Goal: Task Accomplishment & Management: Manage account settings

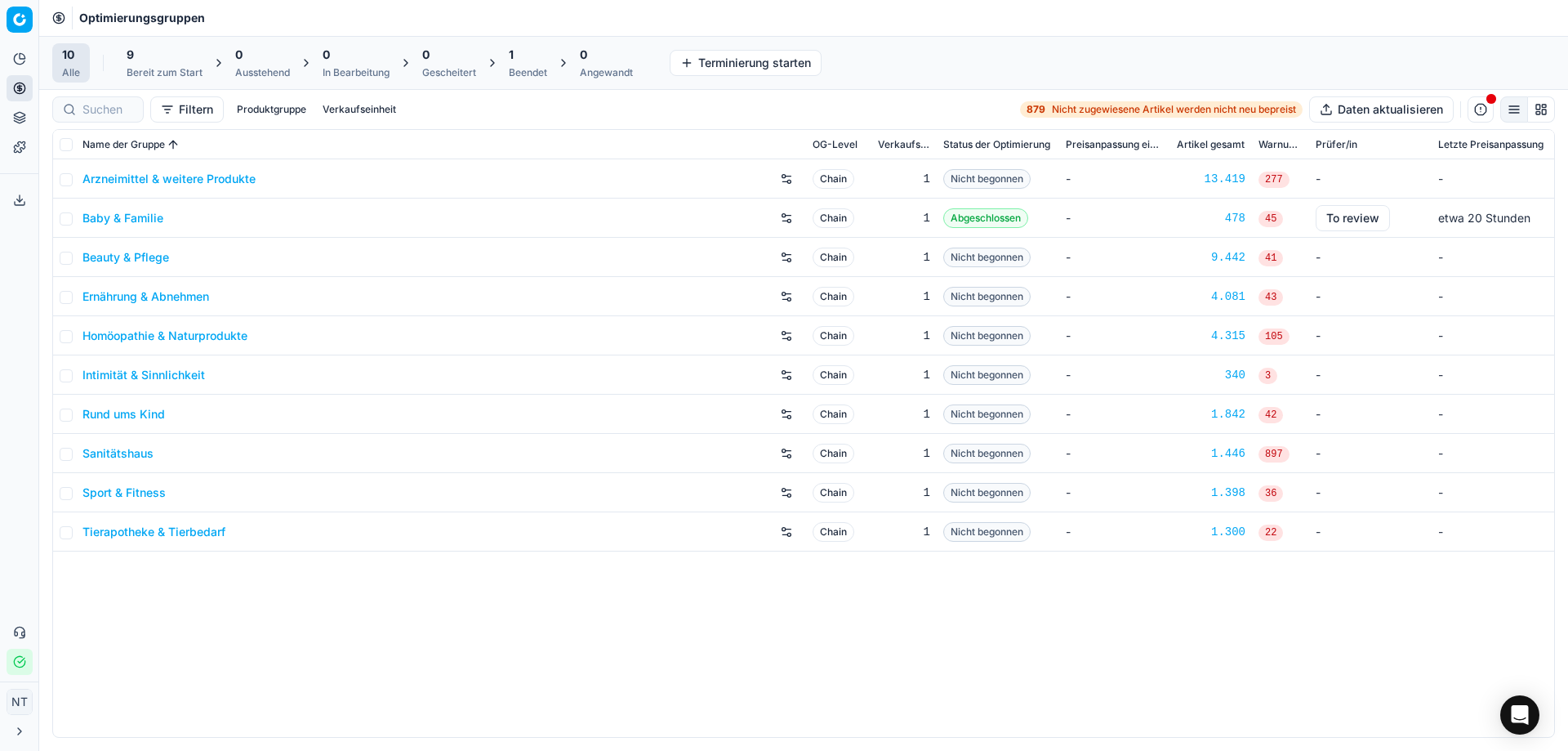
click at [20, 21] on html "Pricing platform Analytik Preisoptimierung Produktsortiment Vorlagen Exportserv…" at bounding box center [784, 375] width 1568 height 751
click at [421, 650] on html "Pricing platform Analytik Preisoptimierung Produktsortiment Vorlagen Exportserv…" at bounding box center [784, 375] width 1568 height 751
click at [18, 87] on icon at bounding box center [19, 88] width 4 height 4
click at [126, 149] on link "Preiskampagnen" at bounding box center [158, 144] width 190 height 23
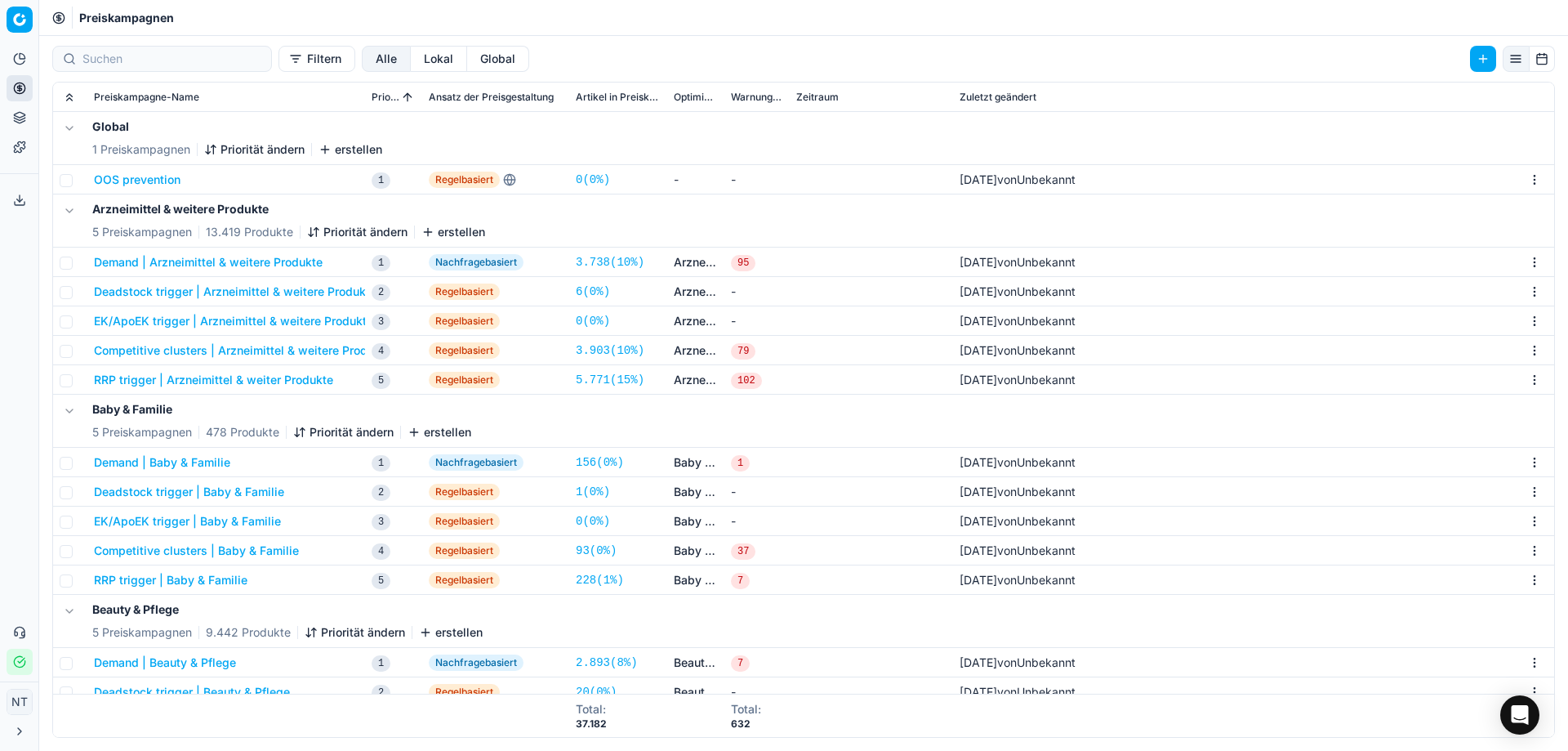
click at [744, 263] on span "95" at bounding box center [743, 263] width 25 height 16
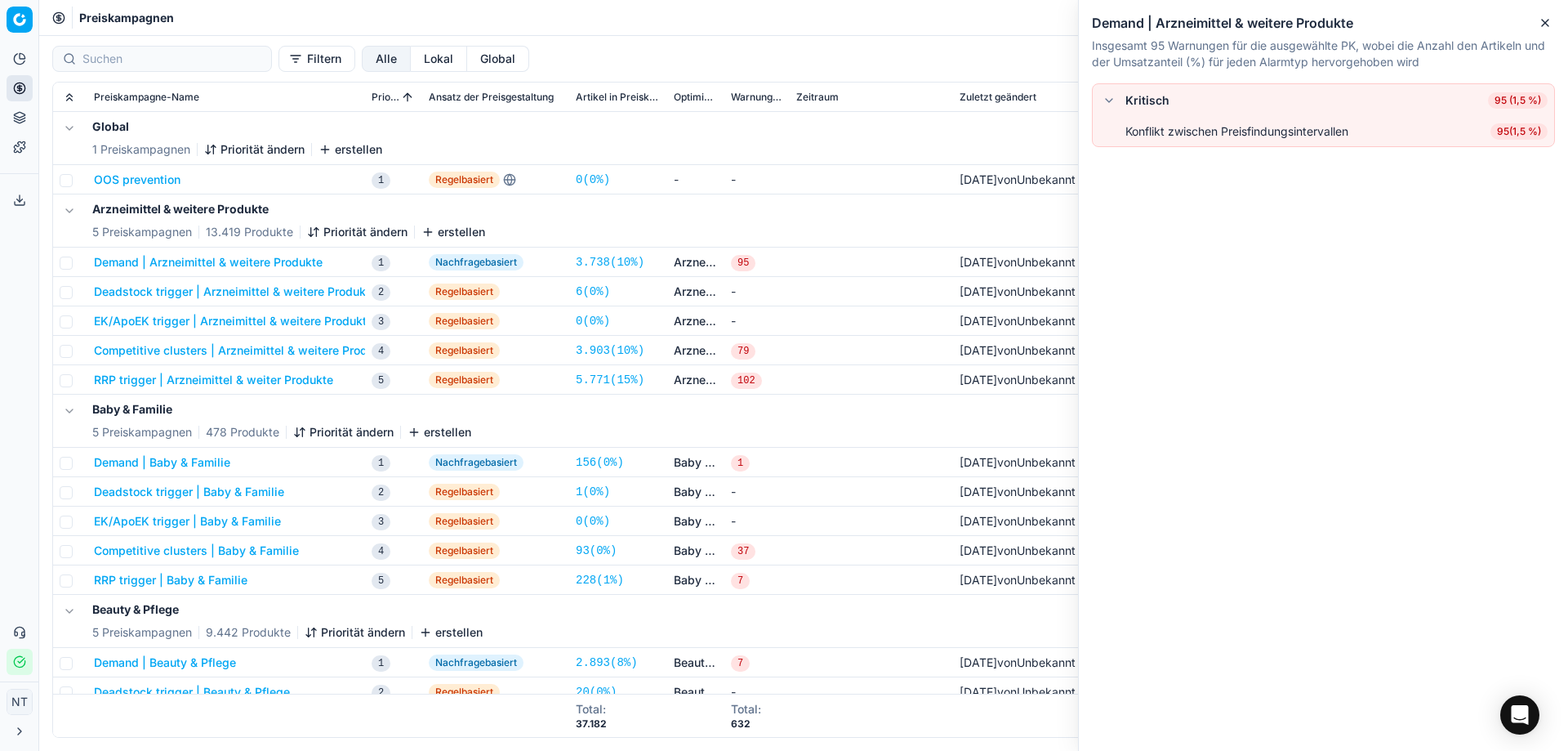
click at [1523, 103] on span "95 (1,5 %)" at bounding box center [1517, 100] width 60 height 16
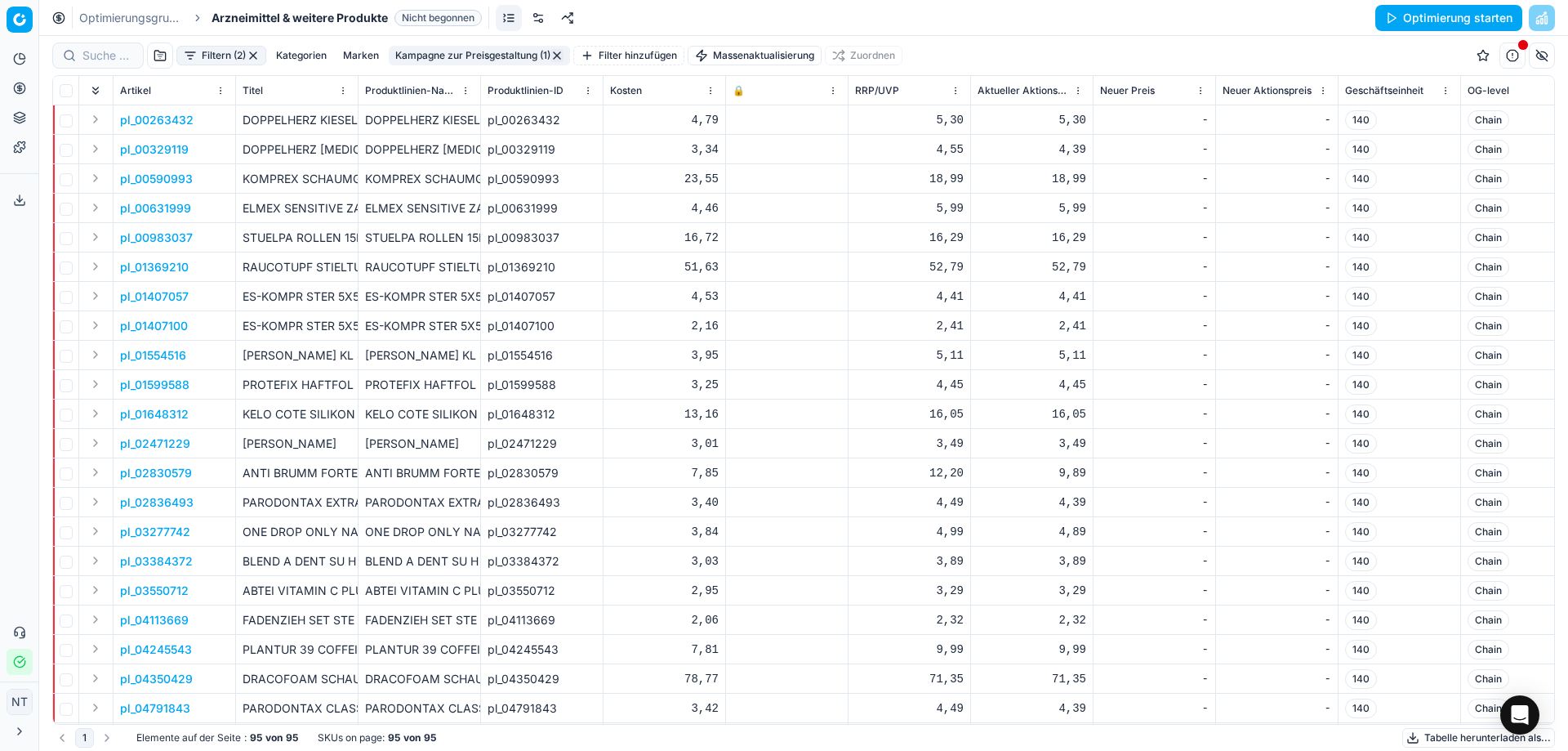
click at [141, 112] on p "pl_00263432" at bounding box center [157, 120] width 74 height 16
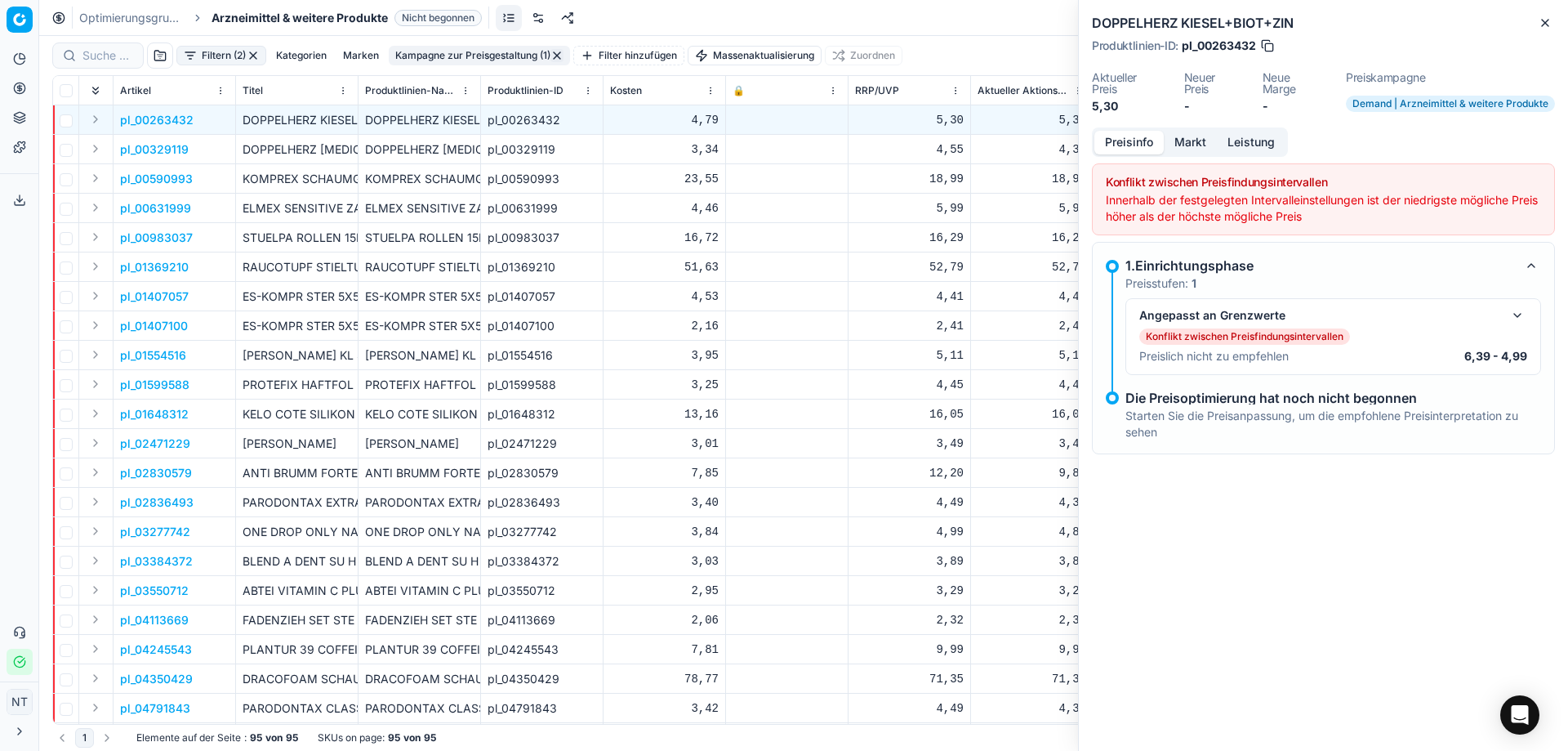
click at [1182, 142] on button "Markt" at bounding box center [1190, 142] width 53 height 24
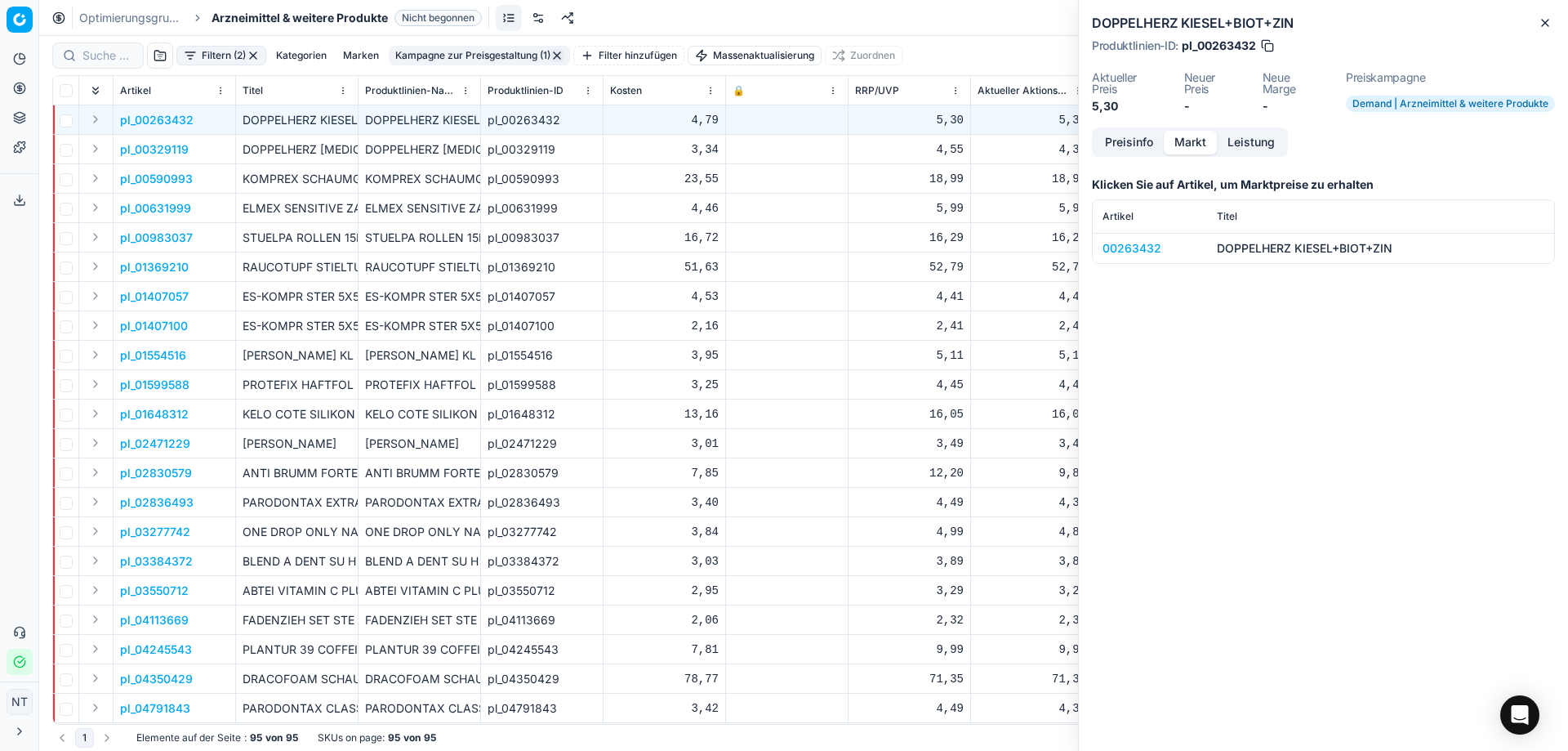
click at [1234, 140] on button "Leistung" at bounding box center [1251, 142] width 69 height 24
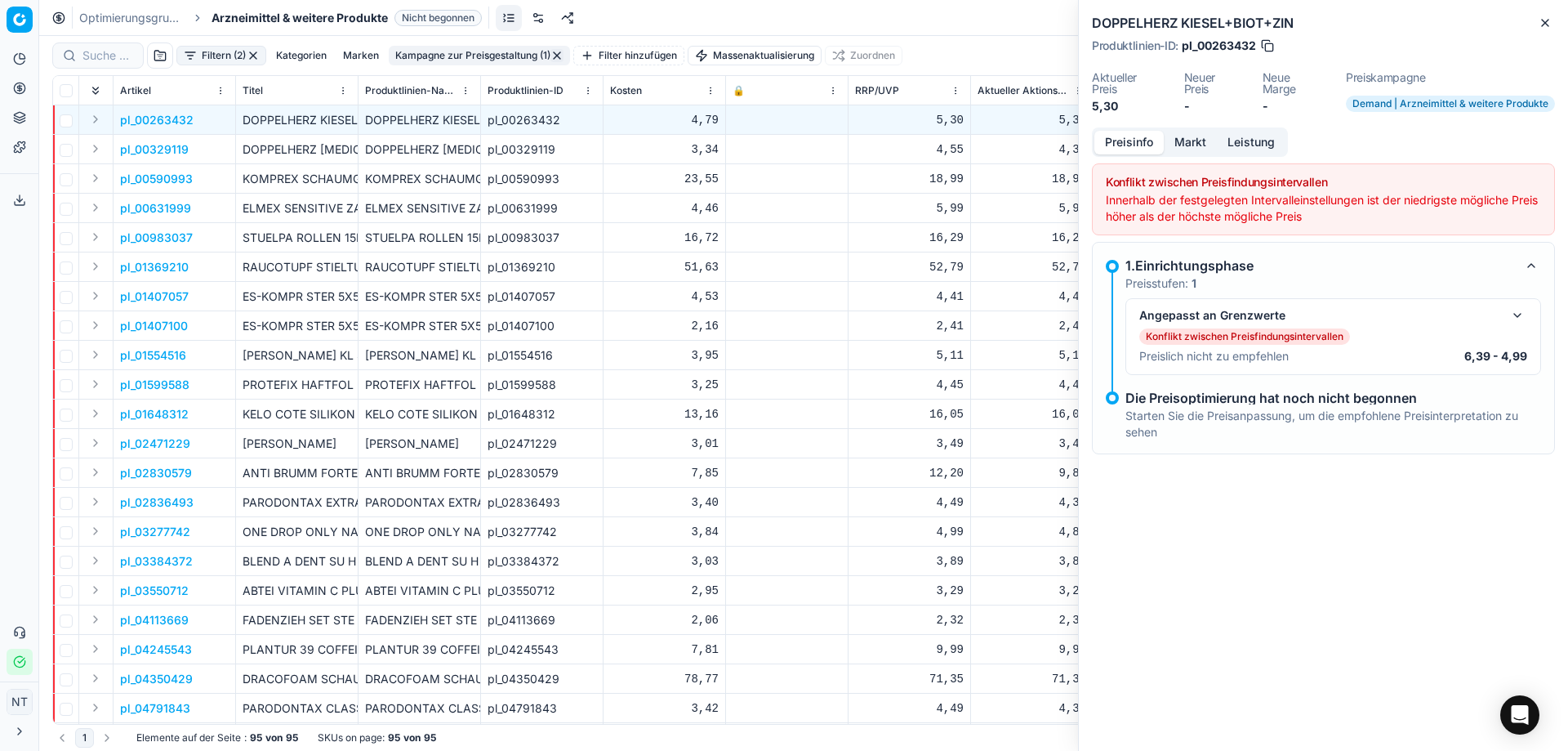
click at [1120, 142] on button "Preisinfo" at bounding box center [1129, 142] width 70 height 24
click at [142, 149] on p "pl_00329119" at bounding box center [154, 149] width 69 height 16
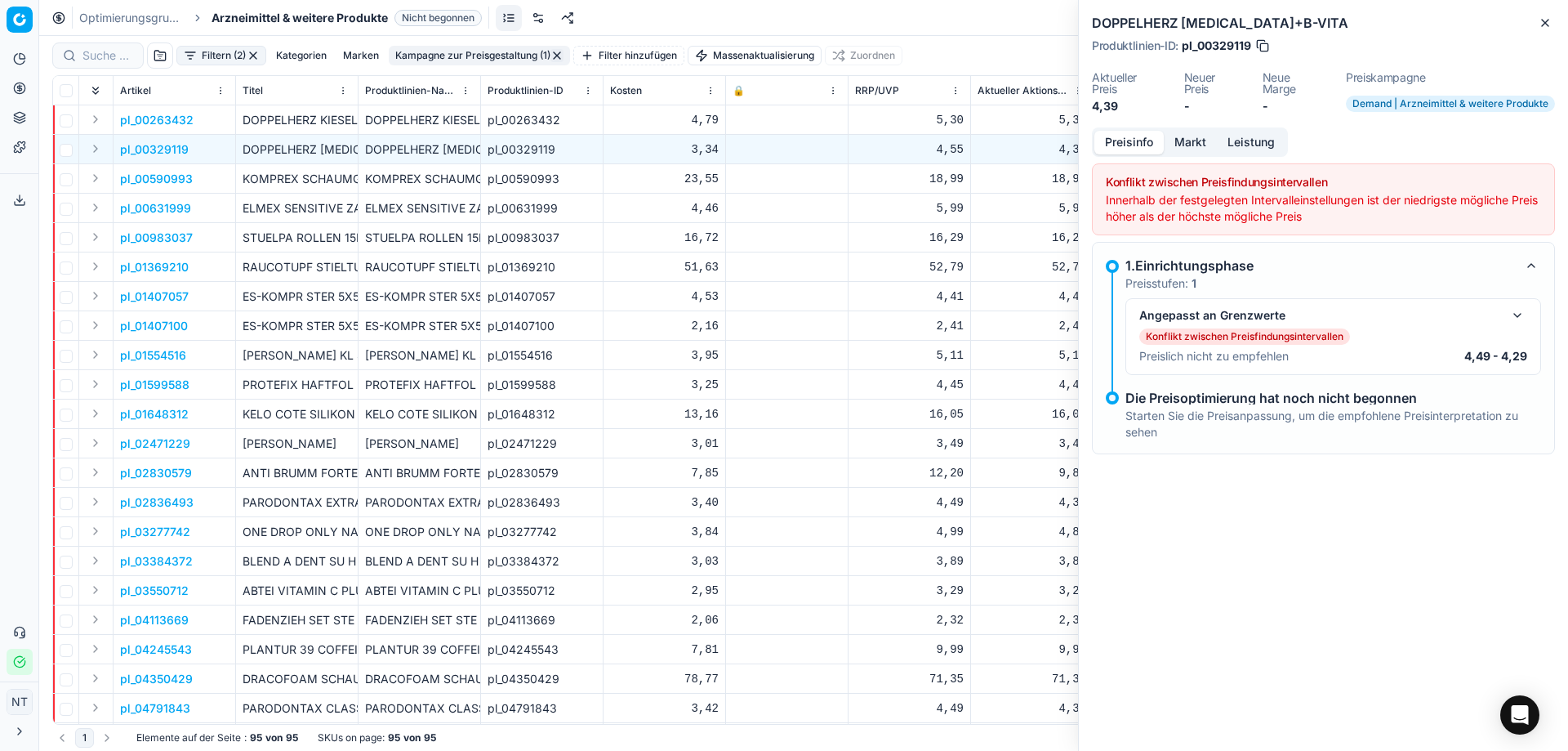
click at [154, 178] on p "pl_00590993" at bounding box center [156, 179] width 73 height 16
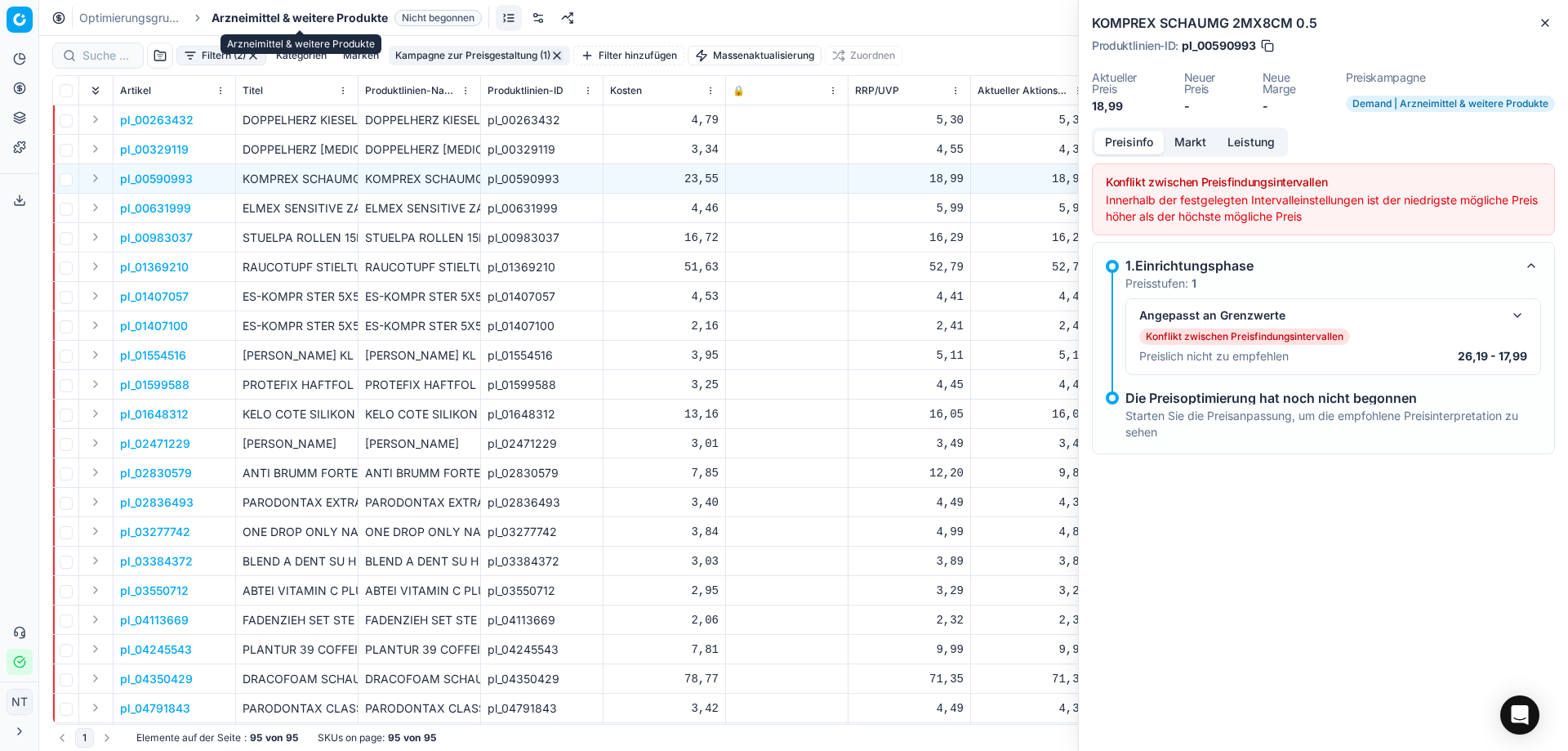
click at [143, 16] on link "Optimierungsgruppen" at bounding box center [131, 18] width 104 height 16
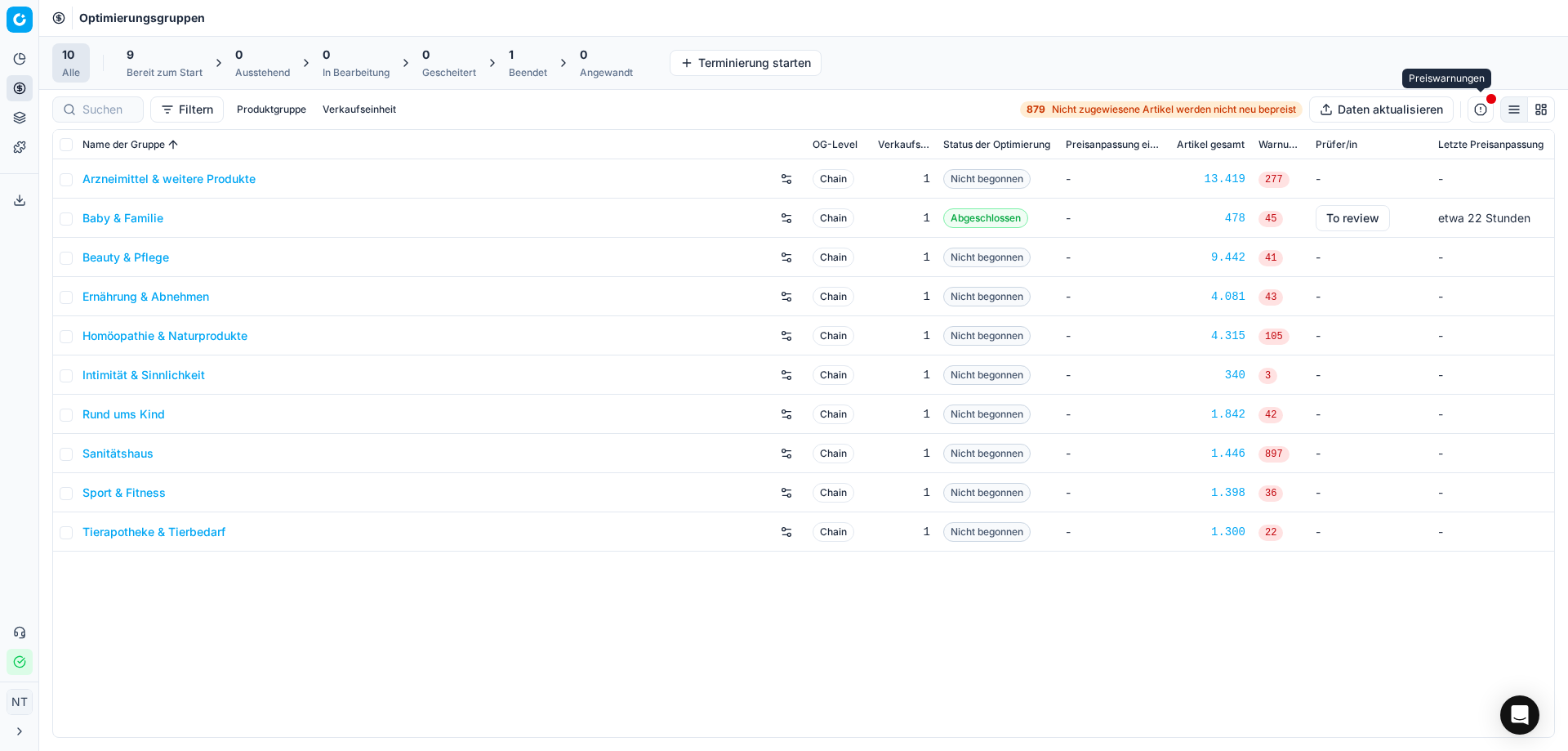
click at [1485, 103] on span "button" at bounding box center [1491, 98] width 11 height 11
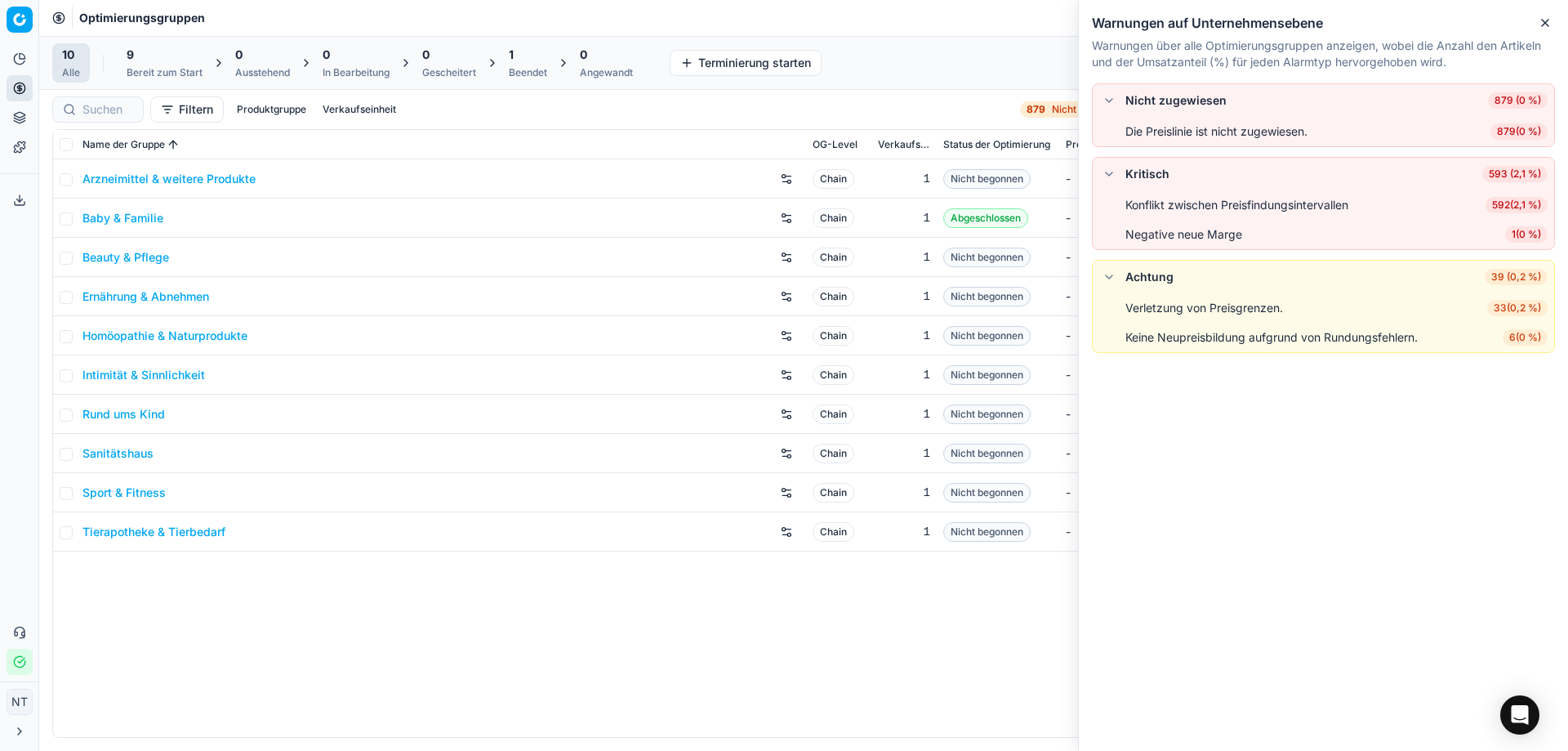
click at [1054, 21] on div "Optimierungsgruppen" at bounding box center [803, 18] width 1529 height 36
click at [1544, 17] on icon "button" at bounding box center [1545, 23] width 13 height 13
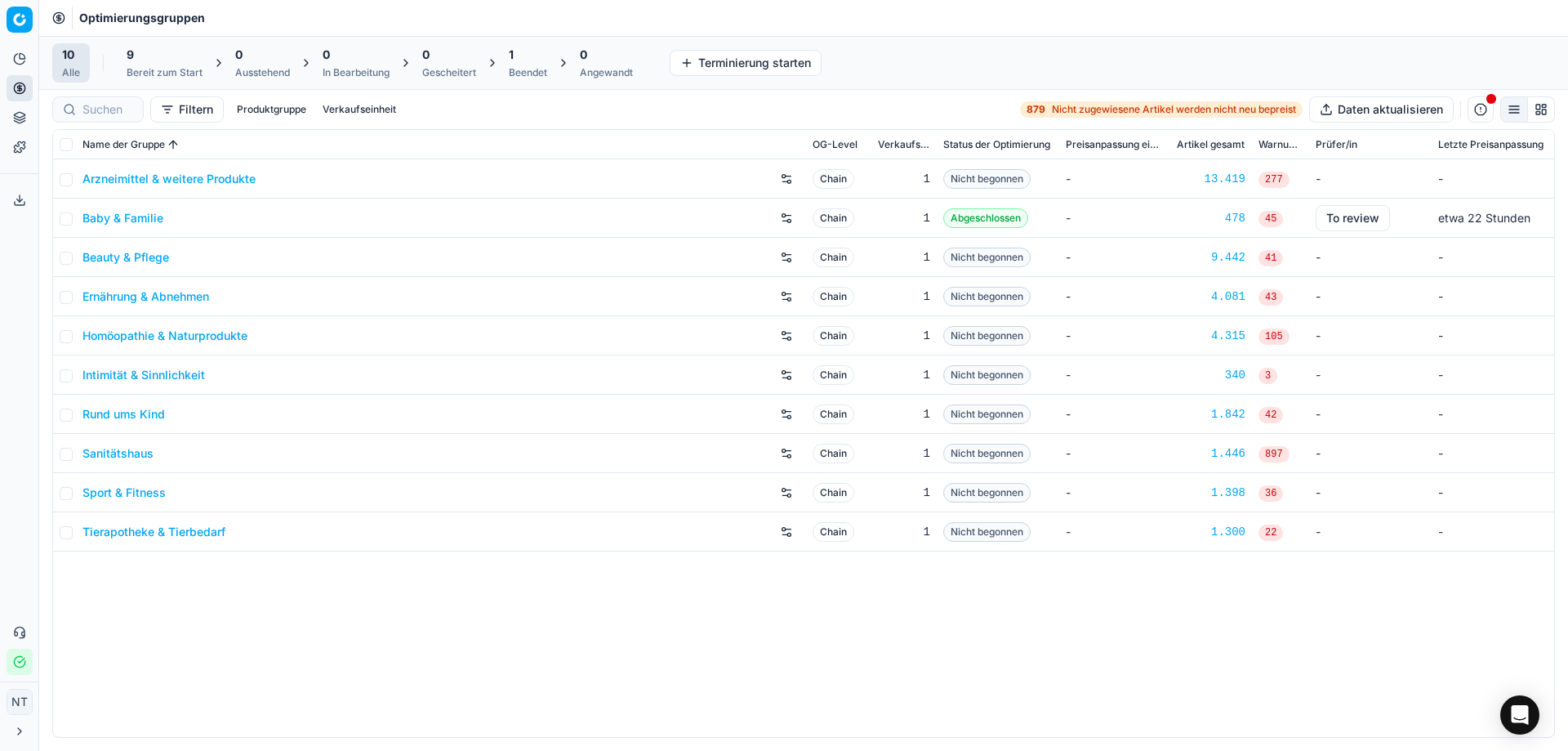
click at [17, 698] on html "Pricing platform Analytik Preisoptimierung Produktsortiment Vorlagen Exportserv…" at bounding box center [784, 375] width 1568 height 751
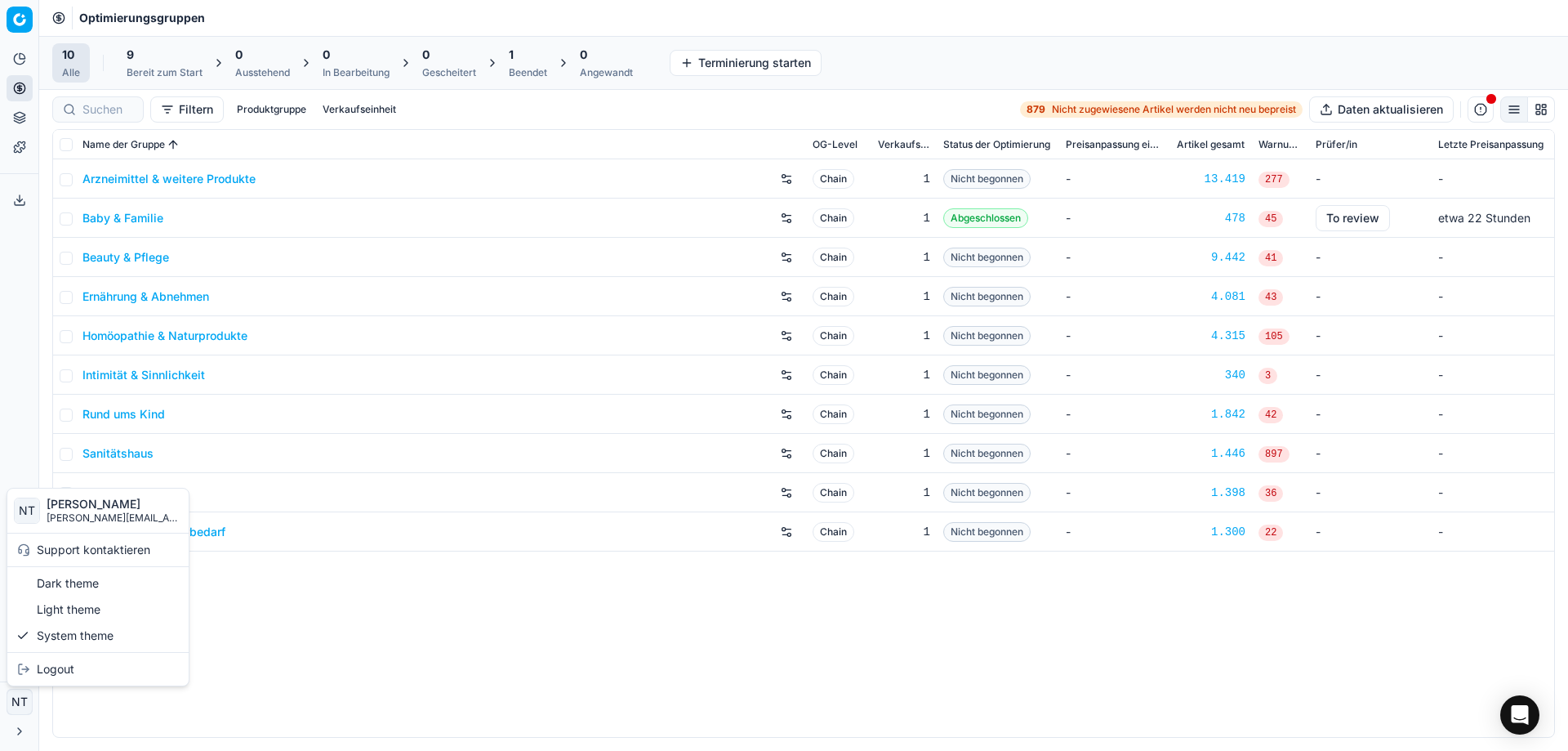
click at [115, 720] on html "Pricing platform Analytik Preisoptimierung Produktsortiment Vorlagen Exportserv…" at bounding box center [784, 375] width 1568 height 751
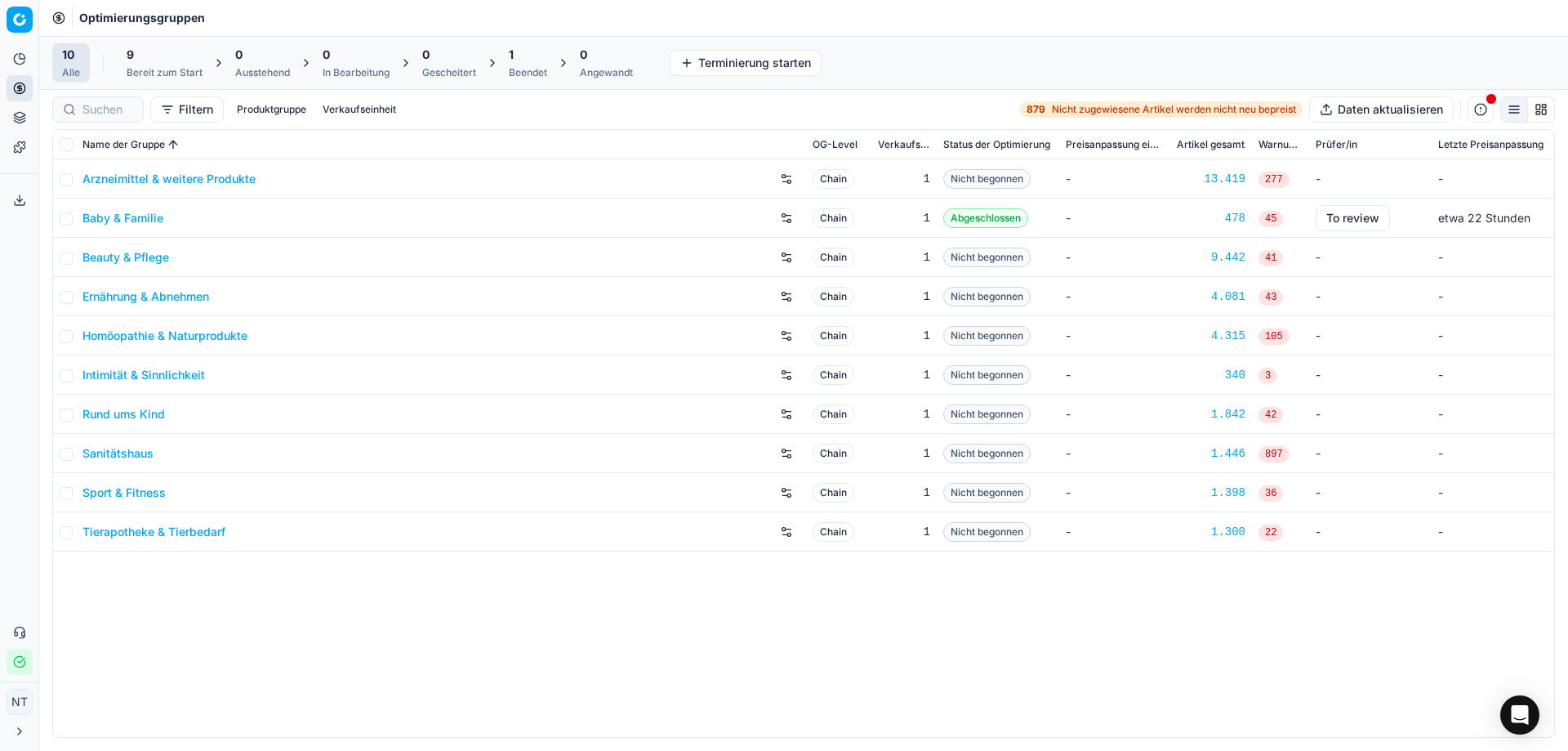
click at [19, 735] on icon at bounding box center [20, 731] width 13 height 13
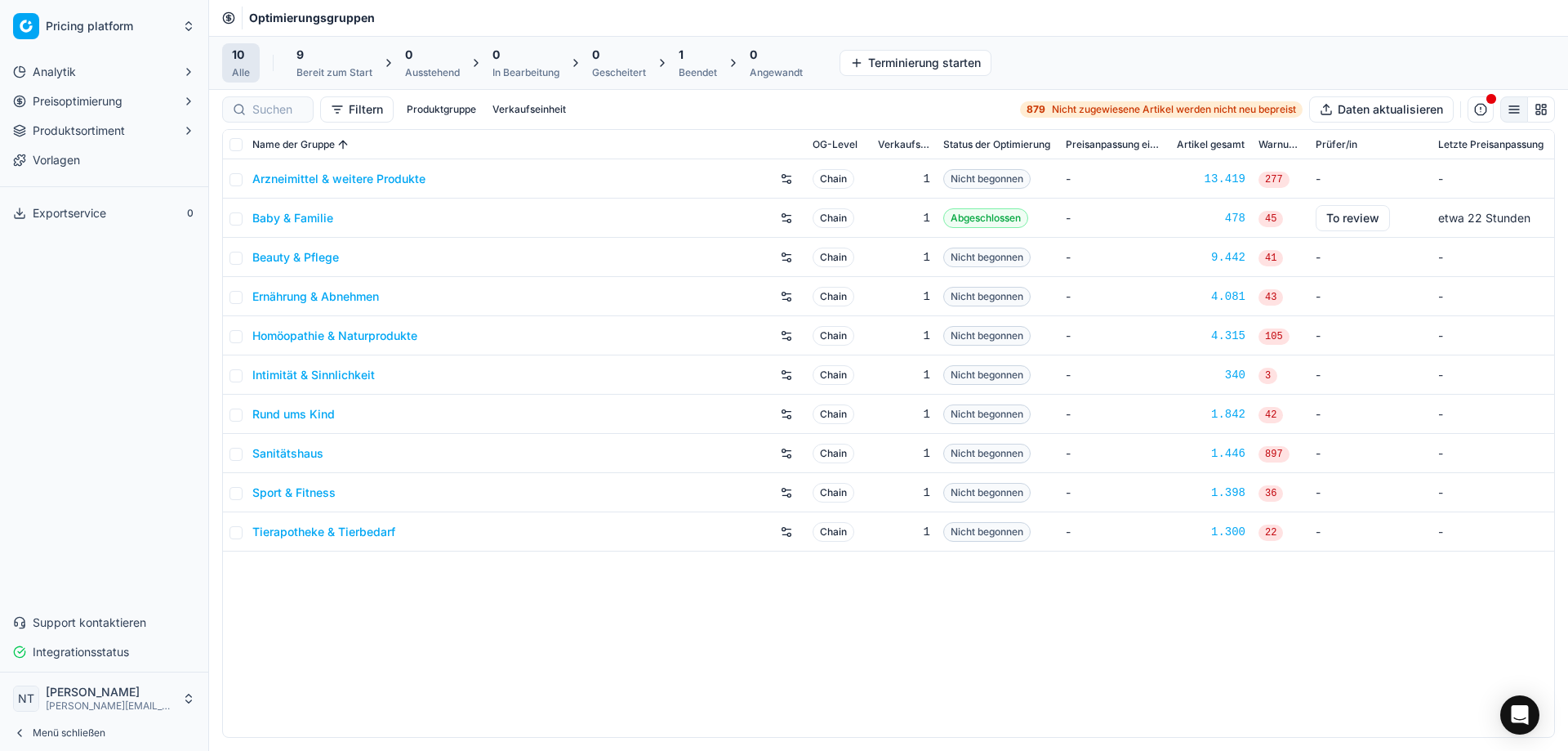
click at [94, 698] on html "Pricing platform Analytik Preisoptimierung Produktsortiment Vorlagen Exportserv…" at bounding box center [784, 375] width 1568 height 751
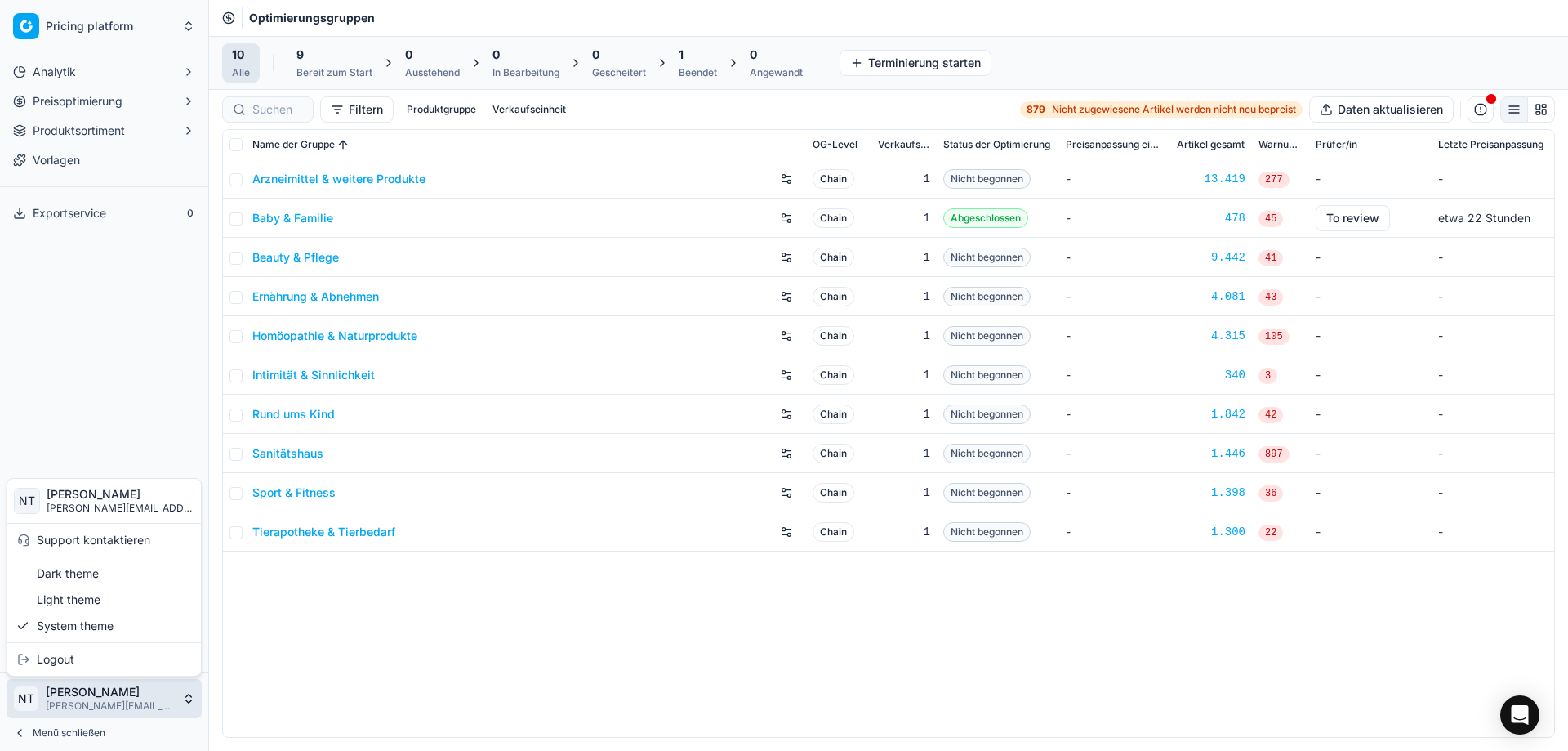
click at [149, 385] on html "Pricing platform Analytik Preisoptimierung Produktsortiment Vorlagen Exportserv…" at bounding box center [784, 375] width 1568 height 751
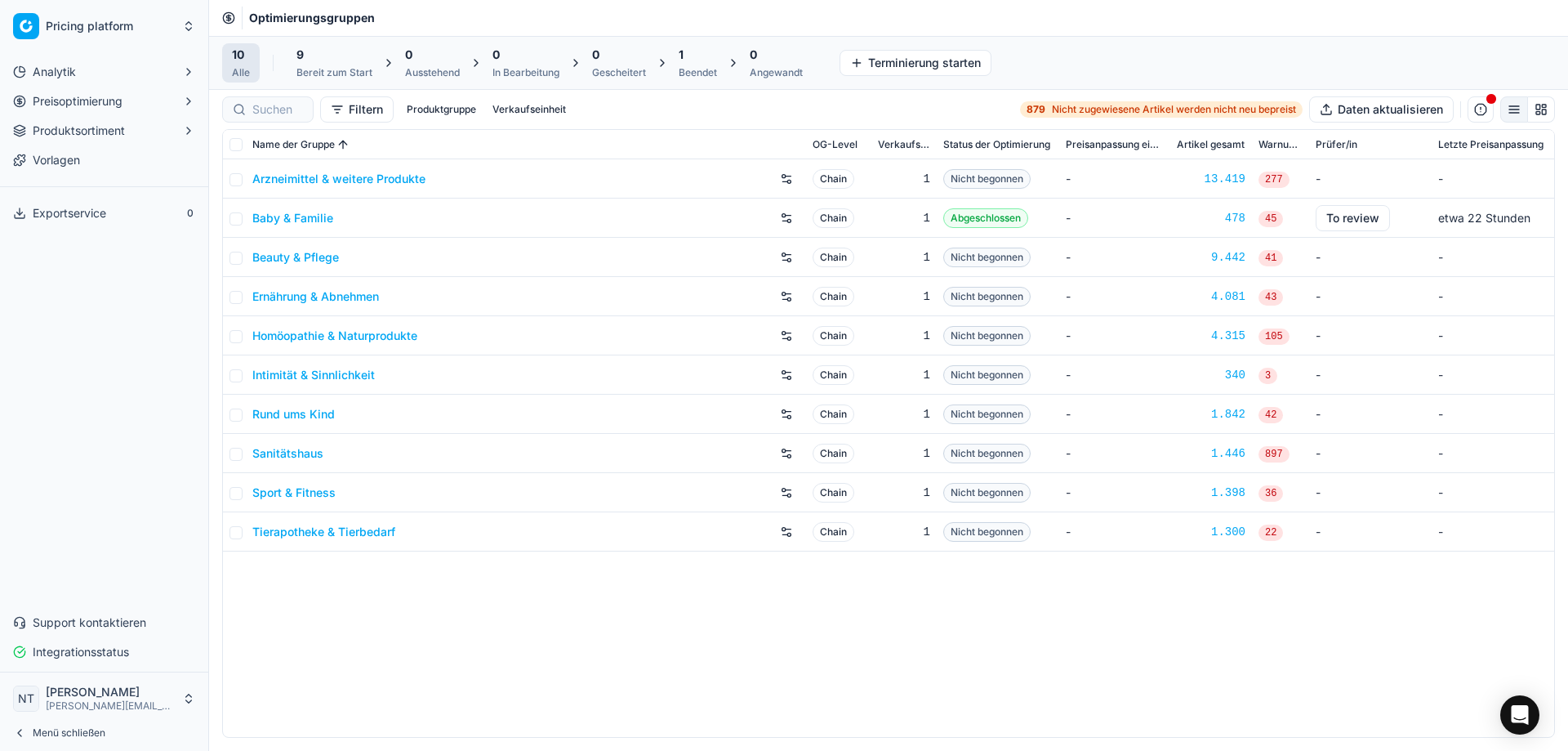
click at [17, 734] on icon at bounding box center [20, 733] width 13 height 13
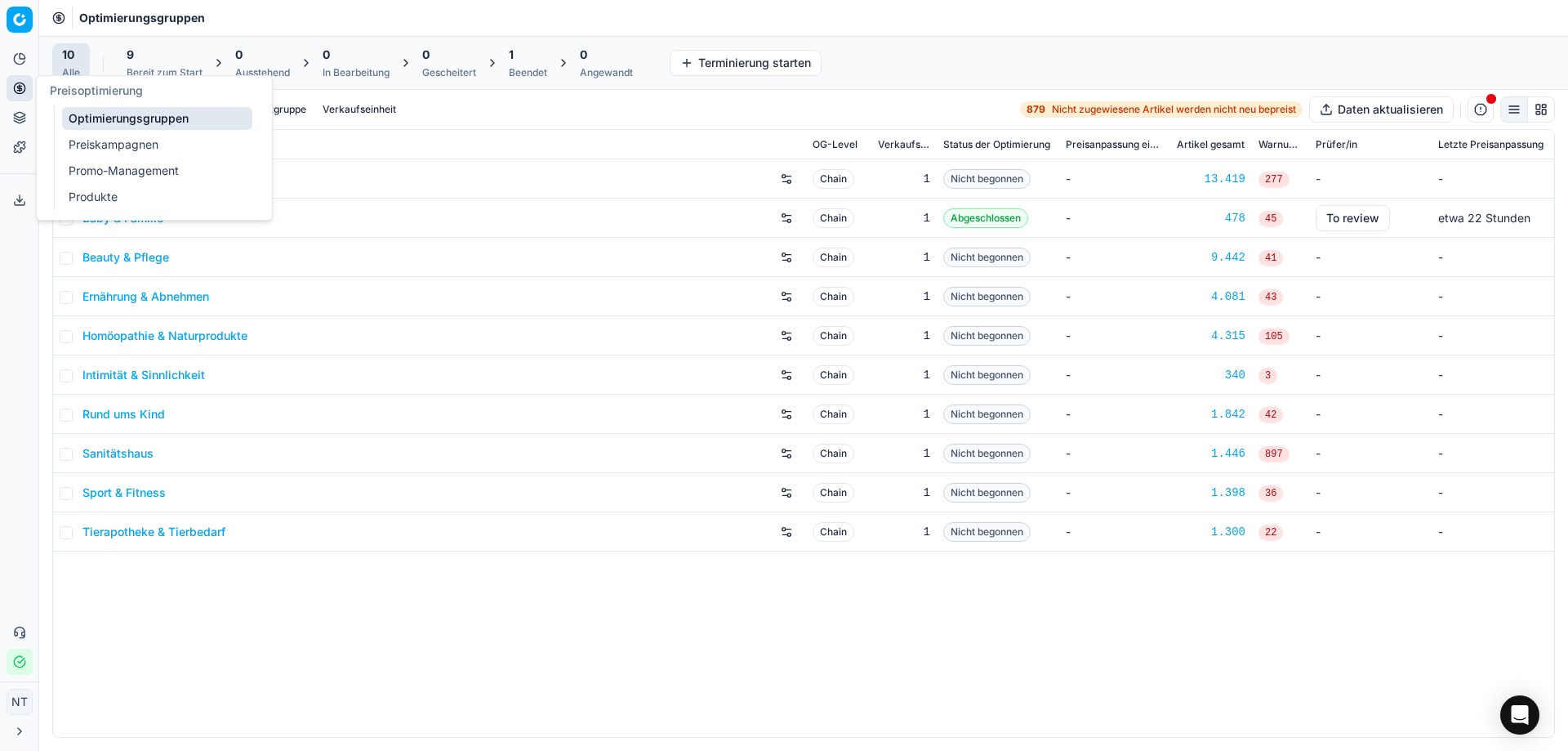
click at [139, 143] on link "Preiskampagnen" at bounding box center [158, 144] width 190 height 23
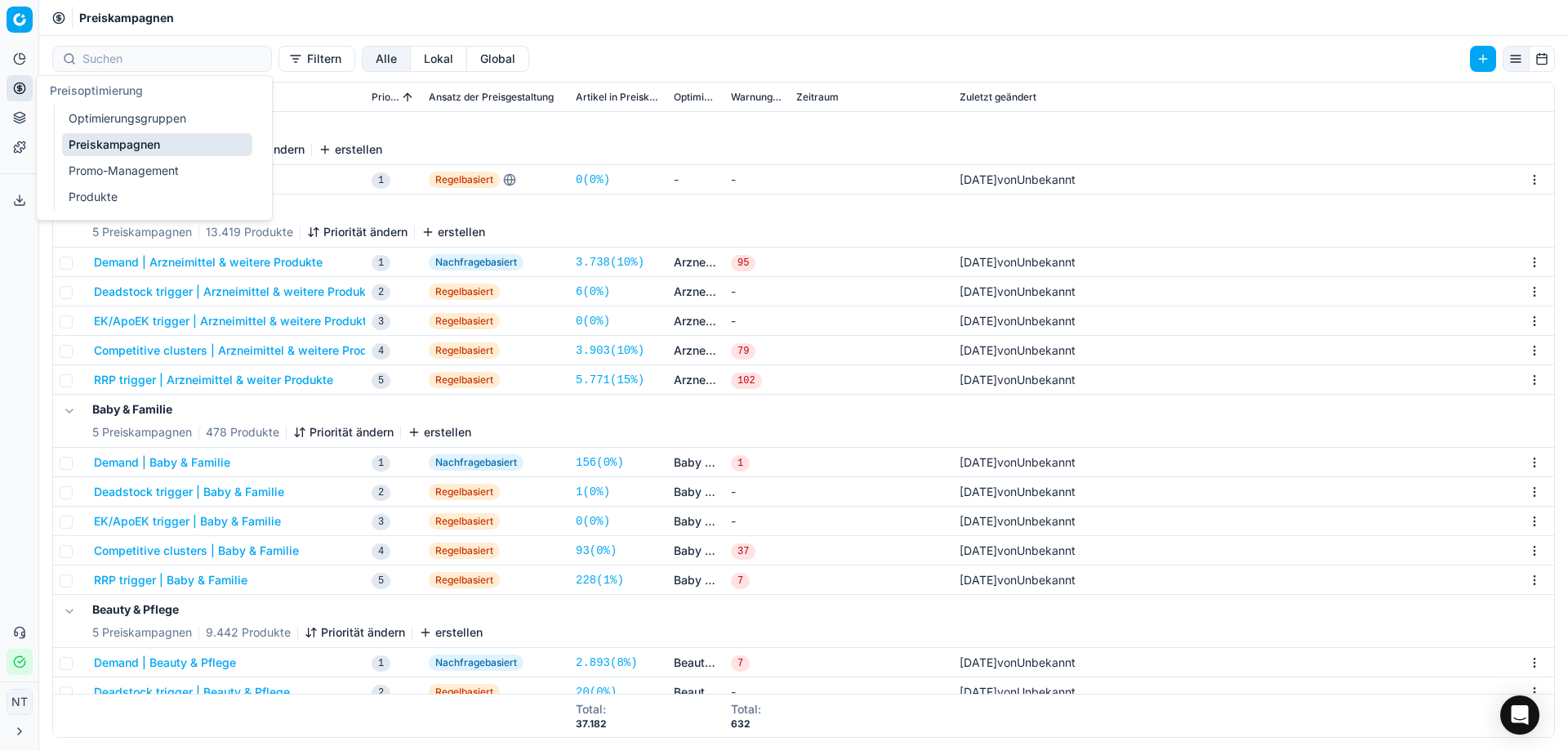
click at [93, 119] on link "Optimierungsgruppen" at bounding box center [158, 118] width 190 height 23
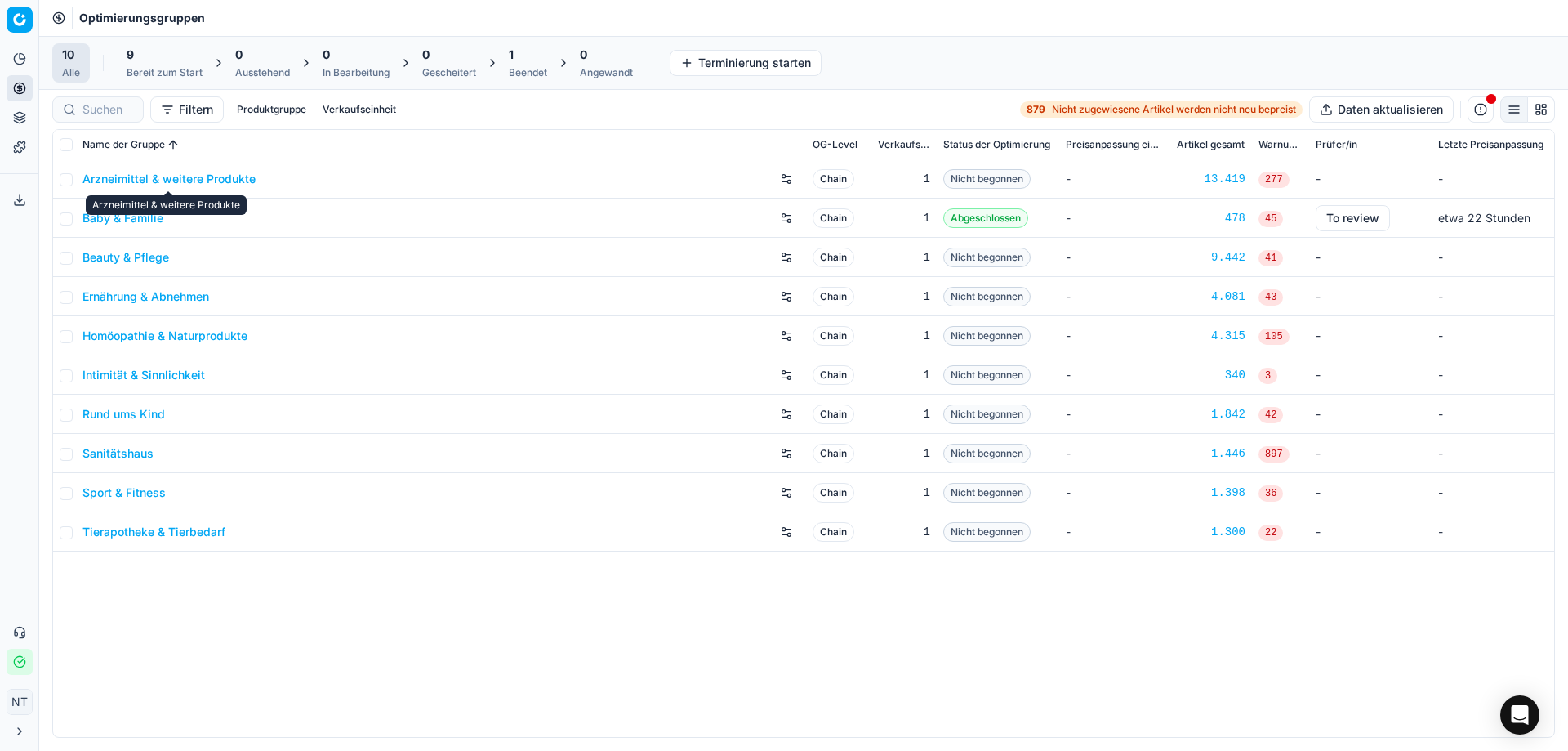
click at [161, 178] on link "Arzneimittel & weitere Produkte" at bounding box center [169, 179] width 173 height 16
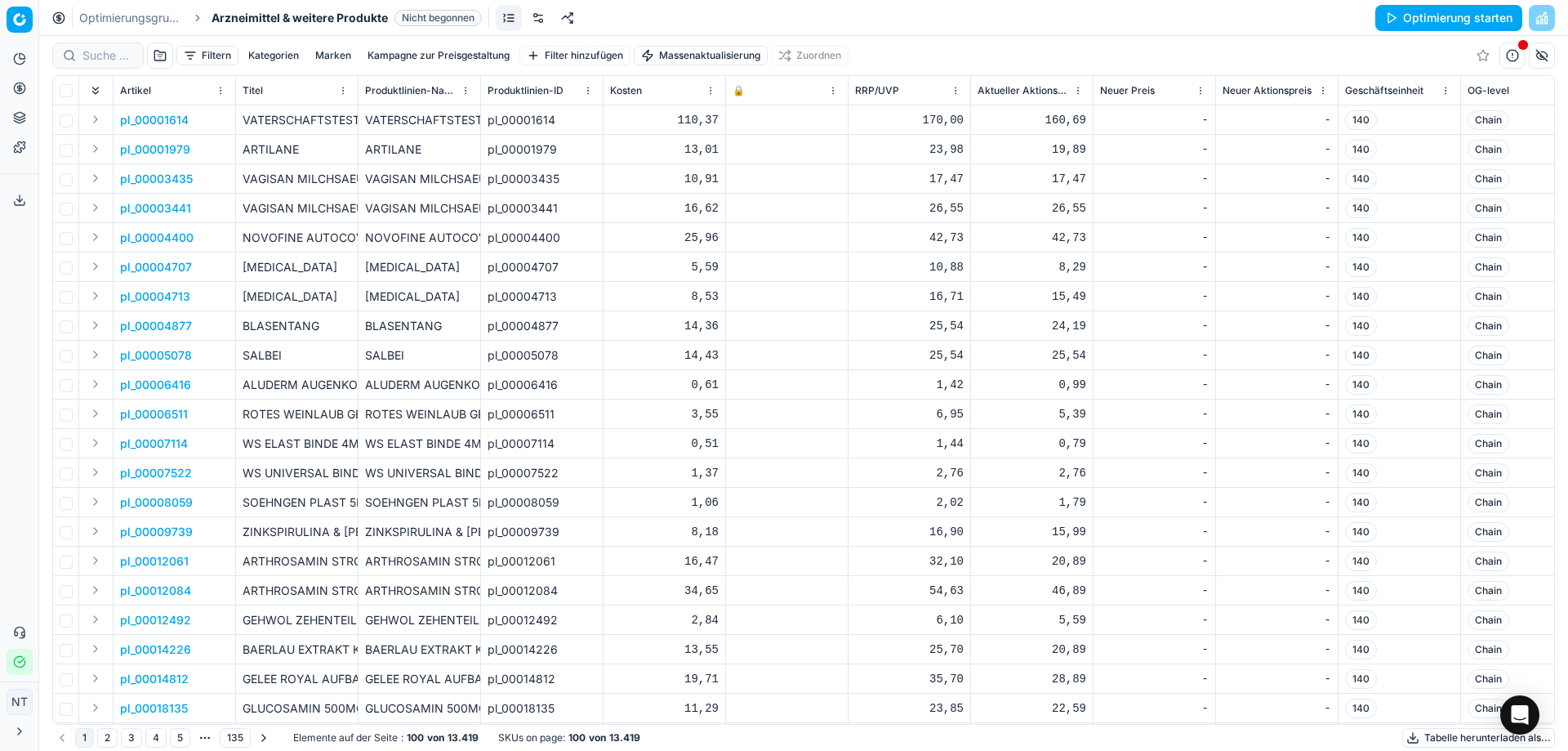
click at [157, 14] on link "Optimierungsgruppen" at bounding box center [131, 18] width 104 height 16
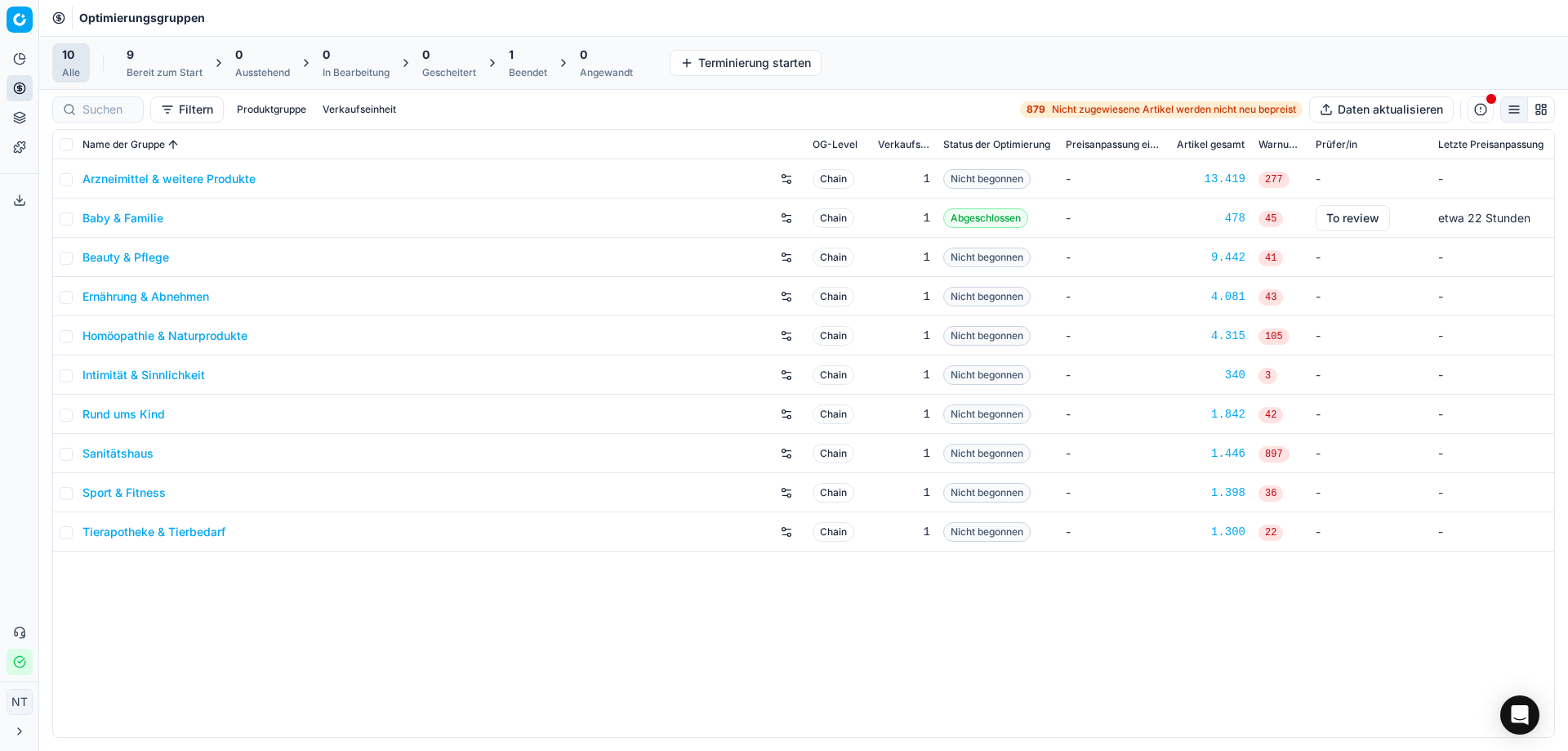
click at [703, 66] on button "Terminierung starten" at bounding box center [745, 63] width 152 height 26
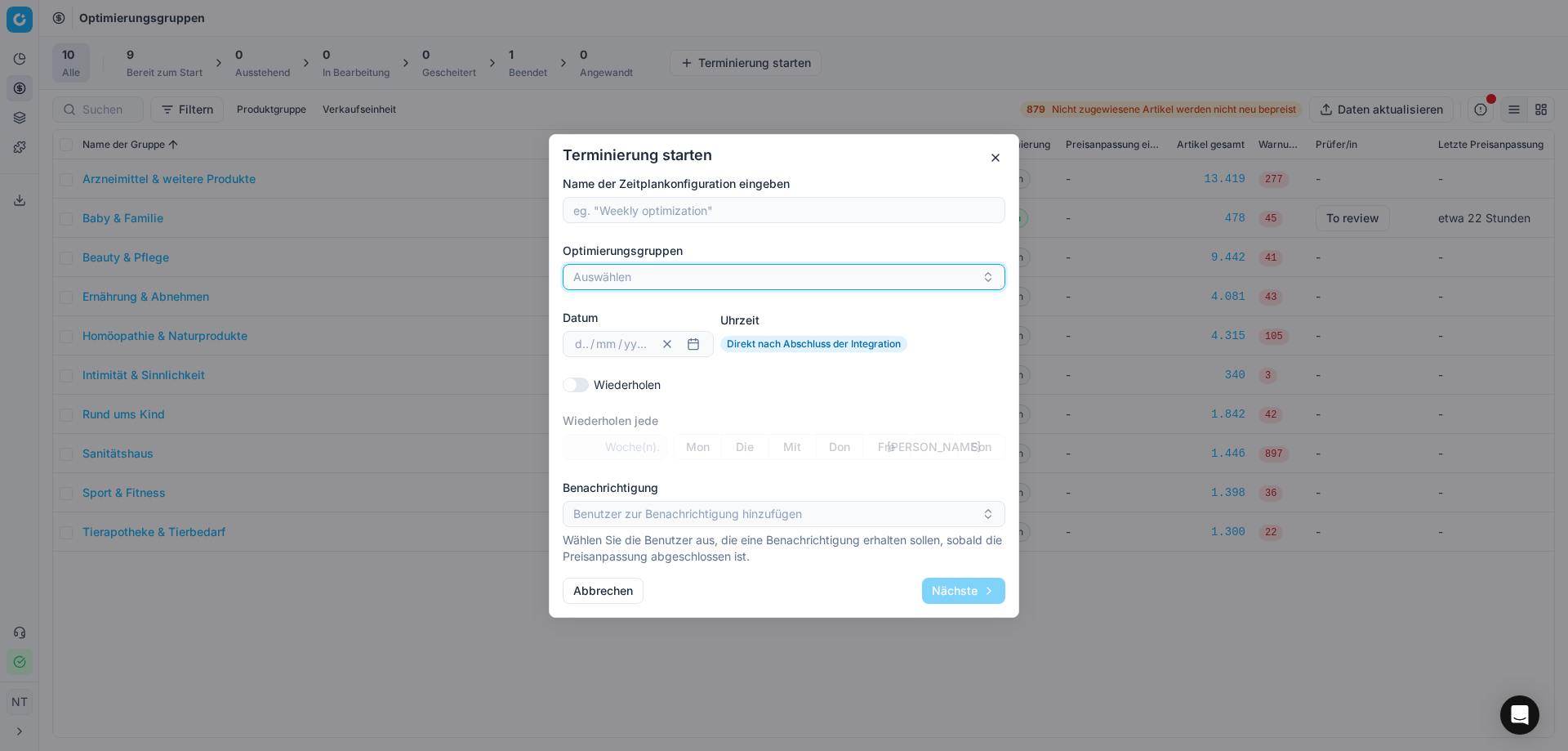
click at [667, 279] on button "Auswählen" at bounding box center [784, 277] width 442 height 26
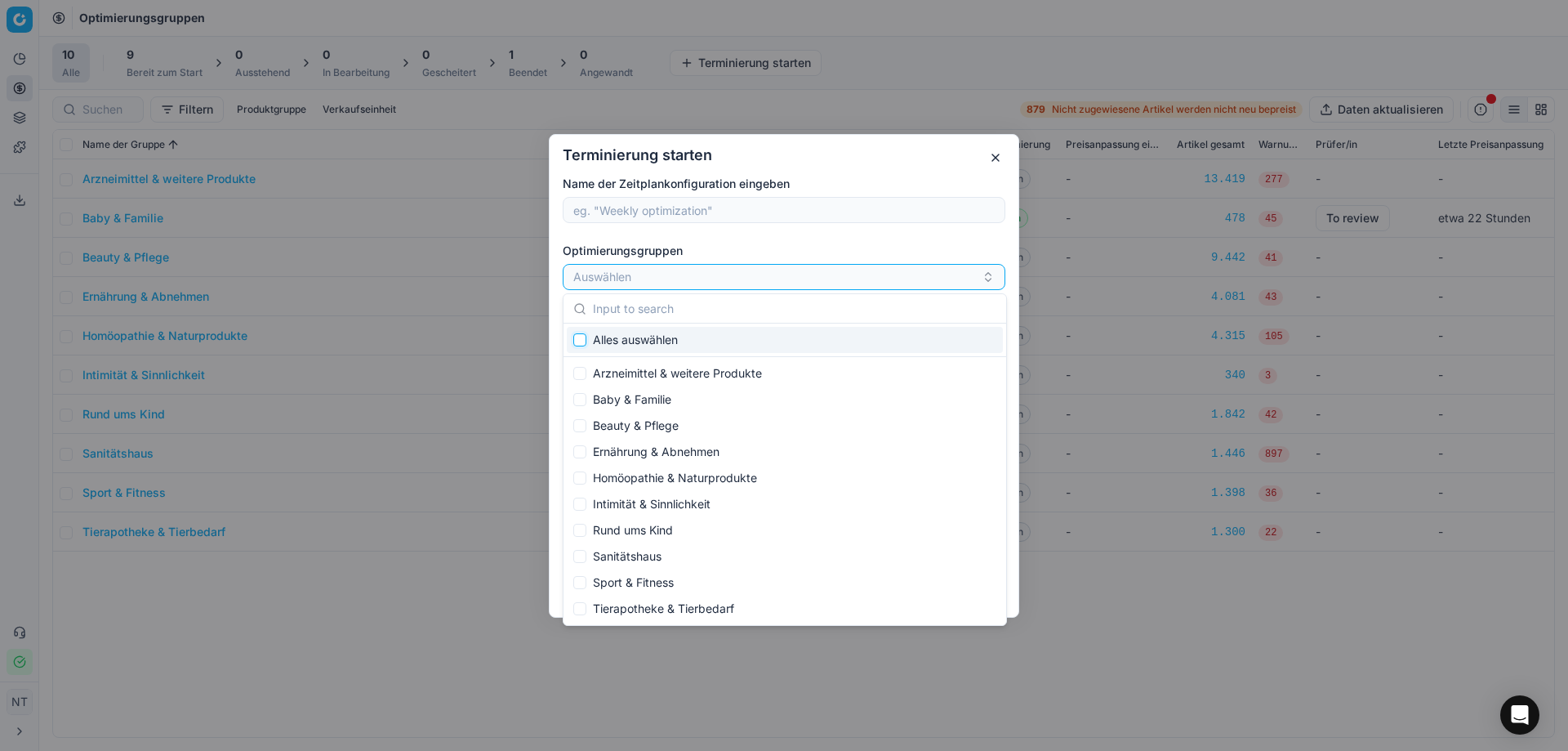
click at [576, 343] on input "Suggestions" at bounding box center [580, 340] width 13 height 13
checkbox input "true"
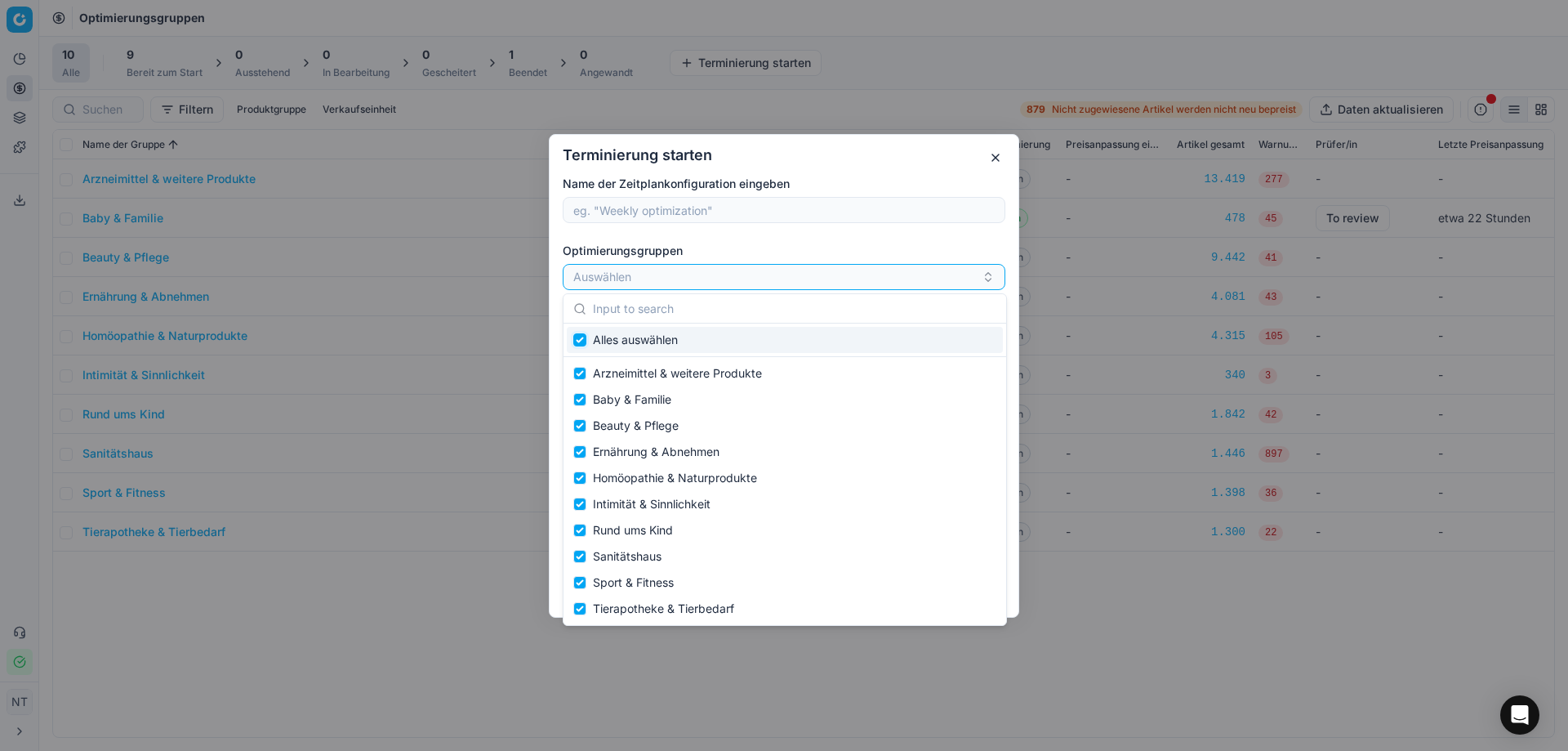
checkbox input "true"
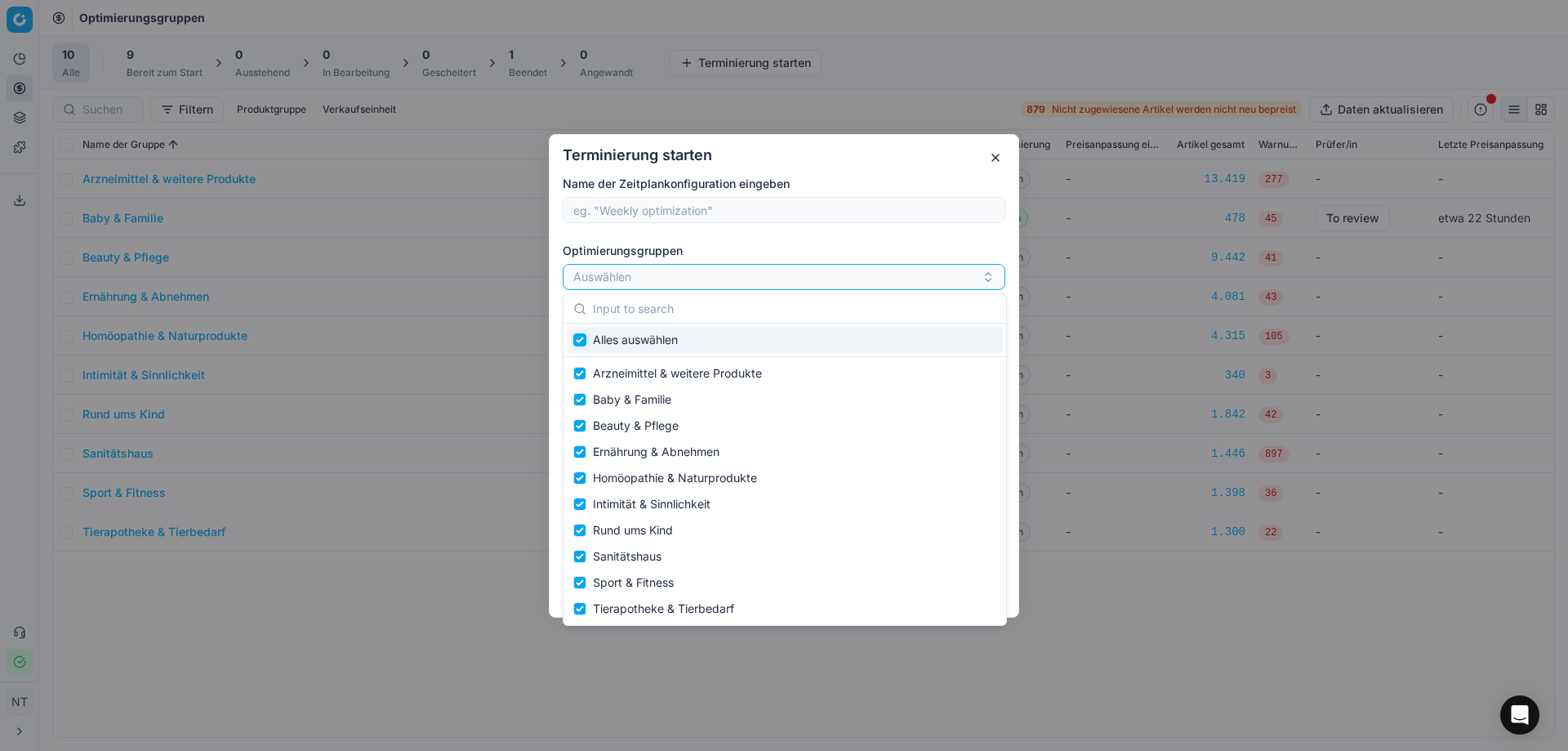
checkbox input "true"
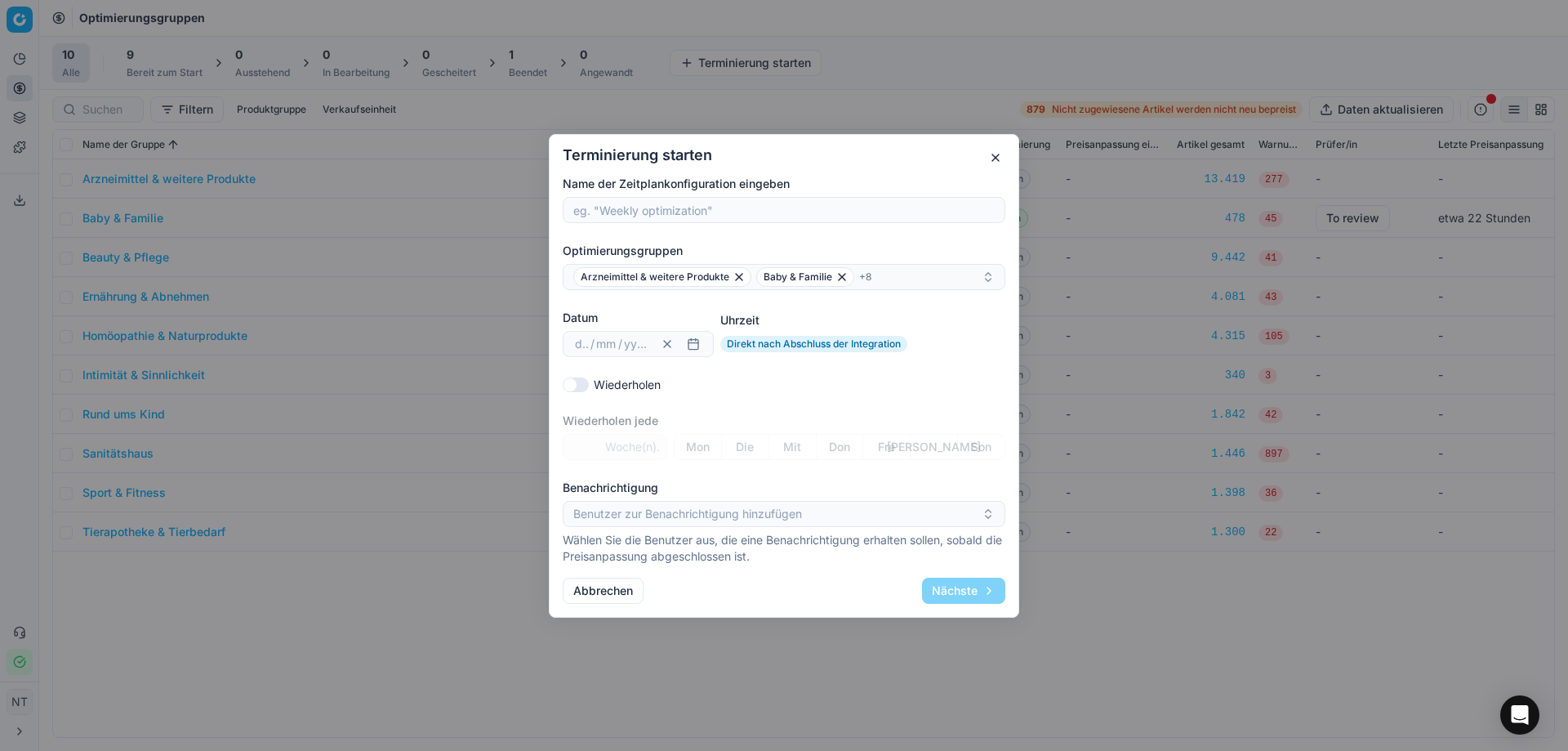
click at [742, 238] on div "Name der Zeitplankonfiguration eingeben Optimierungsgruppen Arzneimittel & weit…" at bounding box center [784, 370] width 442 height 389
click at [580, 386] on button "Wiederholen" at bounding box center [576, 384] width 26 height 15
checkbox input "true"
click at [636, 446] on span "Woche(n)." at bounding box center [633, 446] width 55 height 16
click at [592, 447] on input "-1" at bounding box center [586, 446] width 32 height 25
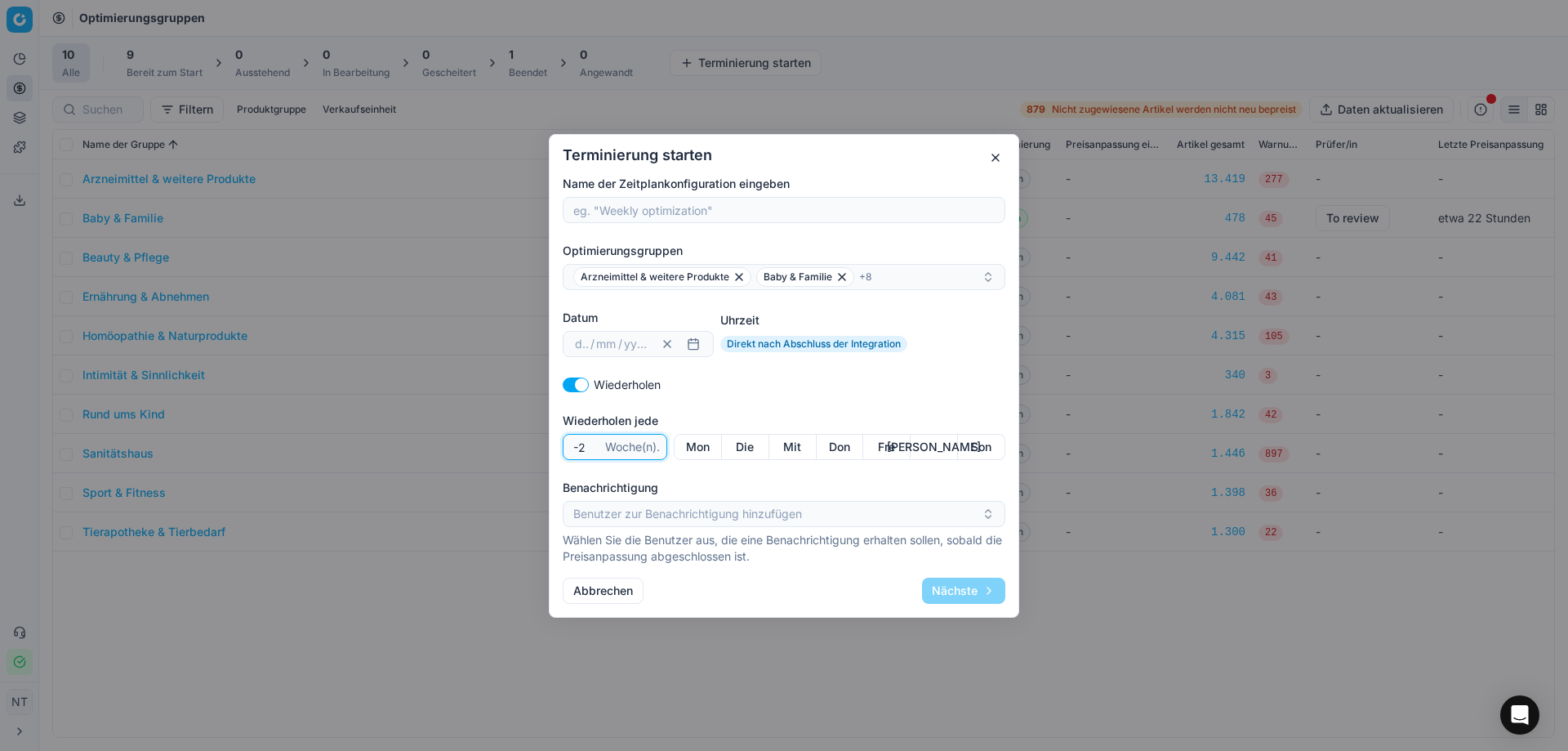
click at [592, 451] on input "-2" at bounding box center [586, 446] width 32 height 25
click at [593, 442] on input "-1" at bounding box center [586, 446] width 32 height 25
type input "0"
click at [593, 442] on input "0" at bounding box center [586, 446] width 32 height 25
click at [708, 392] on div "Wiederholen" at bounding box center [784, 385] width 442 height 16
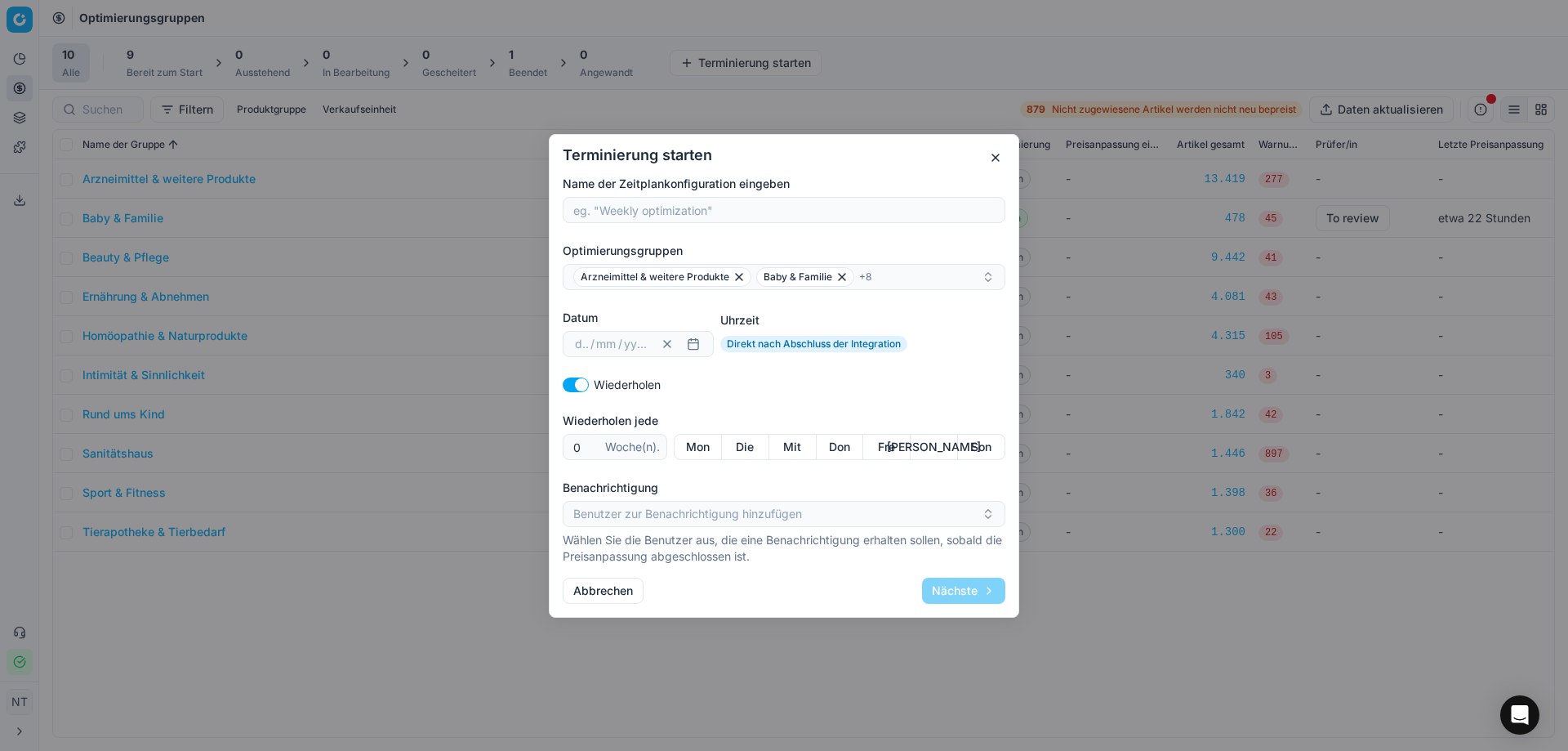
click at [697, 447] on button "Mon" at bounding box center [697, 447] width 48 height 26
click at [734, 445] on button "Die" at bounding box center [746, 447] width 48 height 26
click at [780, 447] on button "Mit" at bounding box center [793, 447] width 48 height 26
click at [834, 447] on button "Don" at bounding box center [840, 447] width 48 height 26
click at [878, 447] on button "Fre" at bounding box center [887, 447] width 48 height 26
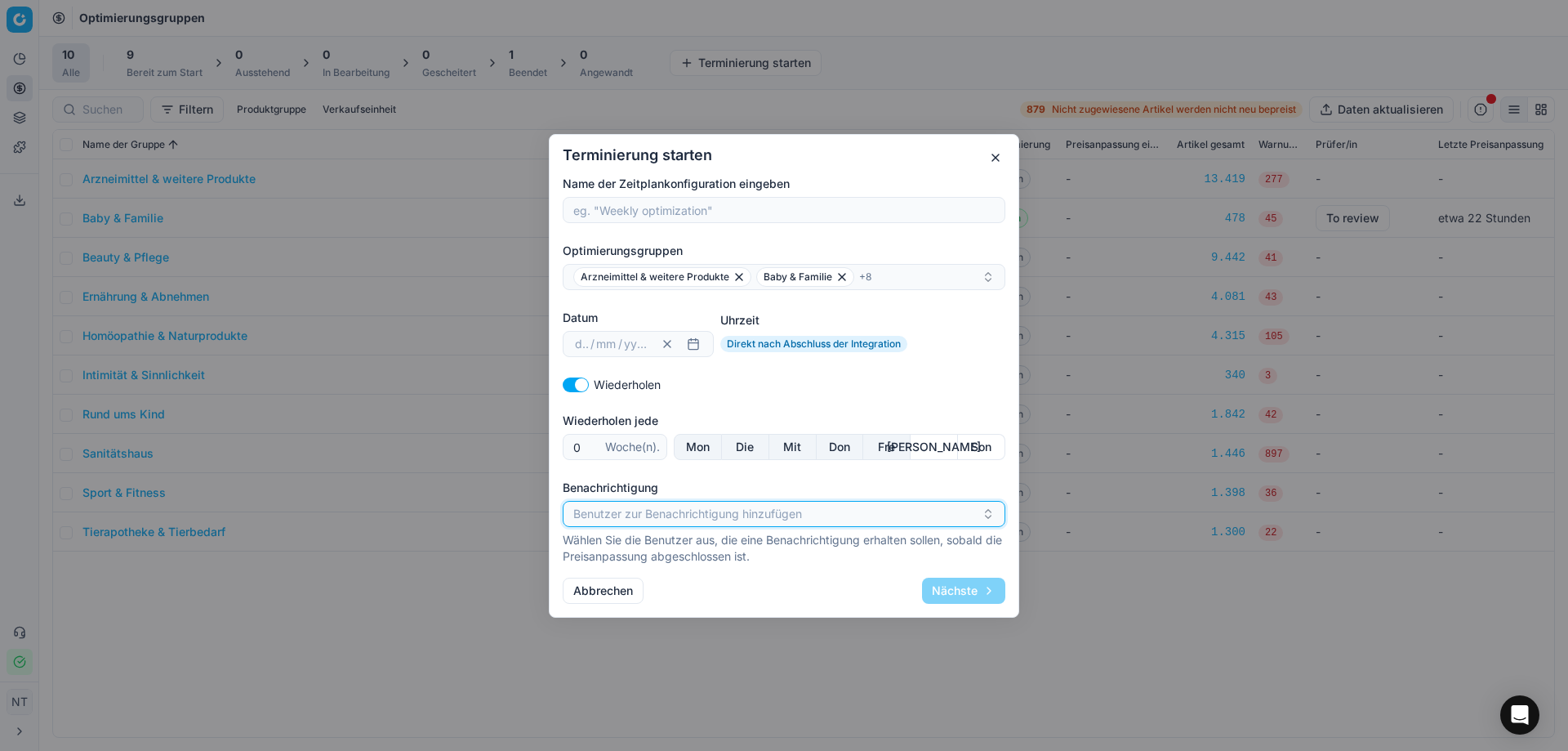
click at [646, 516] on button "Benutzer zur Benachrichtigung hinzufügen" at bounding box center [784, 514] width 442 height 26
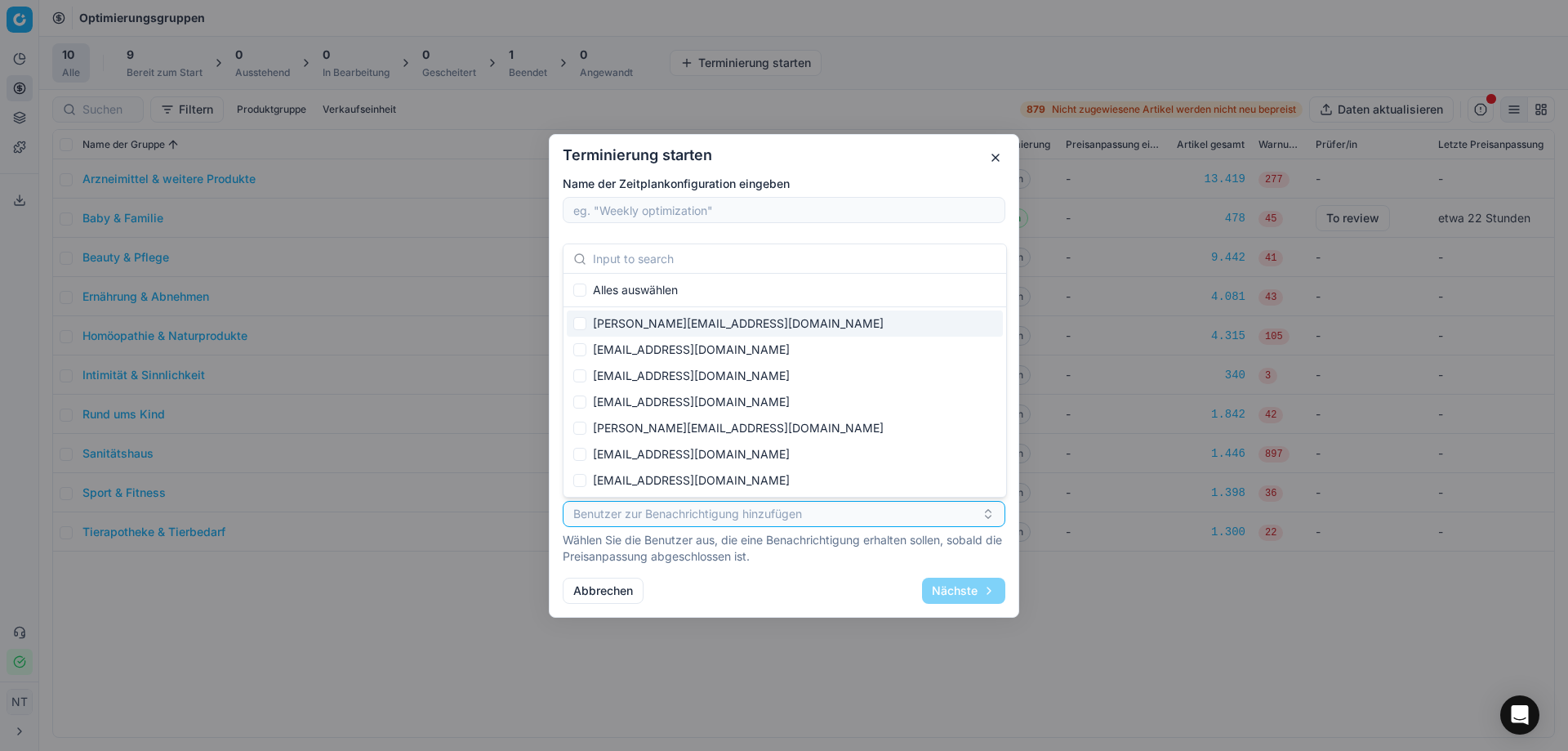
click at [624, 317] on div "[PERSON_NAME][EMAIL_ADDRESS][DOMAIN_NAME]" at bounding box center [784, 323] width 436 height 26
checkbox input "true"
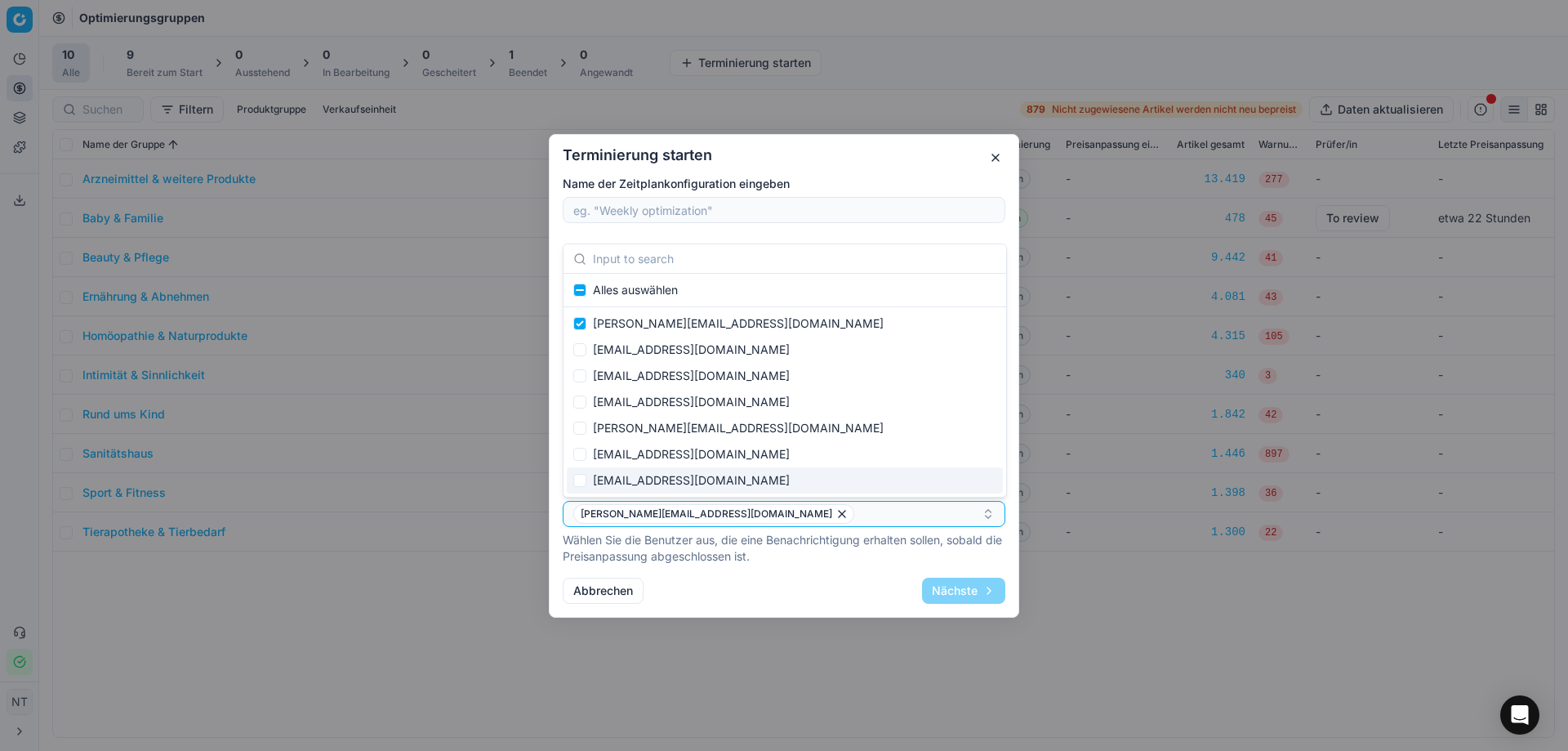
click at [697, 570] on div "Terminierung starten Name der Zeitplankonfiguration eingeben Optimierungsgruppe…" at bounding box center [784, 375] width 470 height 483
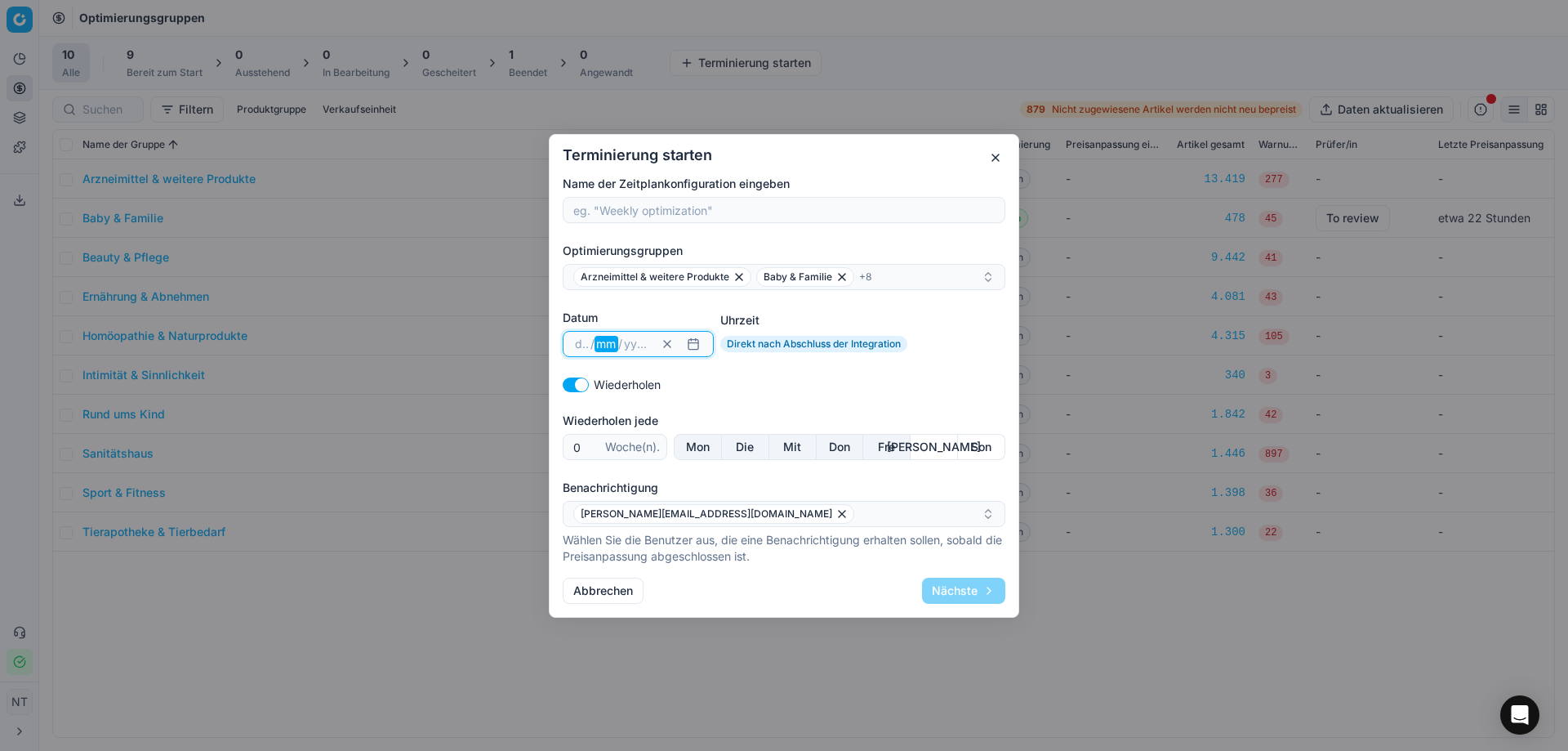
click at [615, 337] on input at bounding box center [606, 344] width 24 height 16
click at [693, 345] on button "button" at bounding box center [693, 344] width 20 height 20
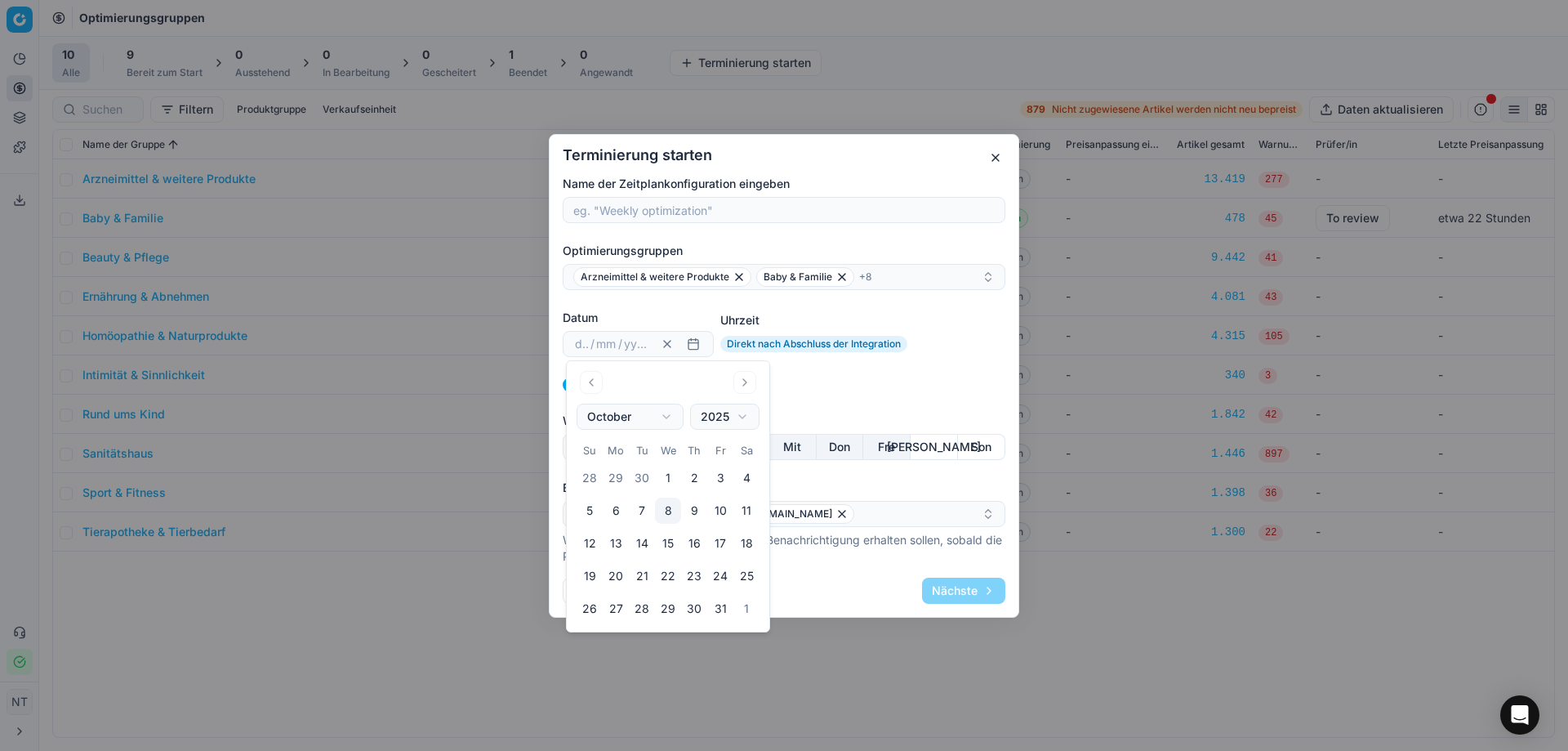
click at [665, 510] on button "8" at bounding box center [668, 511] width 26 height 26
type input "08"
type input "10"
type input "2025"
click at [697, 513] on button "9" at bounding box center [694, 511] width 26 height 26
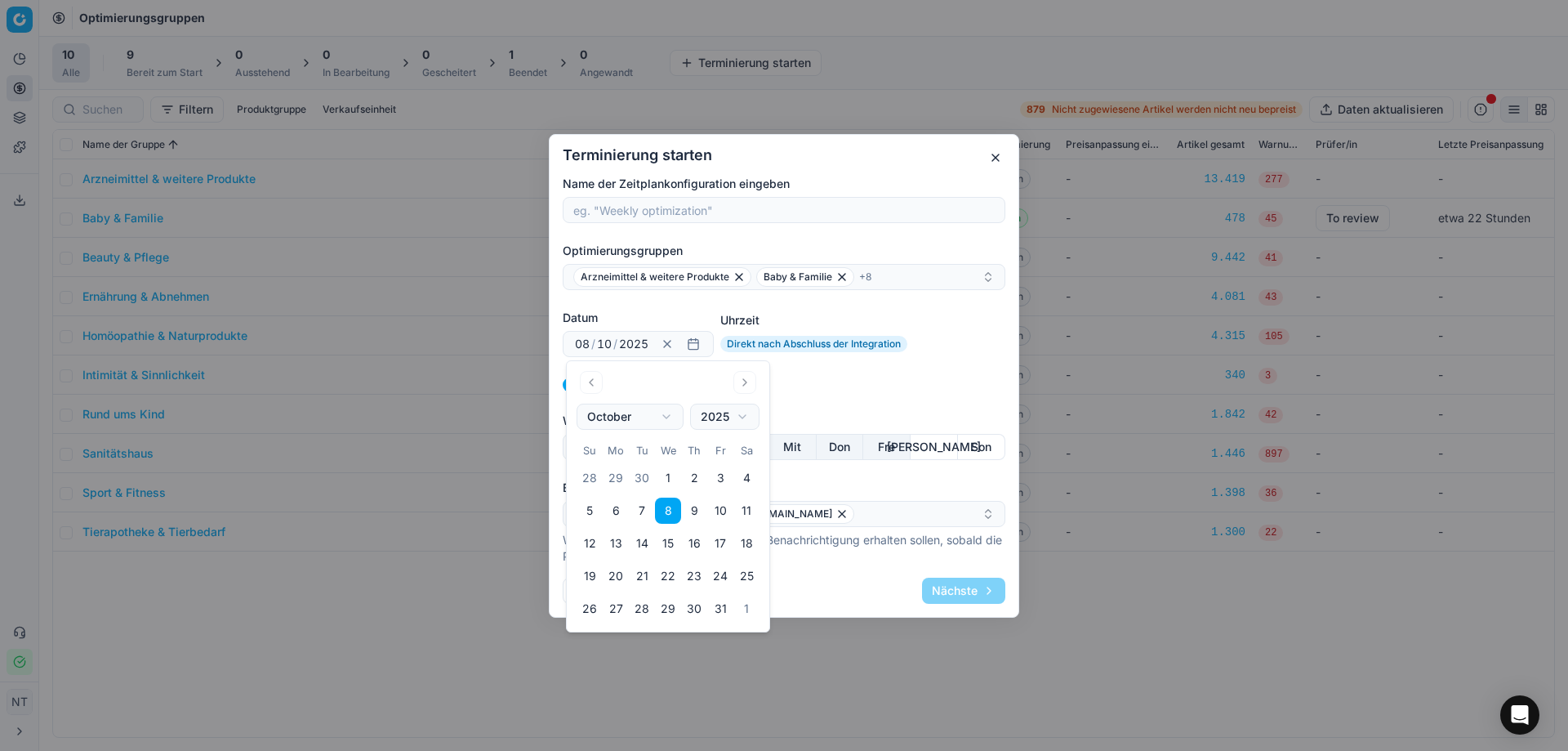
type input "09"
click at [833, 568] on div "Terminierung starten Name der Zeitplankonfiguration eingeben Optimierungsgruppe…" at bounding box center [784, 375] width 470 height 483
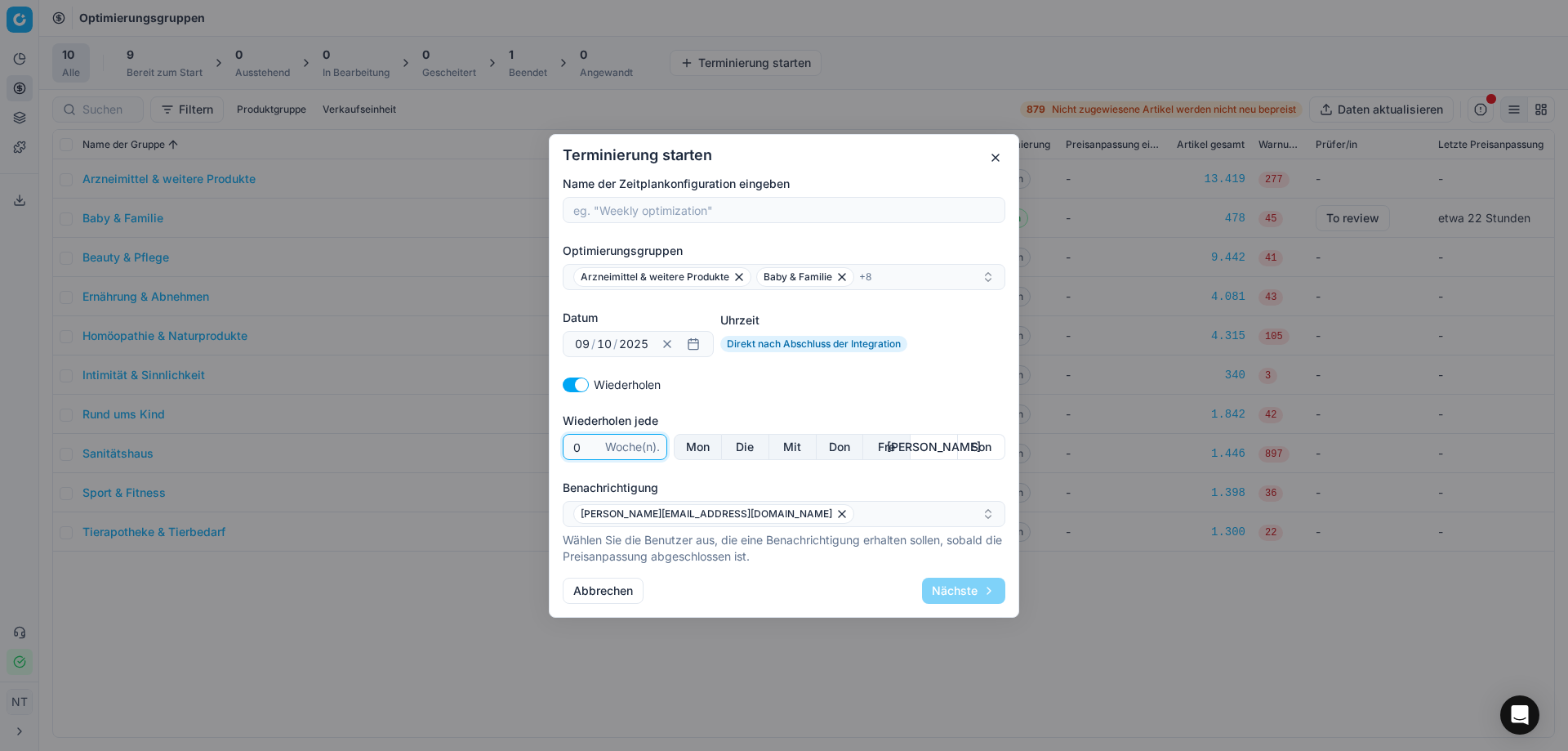
click at [574, 442] on input "0" at bounding box center [586, 446] width 32 height 25
type input "1"
click at [589, 440] on input "1" at bounding box center [586, 446] width 32 height 25
click at [788, 614] on div "Terminierung starten Name der Zeitplankonfiguration eingeben Optimierungsgruppe…" at bounding box center [784, 375] width 470 height 483
click at [816, 589] on div "Abbrechen Nächste" at bounding box center [784, 591] width 442 height 26
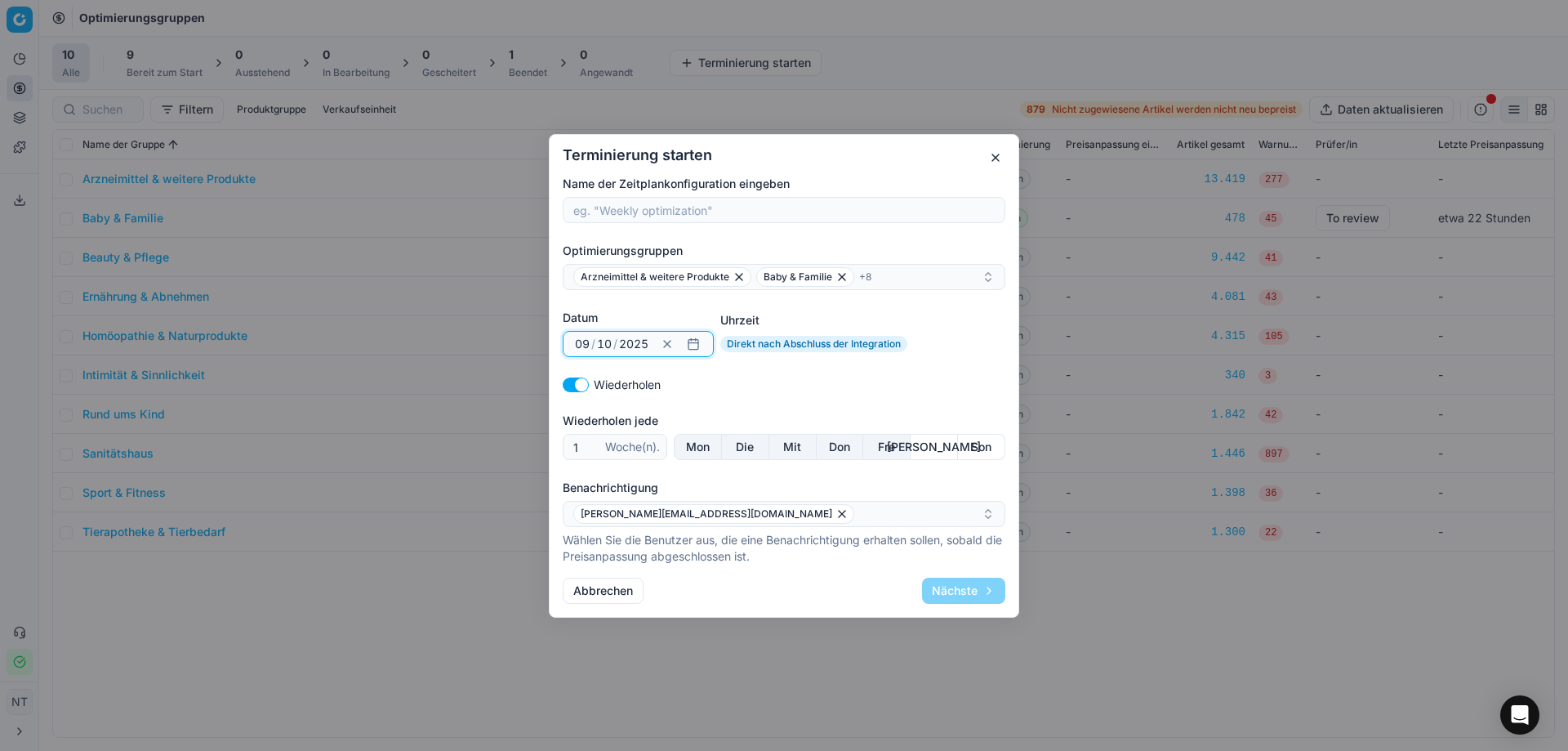
click at [688, 346] on button "button" at bounding box center [693, 344] width 20 height 20
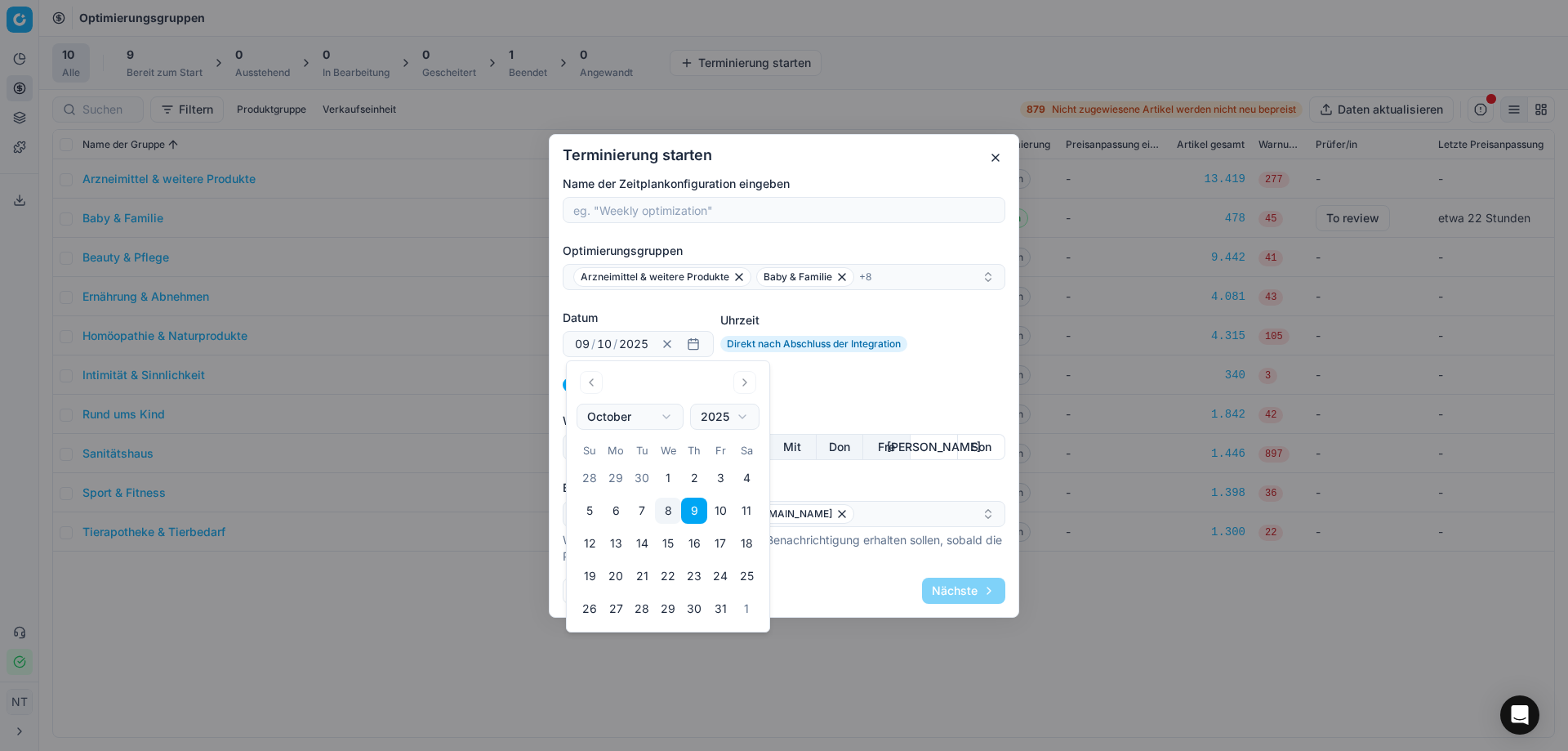
click at [673, 507] on button "8" at bounding box center [668, 511] width 26 height 26
type input "08"
click at [831, 584] on div "Abbrechen Nächste" at bounding box center [784, 591] width 442 height 26
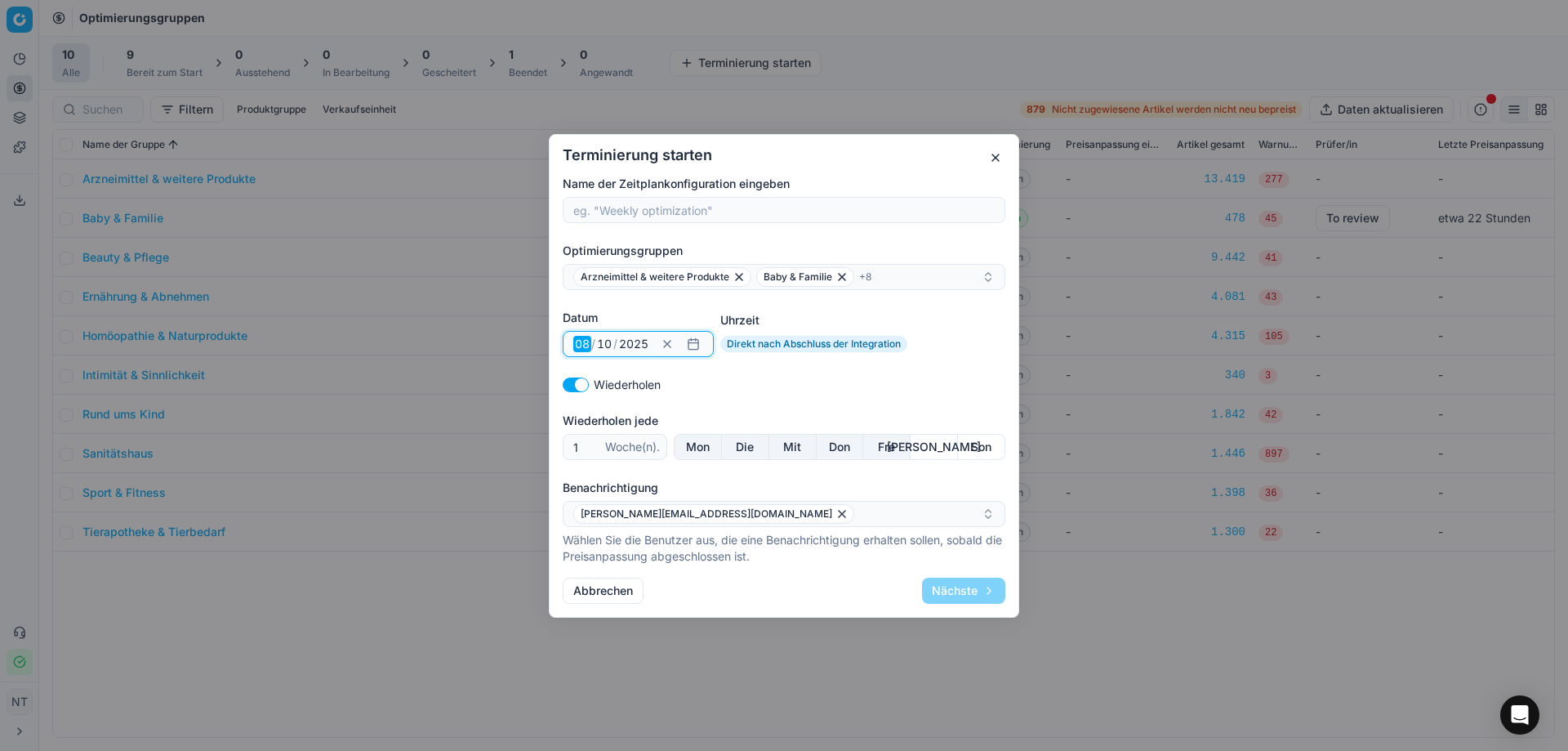
click at [577, 347] on input "08" at bounding box center [583, 344] width 18 height 16
click at [741, 387] on div "Wiederholen" at bounding box center [784, 385] width 442 height 16
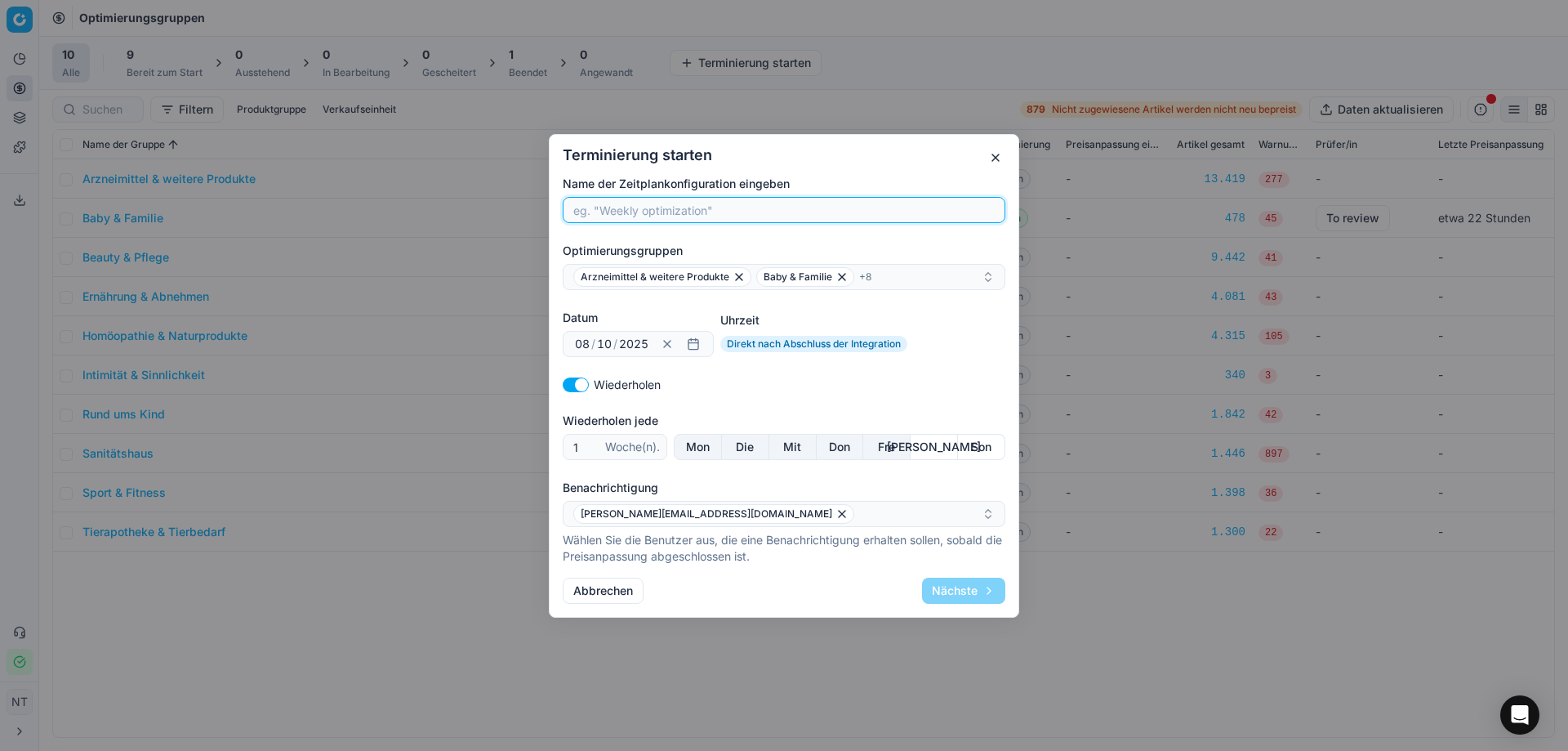
click at [635, 204] on input "Name der Zeitplankonfiguration eingeben" at bounding box center [784, 210] width 428 height 25
type input "Daily"
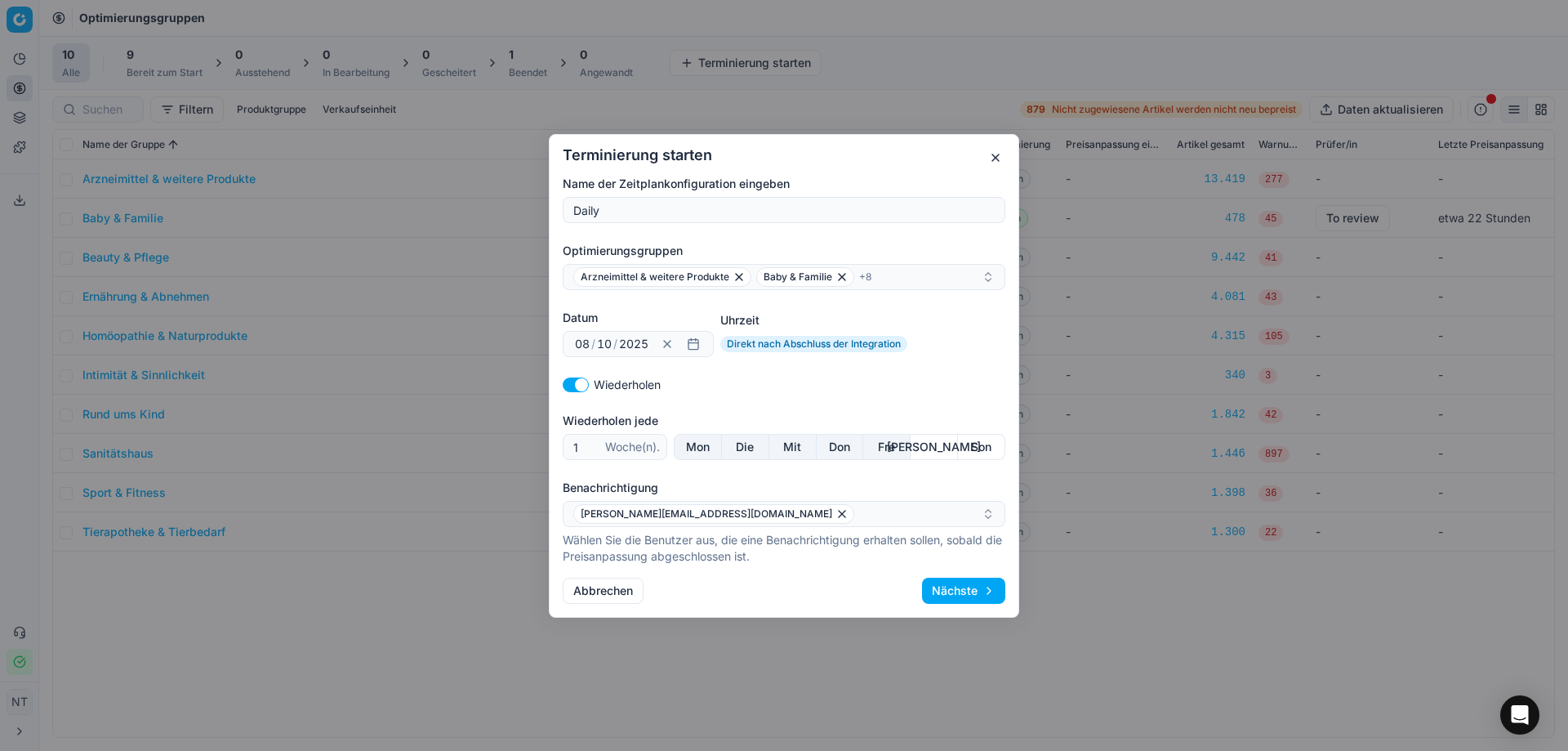
click at [999, 157] on button "button" at bounding box center [995, 158] width 20 height 20
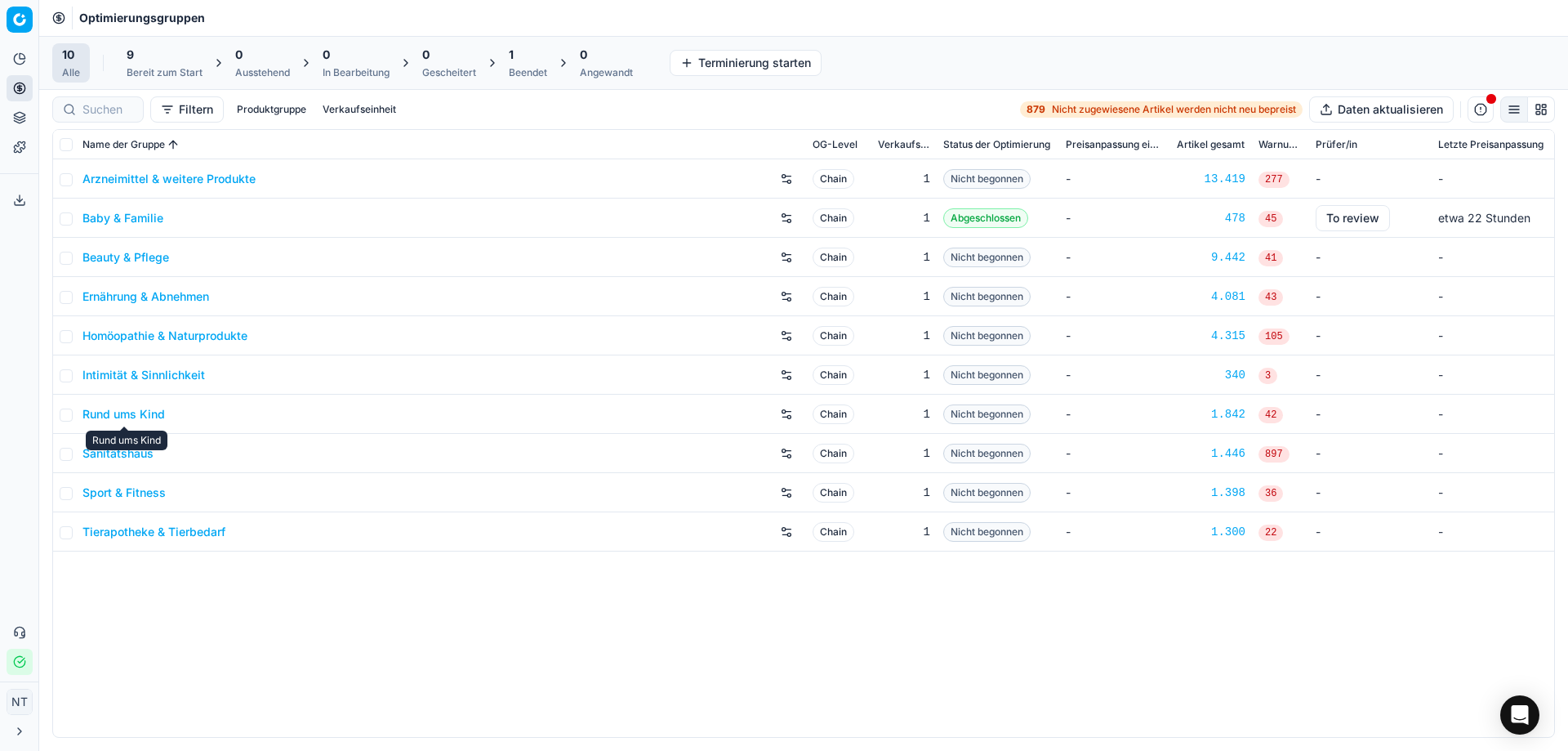
click at [144, 416] on link "Rund ums Kind" at bounding box center [124, 414] width 83 height 16
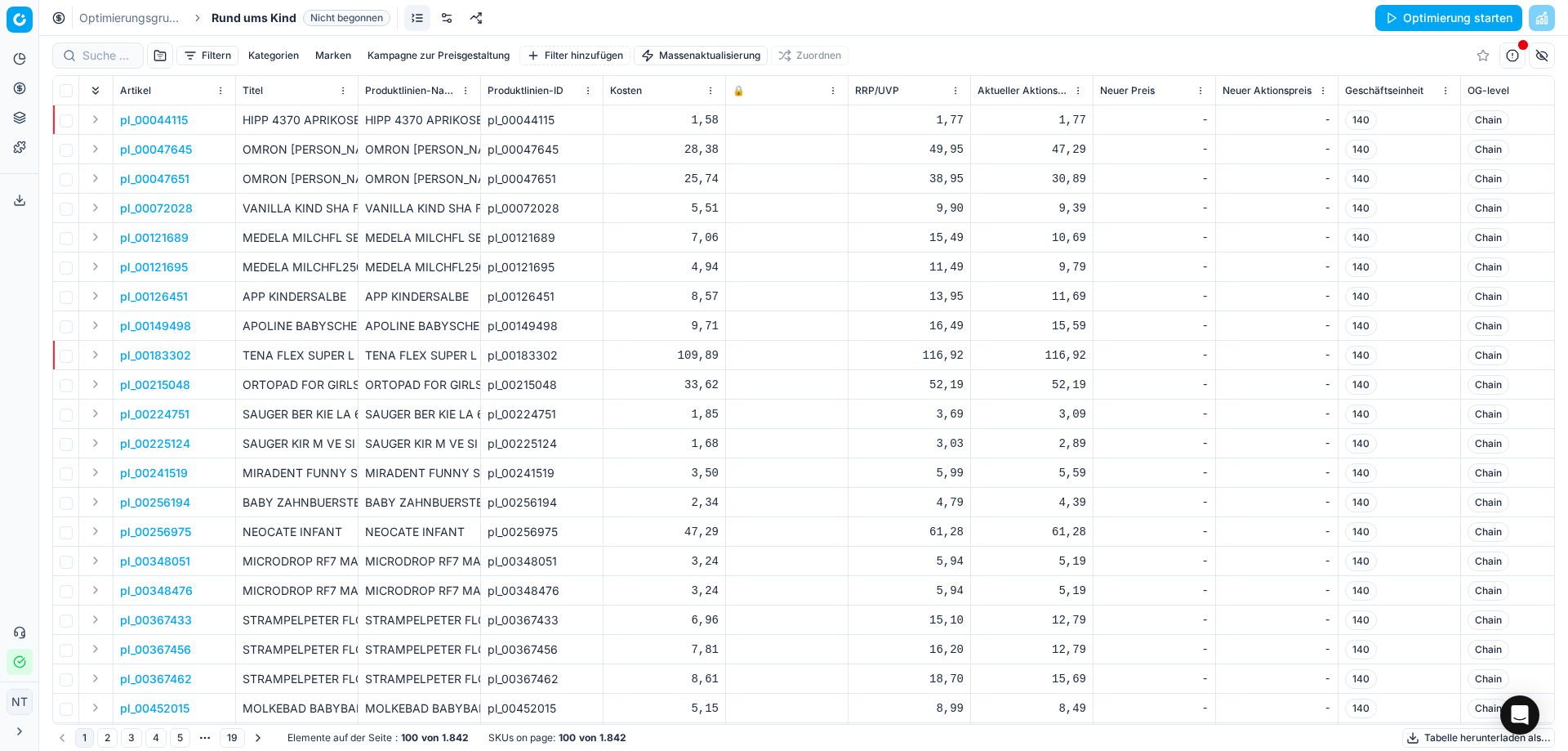
click at [1408, 21] on button "Optimierung starten" at bounding box center [1448, 18] width 147 height 26
click at [148, 17] on link "Optimierungsgruppen" at bounding box center [131, 18] width 104 height 16
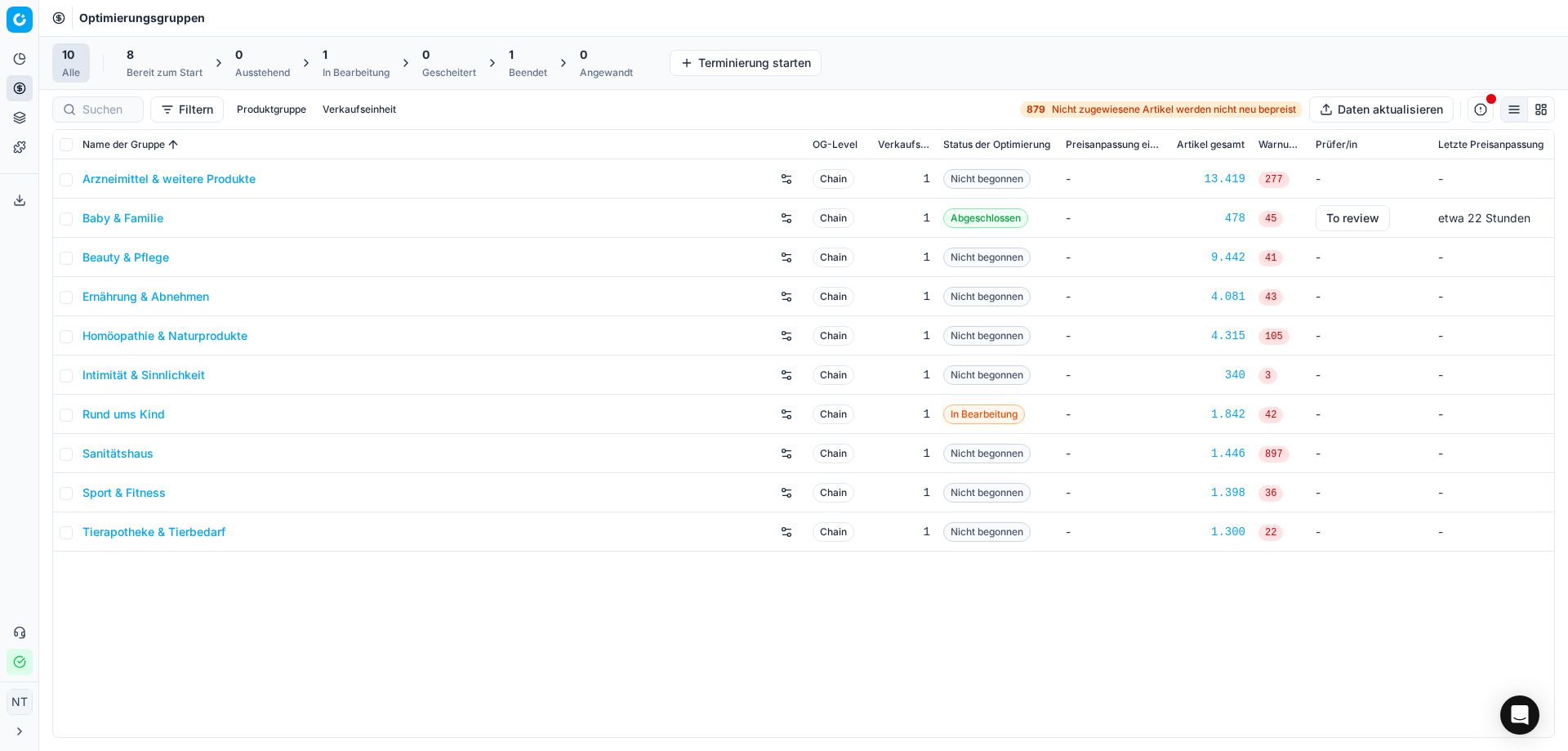
click at [690, 61] on button "Terminierung starten" at bounding box center [745, 63] width 152 height 26
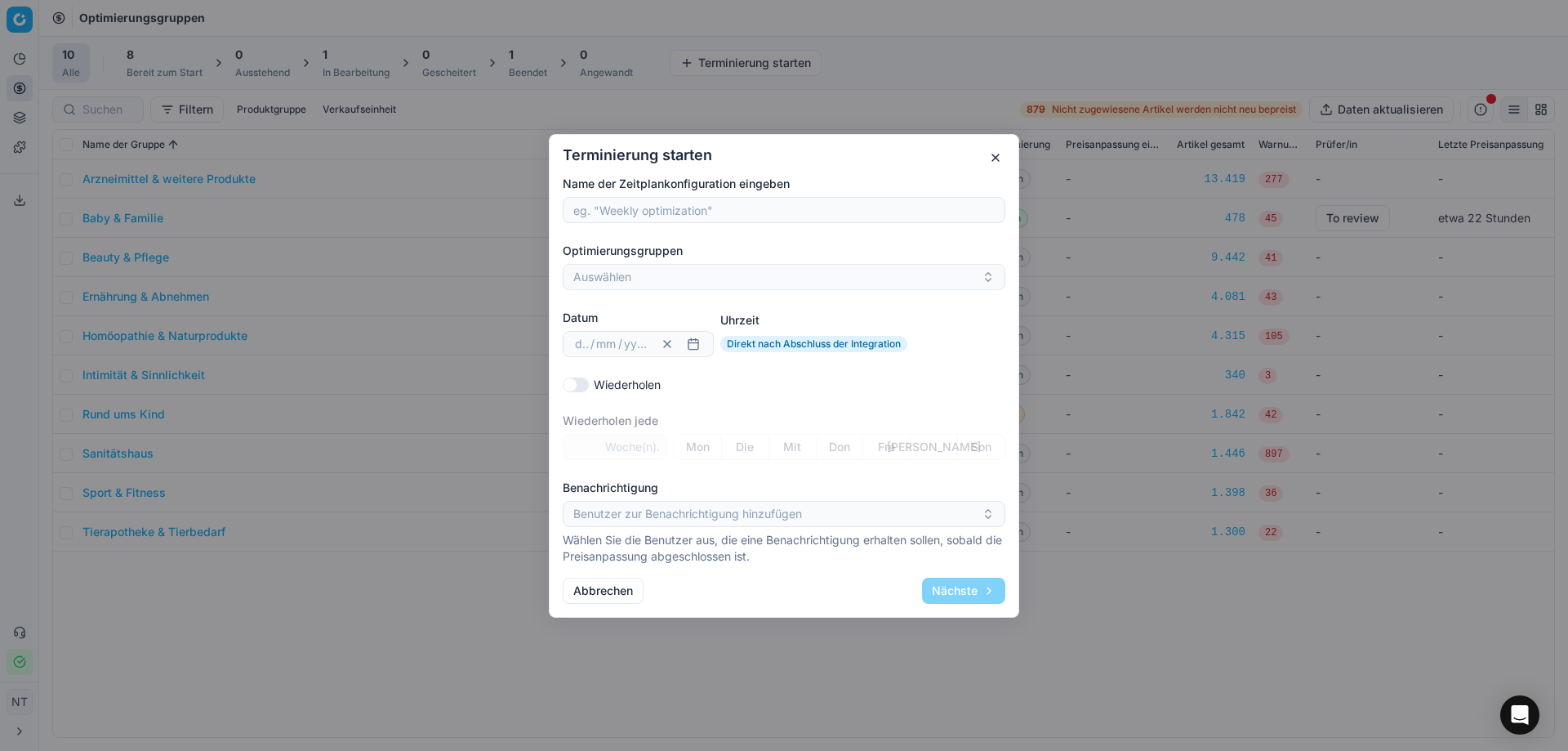
click at [667, 209] on input "Name der Zeitplankonfiguration eingeben" at bounding box center [784, 210] width 428 height 25
type input "daily"
click at [673, 279] on button "Auswählen" at bounding box center [784, 277] width 442 height 26
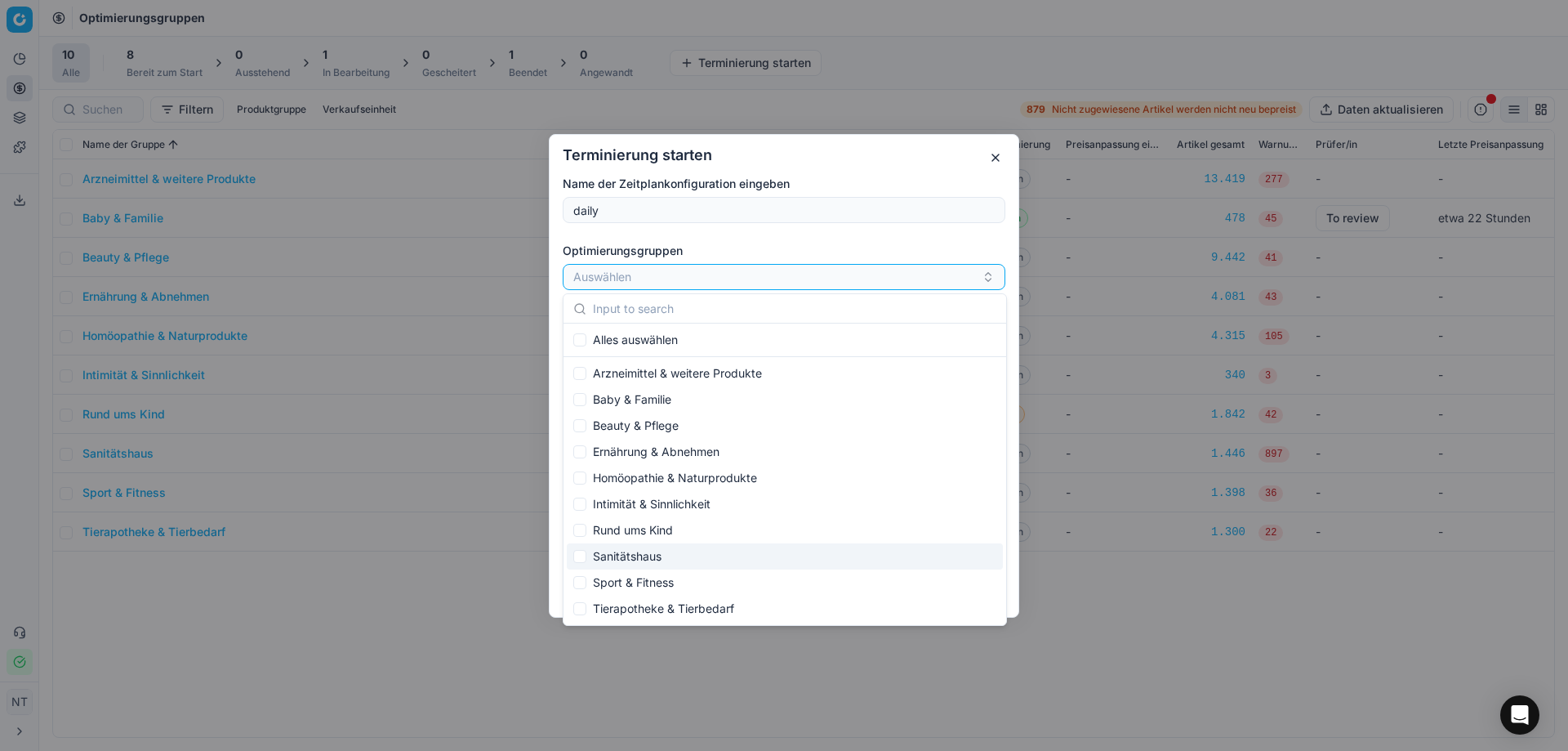
click at [634, 561] on div "Sanitätshaus" at bounding box center [784, 556] width 436 height 26
checkbox input "true"
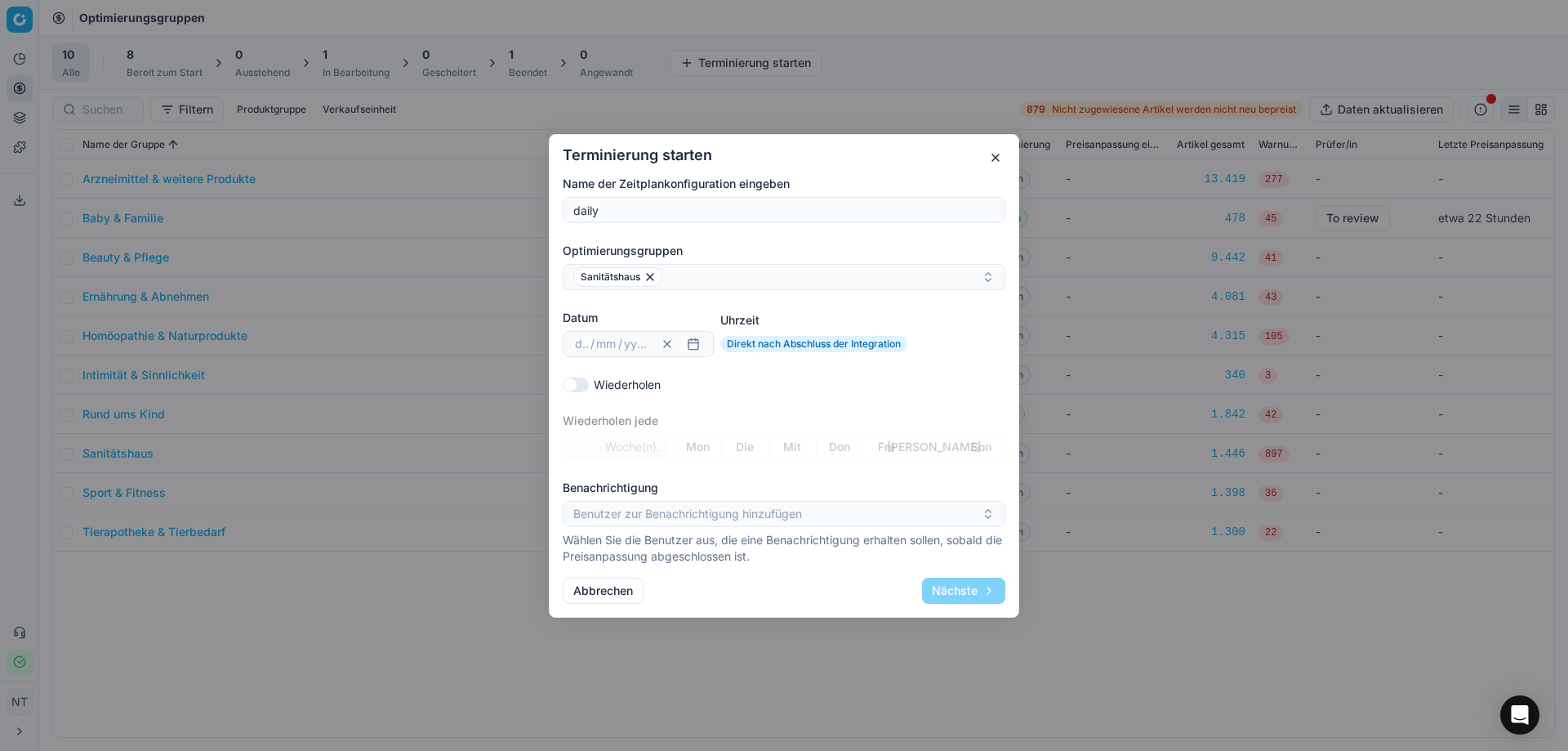
click at [798, 239] on div "Name der Zeitplankonfiguration eingeben daily Optimierungsgruppen Sanitätshaus …" at bounding box center [784, 370] width 442 height 389
click at [698, 349] on button "button" at bounding box center [693, 344] width 20 height 20
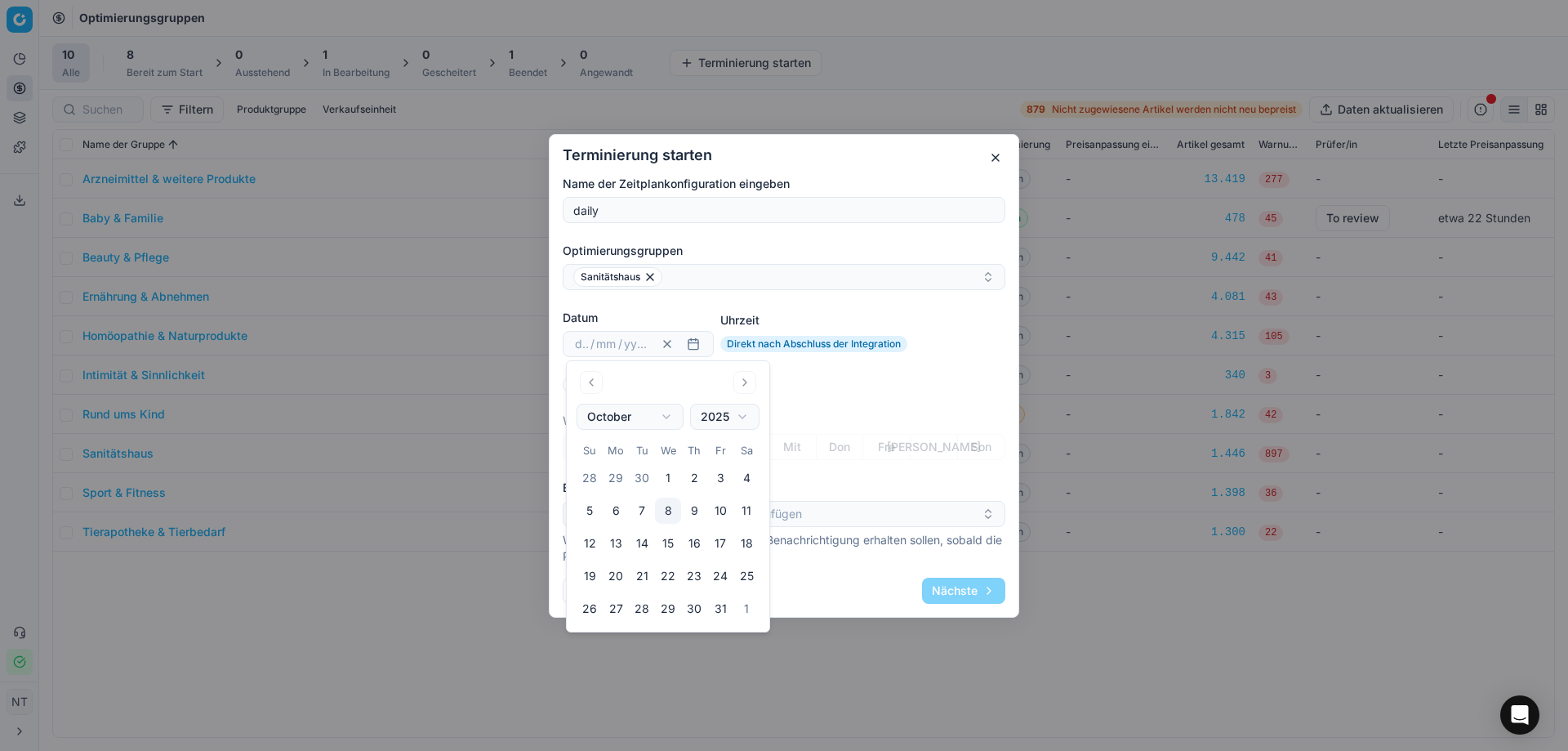
click at [672, 513] on button "8" at bounding box center [668, 511] width 26 height 26
type input "08"
type input "10"
type input "2025"
click at [808, 376] on div "Name der Zeitplankonfiguration eingeben daily Optimierungsgruppen Sanitätshaus …" at bounding box center [784, 370] width 442 height 389
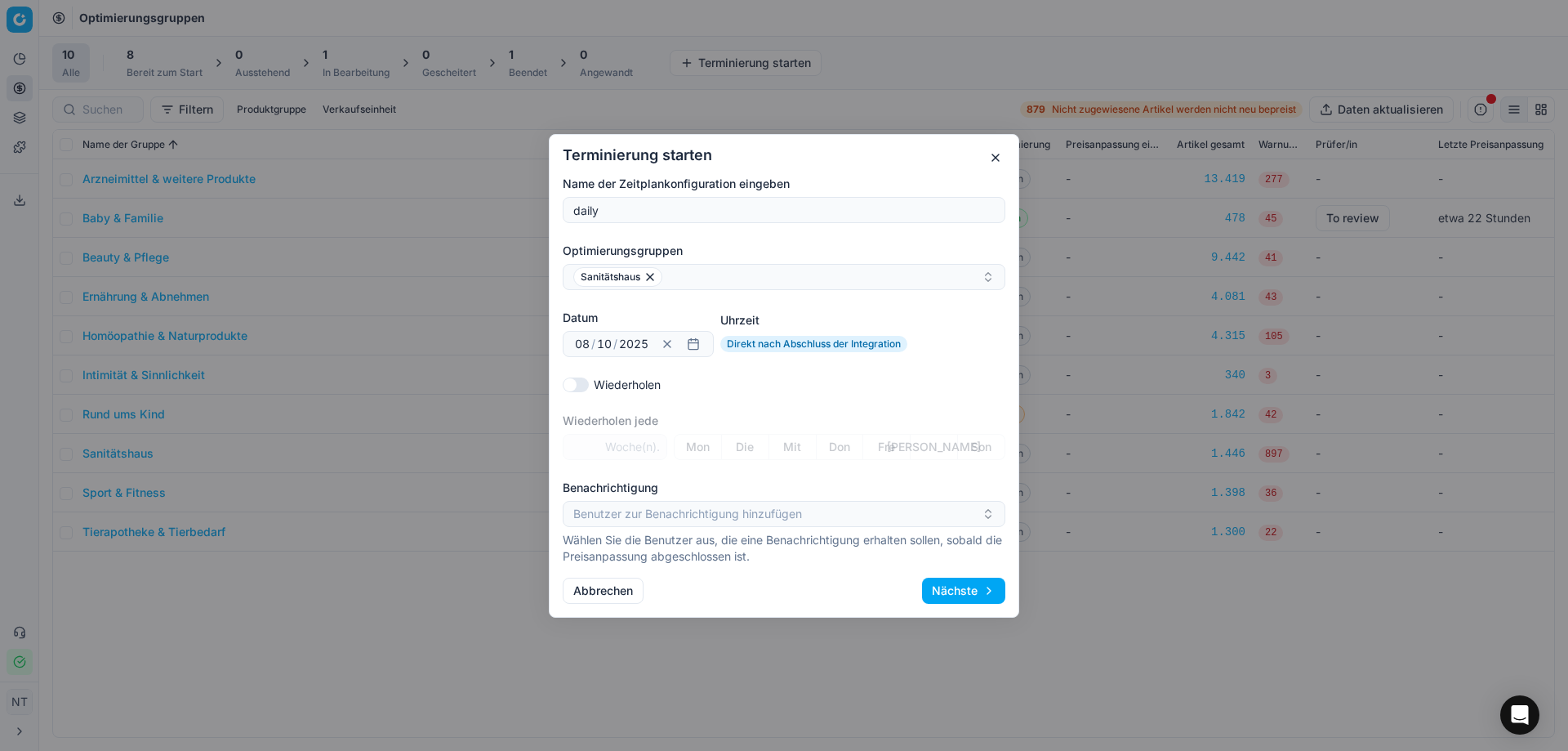
click at [574, 383] on button "Wiederholen" at bounding box center [576, 384] width 26 height 15
checkbox input "true"
click at [700, 444] on button "Mon" at bounding box center [697, 447] width 48 height 26
drag, startPoint x: 739, startPoint y: 444, endPoint x: 789, endPoint y: 450, distance: 50.4
click at [744, 446] on button "Die" at bounding box center [746, 447] width 48 height 26
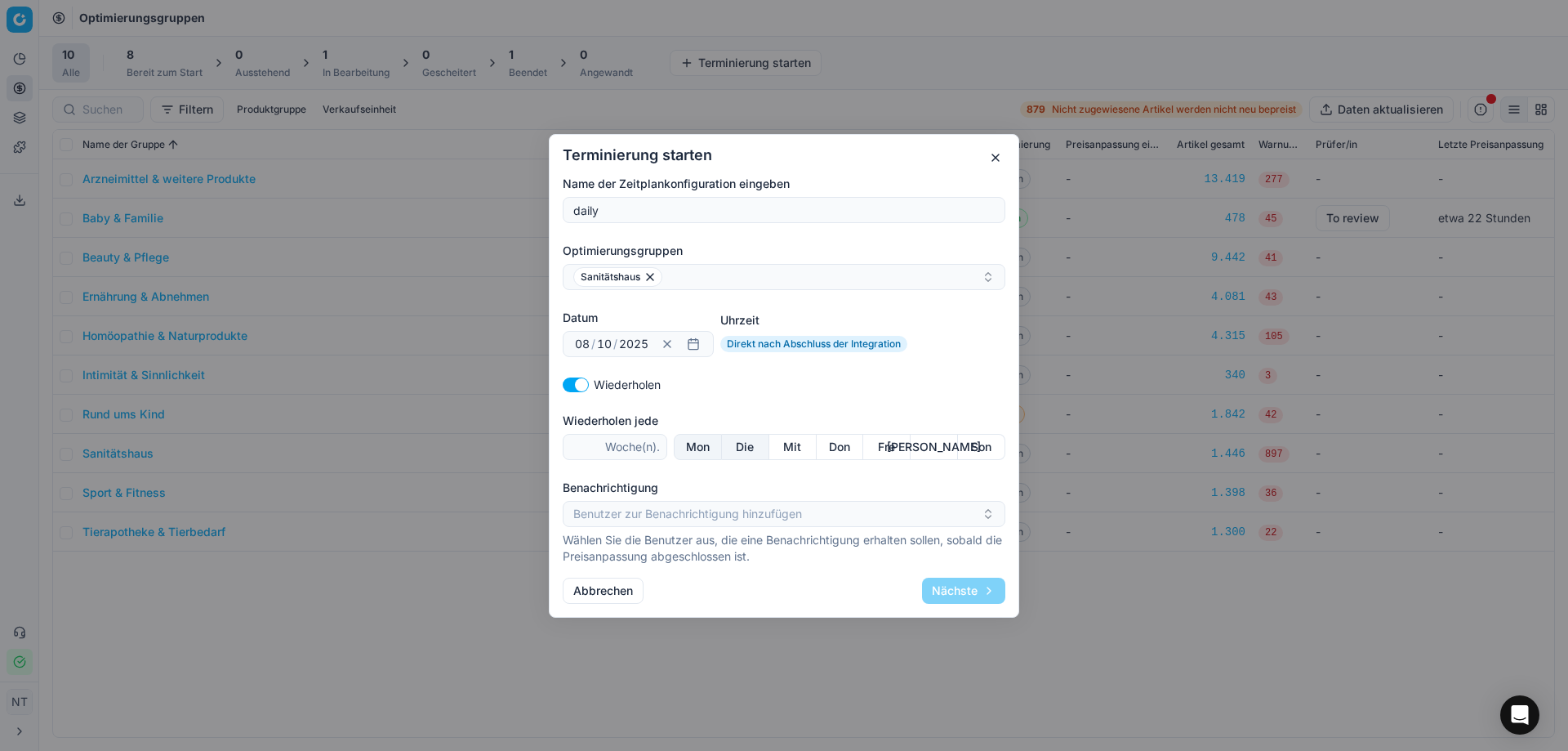
click at [798, 450] on button "Mit" at bounding box center [793, 447] width 48 height 26
drag, startPoint x: 843, startPoint y: 447, endPoint x: 858, endPoint y: 447, distance: 15.0
click at [845, 447] on button "Don" at bounding box center [840, 447] width 48 height 26
click at [887, 446] on button "Fre" at bounding box center [887, 447] width 48 height 26
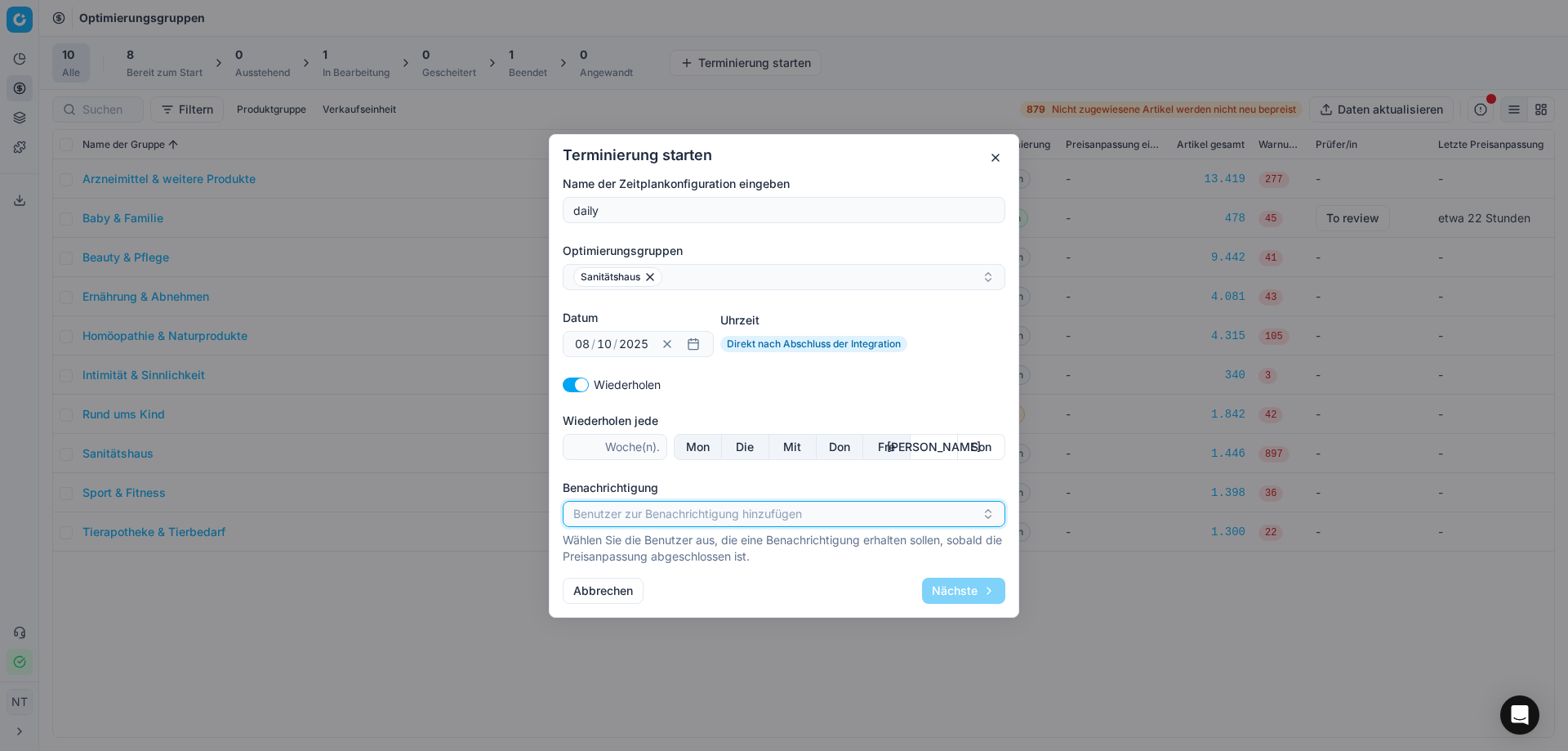
click at [617, 514] on button "Benutzer zur Benachrichtigung hinzufügen" at bounding box center [784, 514] width 442 height 26
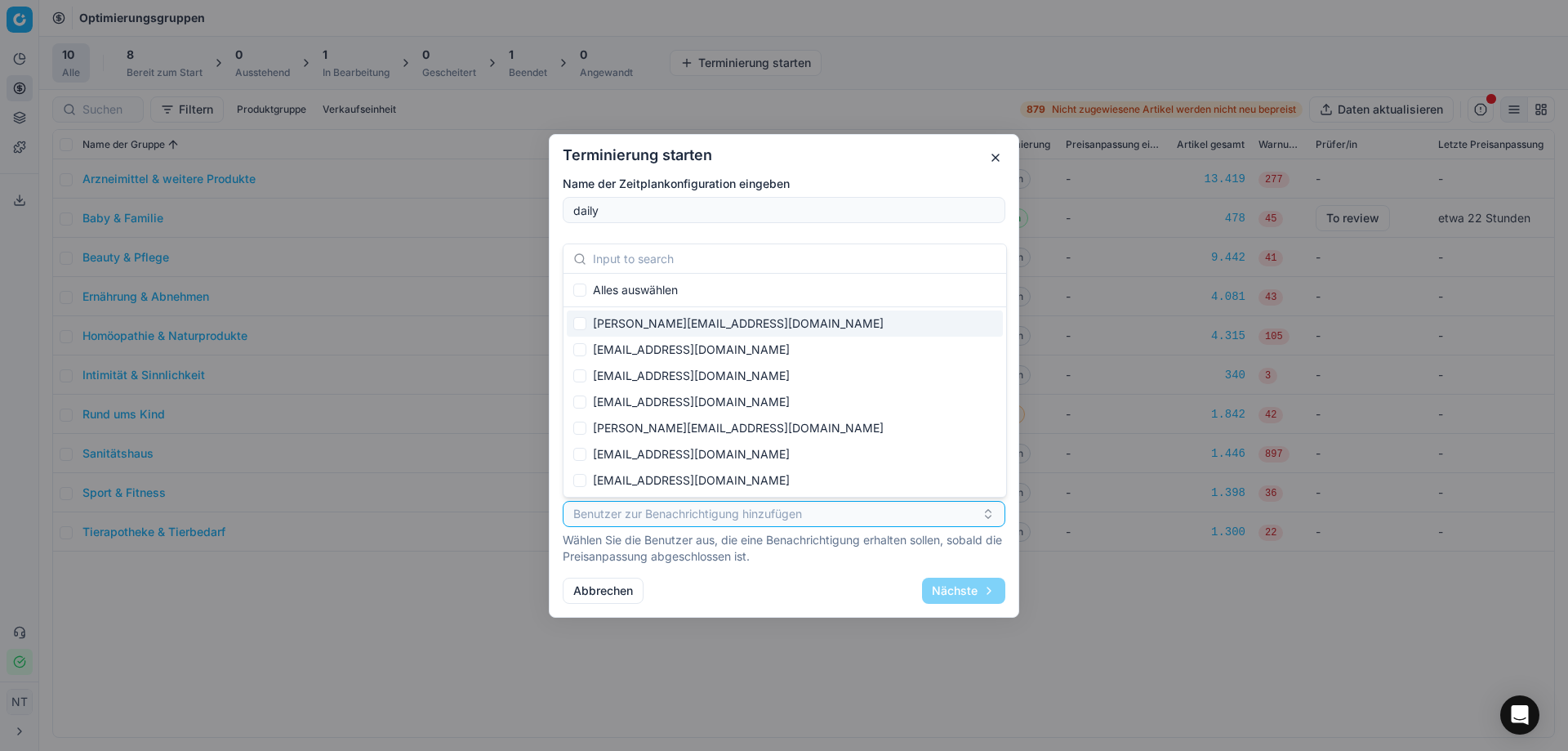
click at [645, 325] on div "[PERSON_NAME][EMAIL_ADDRESS][DOMAIN_NAME]" at bounding box center [784, 323] width 436 height 26
checkbox input "true"
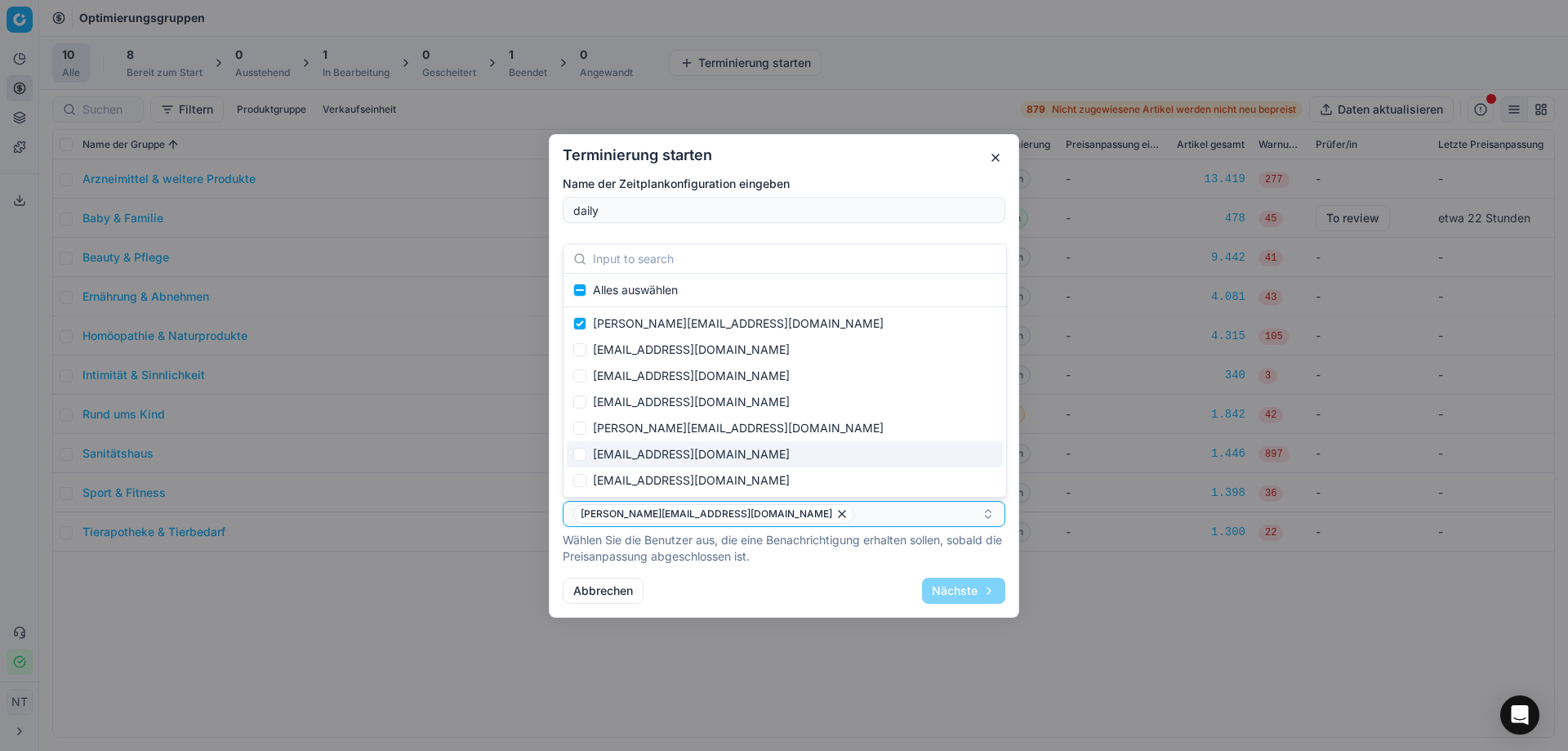
click at [728, 599] on div "Abbrechen Nächste" at bounding box center [784, 591] width 442 height 26
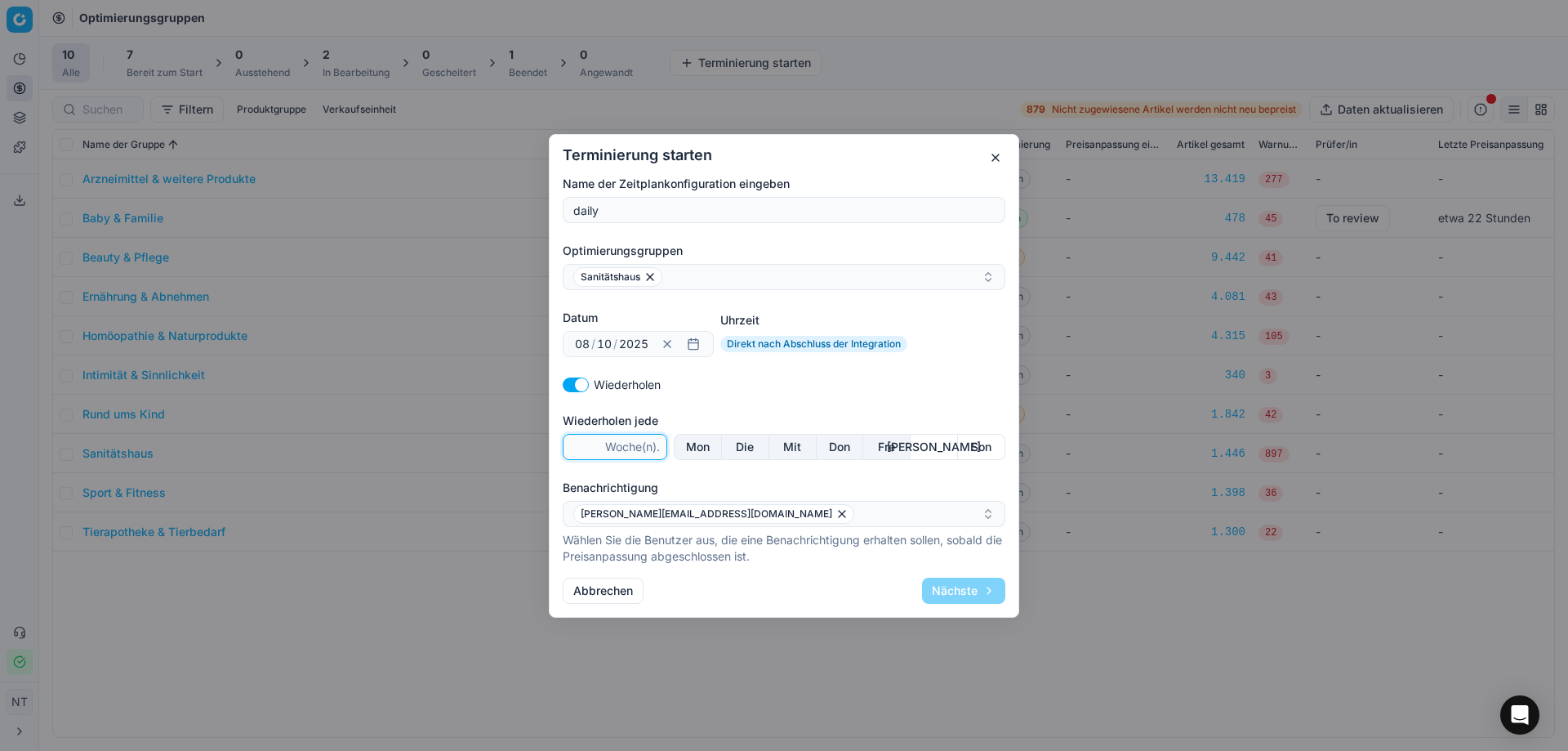
click at [582, 438] on input "Wiederholen jede" at bounding box center [586, 446] width 32 height 25
type input "1"
click at [589, 440] on input "1" at bounding box center [586, 446] width 32 height 25
click at [802, 559] on p "Wählen Sie die Benutzer aus, die eine Benachrichtigung erhalten sollen, sobald …" at bounding box center [784, 548] width 442 height 33
click at [965, 591] on button "Nächste" at bounding box center [964, 591] width 84 height 26
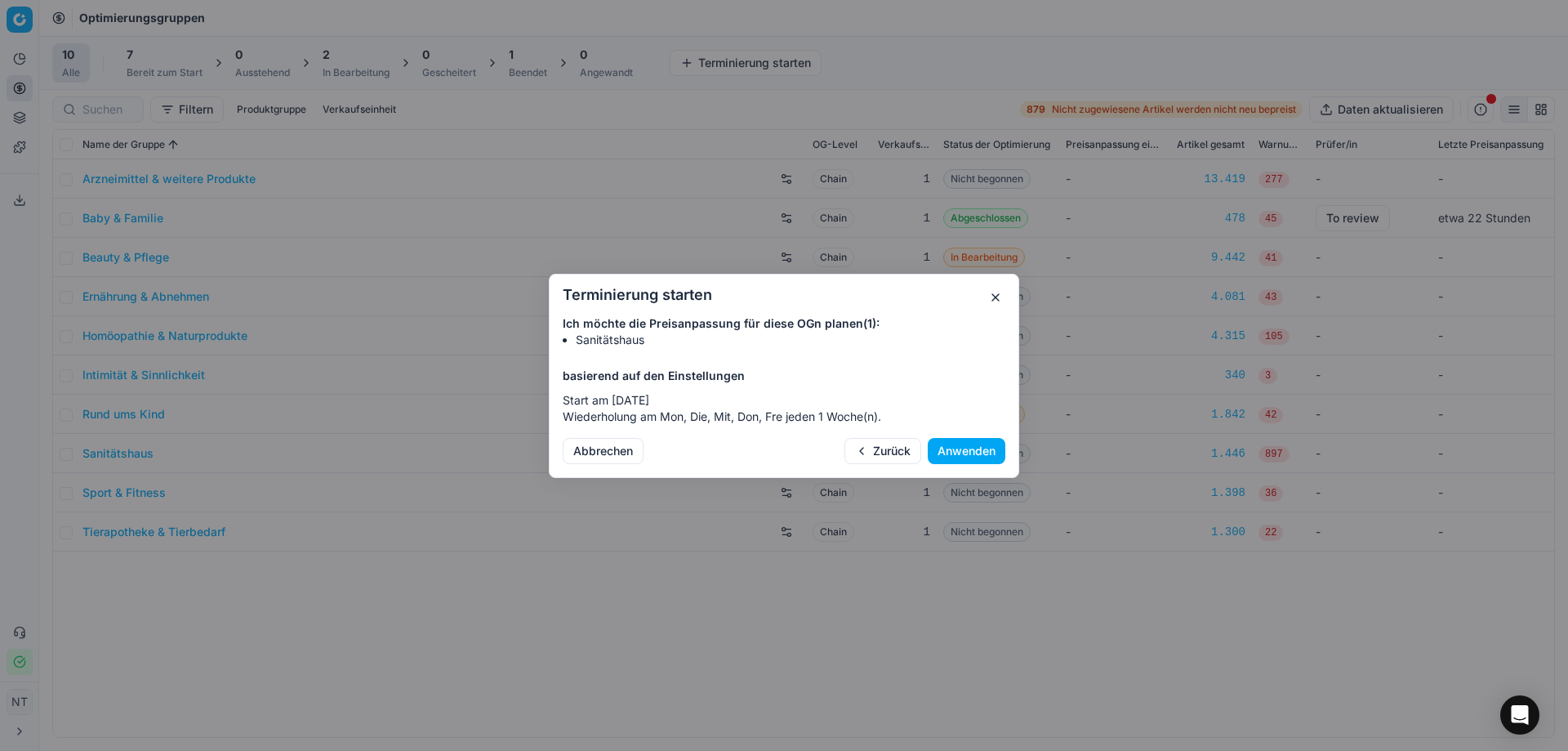
click at [974, 453] on button "Anwenden" at bounding box center [967, 451] width 78 height 26
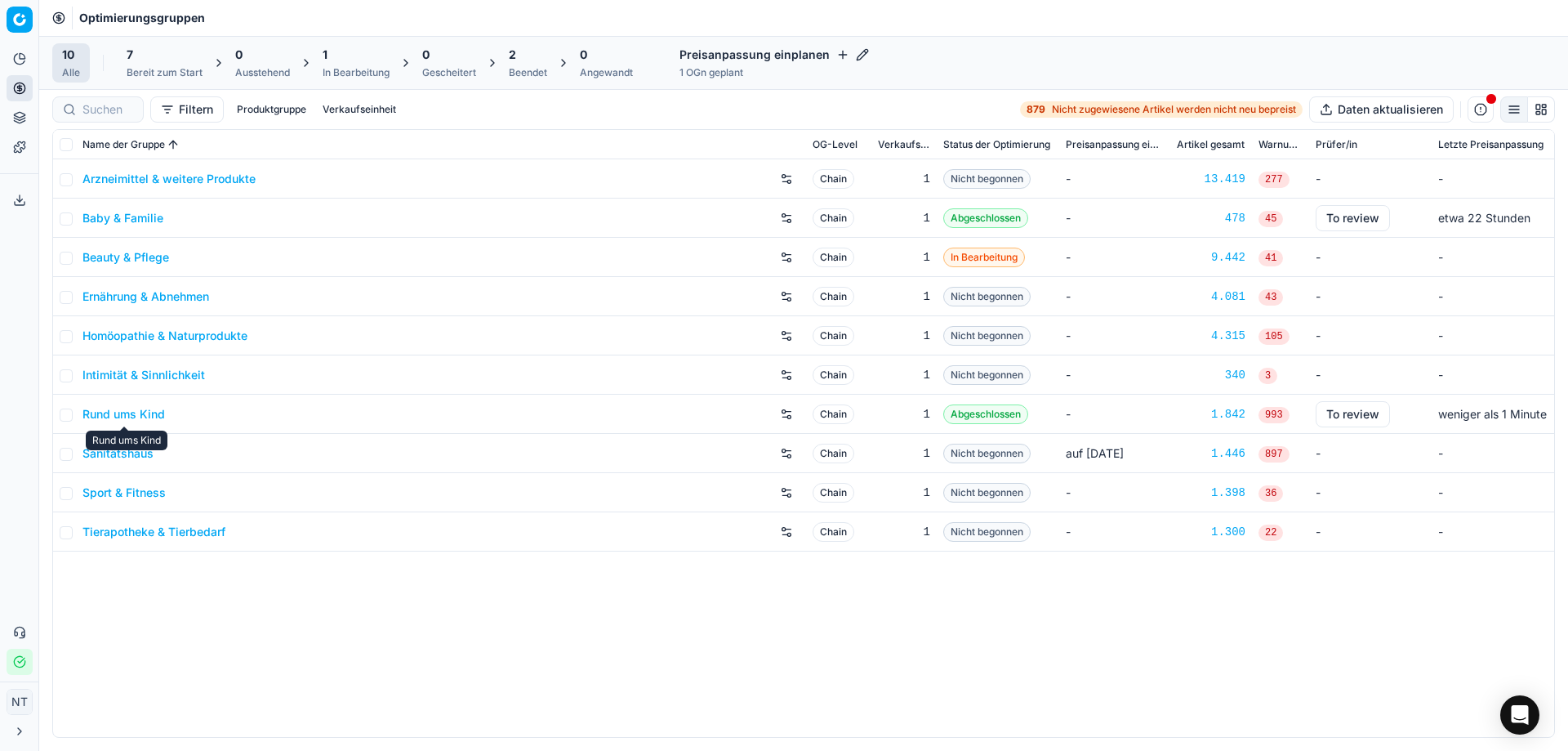
click at [158, 415] on link "Rund ums Kind" at bounding box center [124, 414] width 83 height 16
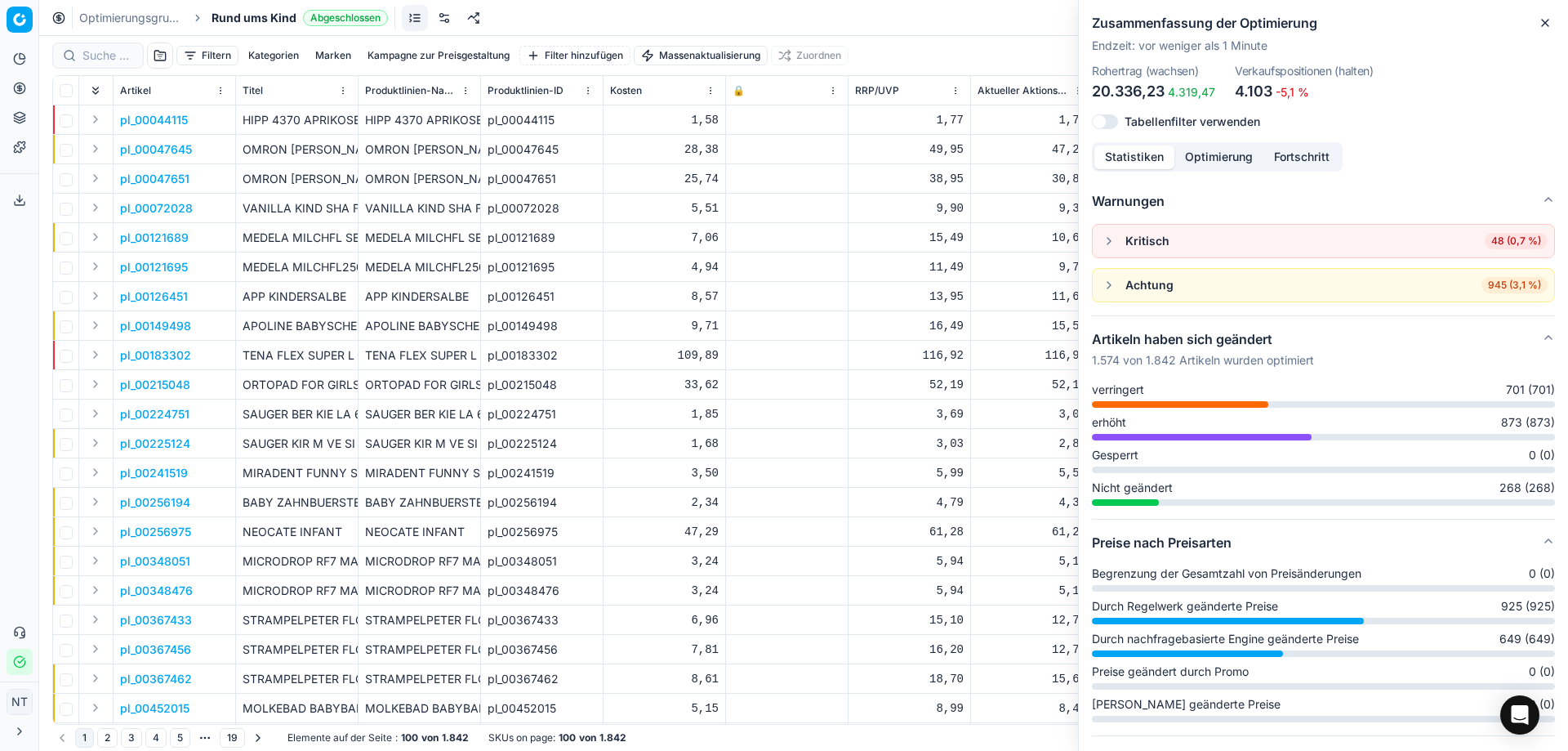
click at [1500, 237] on span "48 (0,7 %)" at bounding box center [1515, 241] width 63 height 16
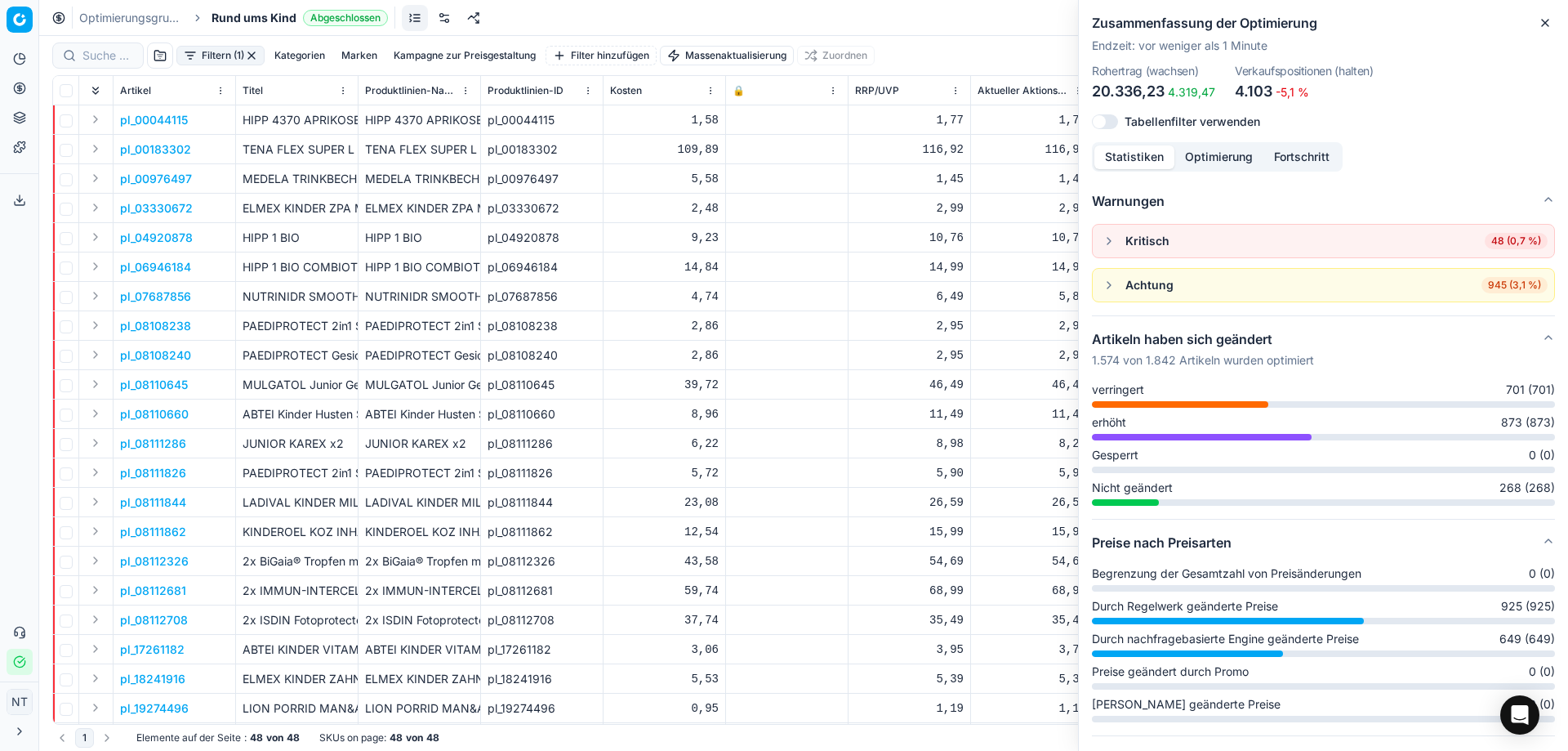
click at [675, 19] on div "Optimierungsgruppen Rund ums Kind Abgeschlossen Zurücksetzen Preise anwenden" at bounding box center [803, 18] width 1529 height 36
drag, startPoint x: 1272, startPoint y: 72, endPoint x: 1340, endPoint y: 72, distance: 68.0
click at [1340, 72] on dt "Verkaufspositionen (halten)" at bounding box center [1304, 71] width 139 height 11
drag, startPoint x: 1094, startPoint y: 89, endPoint x: 1218, endPoint y: 97, distance: 124.3
click at [1218, 97] on div "Rohertrag (wachsen) 20.336,23 4.319,47 Verkaufspositionen (halten) 4.103 -5,1 %" at bounding box center [1323, 85] width 463 height 38
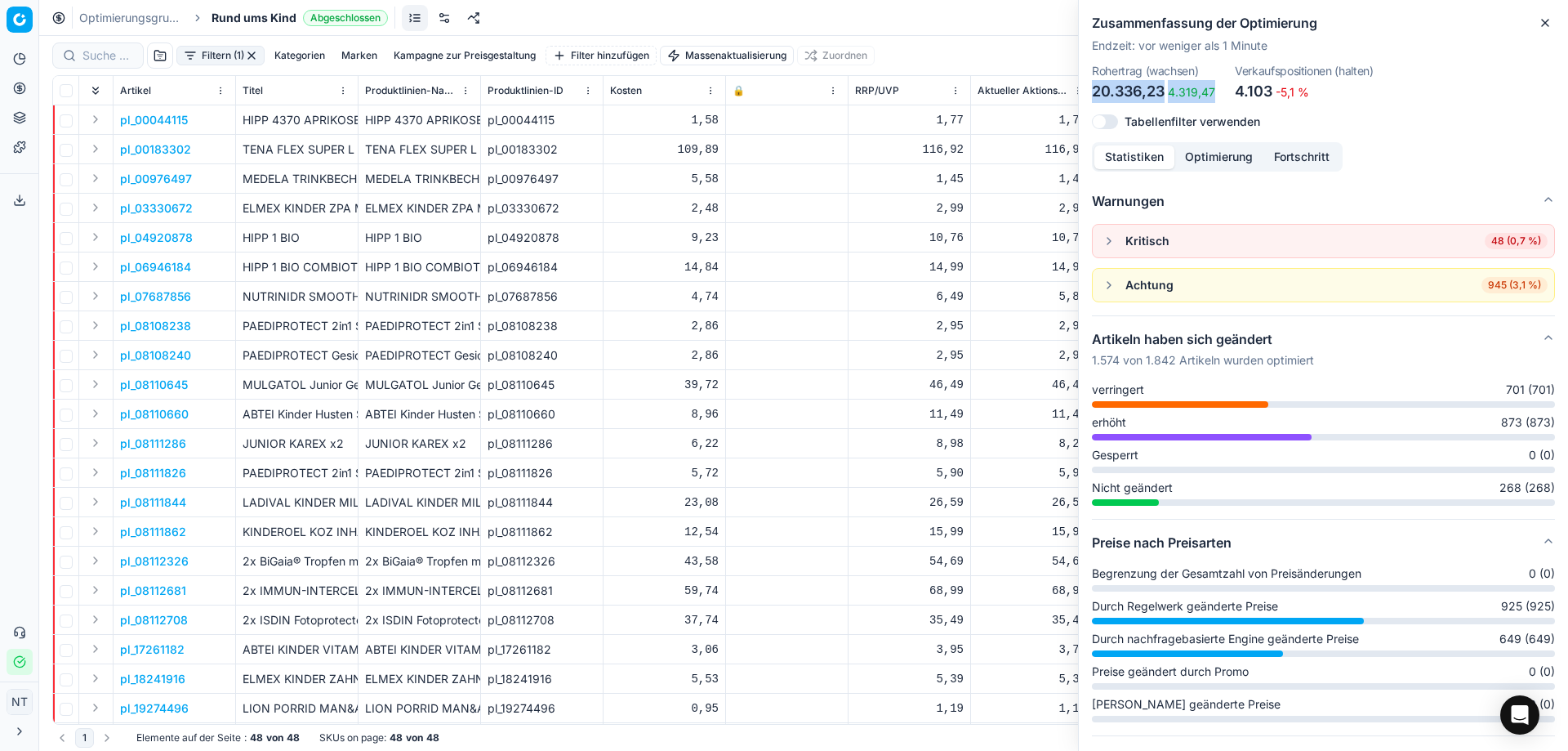
click at [1203, 87] on span "4.319,47" at bounding box center [1191, 92] width 48 height 14
drag, startPoint x: 1168, startPoint y: 93, endPoint x: 1216, endPoint y: 92, distance: 48.0
click at [1216, 92] on div "Rohertrag (wachsen) 20.336,23 4.319,47 Verkaufspositionen (halten) 4.103 -5,1 %" at bounding box center [1323, 85] width 463 height 38
drag, startPoint x: 1237, startPoint y: 91, endPoint x: 1273, endPoint y: 96, distance: 36.3
click at [1273, 96] on dd "4.103 -5,1 %" at bounding box center [1304, 92] width 139 height 23
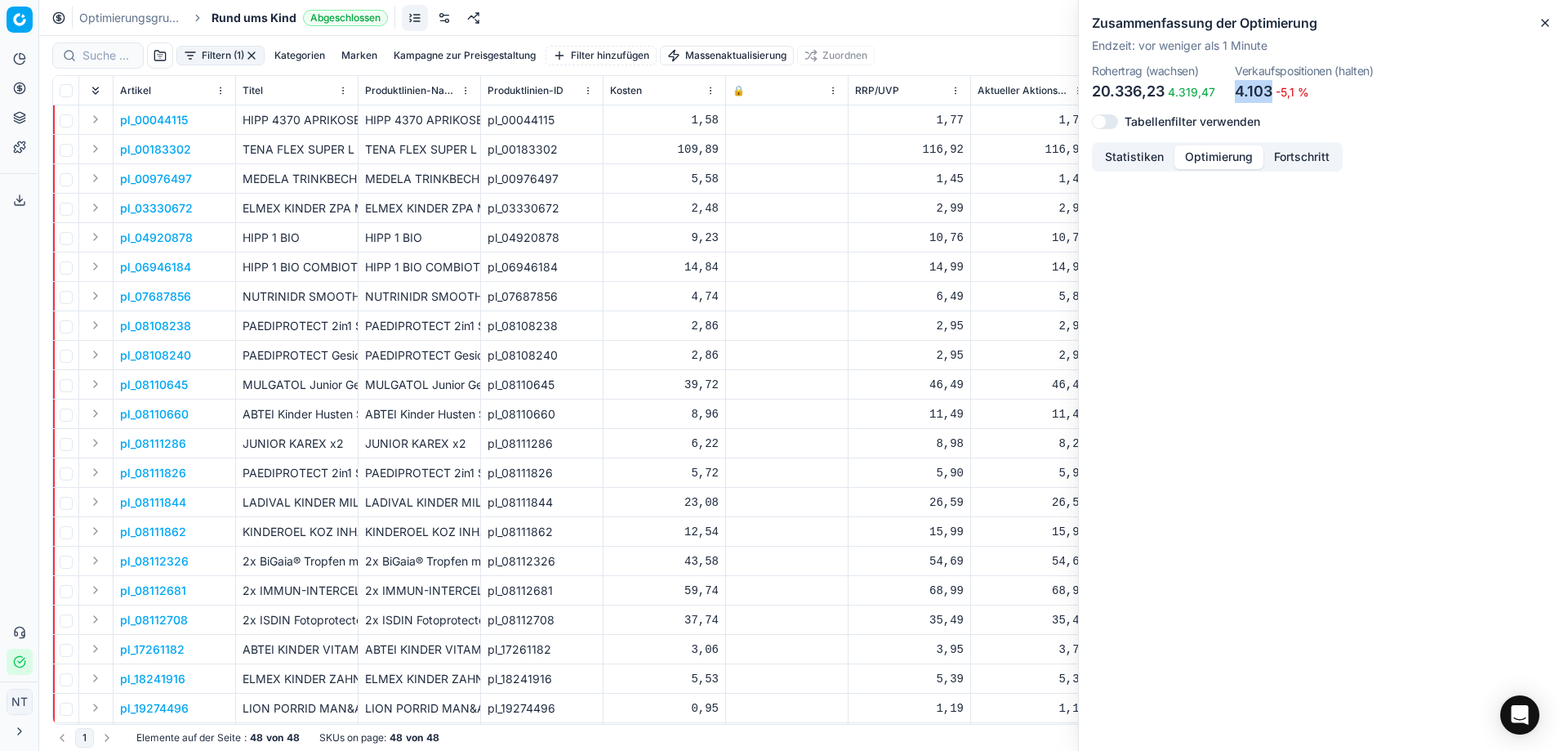
click at [1195, 158] on button "Optimierung" at bounding box center [1218, 157] width 89 height 24
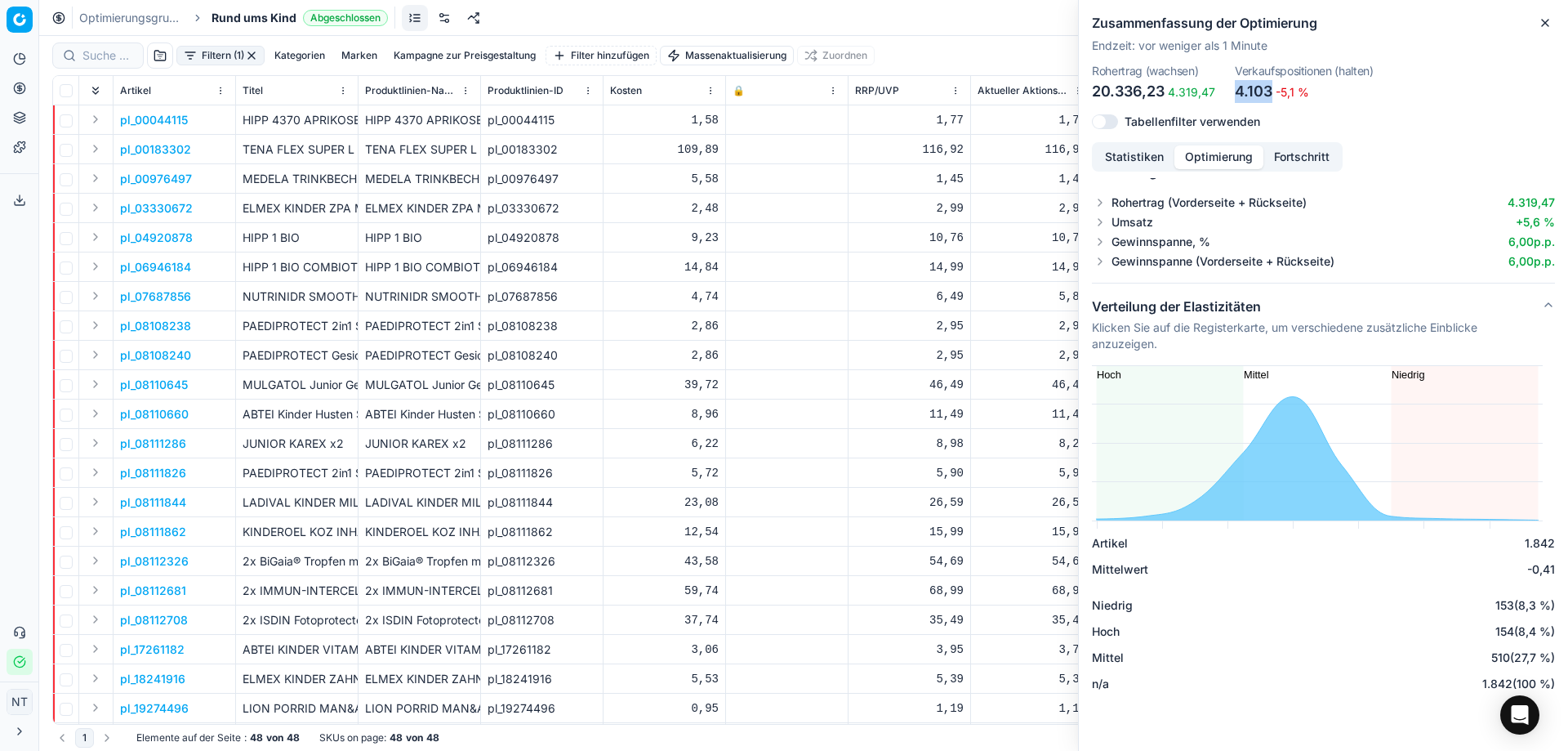
scroll to position [44, 0]
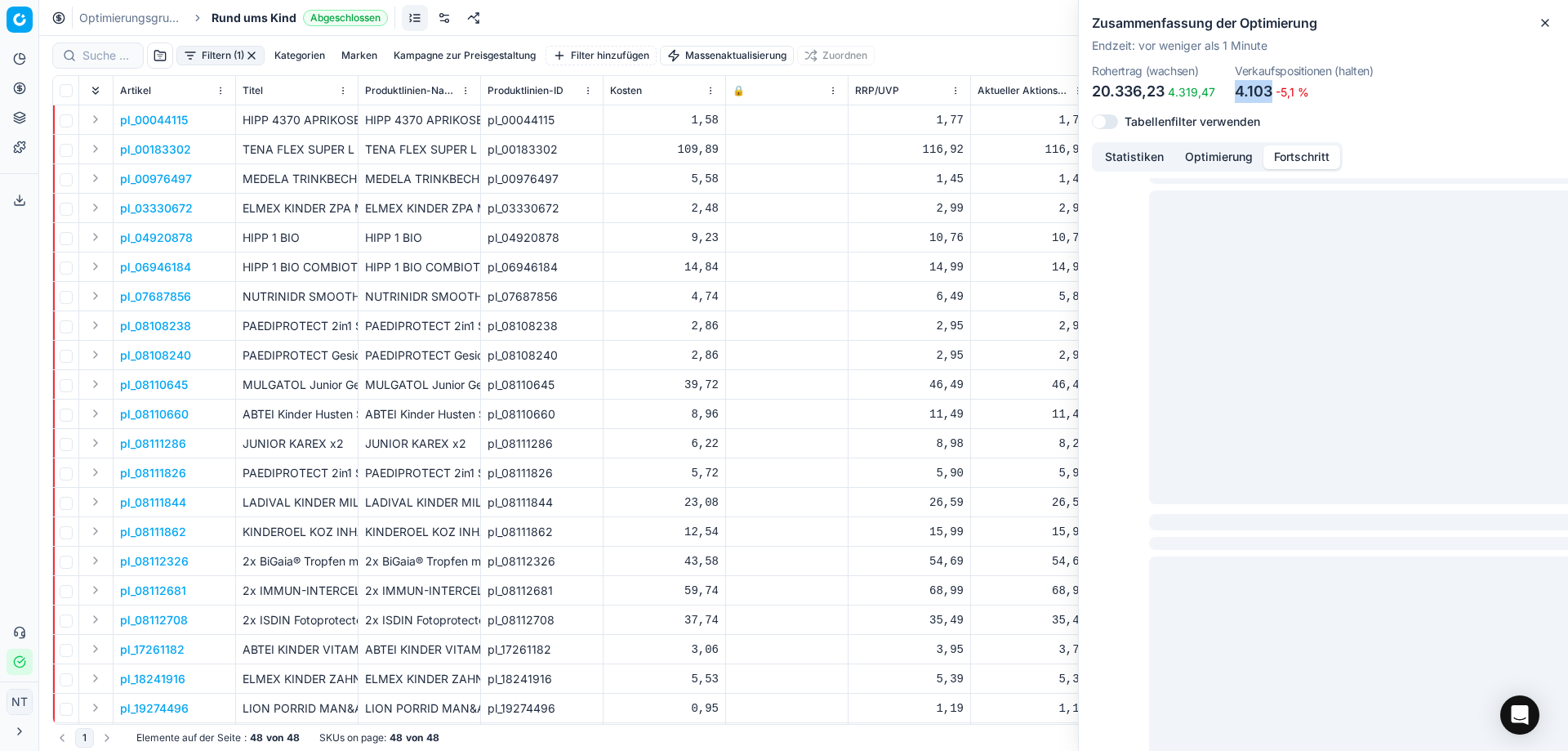
click at [1288, 157] on button "Fortschritt" at bounding box center [1302, 157] width 77 height 24
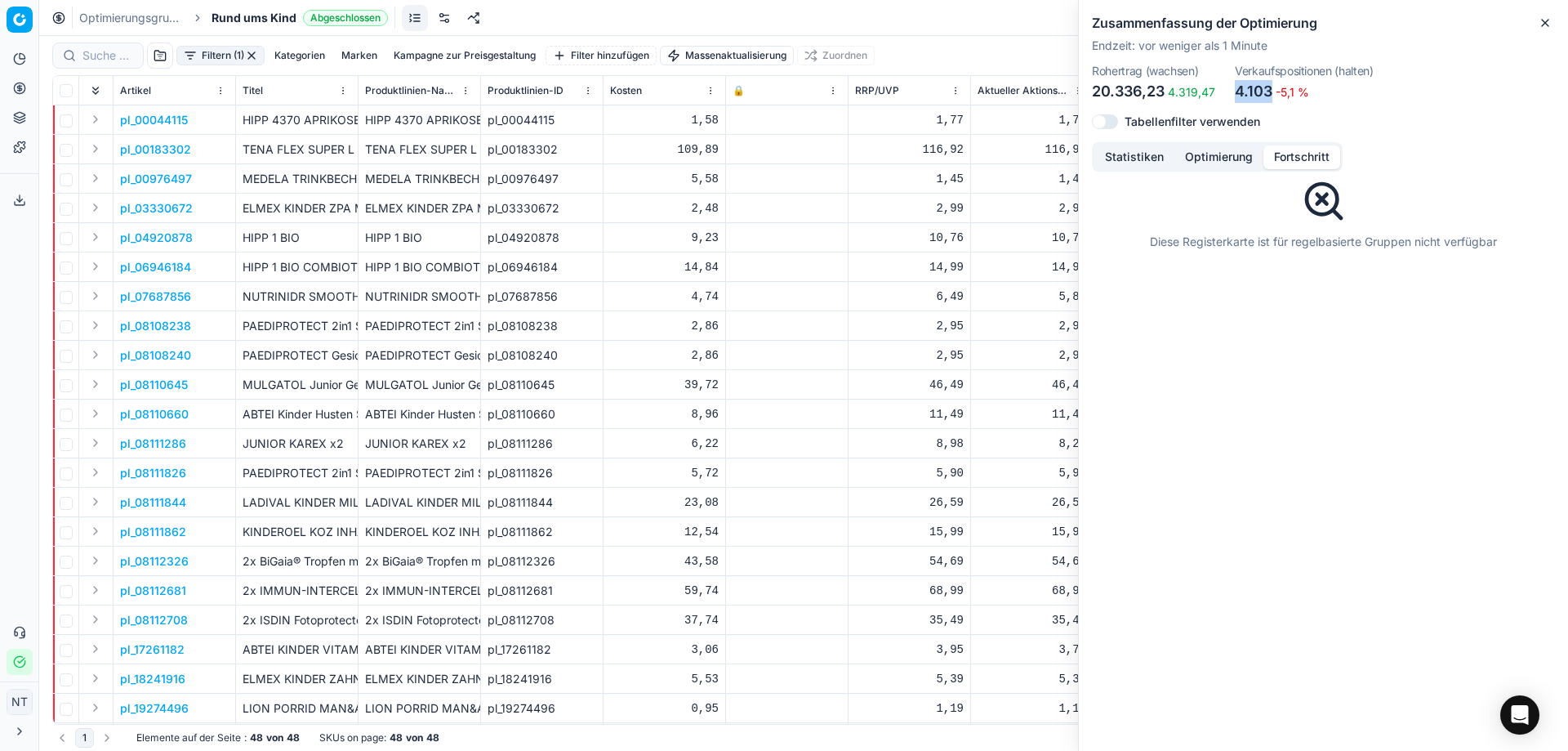
click at [1128, 163] on button "Statistiken" at bounding box center [1135, 157] width 80 height 24
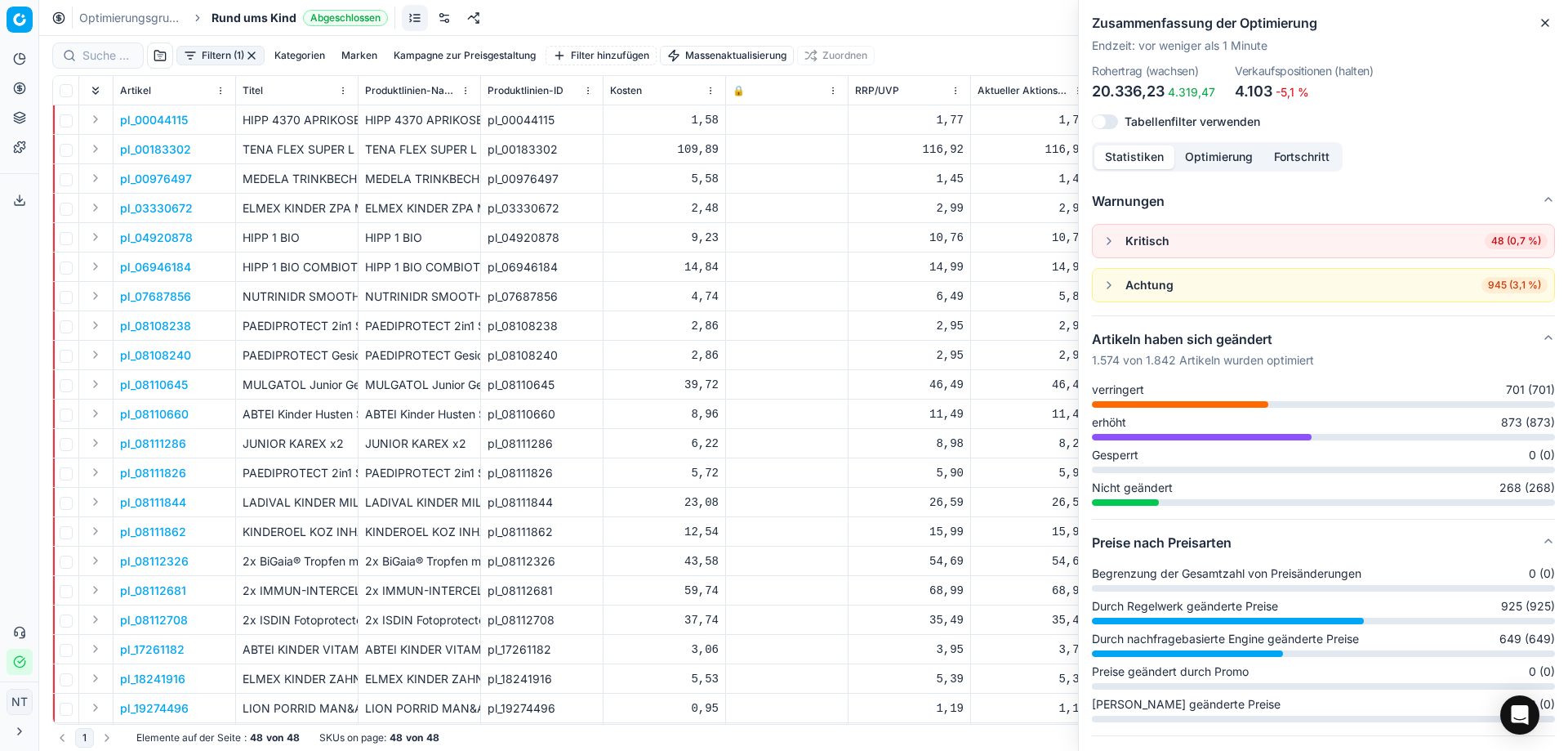
click at [579, 12] on div "Optimierungsgruppen Rund ums Kind Abgeschlossen Zurücksetzen Preise anwenden" at bounding box center [803, 18] width 1529 height 36
click at [1544, 25] on icon "button" at bounding box center [1545, 23] width 13 height 13
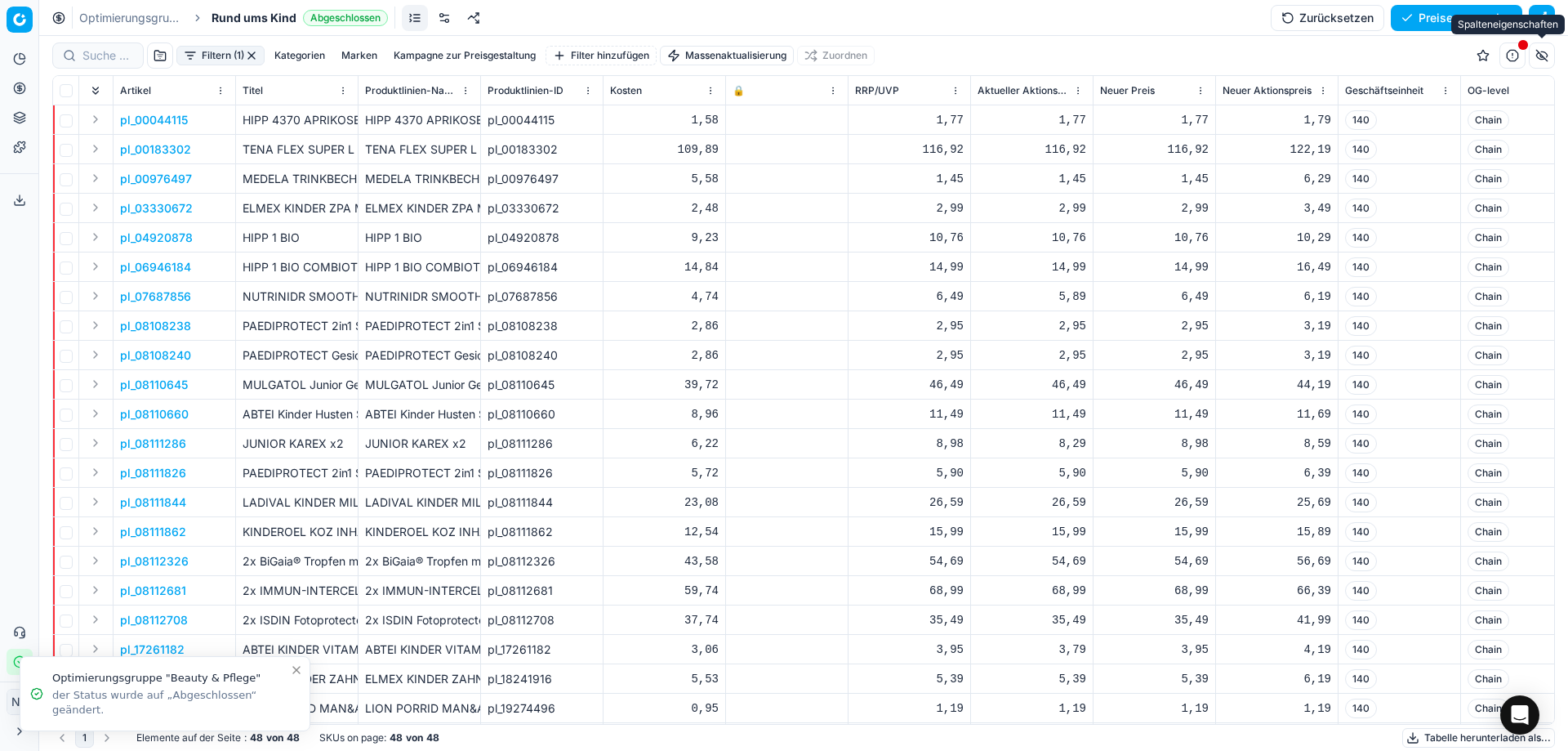
click at [1544, 63] on button "button" at bounding box center [1542, 56] width 26 height 26
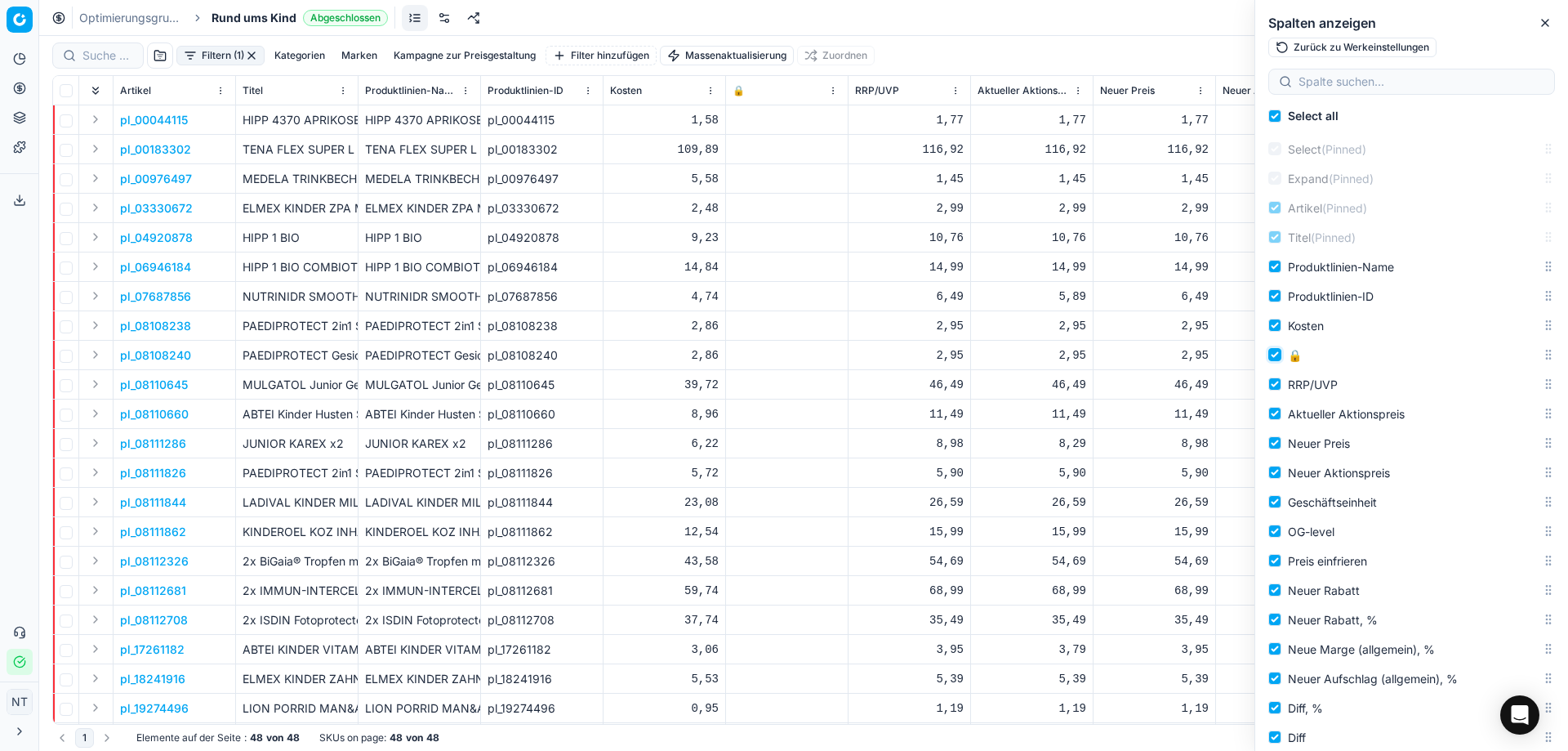
click at [1274, 354] on input "🔒" at bounding box center [1275, 355] width 13 height 13
checkbox input "false"
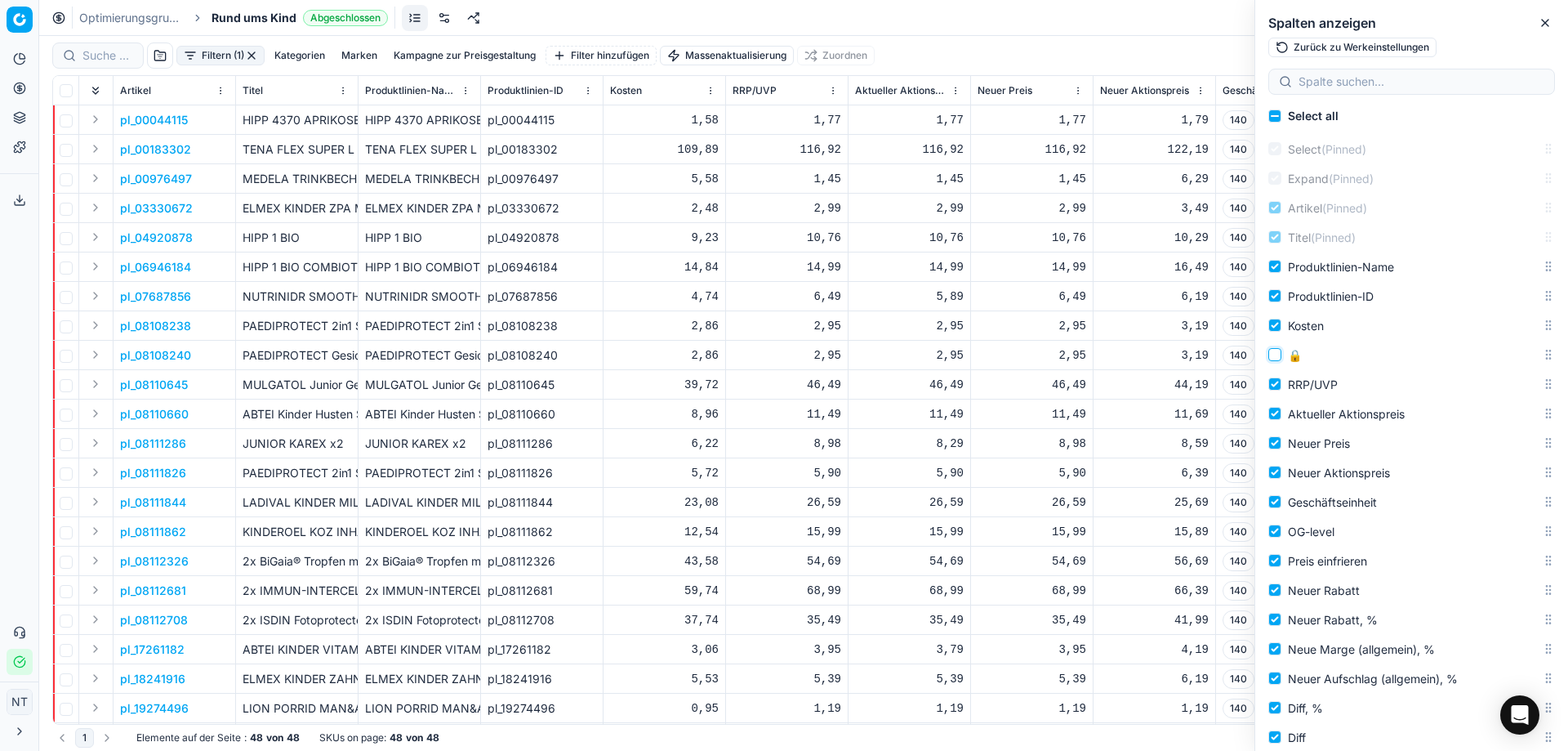
click at [1278, 355] on input "🔒" at bounding box center [1275, 355] width 13 height 13
checkbox input "true"
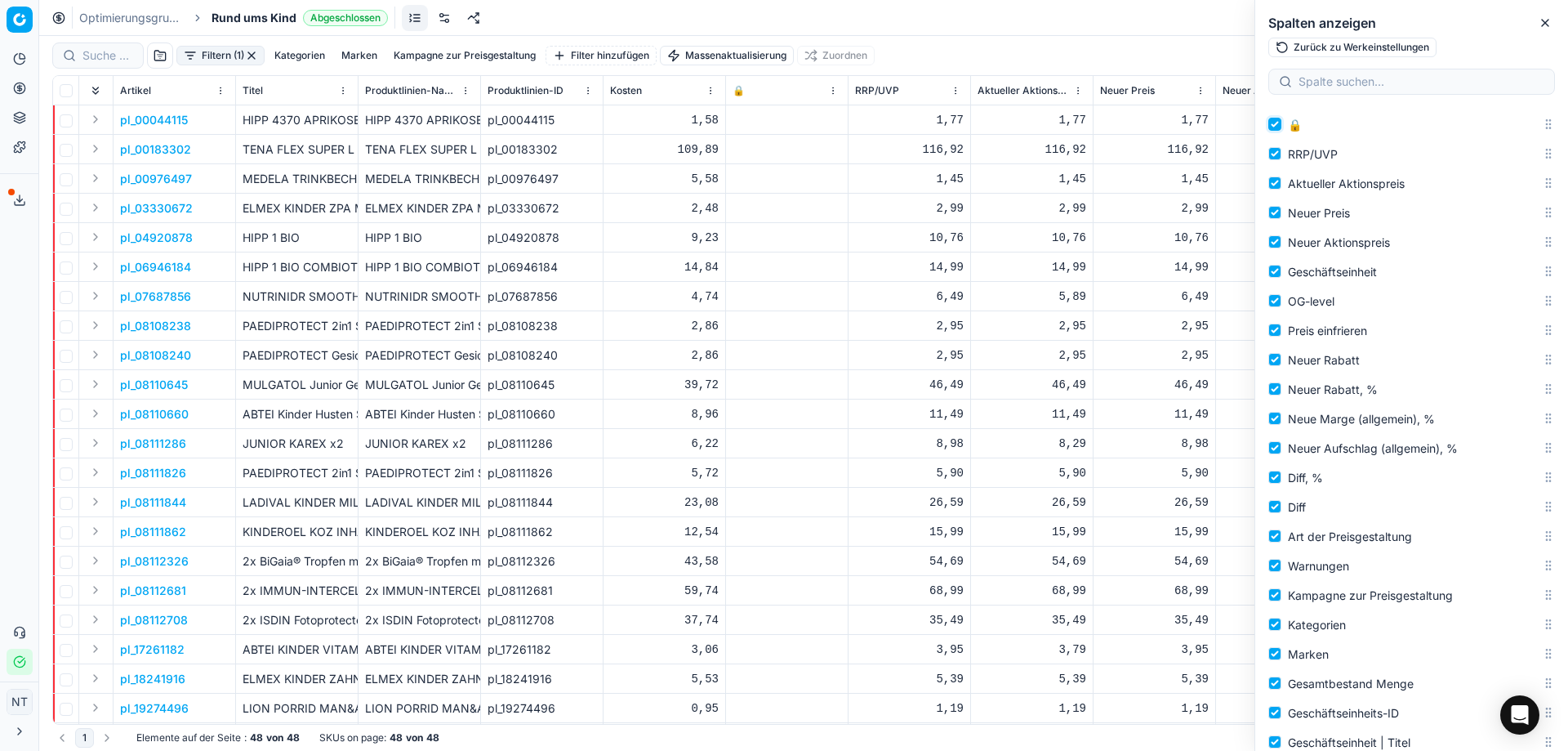
scroll to position [327, 0]
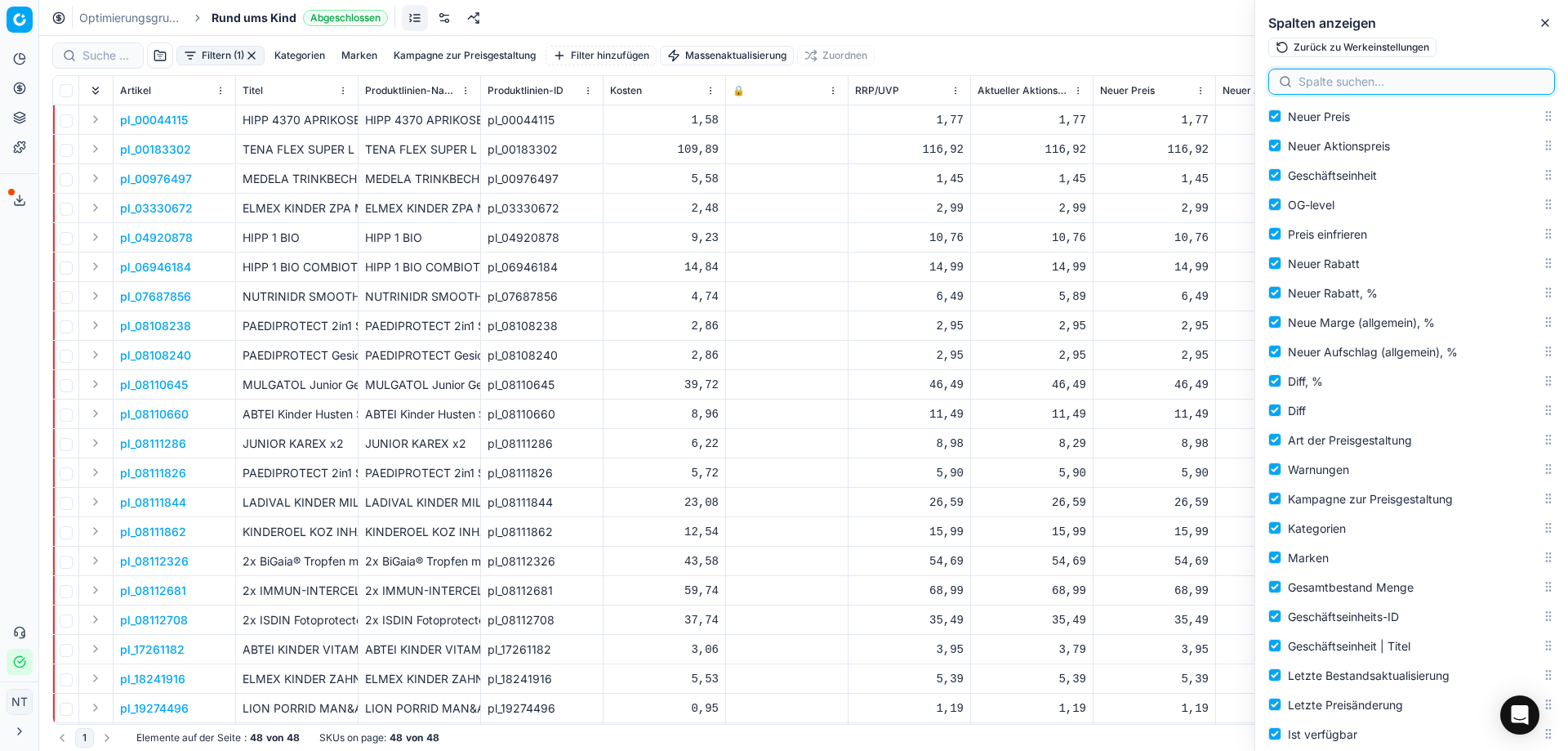
click at [1343, 83] on input at bounding box center [1422, 82] width 246 height 16
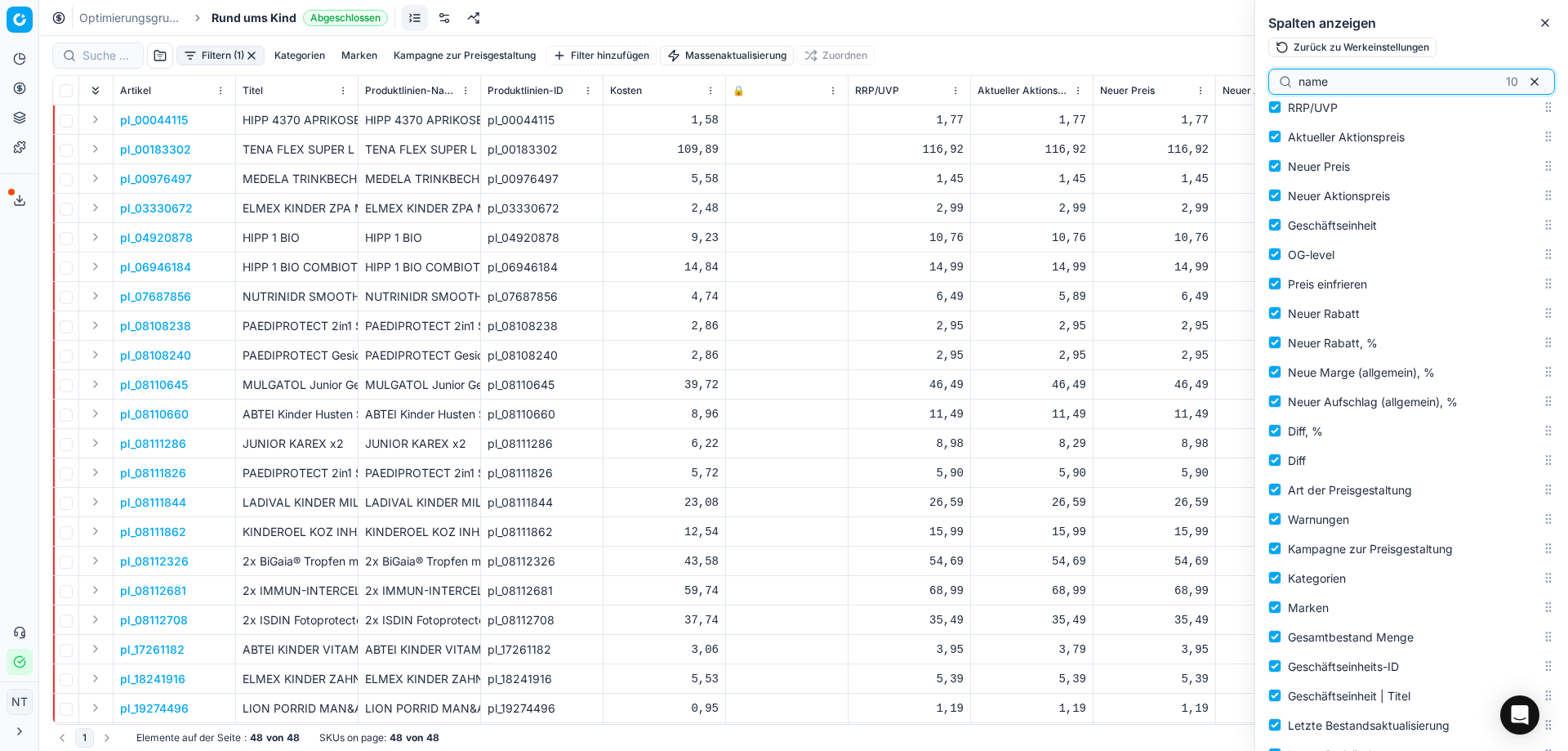
scroll to position [0, 0]
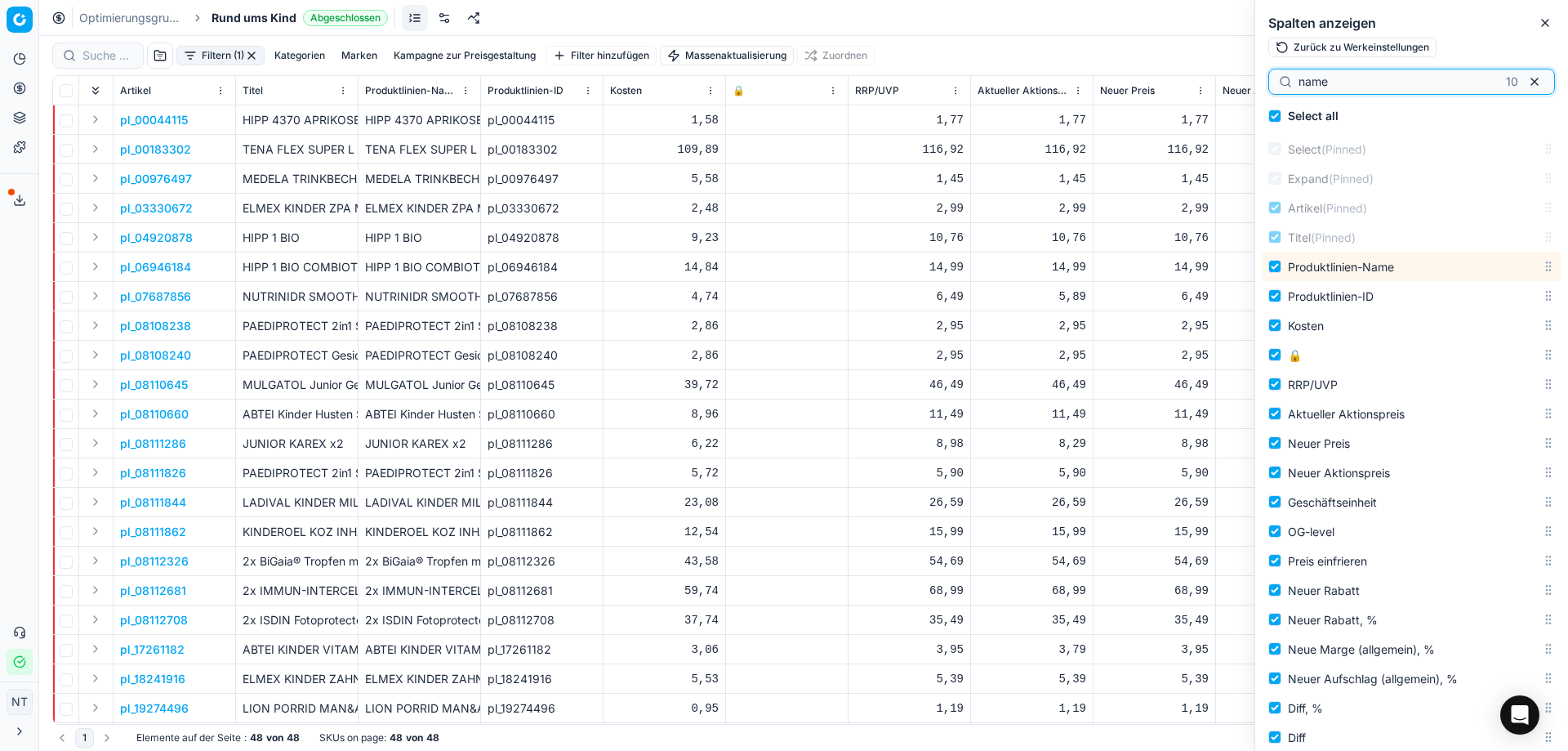
type input "name"
click at [1154, 20] on div "Optimierungsgruppen Rund ums Kind Abgeschlossen Zurücksetzen Preise anwenden" at bounding box center [803, 18] width 1529 height 36
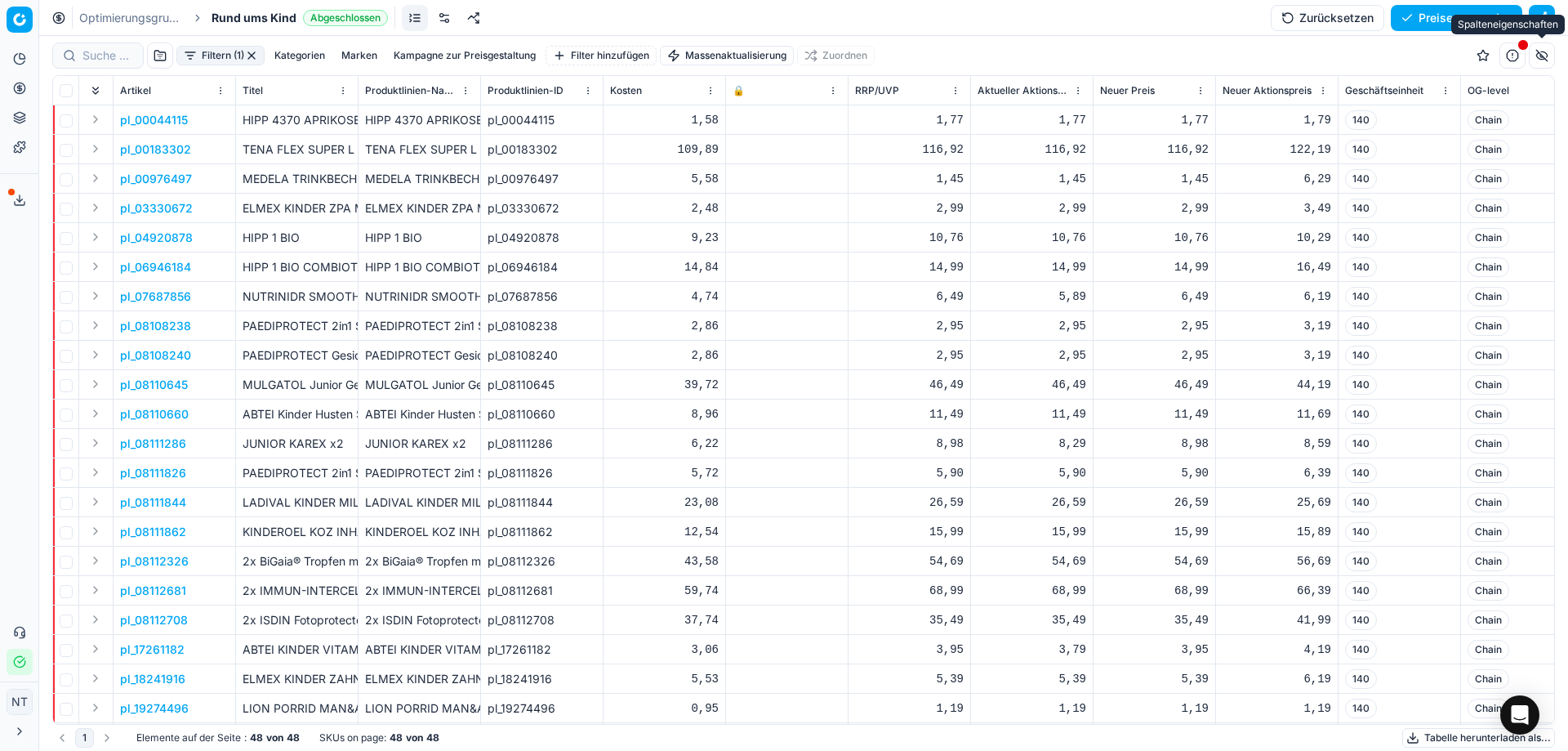
click at [1538, 55] on button "button" at bounding box center [1542, 56] width 26 height 26
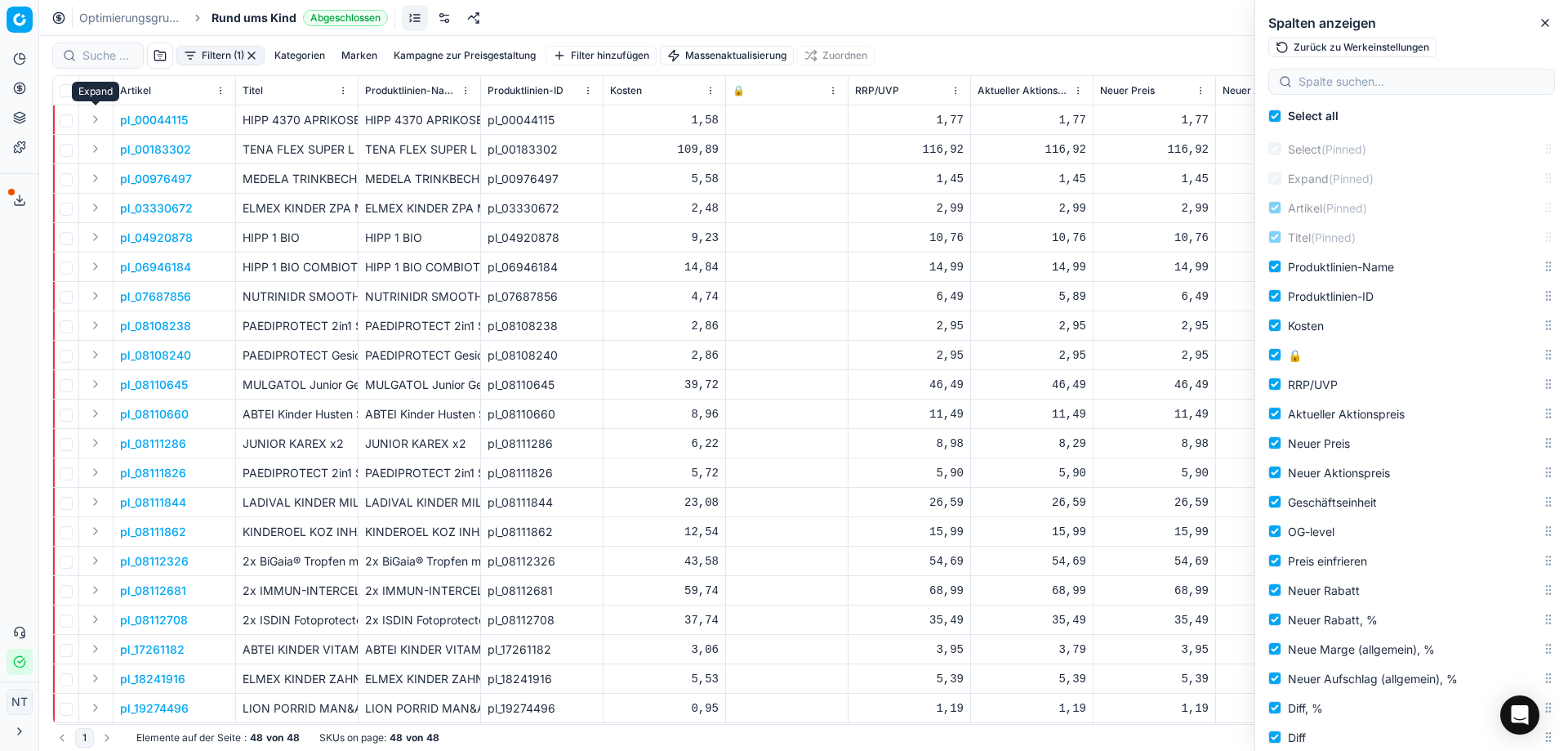
click at [94, 119] on button "Expand" at bounding box center [96, 119] width 20 height 20
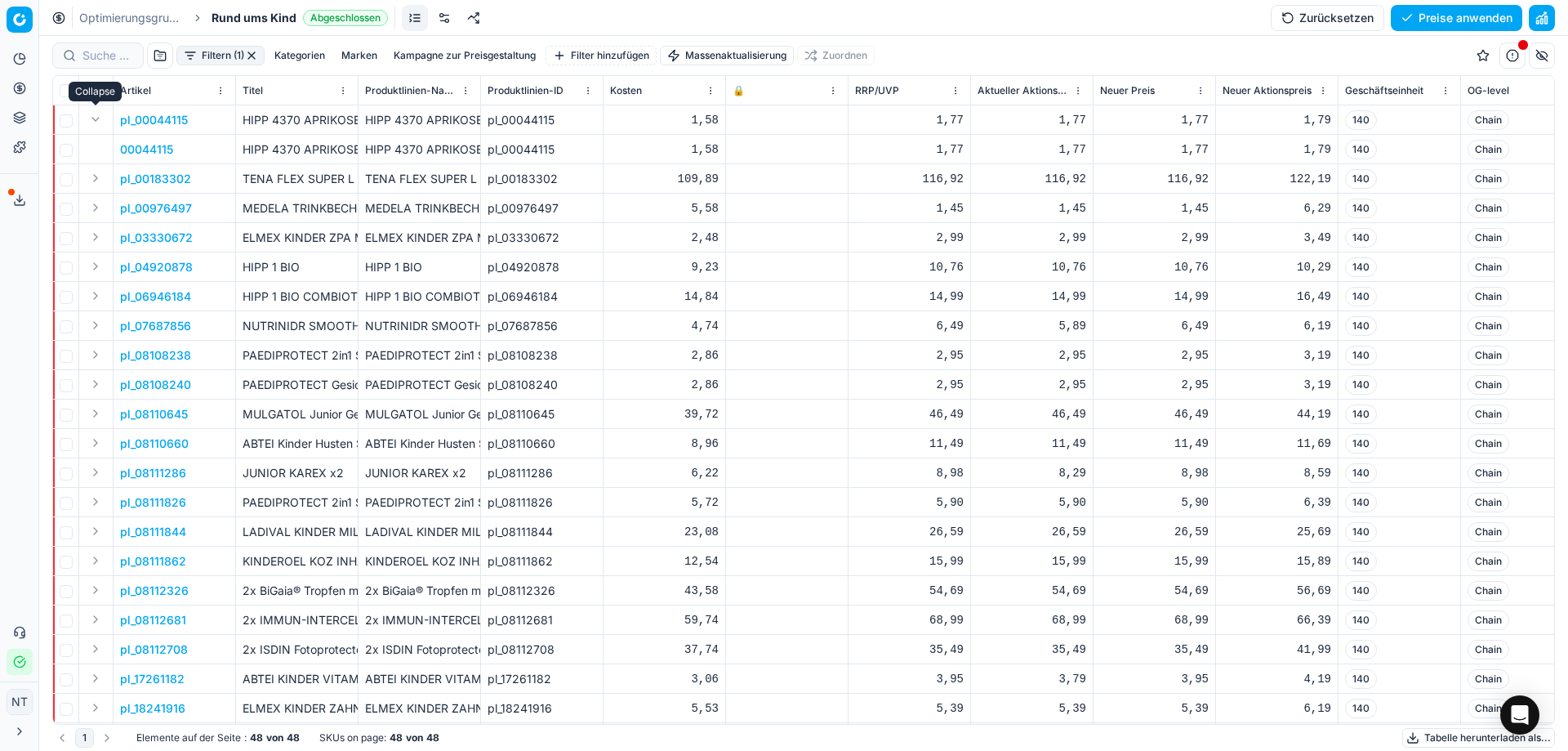
click at [98, 120] on button "Expand" at bounding box center [96, 119] width 20 height 20
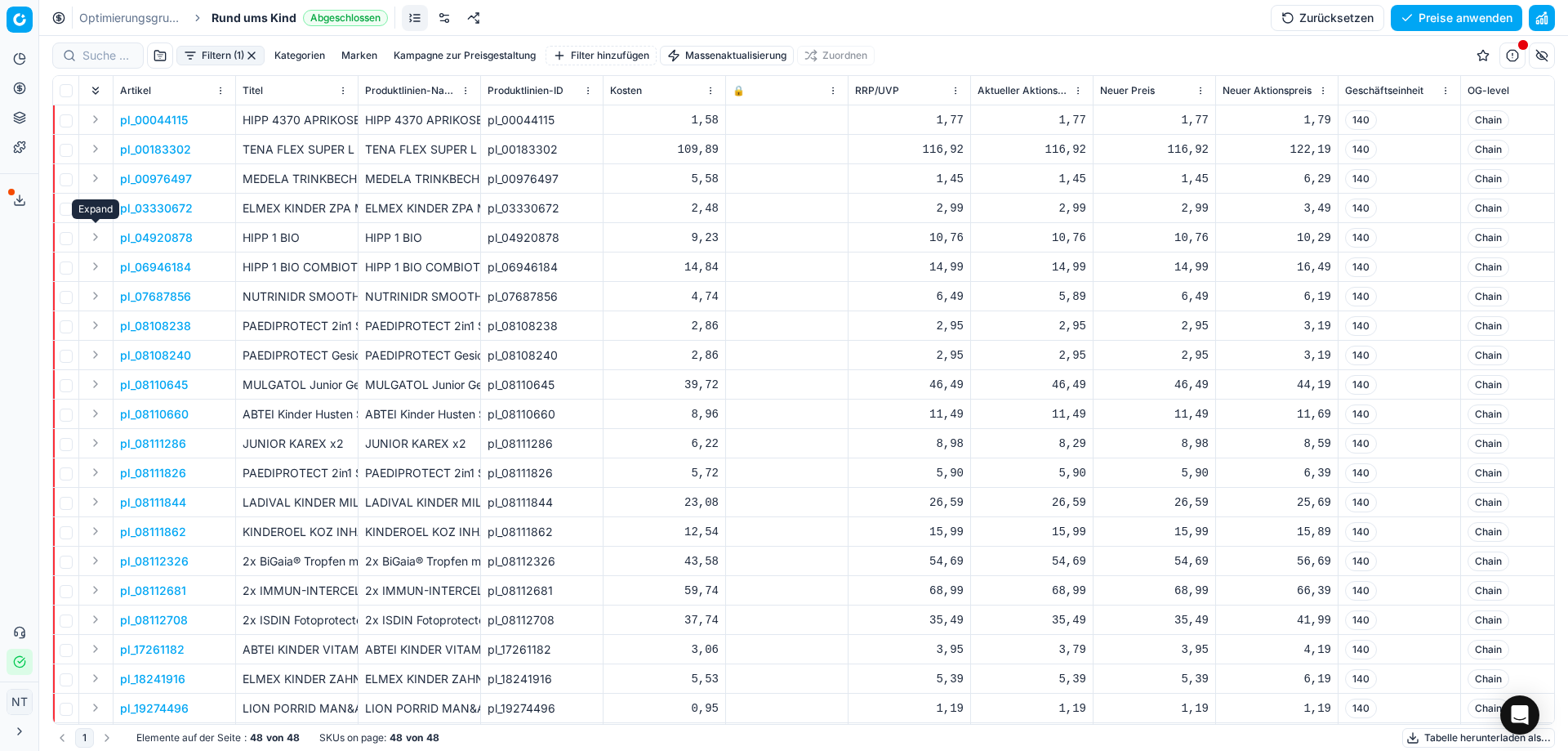
click at [96, 239] on button "Expand" at bounding box center [96, 237] width 20 height 20
click at [91, 240] on button "Expand" at bounding box center [96, 237] width 20 height 20
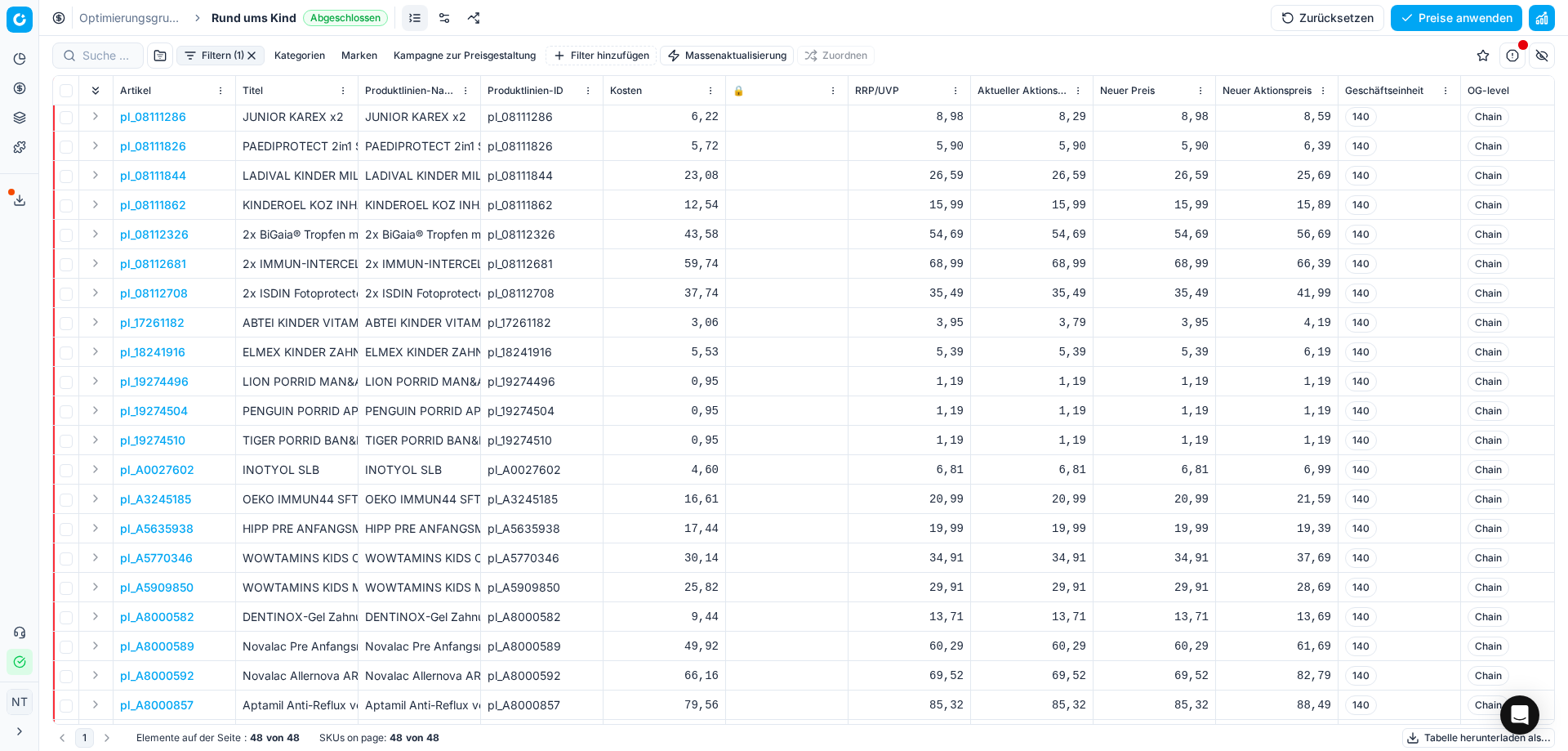
scroll to position [572, 0]
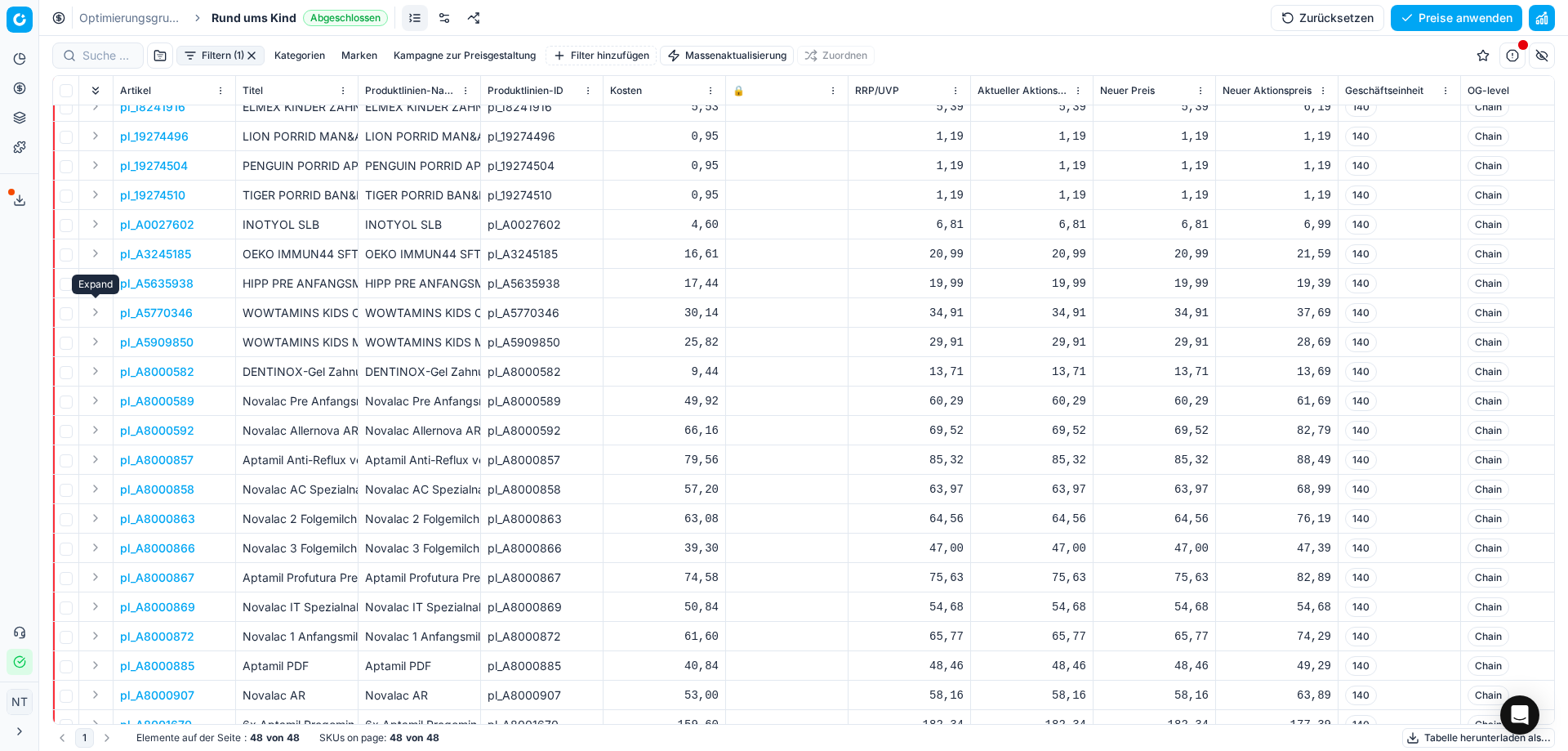
click at [93, 313] on button "Expand" at bounding box center [96, 312] width 20 height 20
click at [94, 312] on button "Expand" at bounding box center [96, 312] width 20 height 20
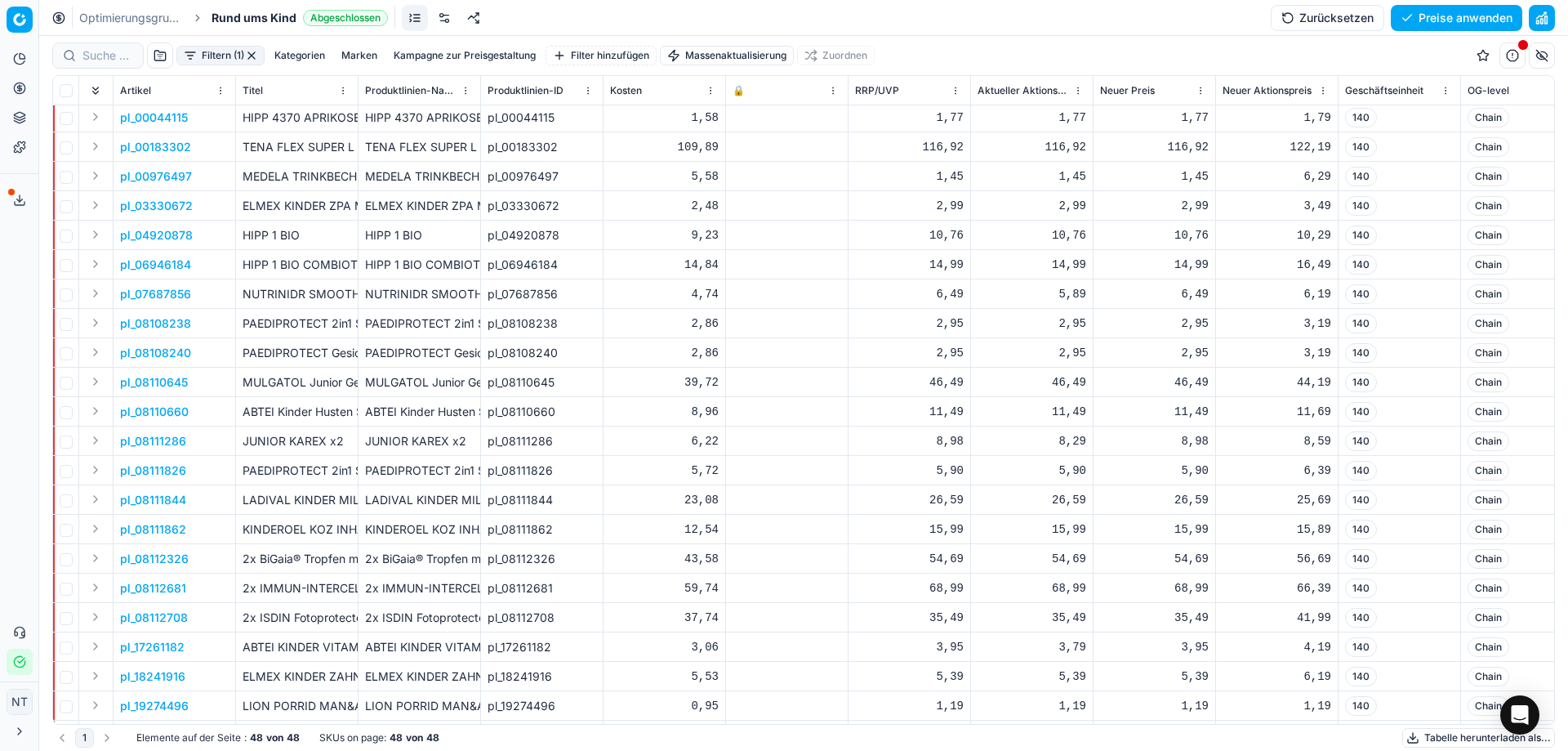
scroll to position [0, 0]
click at [1543, 61] on button "button" at bounding box center [1542, 56] width 26 height 26
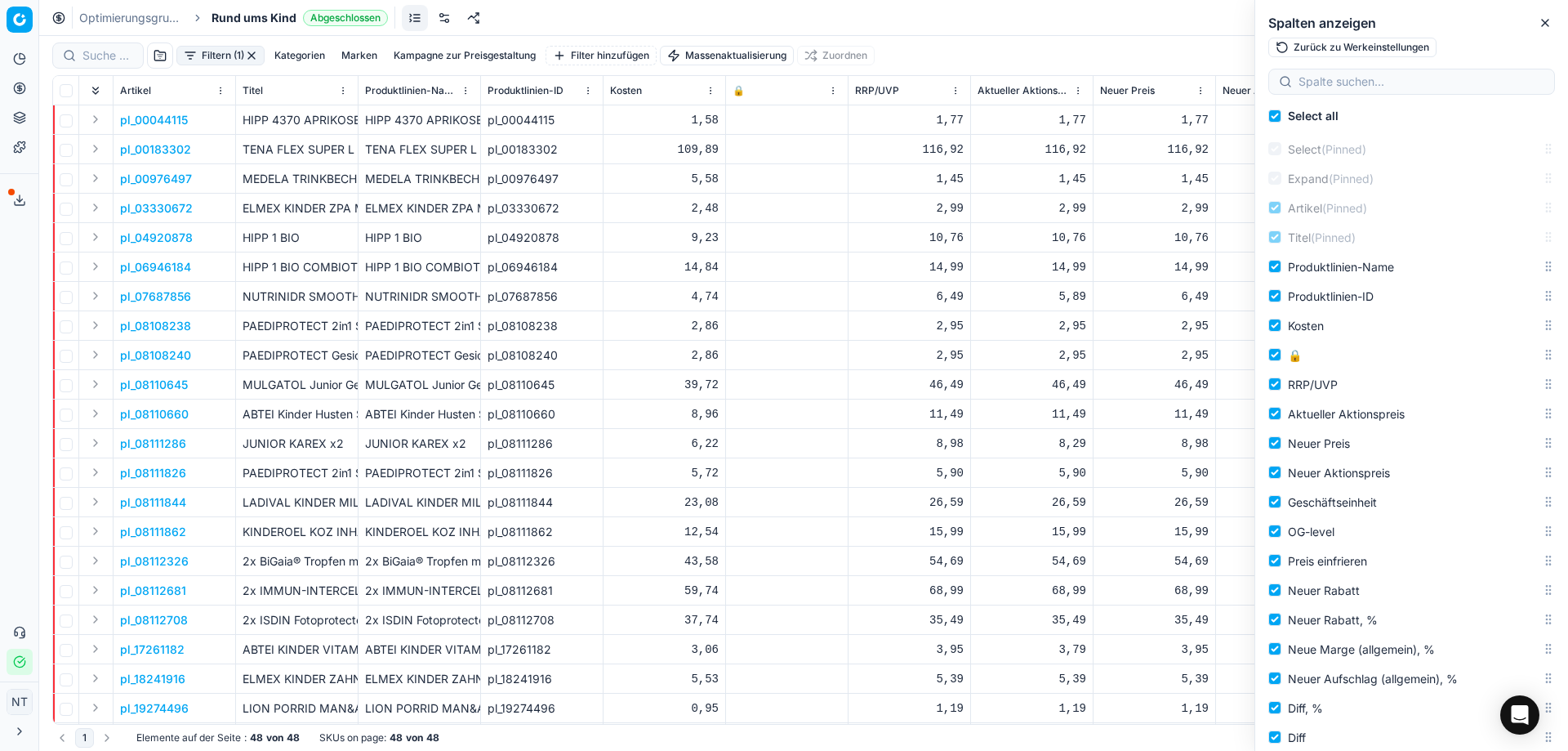
click at [1418, 70] on div at bounding box center [1411, 82] width 286 height 26
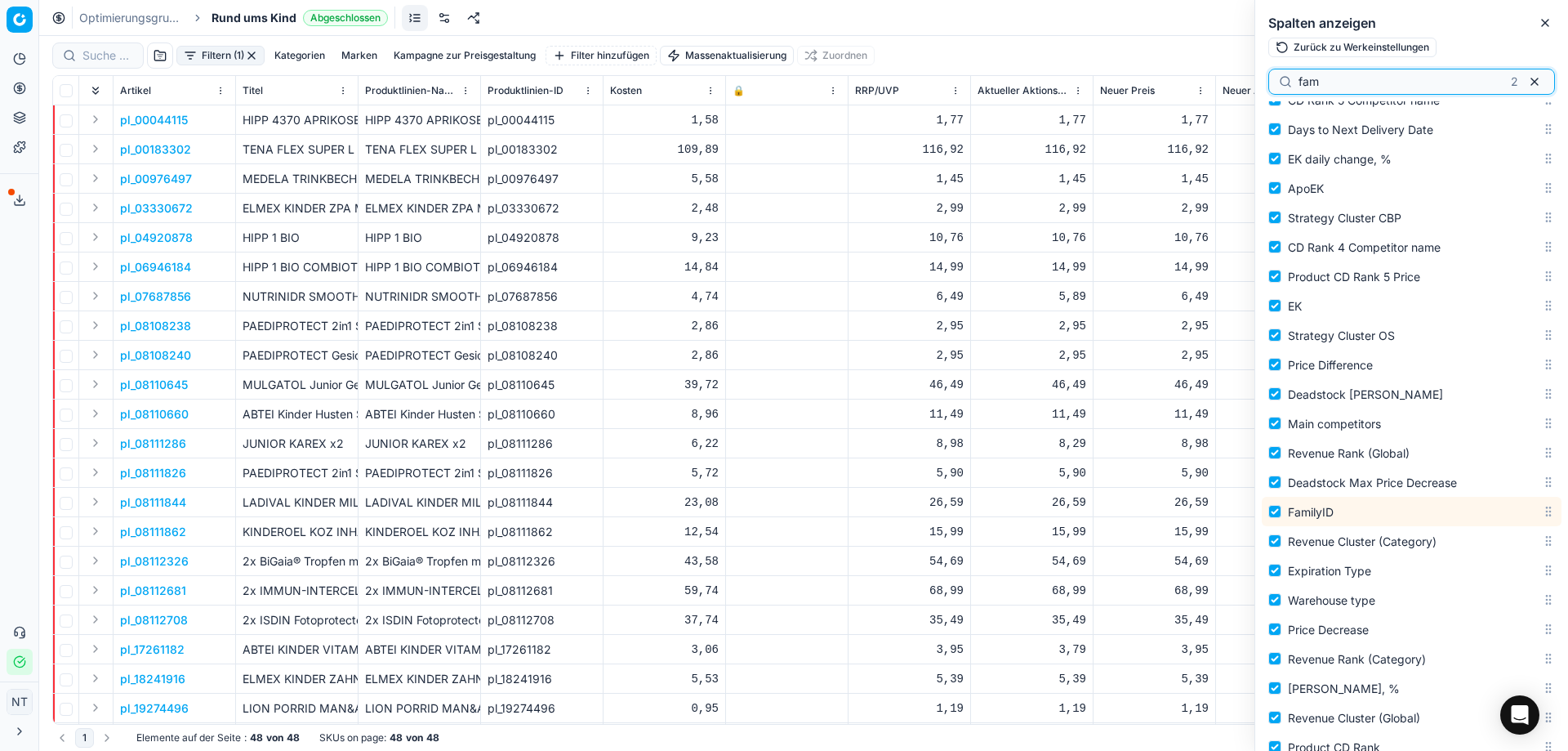
scroll to position [2634, 0]
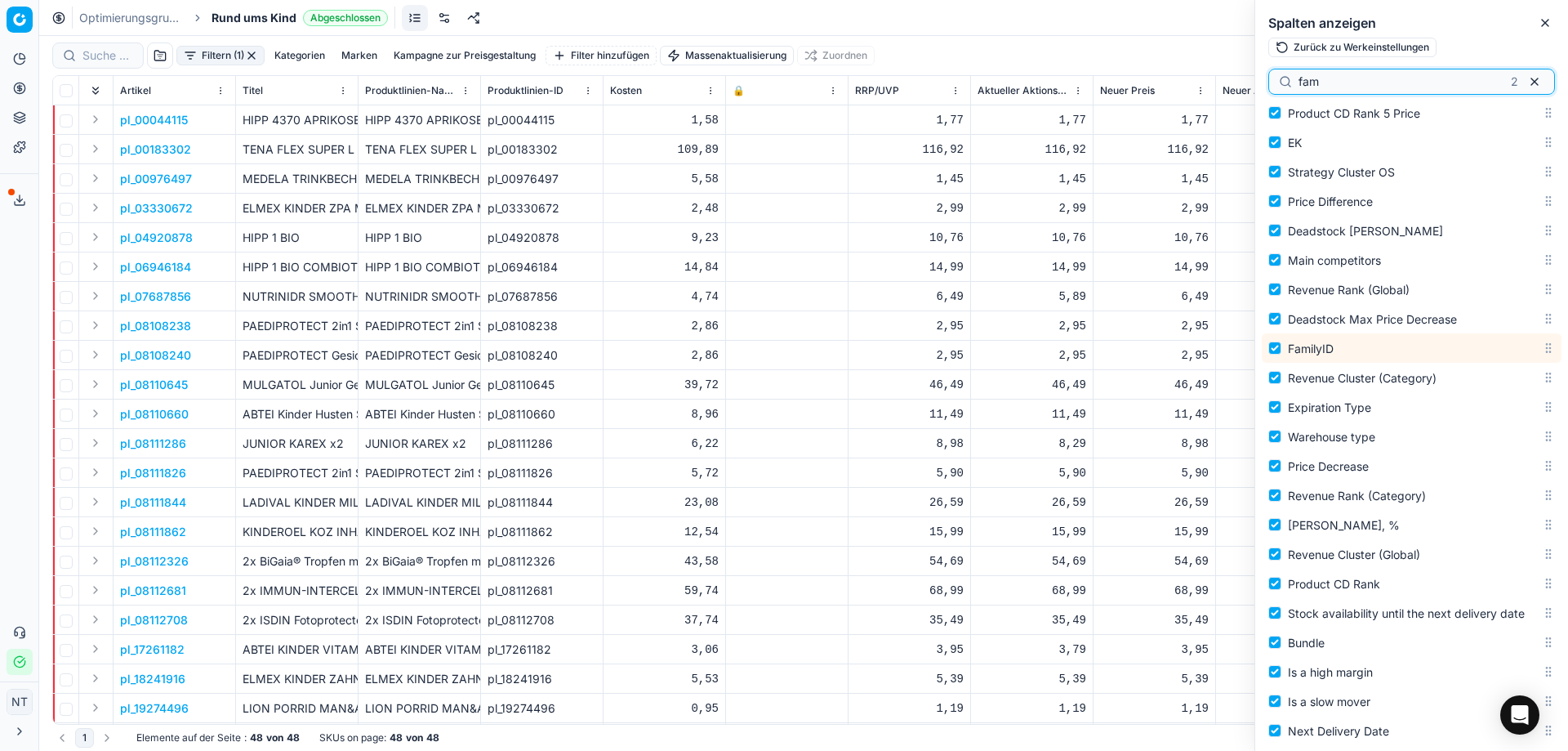
type input "fam"
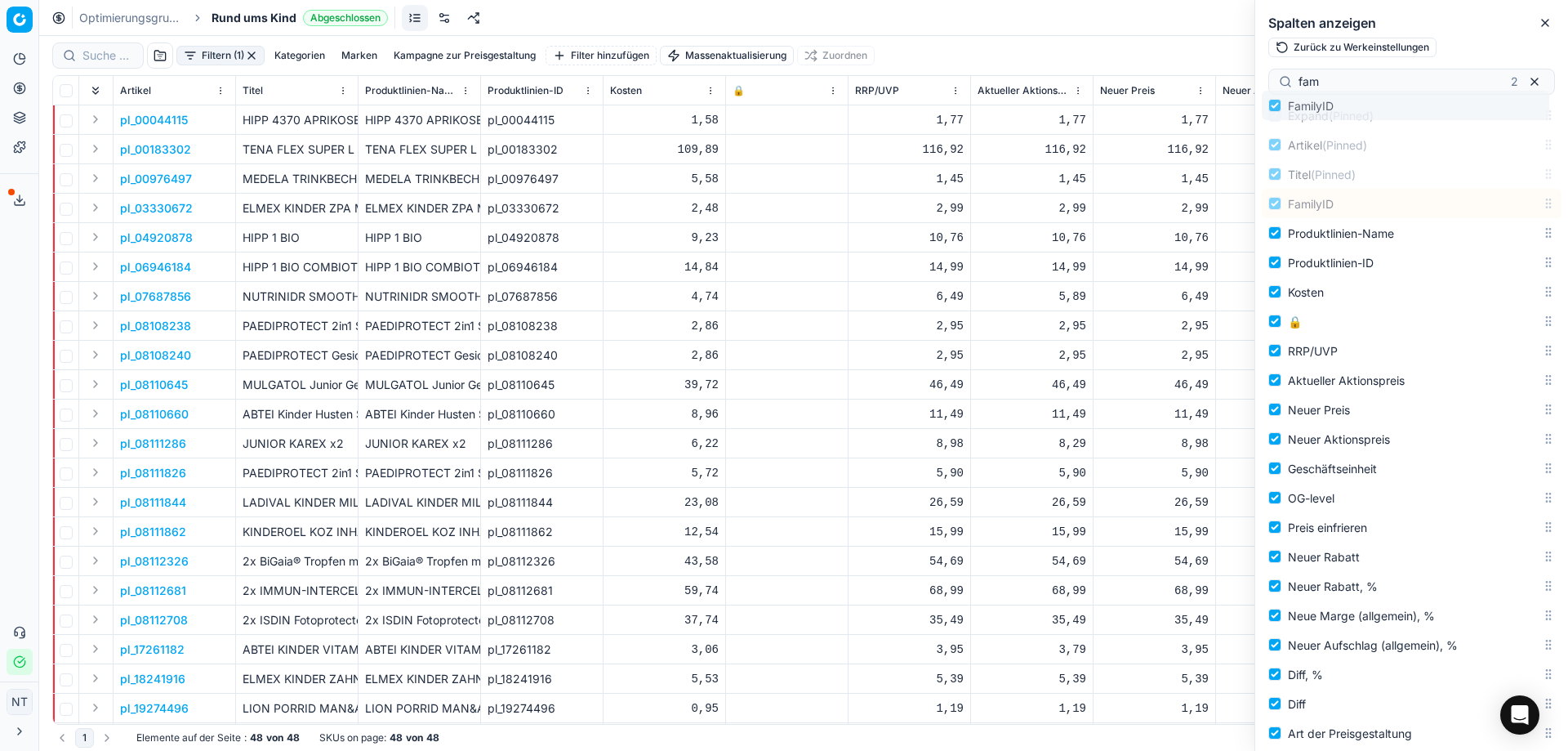
scroll to position [0, 0]
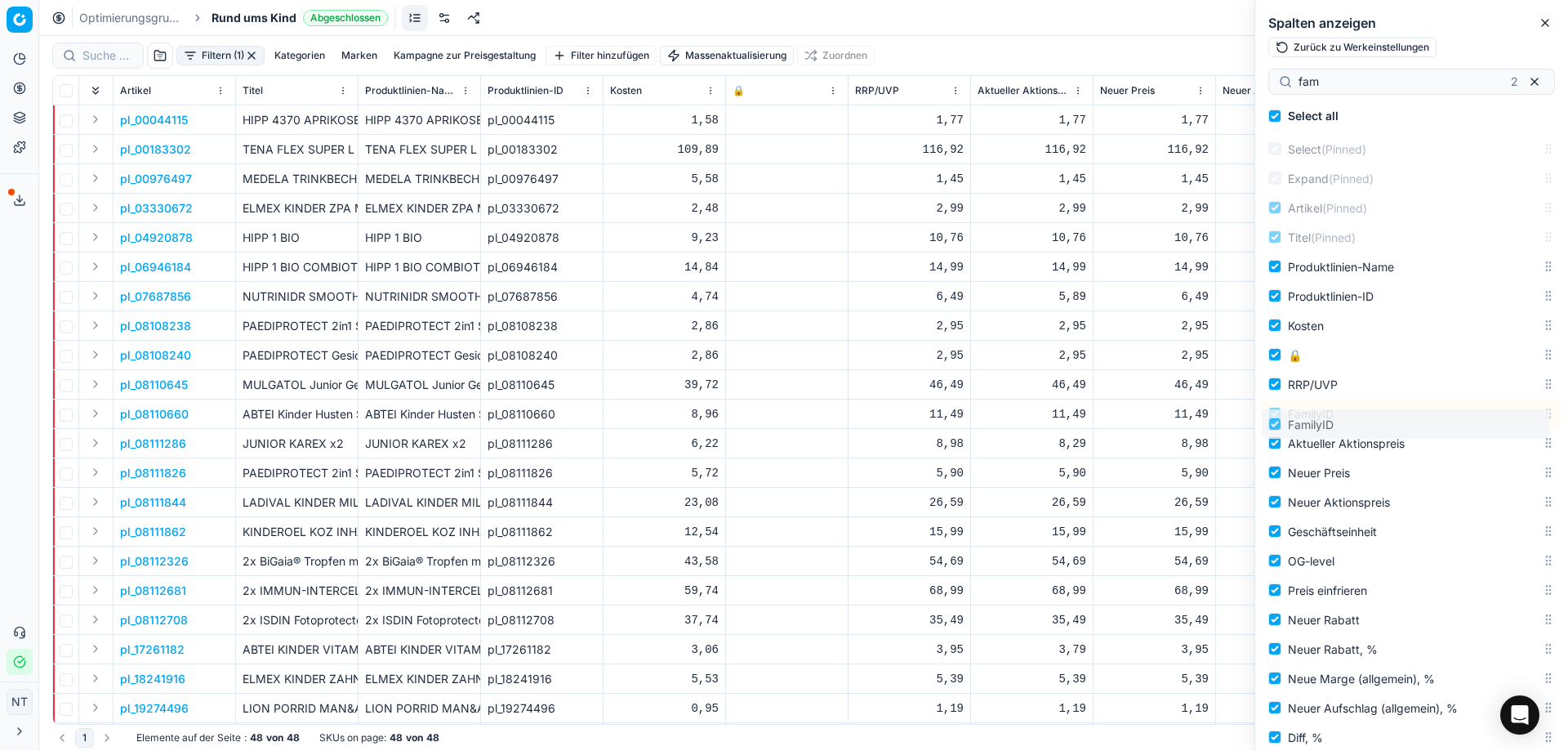
drag, startPoint x: 1536, startPoint y: 349, endPoint x: 1531, endPoint y: 425, distance: 76.2
click at [1531, 425] on body "Pricing platform Analytik Preisoptimierung Produktsortiment Vorlagen Exportserv…" at bounding box center [784, 375] width 1568 height 751
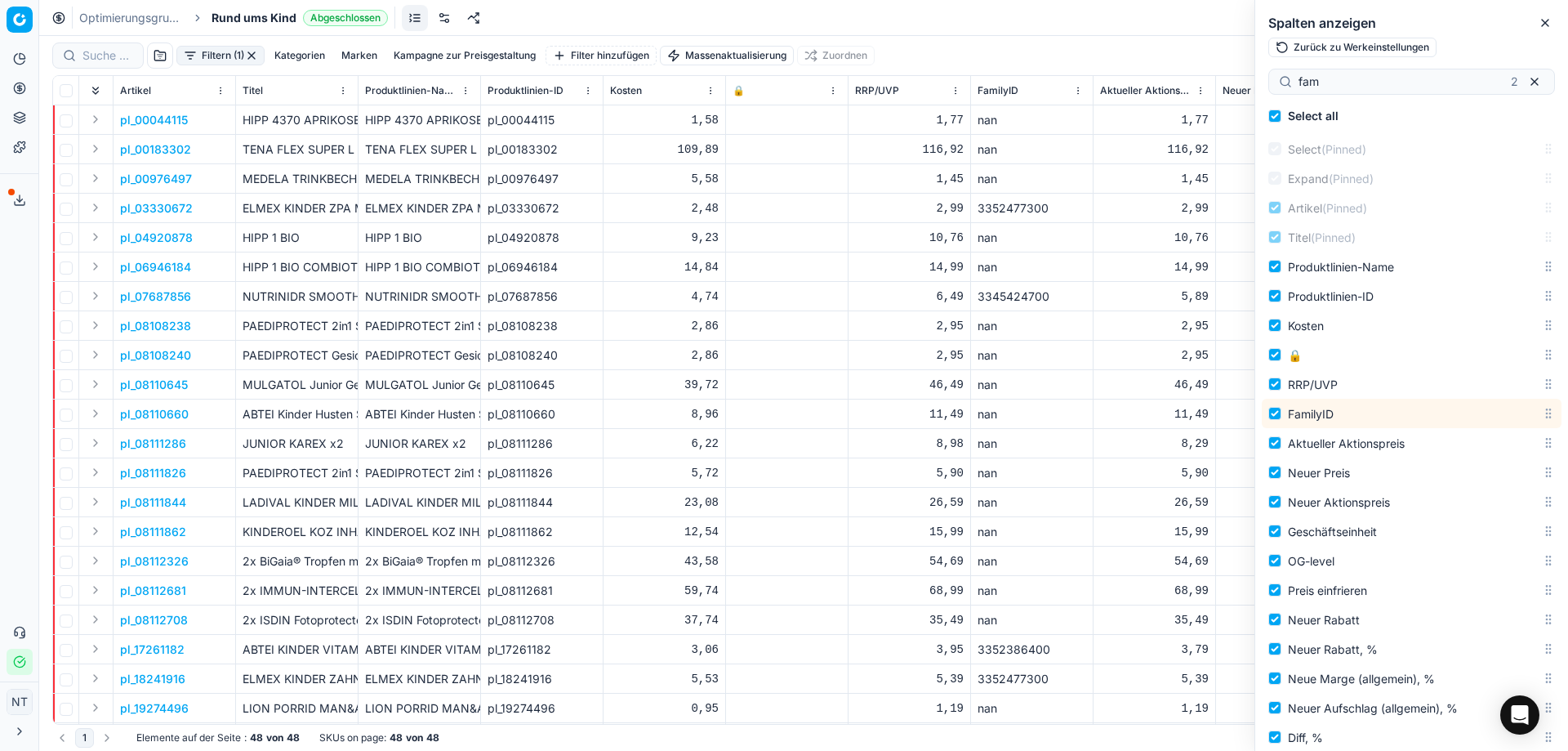
click at [1007, 121] on div "nan" at bounding box center [1031, 120] width 108 height 16
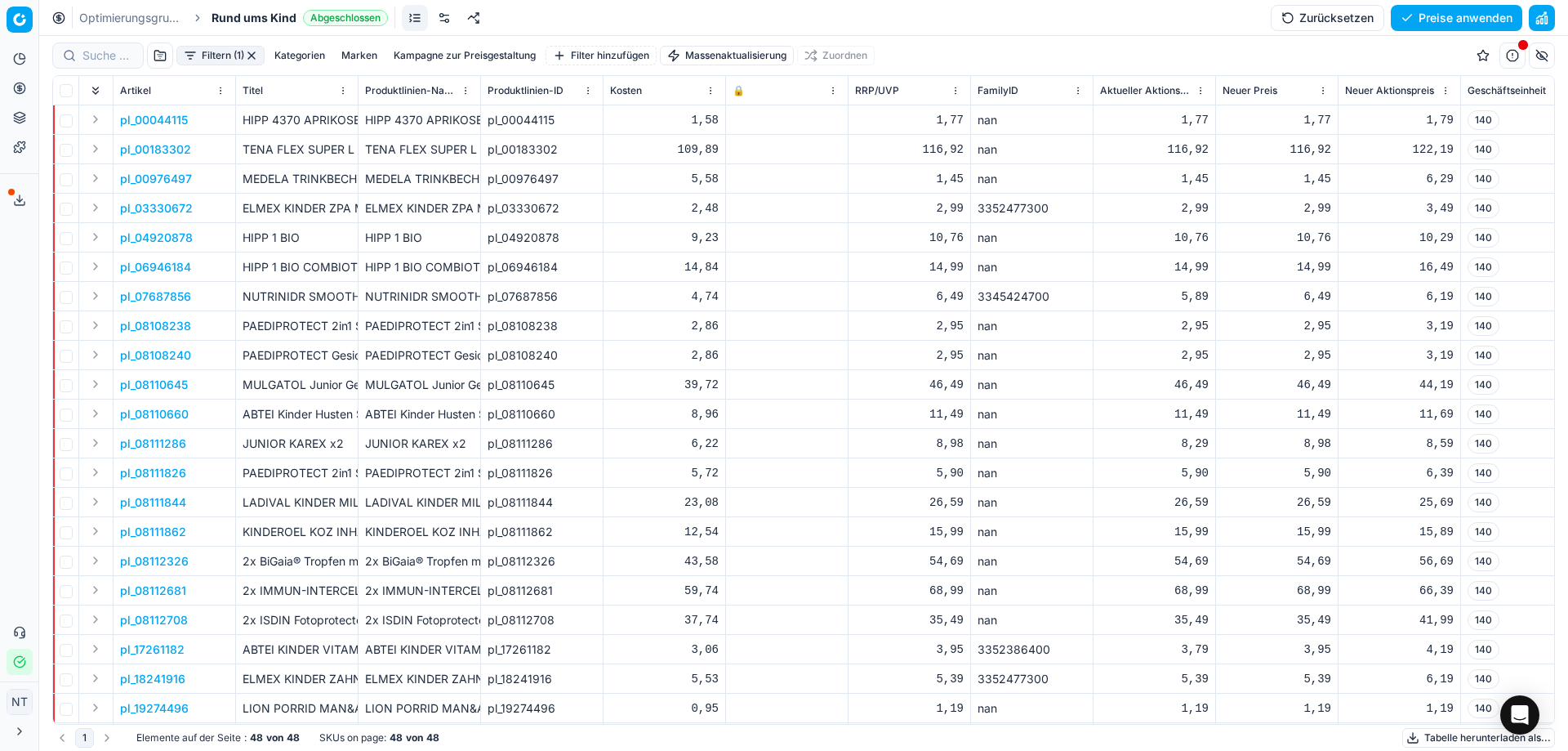
click at [986, 501] on div "nan" at bounding box center [1031, 502] width 108 height 16
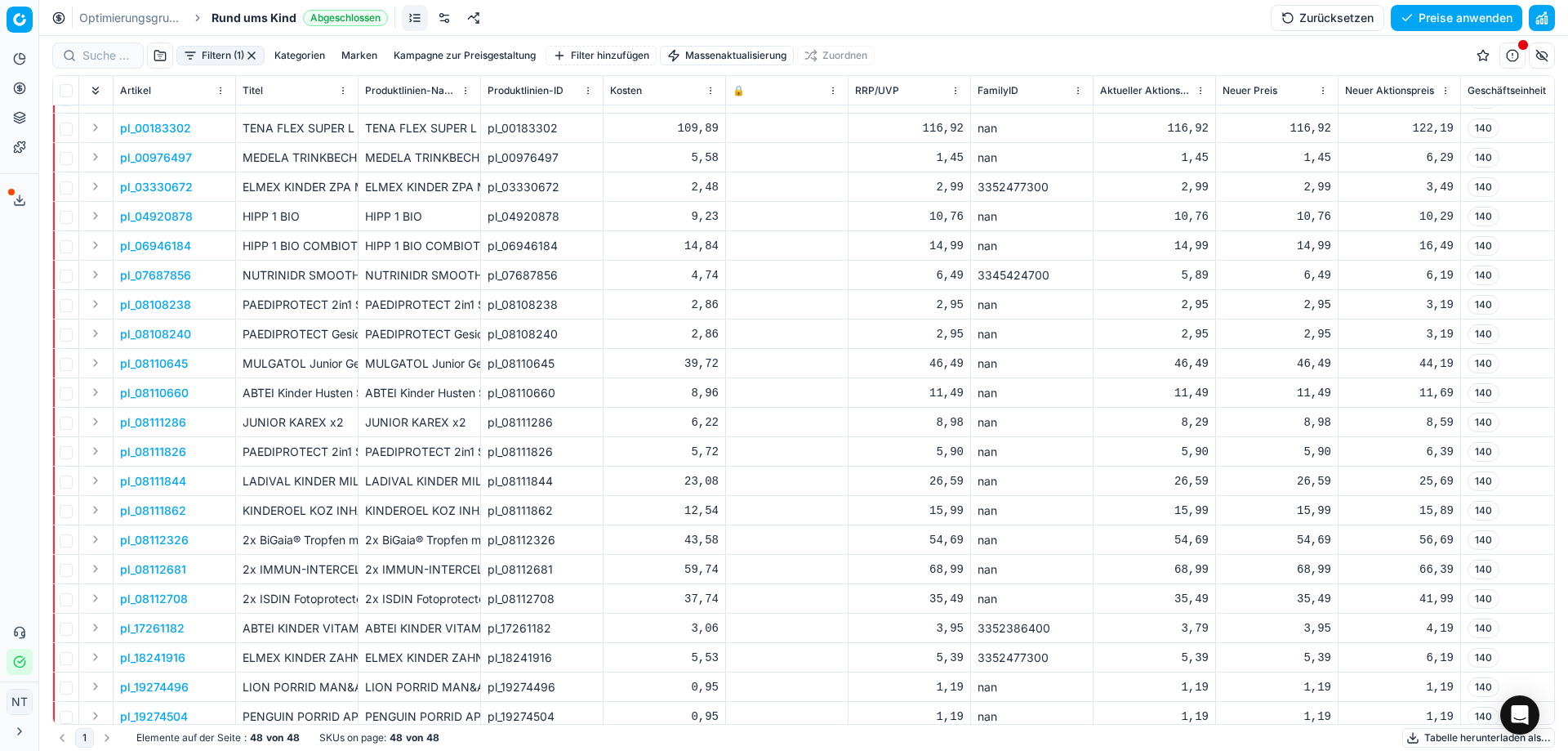
scroll to position [82, 0]
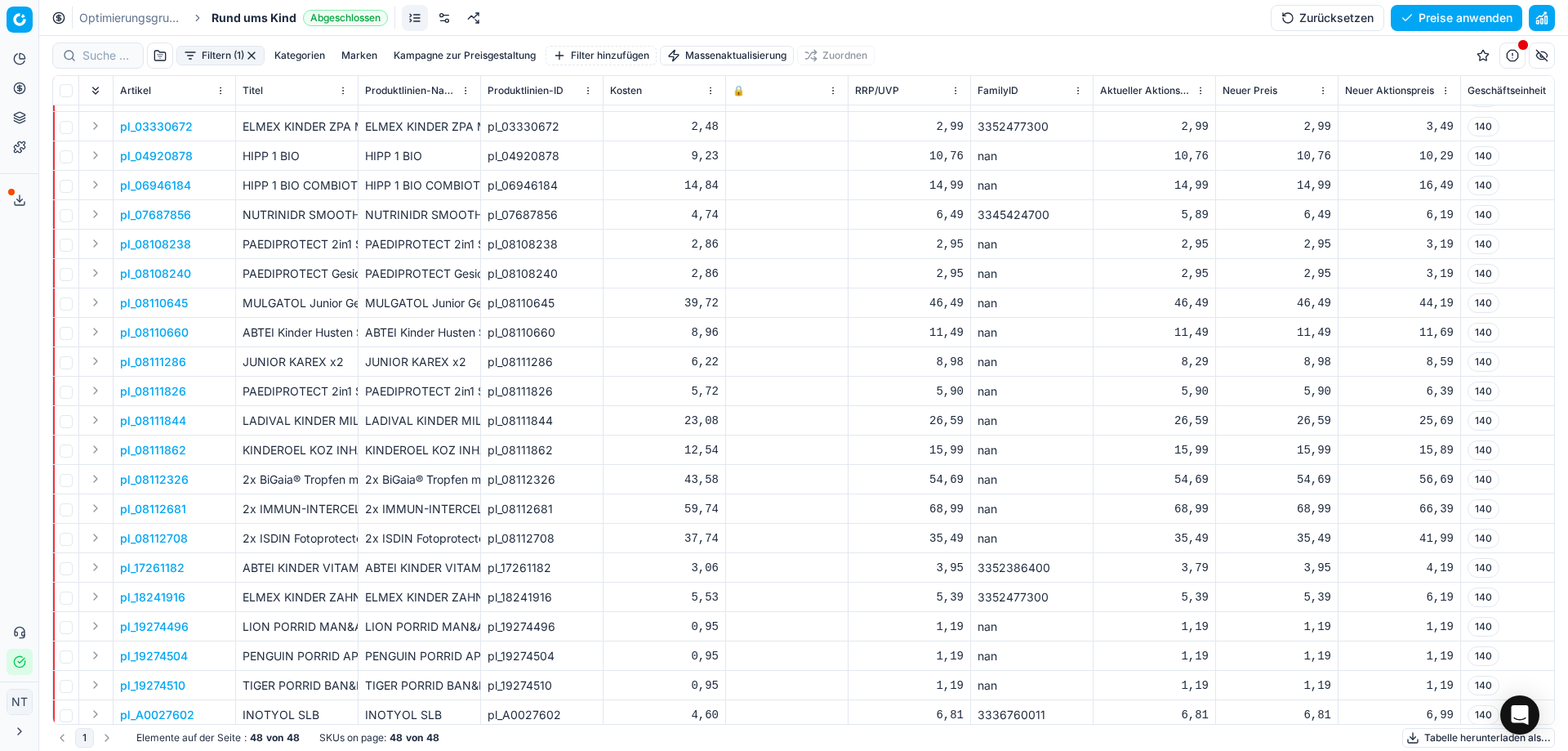
click at [994, 217] on div "3345424700" at bounding box center [1031, 215] width 108 height 16
click at [91, 128] on button "Expand" at bounding box center [96, 126] width 20 height 20
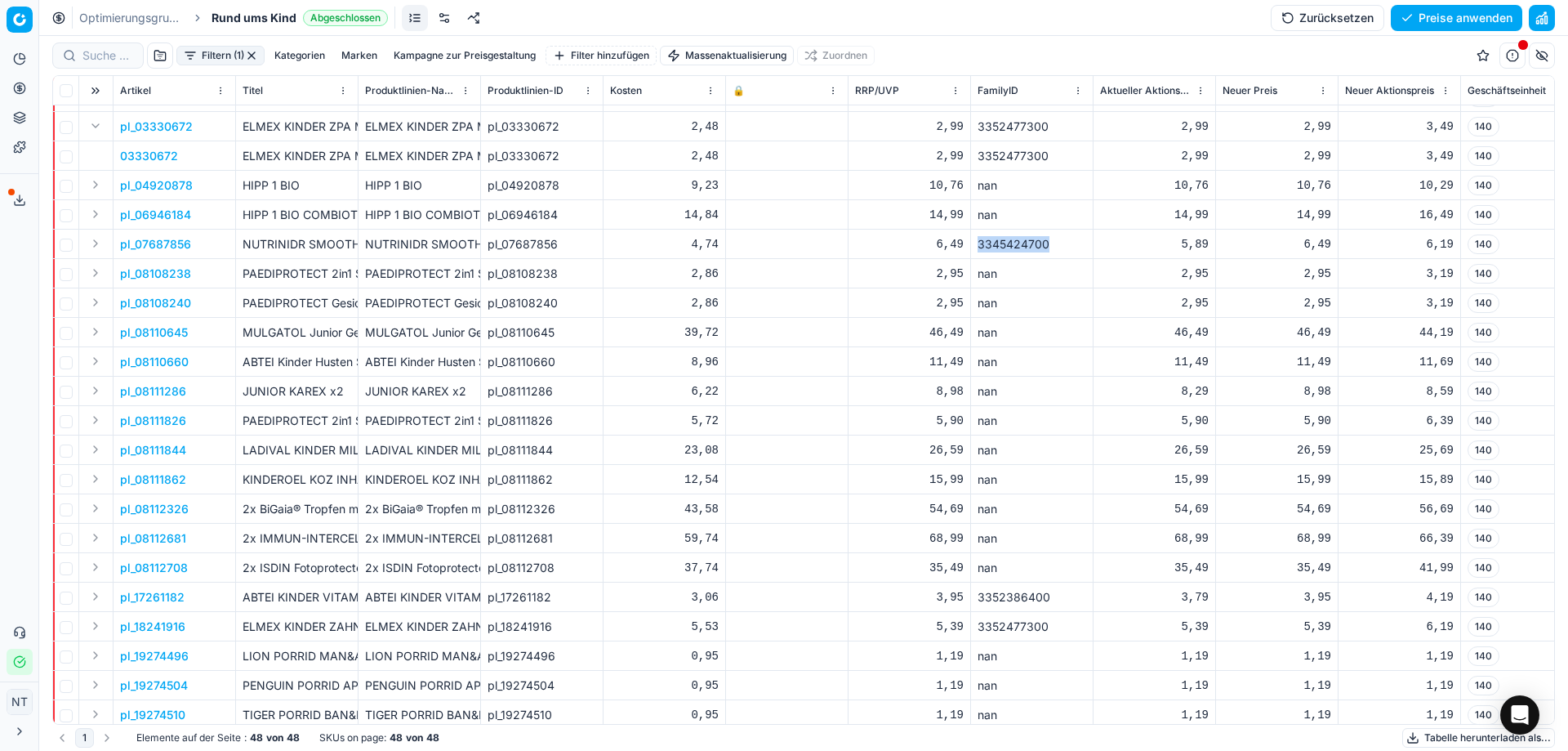
click at [1550, 53] on button "button" at bounding box center [1542, 56] width 26 height 26
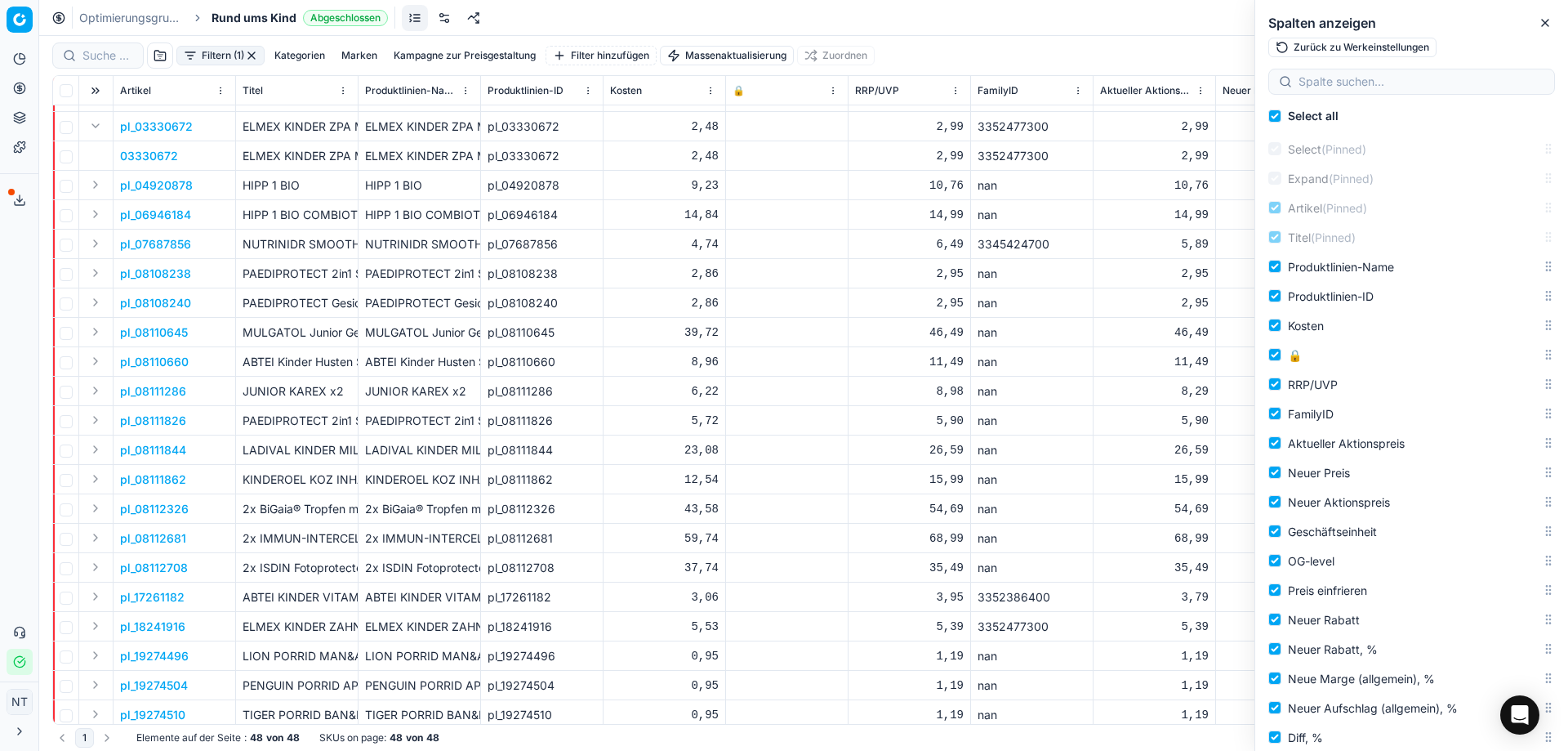
click at [1385, 71] on div at bounding box center [1411, 82] width 286 height 26
type input "p"
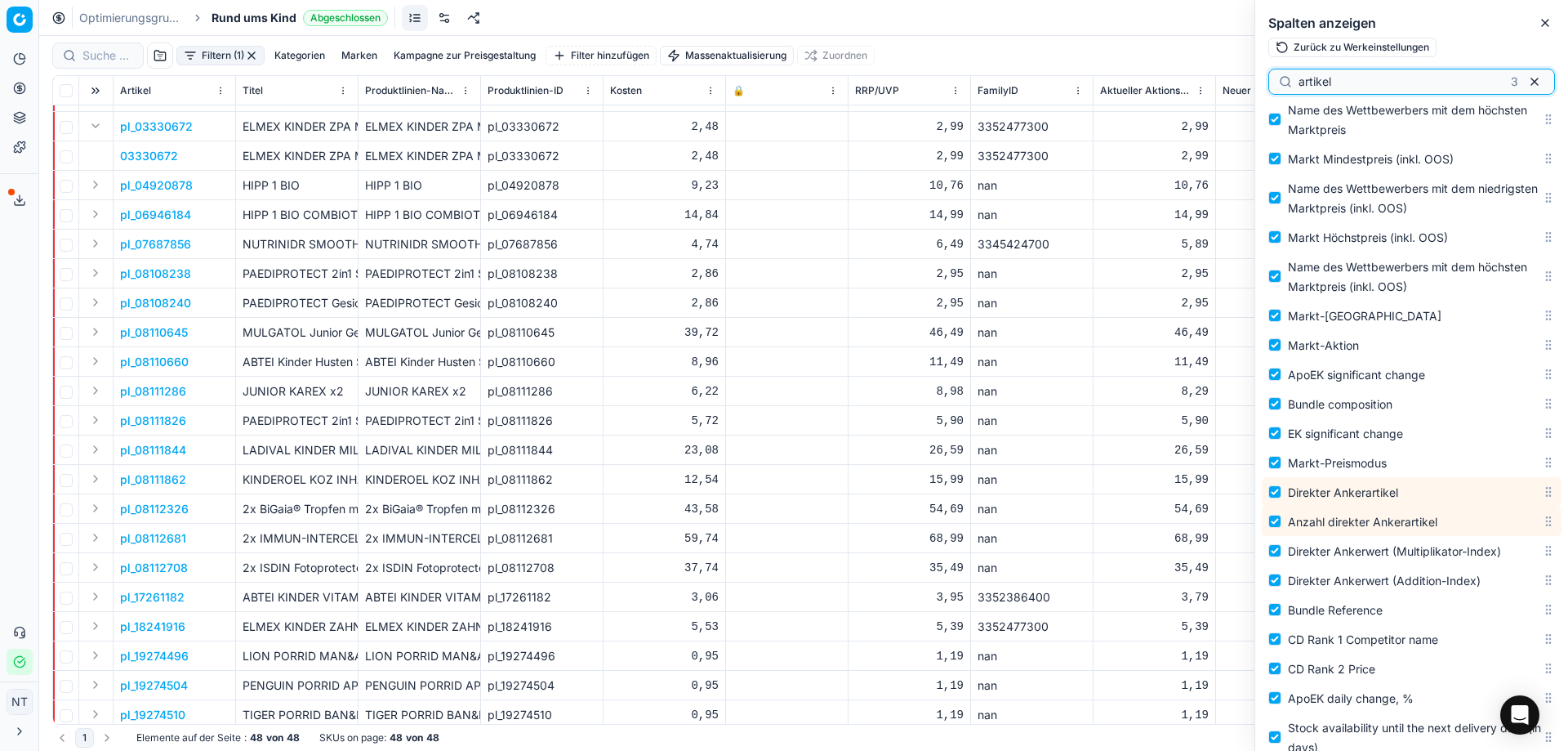
scroll to position [1644, 0]
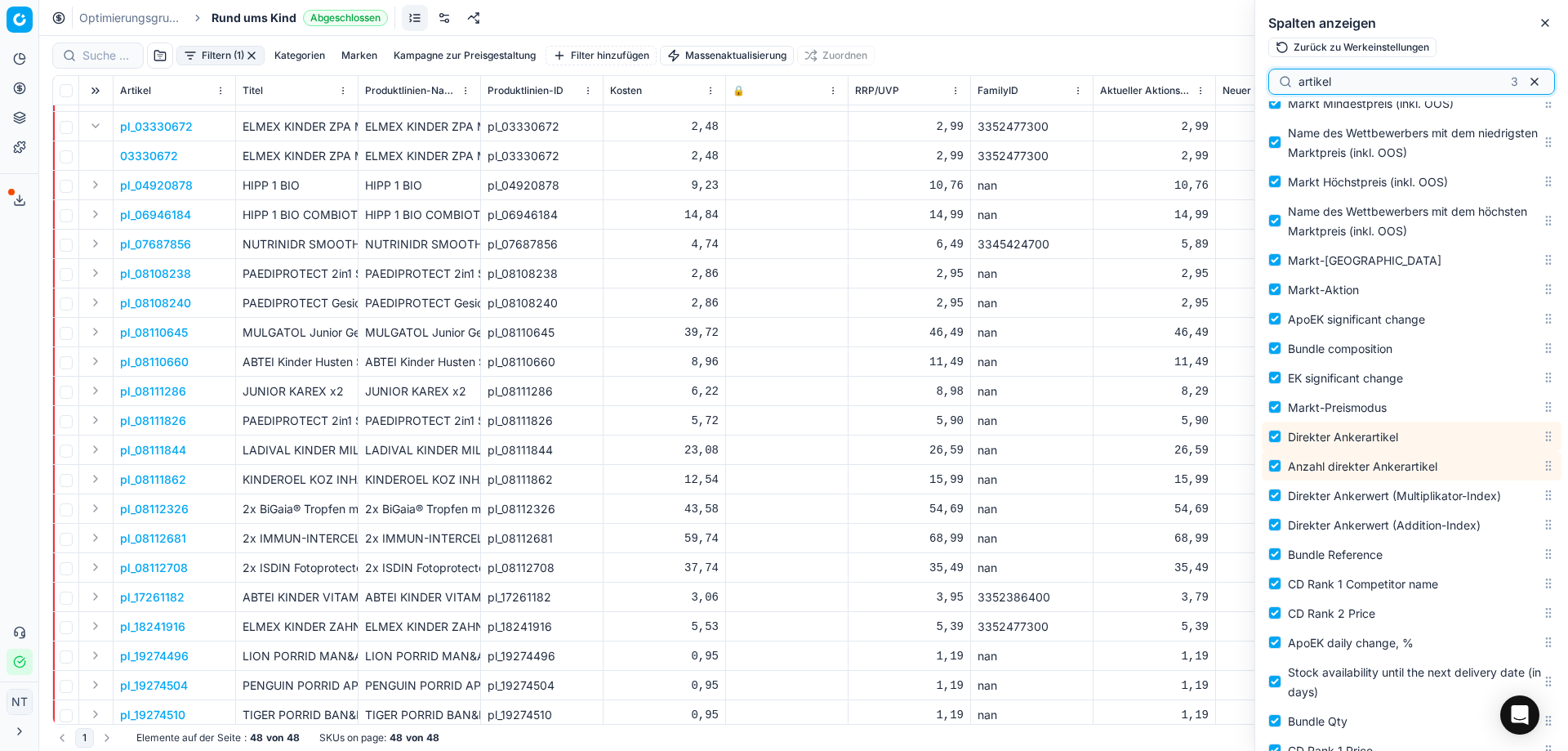
type input "artikel"
click at [978, 56] on div "Filtern (1) Kategorien Marken Kampagne zur Preisgestaltung Filter hinzufügen Ma…" at bounding box center [803, 56] width 1502 height 39
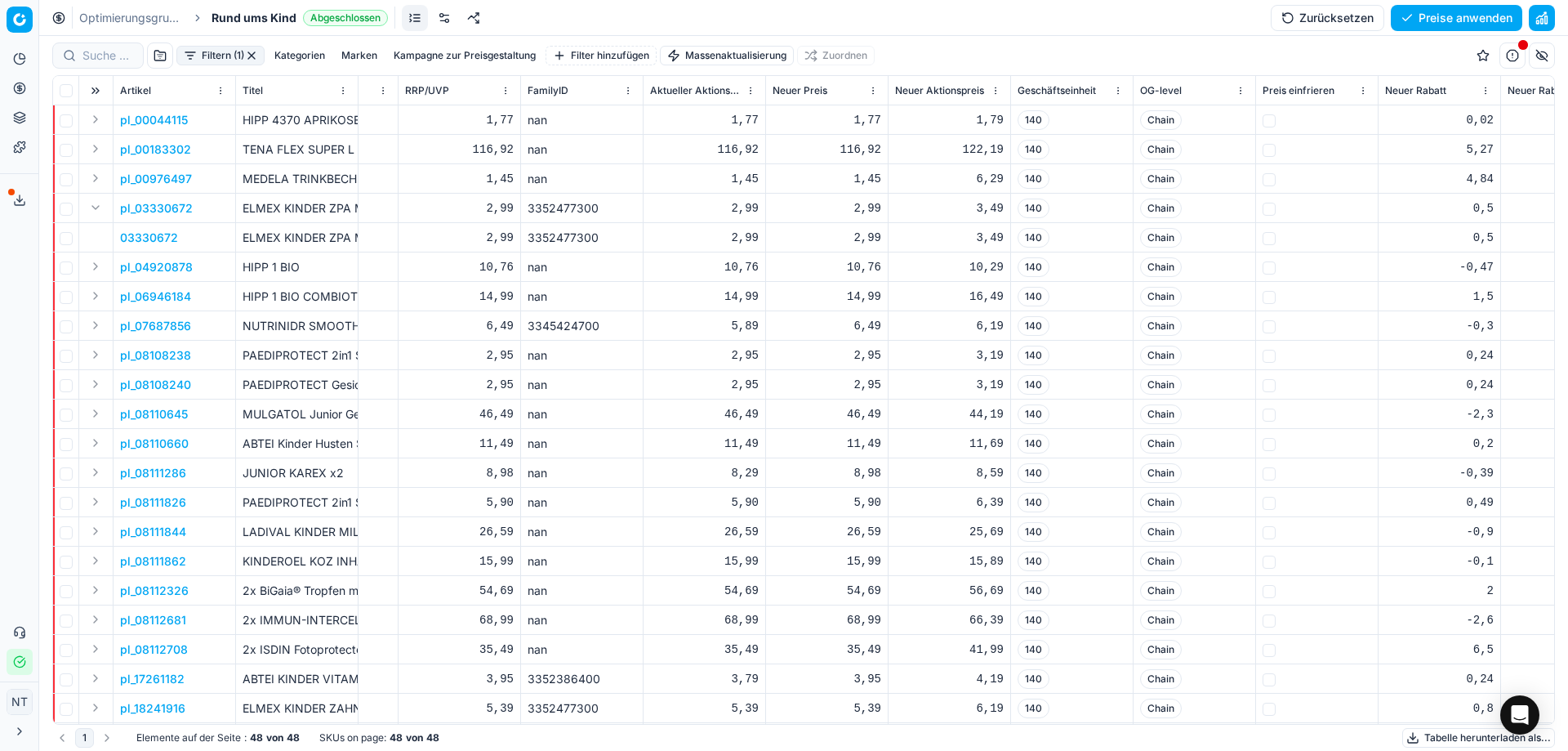
scroll to position [0, 473]
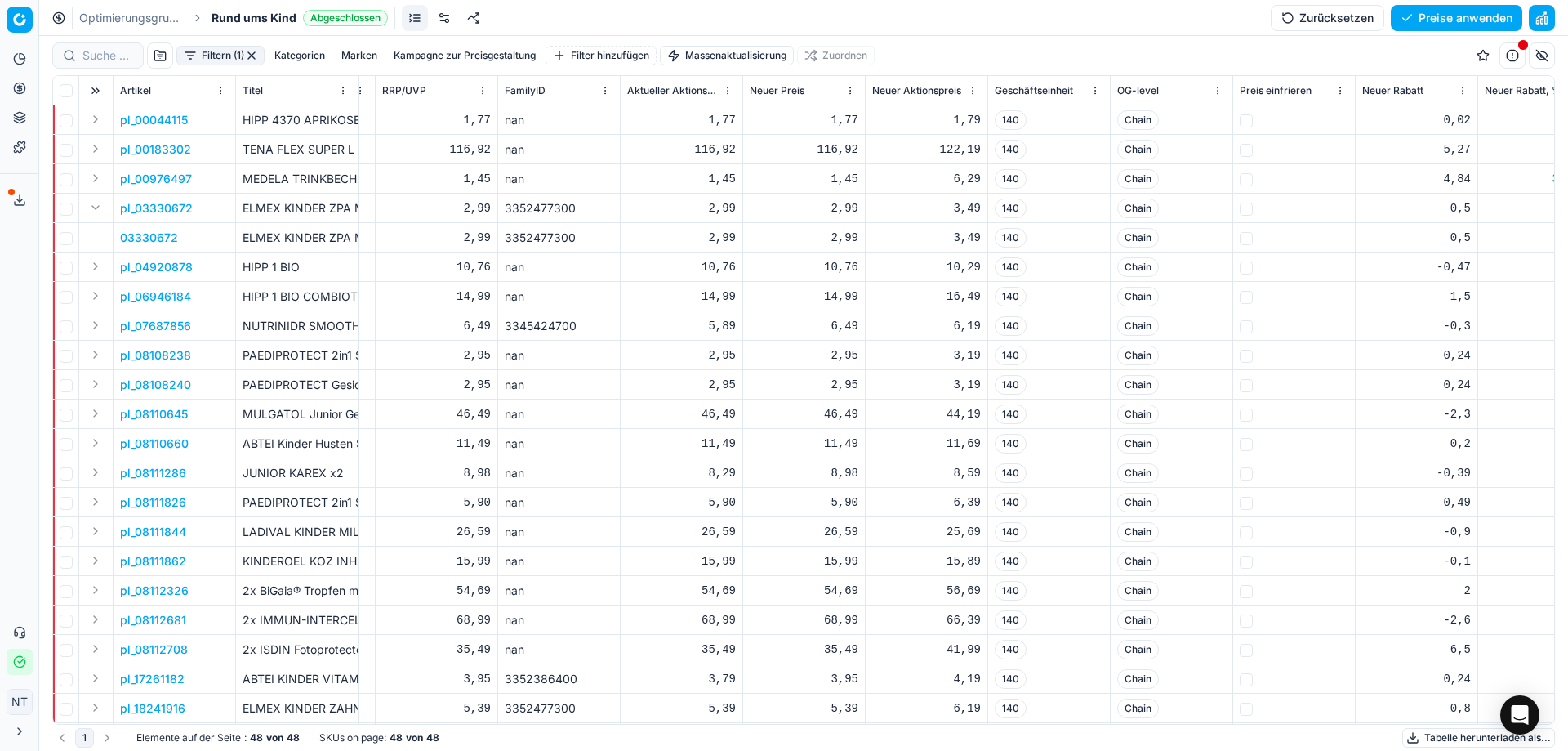
click at [1544, 55] on button "button" at bounding box center [1542, 56] width 26 height 26
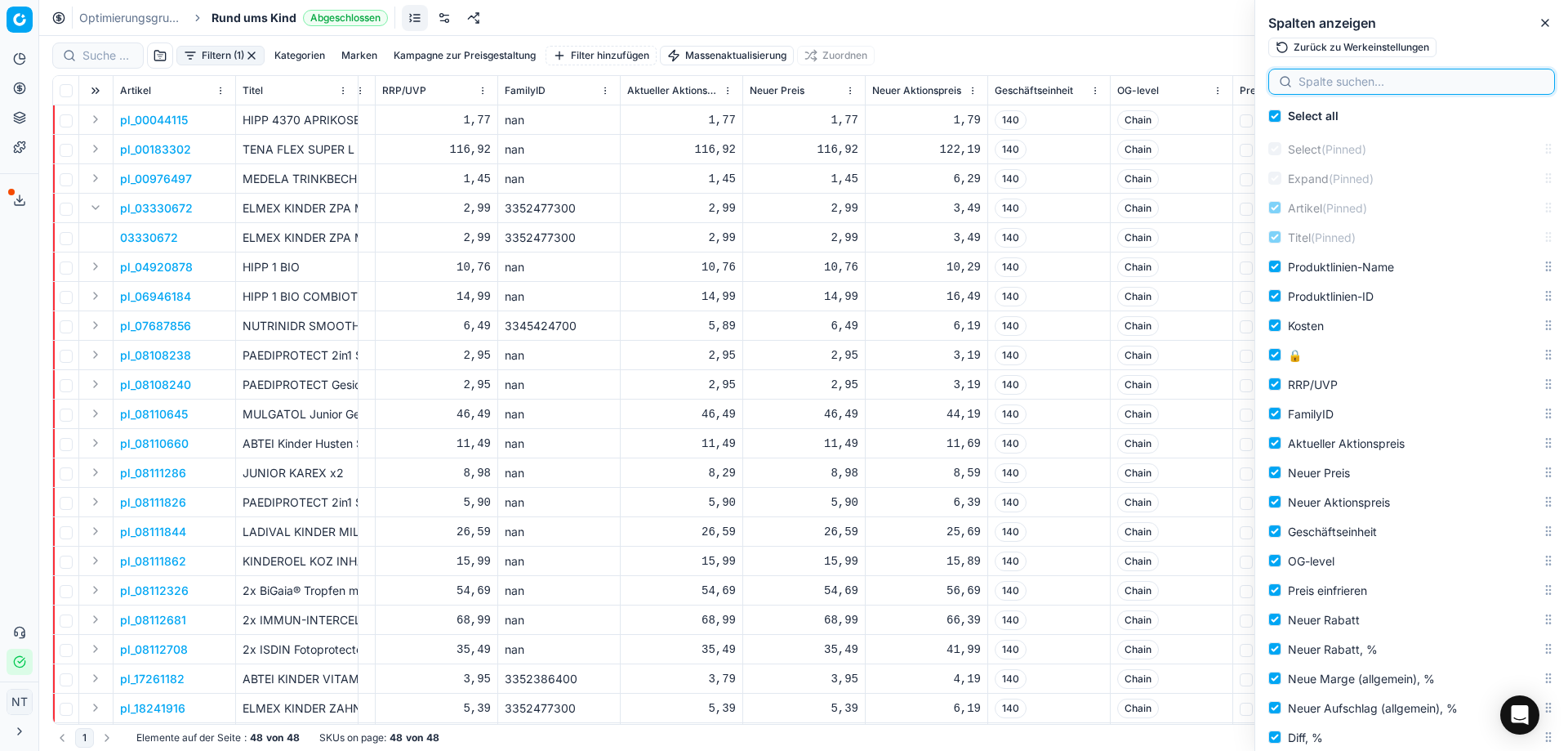
click at [1381, 82] on input at bounding box center [1422, 82] width 246 height 16
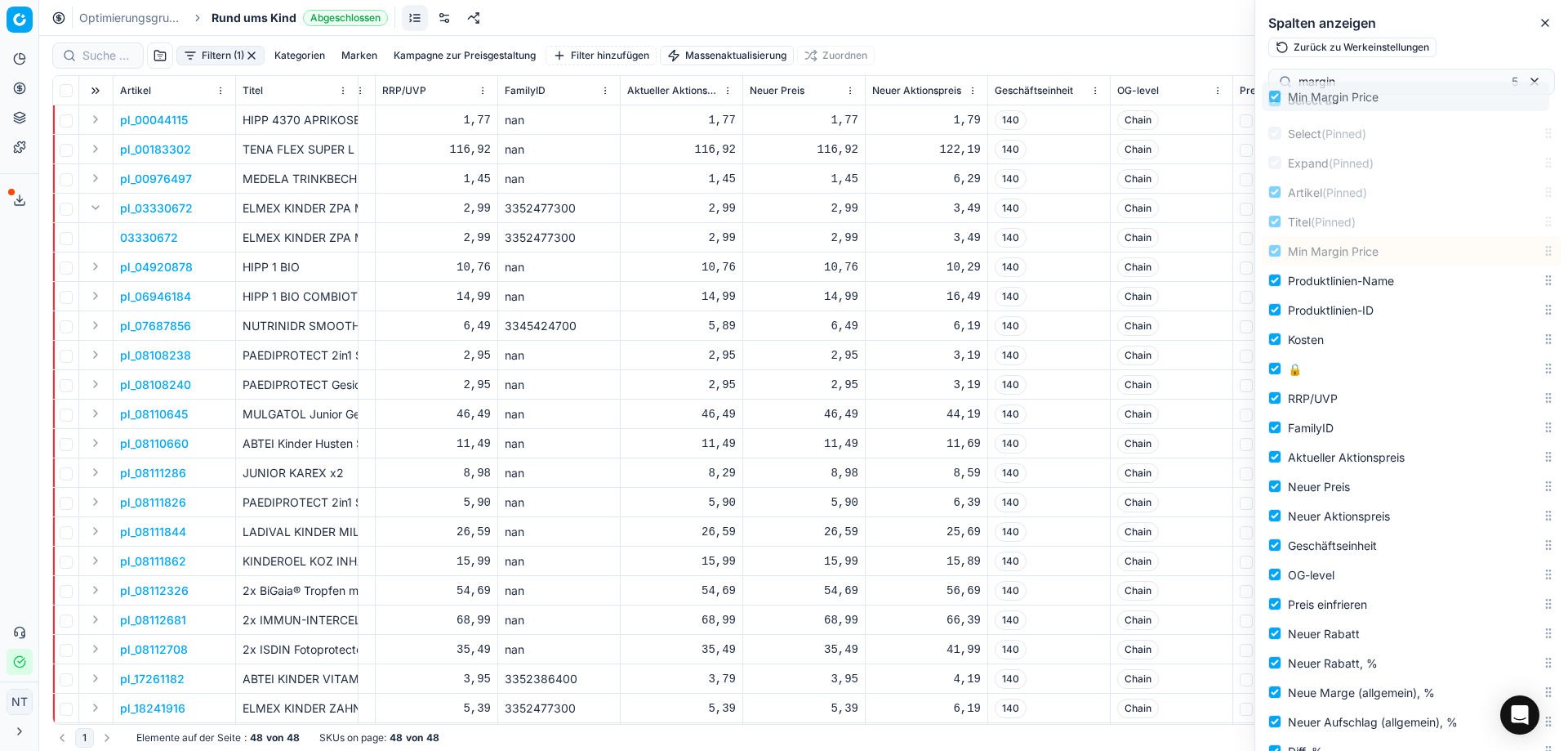
scroll to position [0, 0]
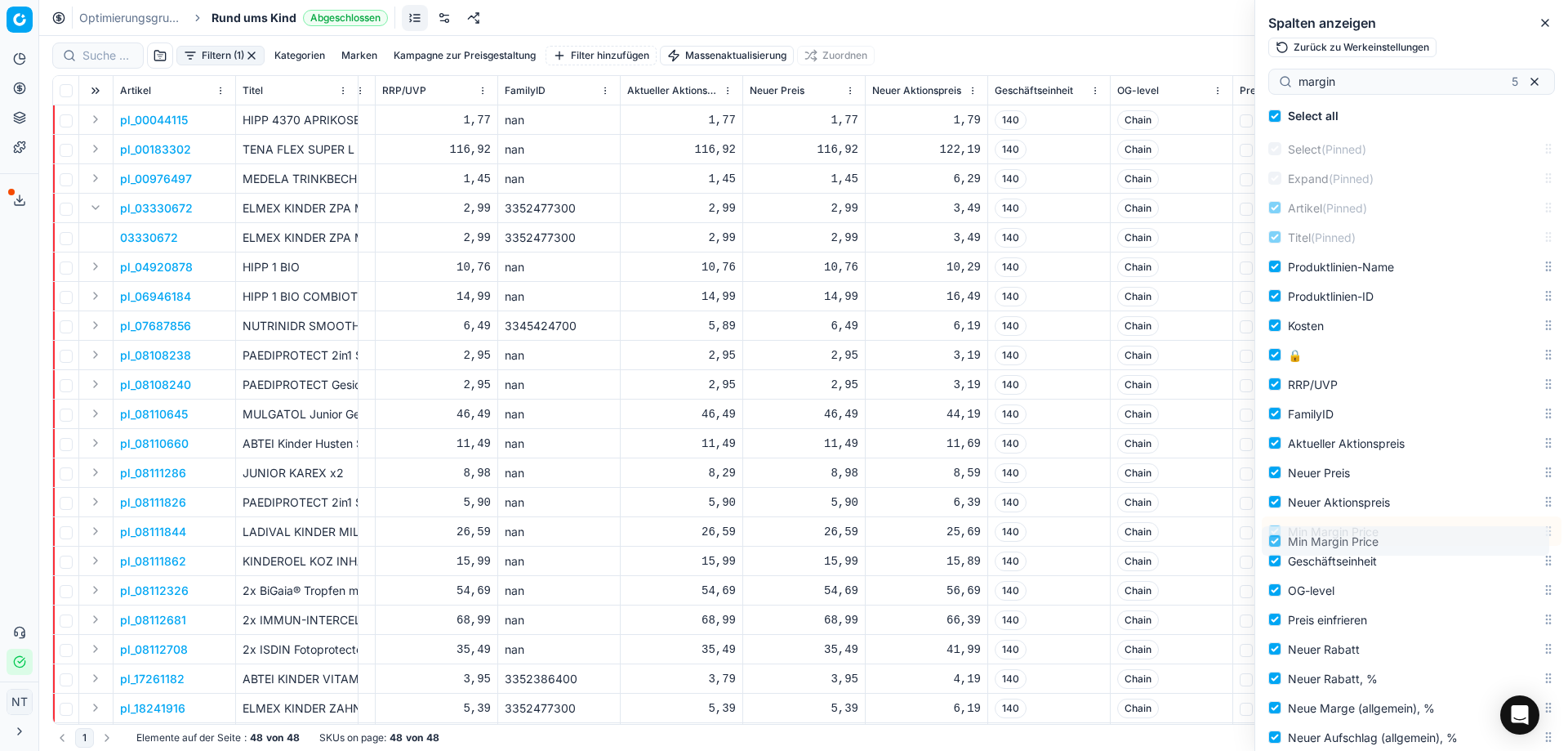
drag, startPoint x: 1534, startPoint y: 147, endPoint x: 1494, endPoint y: 543, distance: 398.0
click at [1494, 543] on body "Pricing platform Analytik Preisoptimierung Produktsortiment Vorlagen Exportserv…" at bounding box center [784, 375] width 1568 height 751
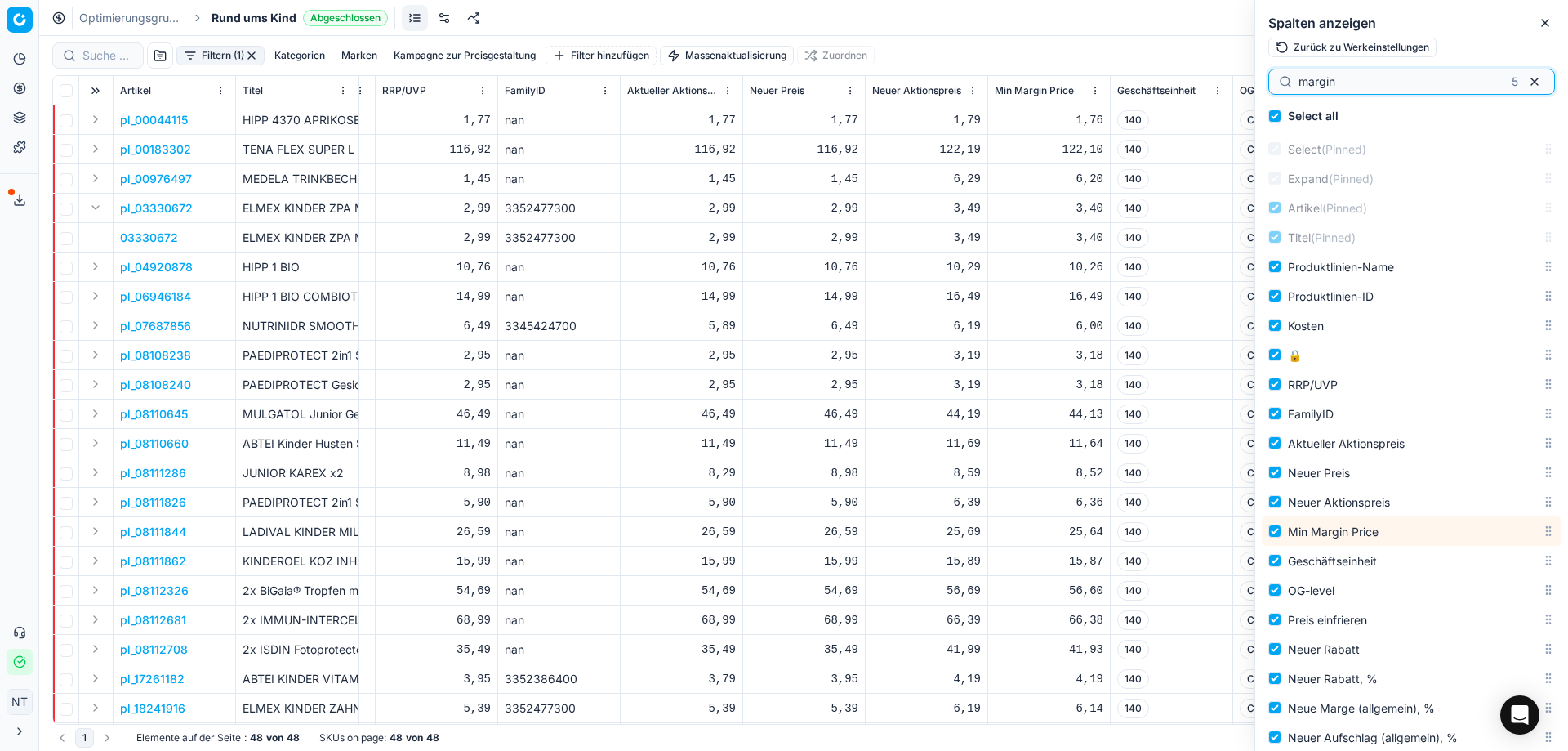
click at [1387, 80] on input "margin" at bounding box center [1402, 82] width 207 height 16
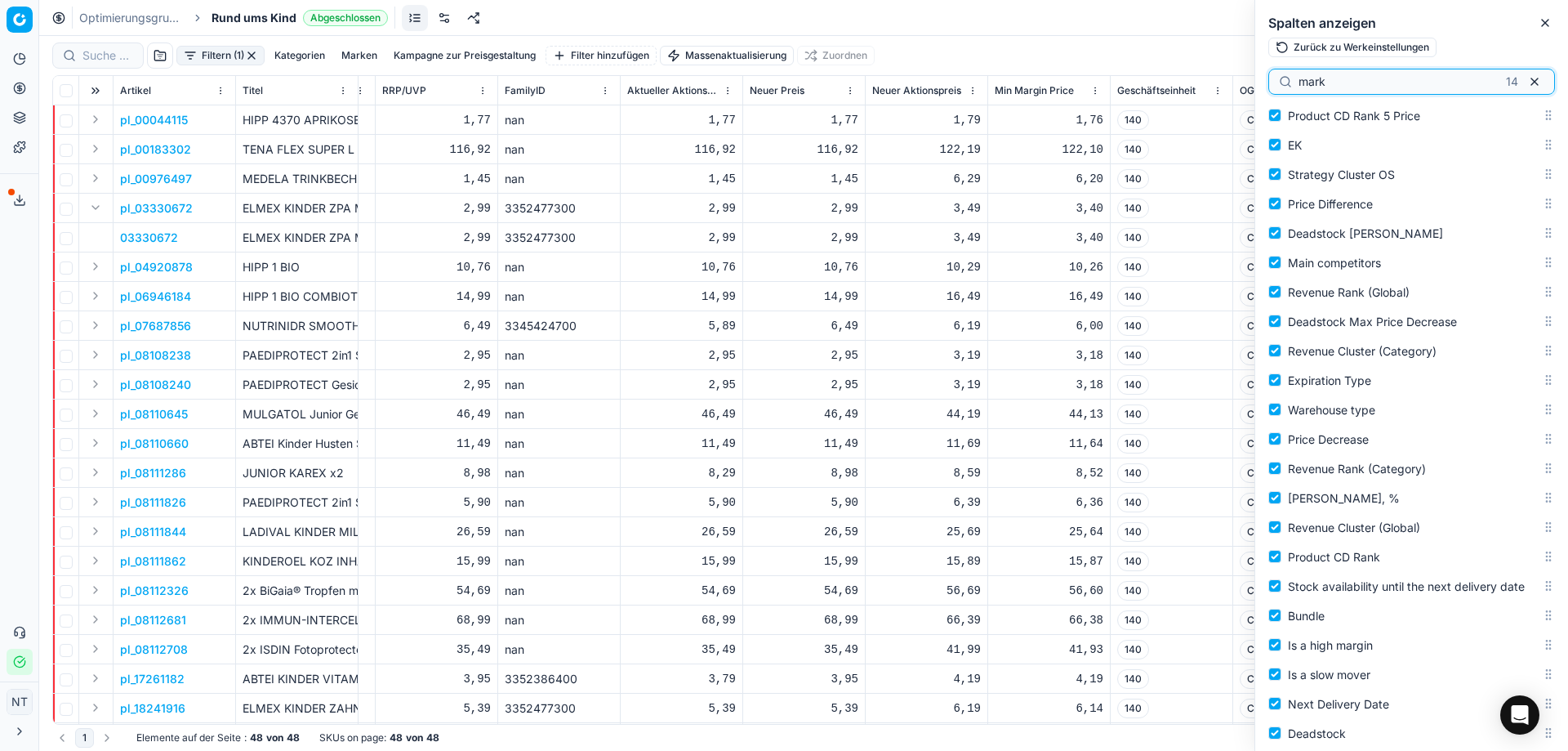
scroll to position [2705, 0]
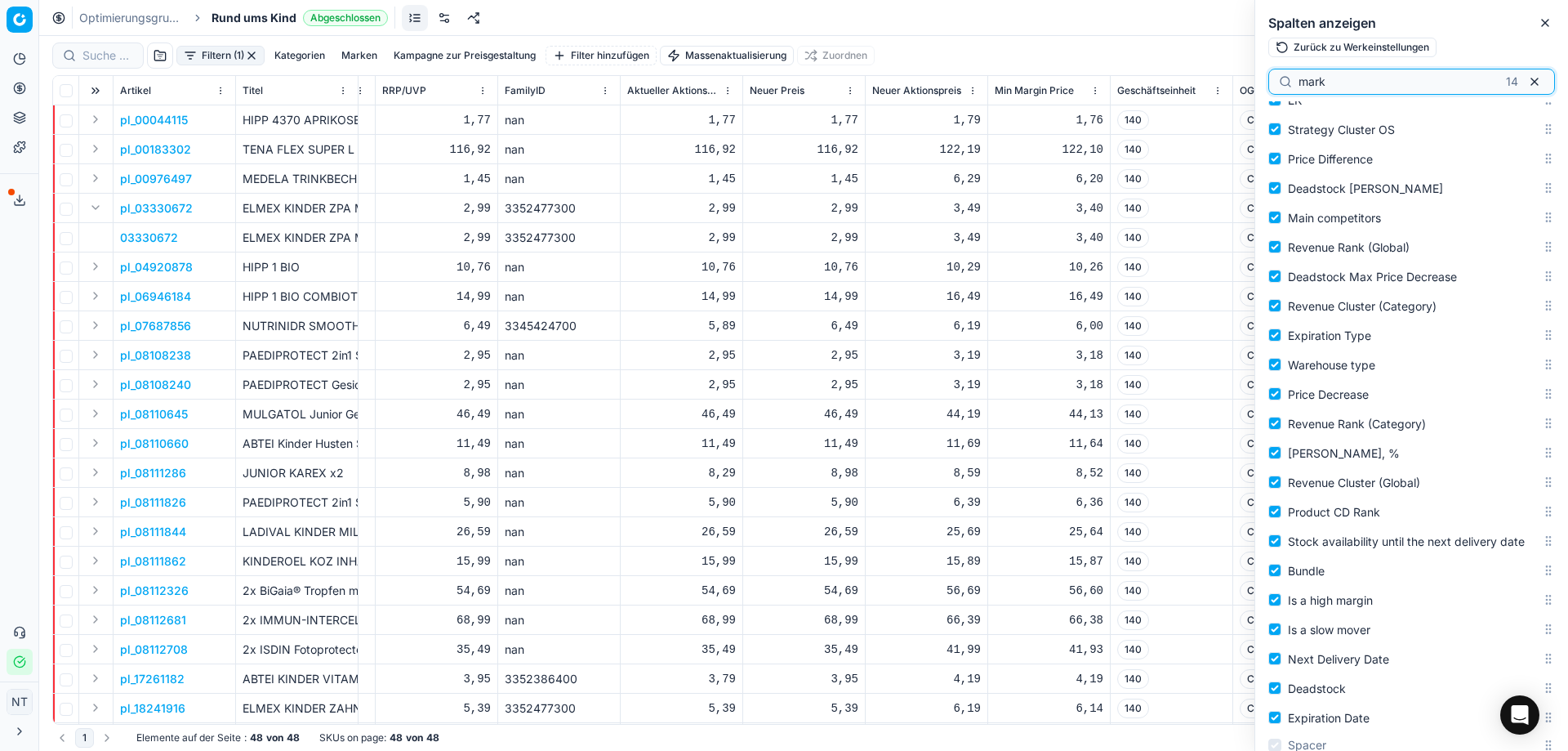
type input "mark"
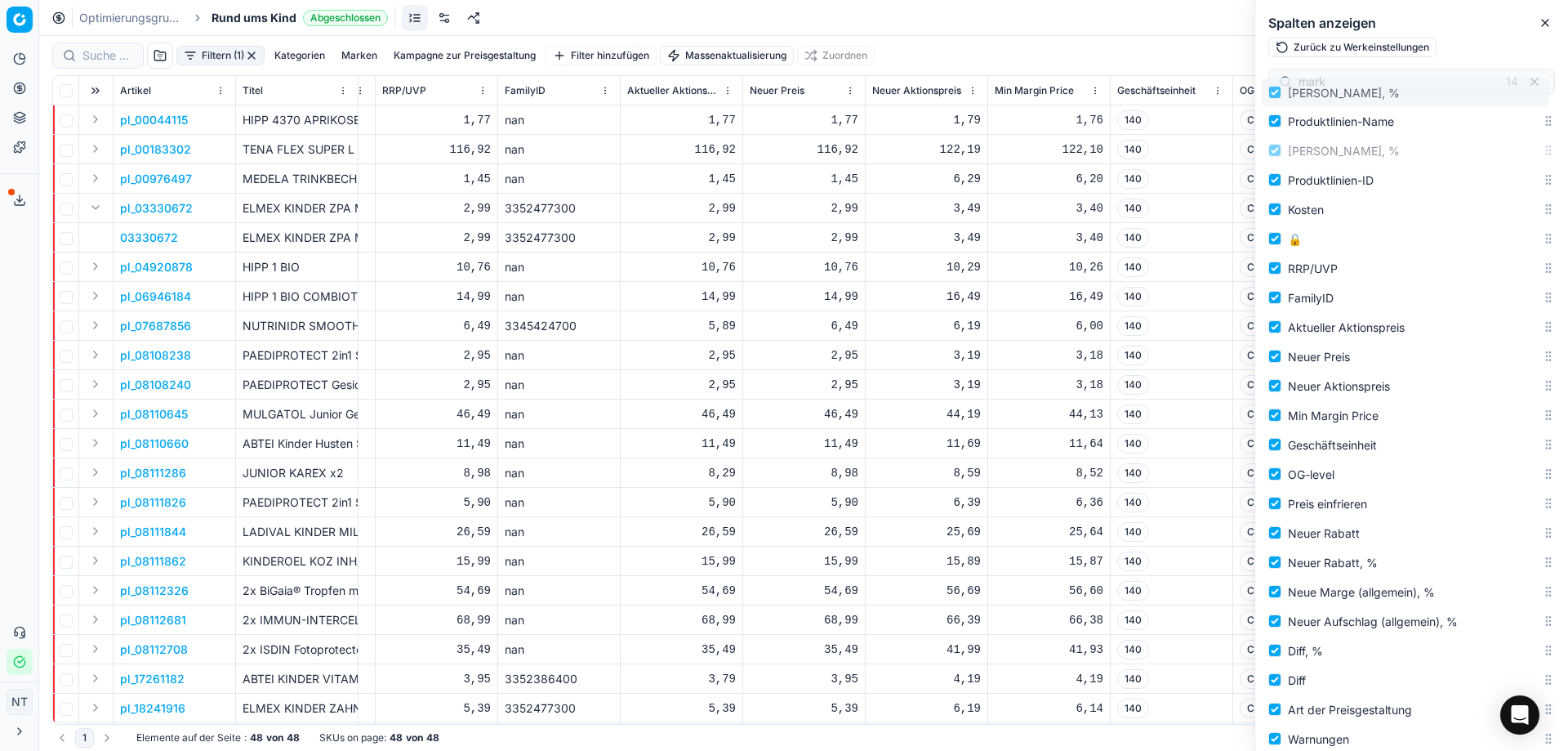
scroll to position [0, 0]
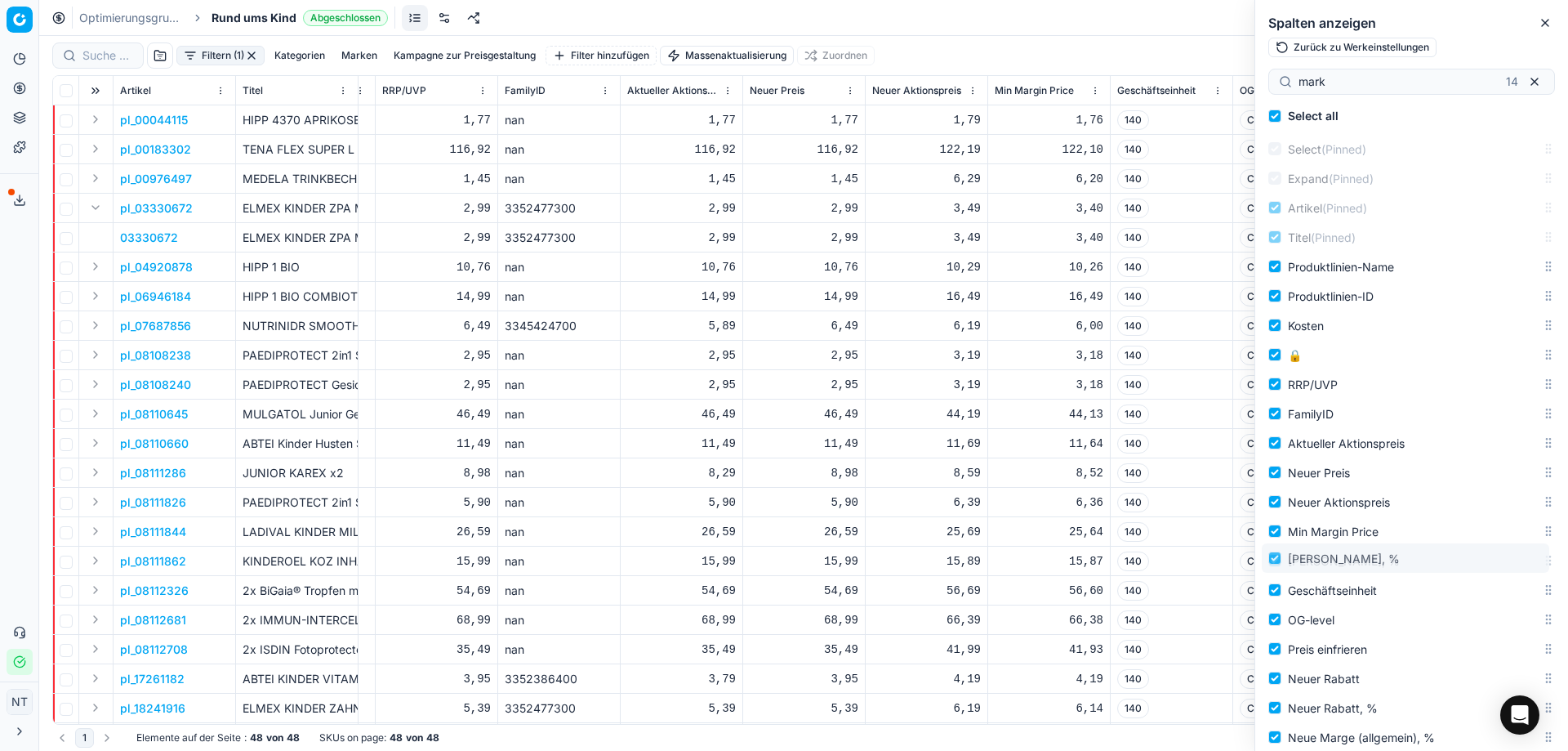
drag, startPoint x: 1538, startPoint y: 454, endPoint x: 1501, endPoint y: 560, distance: 112.3
click at [1501, 560] on body "Pricing platform Analytik Preisoptimierung Produktsortiment Vorlagen Exportserv…" at bounding box center [784, 375] width 1568 height 751
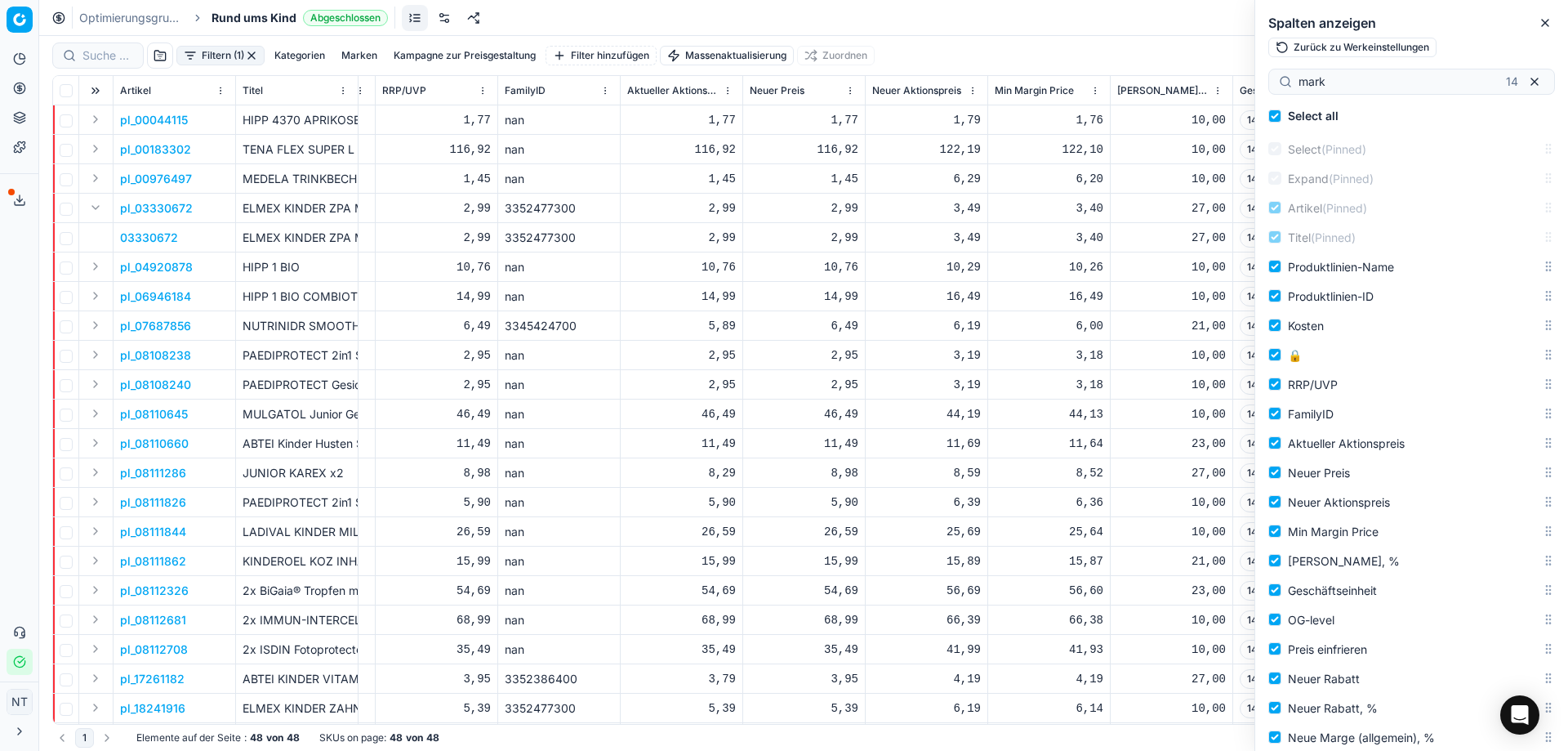
click at [1141, 34] on div "Optimierungsgruppen Rund ums Kind Abgeschlossen Zurücksetzen Preise anwenden" at bounding box center [803, 18] width 1529 height 36
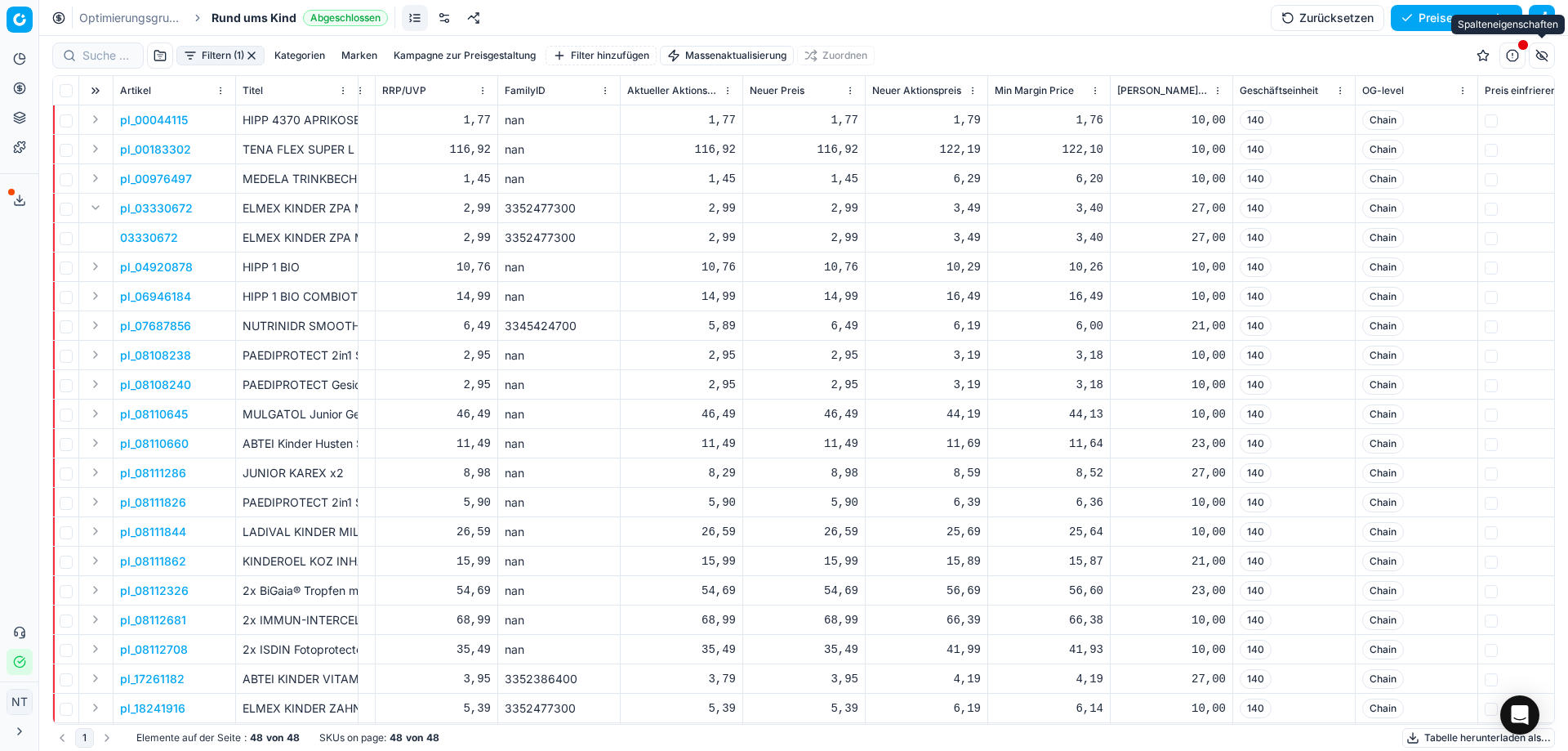
click at [1537, 57] on button "button" at bounding box center [1542, 56] width 26 height 26
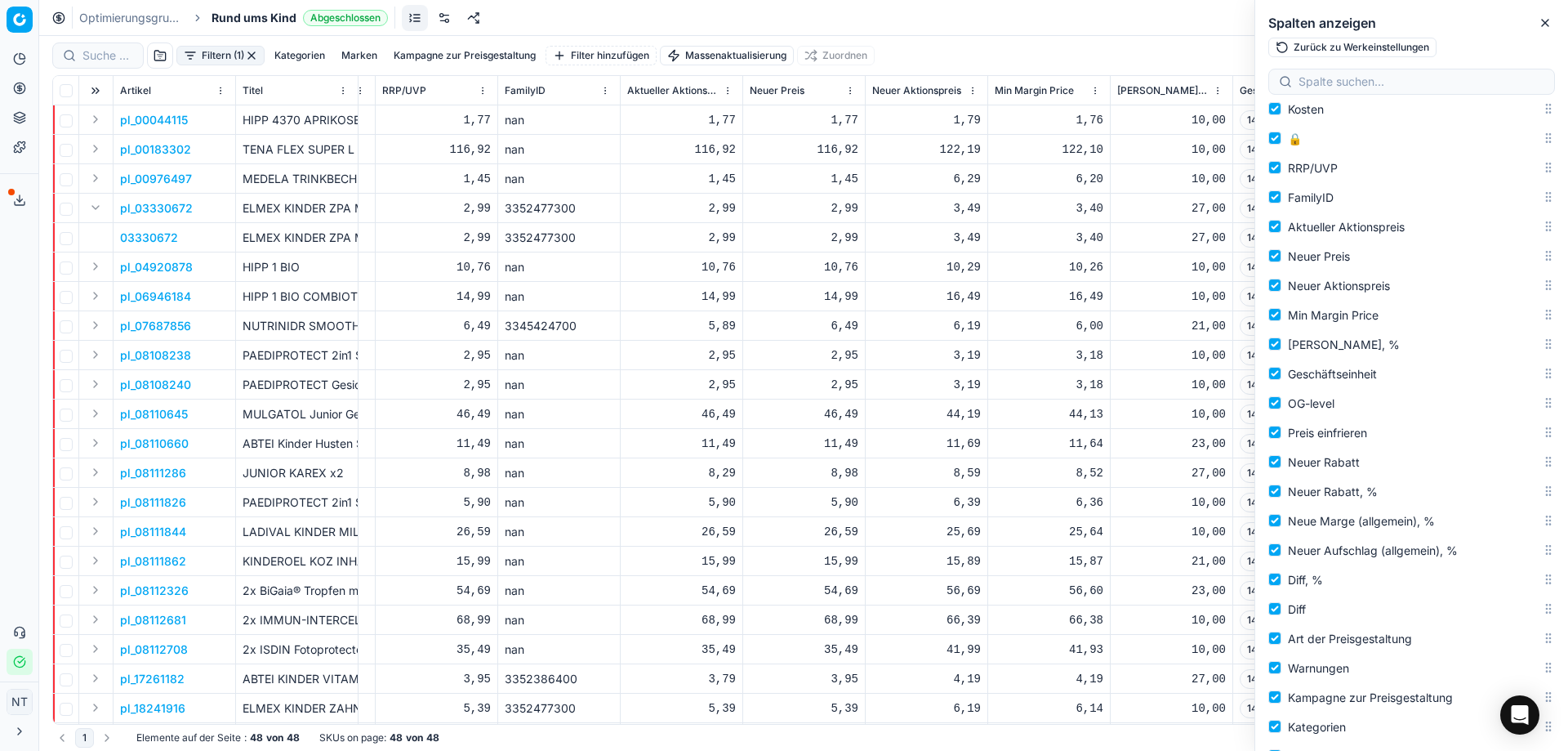
scroll to position [245, 0]
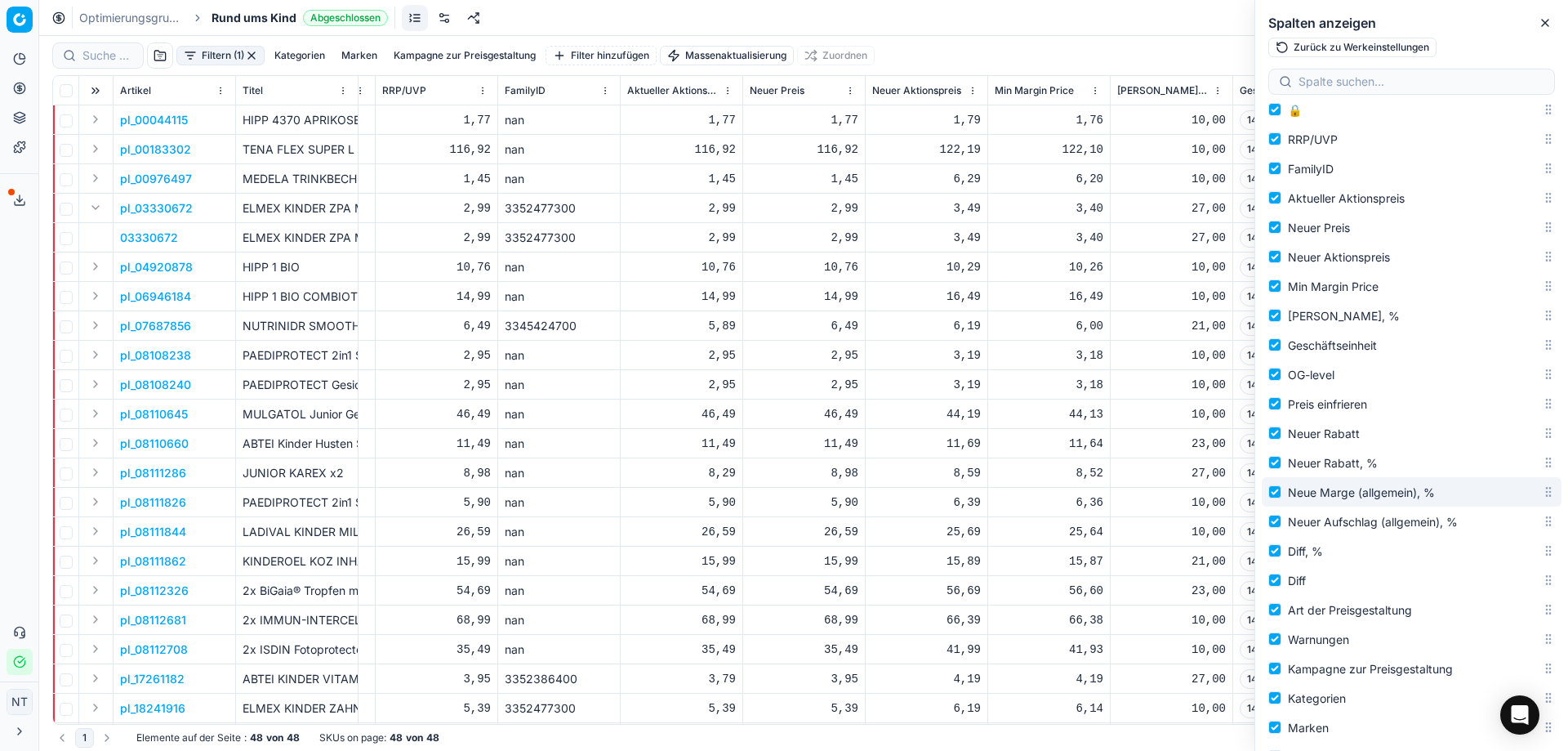
drag, startPoint x: 1384, startPoint y: 498, endPoint x: 1466, endPoint y: 498, distance: 82.0
click at [1357, 498] on span "Neue Marge (allgemein), %" at bounding box center [1361, 492] width 147 height 14
click at [1282, 498] on input "Neue Marge (allgemein), %" at bounding box center [1275, 492] width 13 height 13
checkbox input "false"
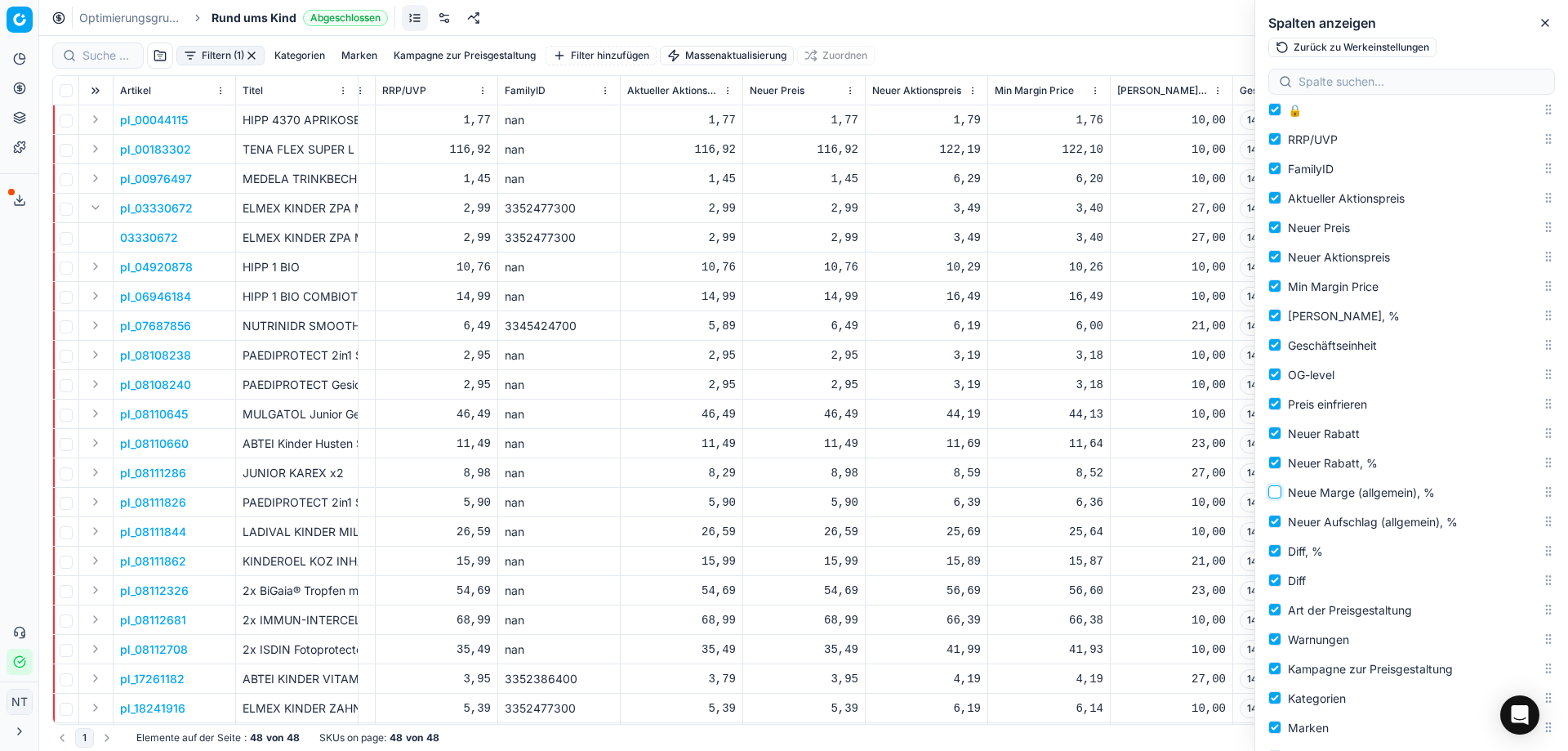
click at [1275, 495] on input "Neue Marge (allgemein), %" at bounding box center [1275, 492] width 13 height 13
checkbox input "true"
drag, startPoint x: 1537, startPoint y: 493, endPoint x: 1534, endPoint y: 345, distance: 148.0
click at [1534, 345] on body "Pricing platform Analytik Preisoptimierung Produktsortiment Vorlagen Exportserv…" at bounding box center [784, 375] width 1568 height 751
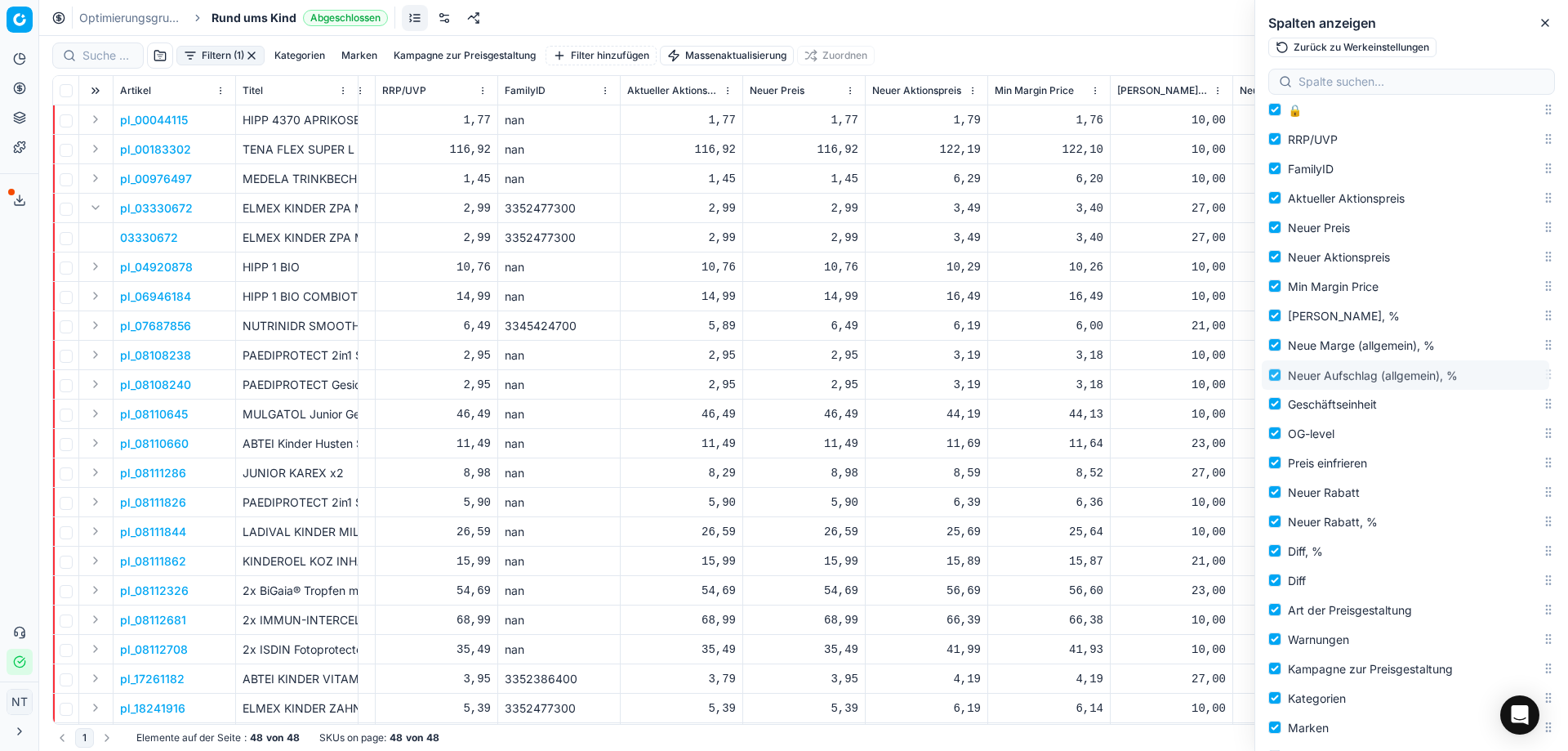
drag, startPoint x: 1539, startPoint y: 523, endPoint x: 1507, endPoint y: 377, distance: 149.5
click at [1507, 377] on body "Pricing platform Analytik Preisoptimierung Produktsortiment Vorlagen Exportserv…" at bounding box center [784, 375] width 1568 height 751
click at [1163, 27] on div "Optimierungsgruppen Rund ums Kind Abgeschlossen Zurücksetzen Preise anwenden" at bounding box center [803, 18] width 1529 height 36
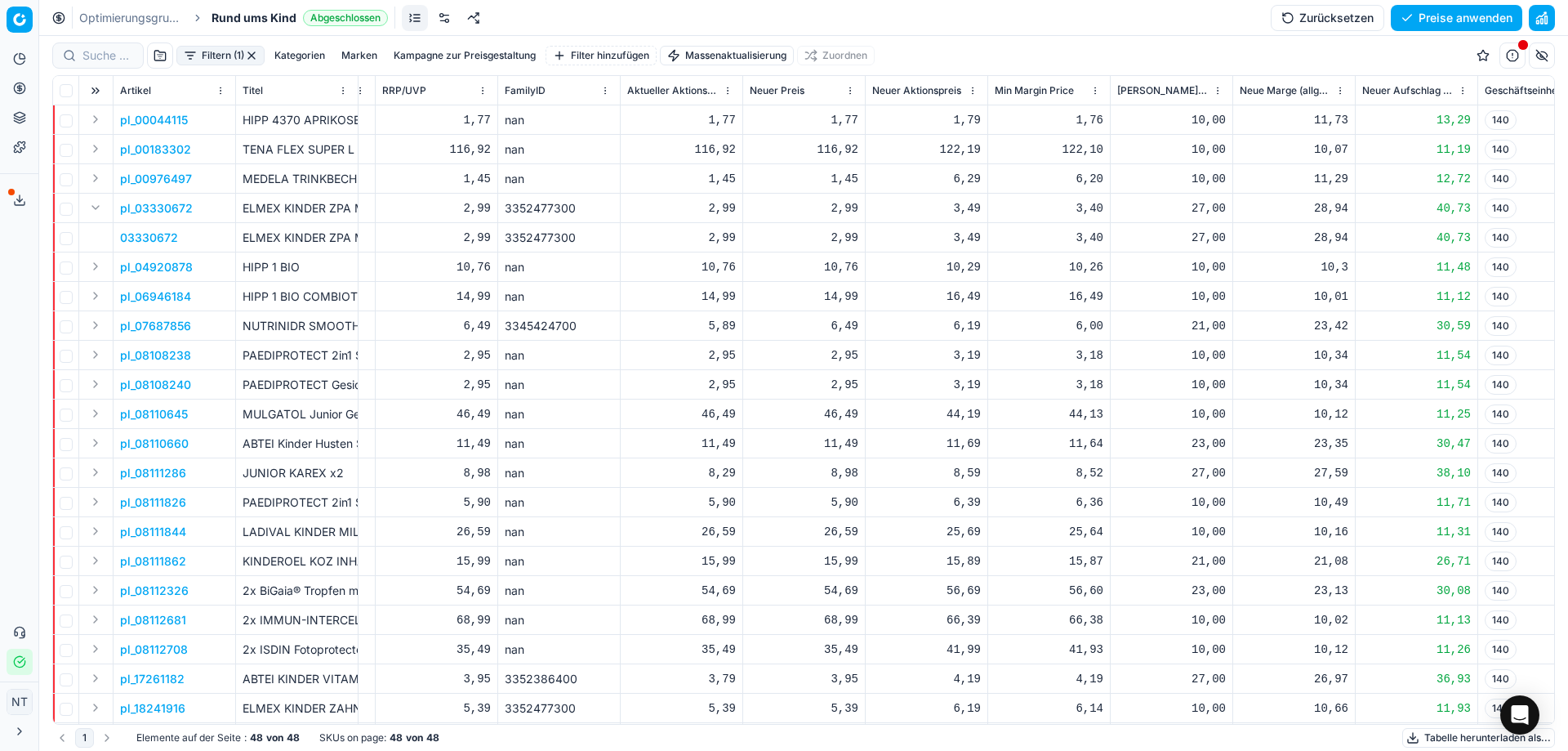
click at [13, 190] on span at bounding box center [11, 192] width 7 height 7
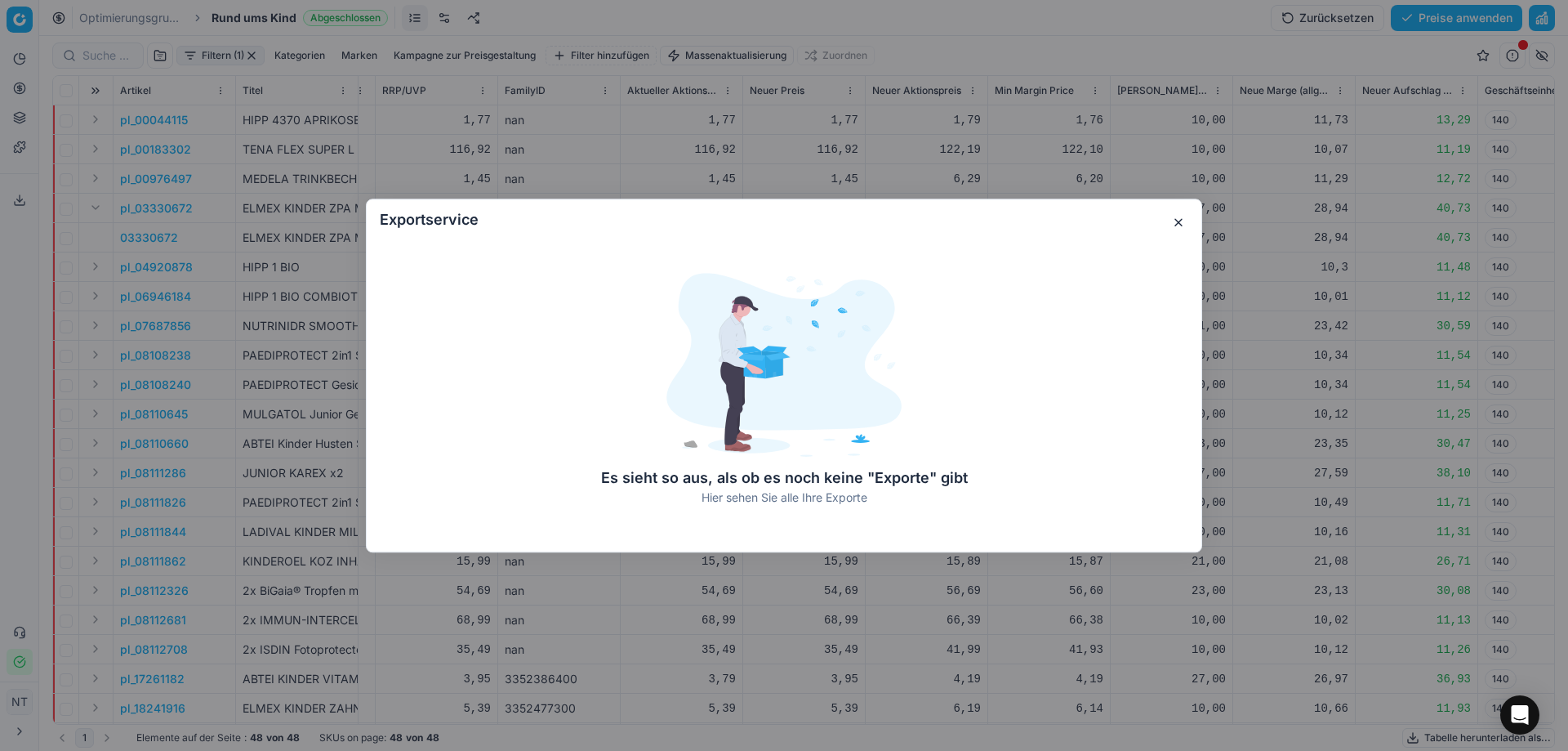
click at [1179, 228] on button "button" at bounding box center [1178, 222] width 20 height 20
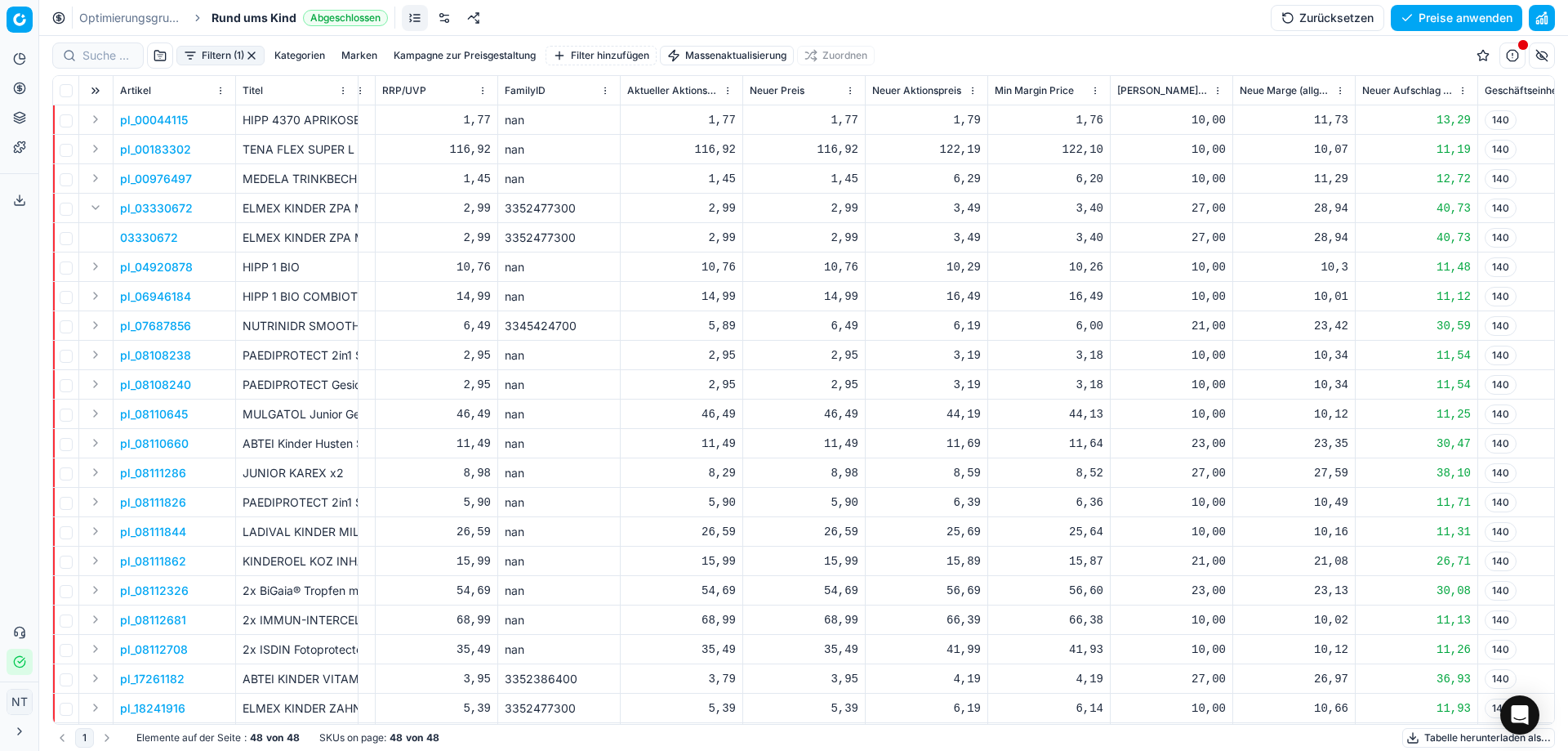
click at [160, 117] on p "pl_00044115" at bounding box center [153, 120] width 68 height 16
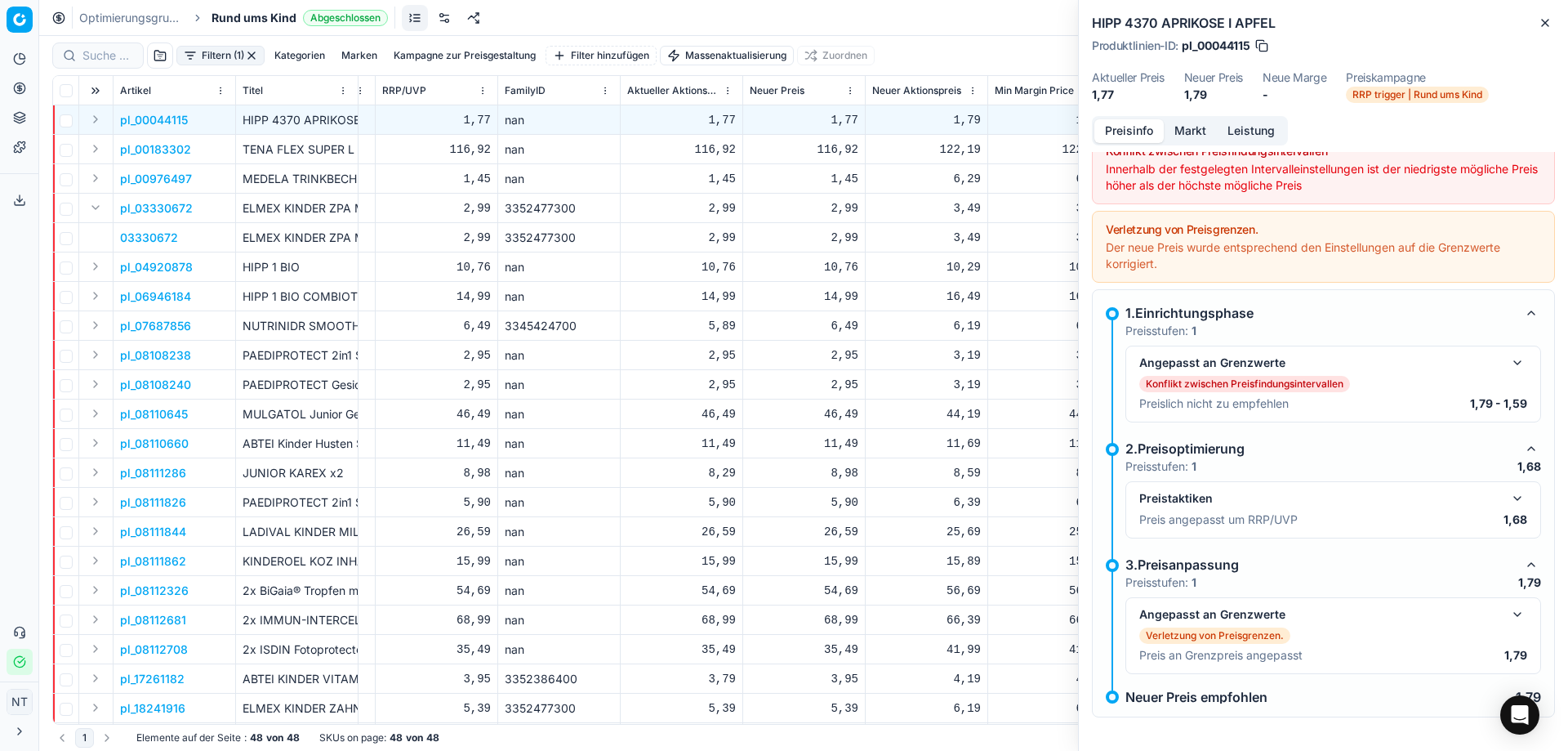
scroll to position [25, 0]
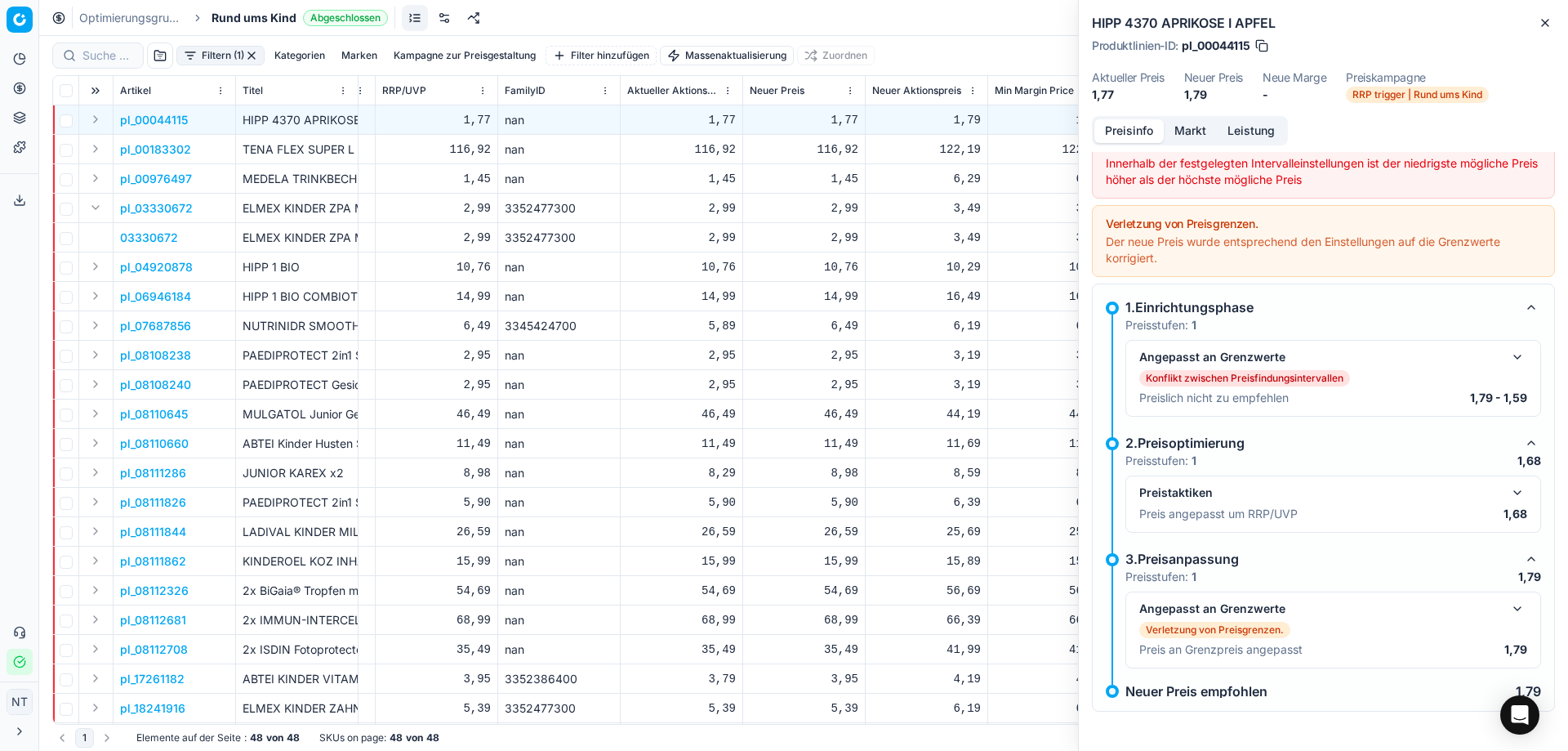
click at [956, 21] on div "Optimierungsgruppen Rund ums Kind Abgeschlossen Zurücksetzen Preise anwenden" at bounding box center [803, 18] width 1529 height 36
click at [1545, 21] on icon "button" at bounding box center [1545, 23] width 13 height 13
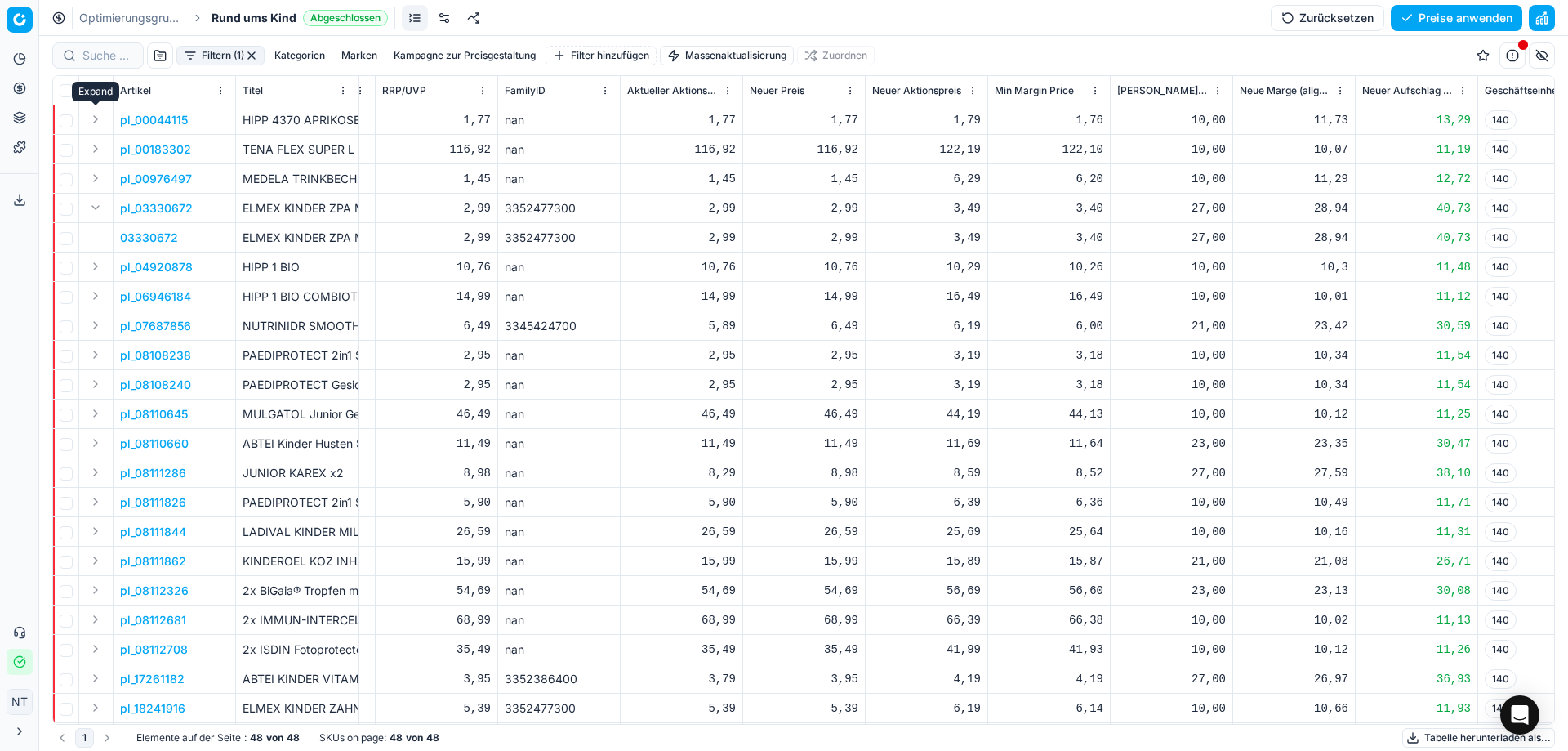
drag, startPoint x: 98, startPoint y: 119, endPoint x: 103, endPoint y: 126, distance: 8.6
click at [98, 119] on button "Expand" at bounding box center [96, 119] width 20 height 20
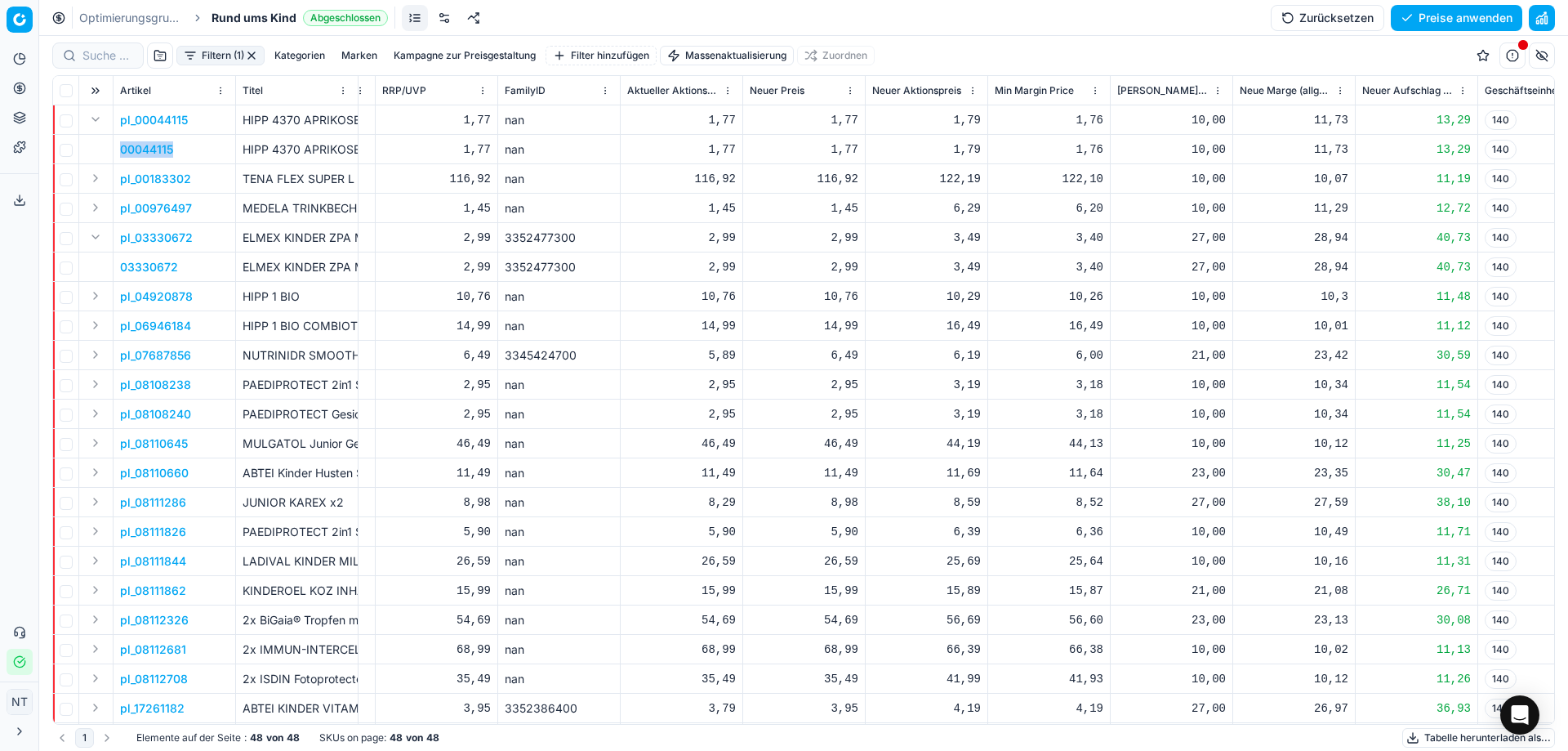
drag, startPoint x: 186, startPoint y: 147, endPoint x: 112, endPoint y: 149, distance: 74.0
copy tr "00044115"
click at [863, 745] on div "1 Elemente auf der Seite : 48 von 48 SKUs on page : 48 von 48 Tabelle herunterl…" at bounding box center [803, 738] width 1502 height 26
click at [484, 90] on html "Pricing platform Analytik Preisoptimierung Produktsortiment Vorlagen Exportserv…" at bounding box center [784, 375] width 1568 height 751
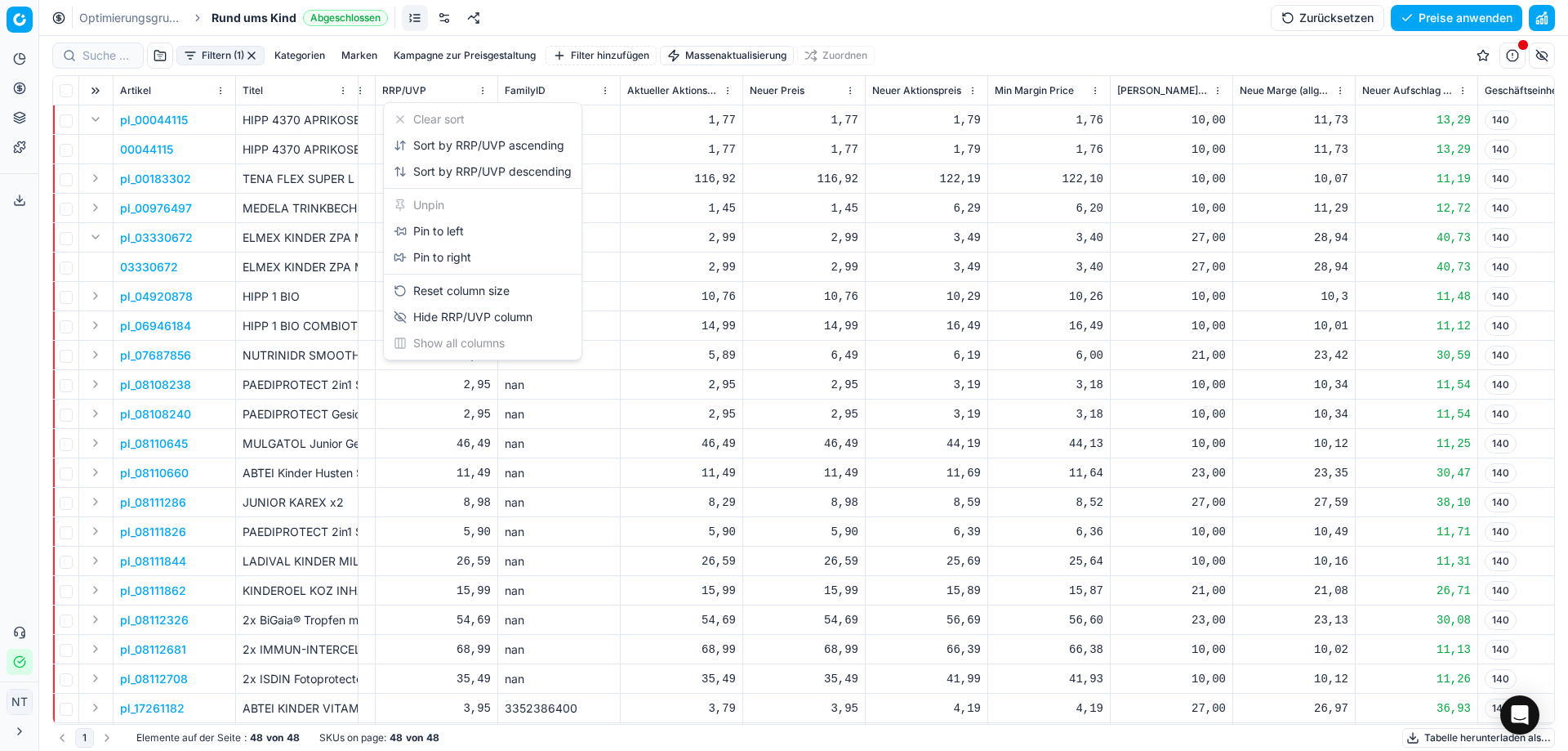
click at [406, 94] on html "Pricing platform Analytik Preisoptimierung Produktsortiment Vorlagen Exportserv…" at bounding box center [784, 375] width 1568 height 751
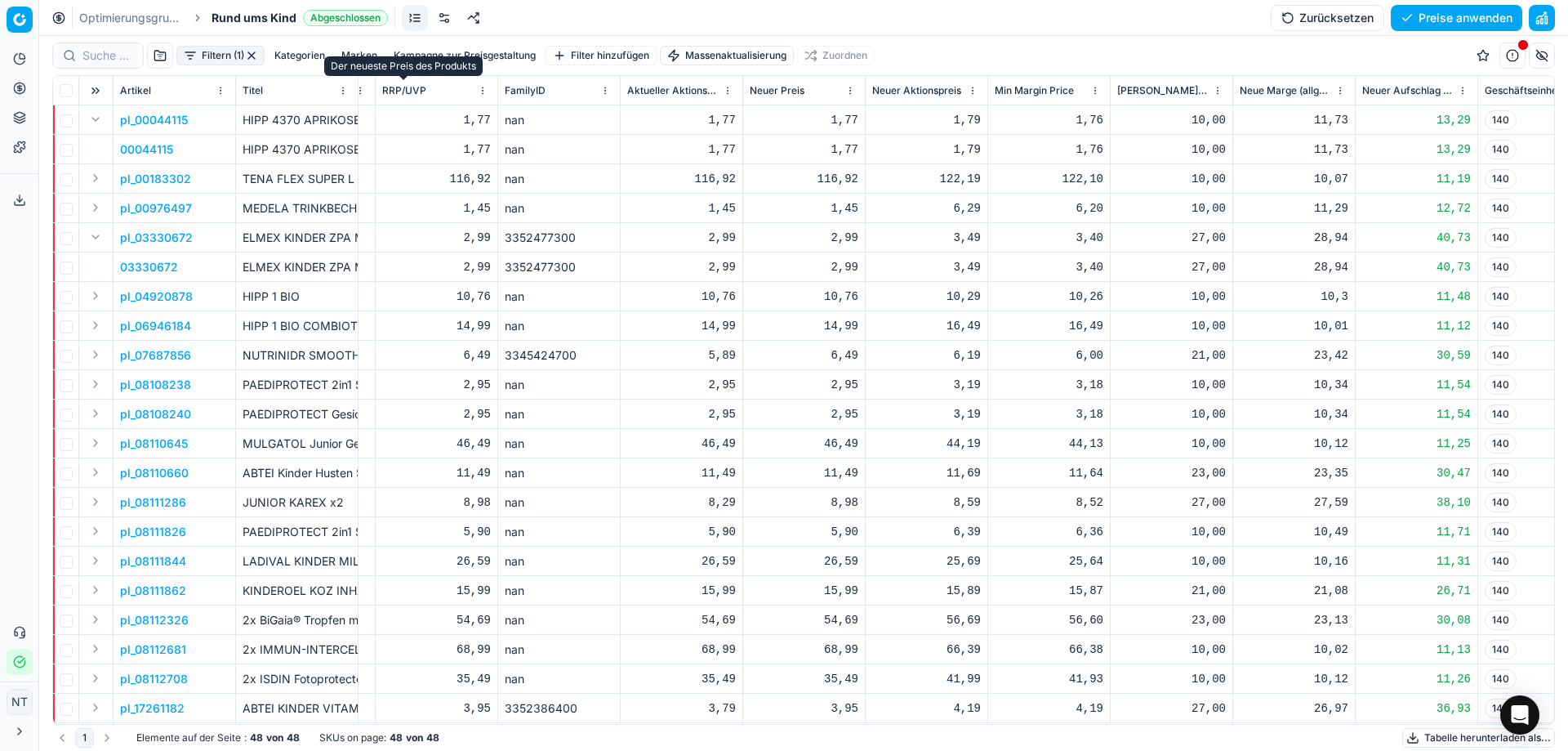
click at [409, 85] on span "RRP/UVP" at bounding box center [405, 91] width 44 height 13
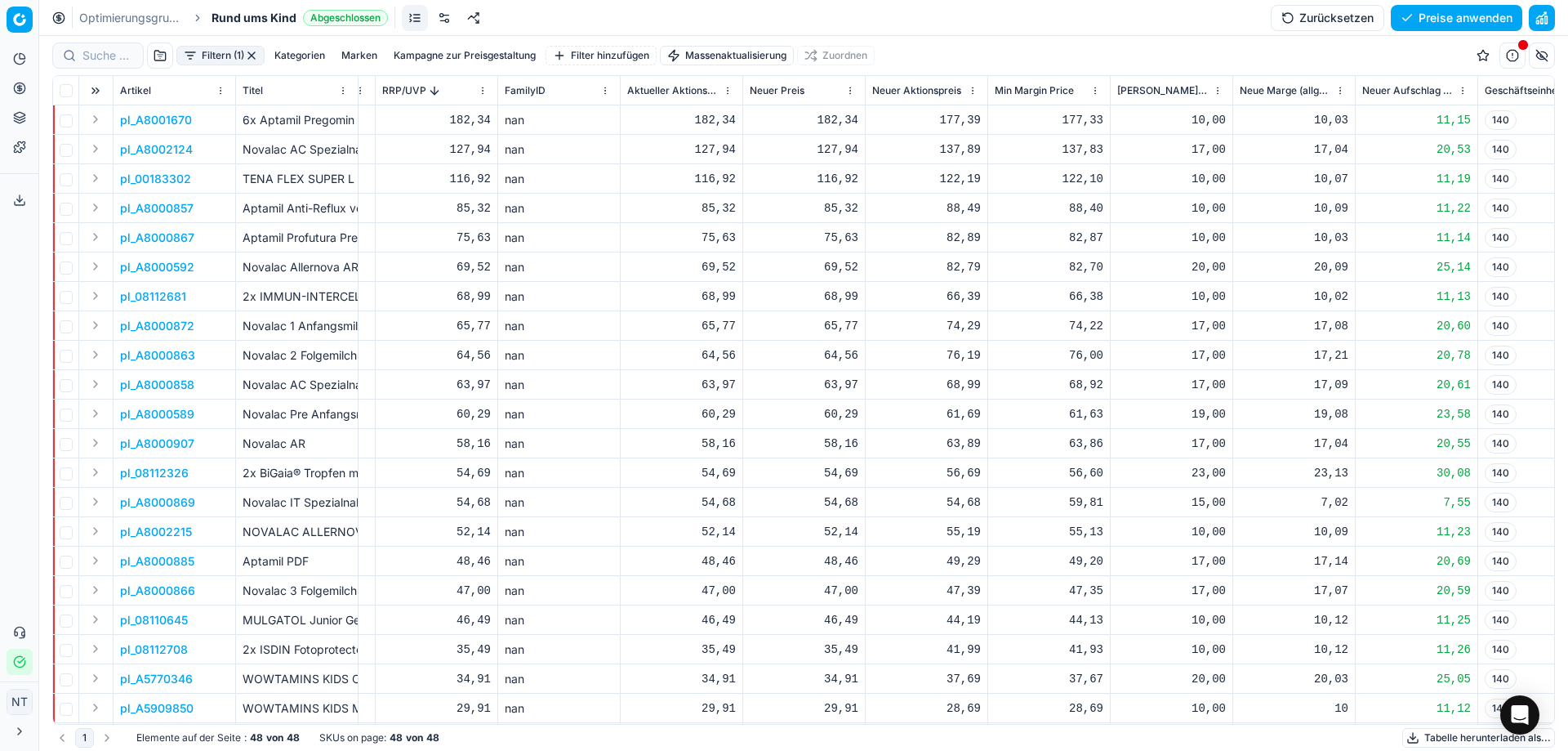
click at [484, 89] on html "Pricing platform Analytik Preisoptimierung Produktsortiment Vorlagen Exportserv…" at bounding box center [784, 375] width 1568 height 751
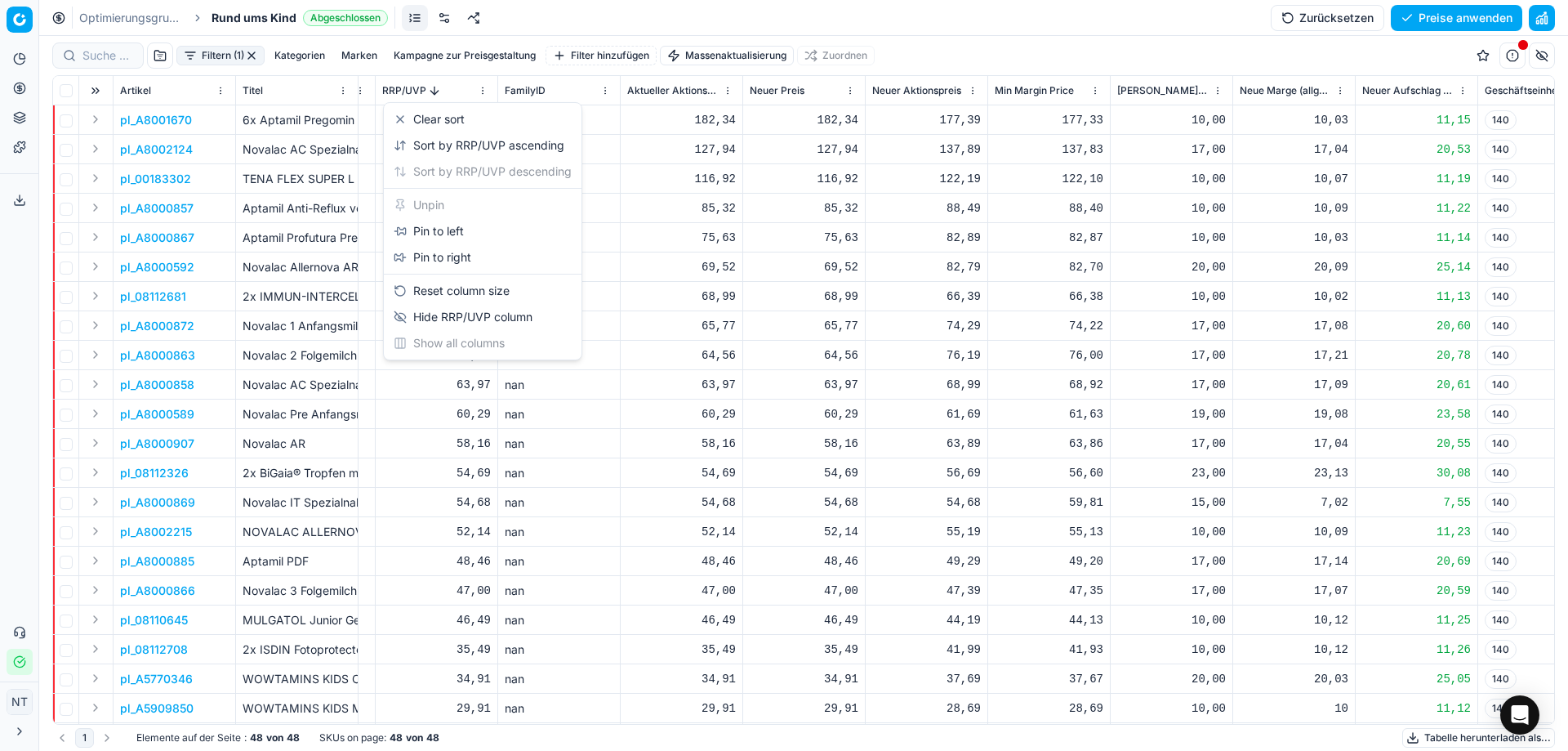
click at [606, 57] on html "Pricing platform Analytik Preisoptimierung Produktsortiment Vorlagen Exportserv…" at bounding box center [784, 375] width 1568 height 751
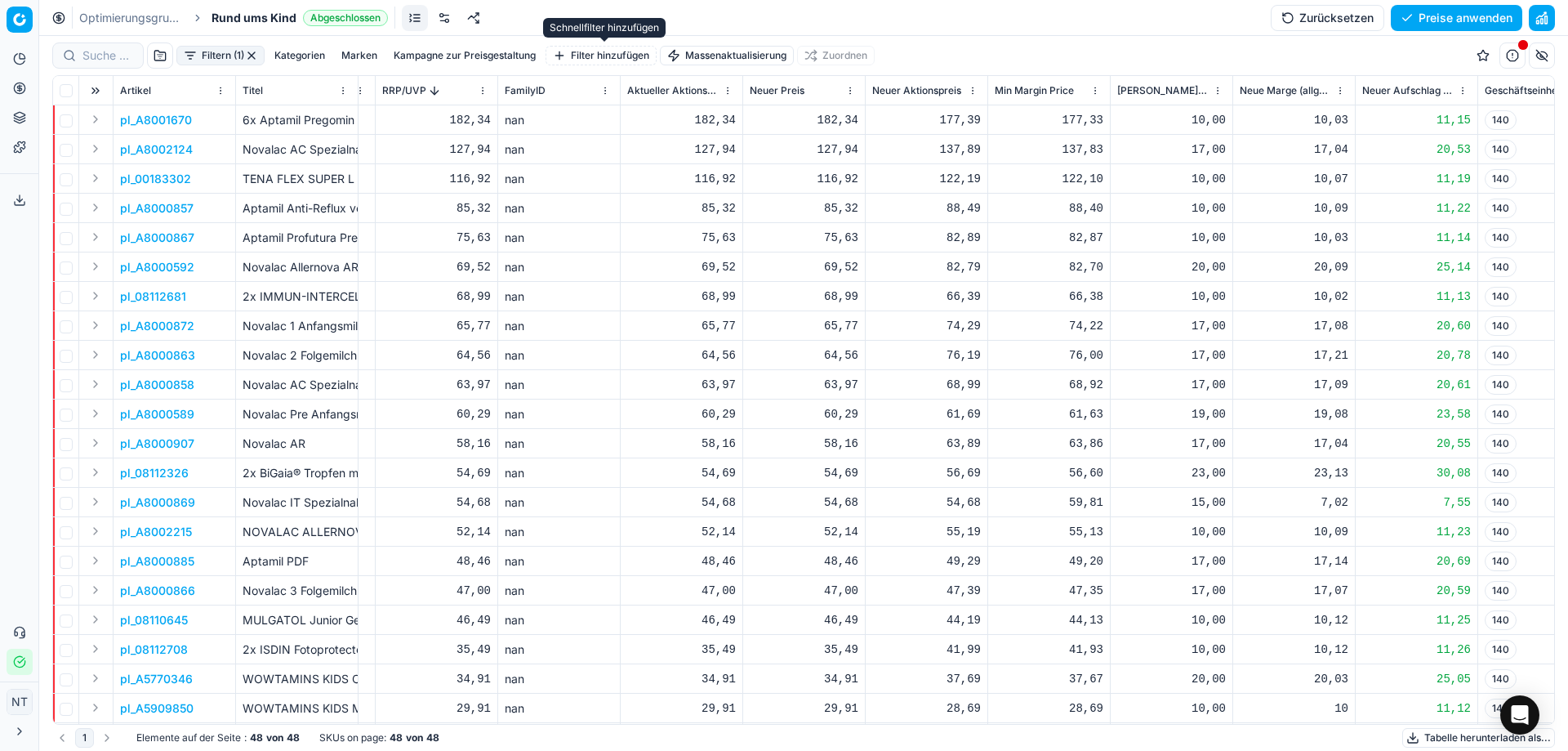
click at [602, 54] on button "Filter hinzufügen" at bounding box center [601, 56] width 111 height 20
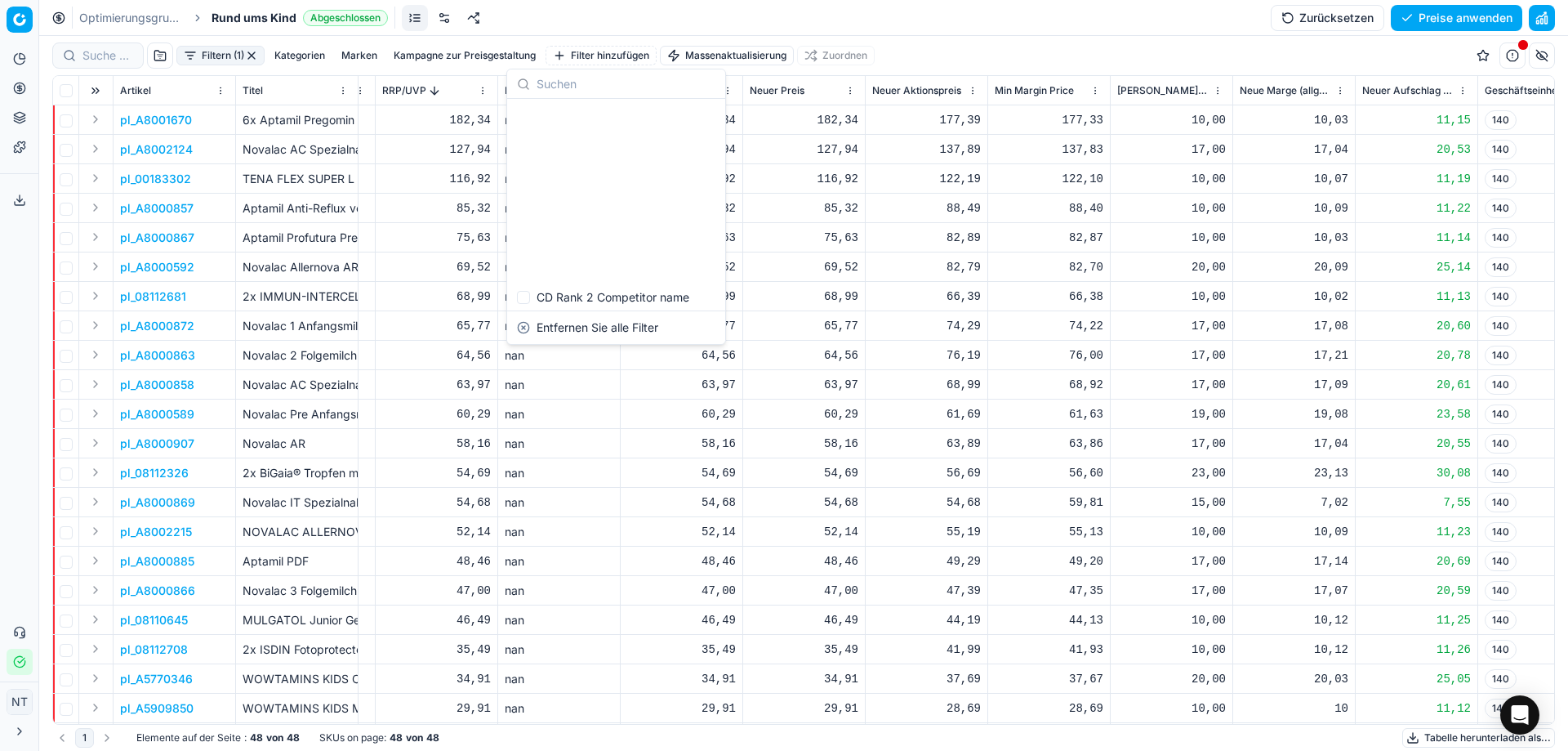
scroll to position [245, 0]
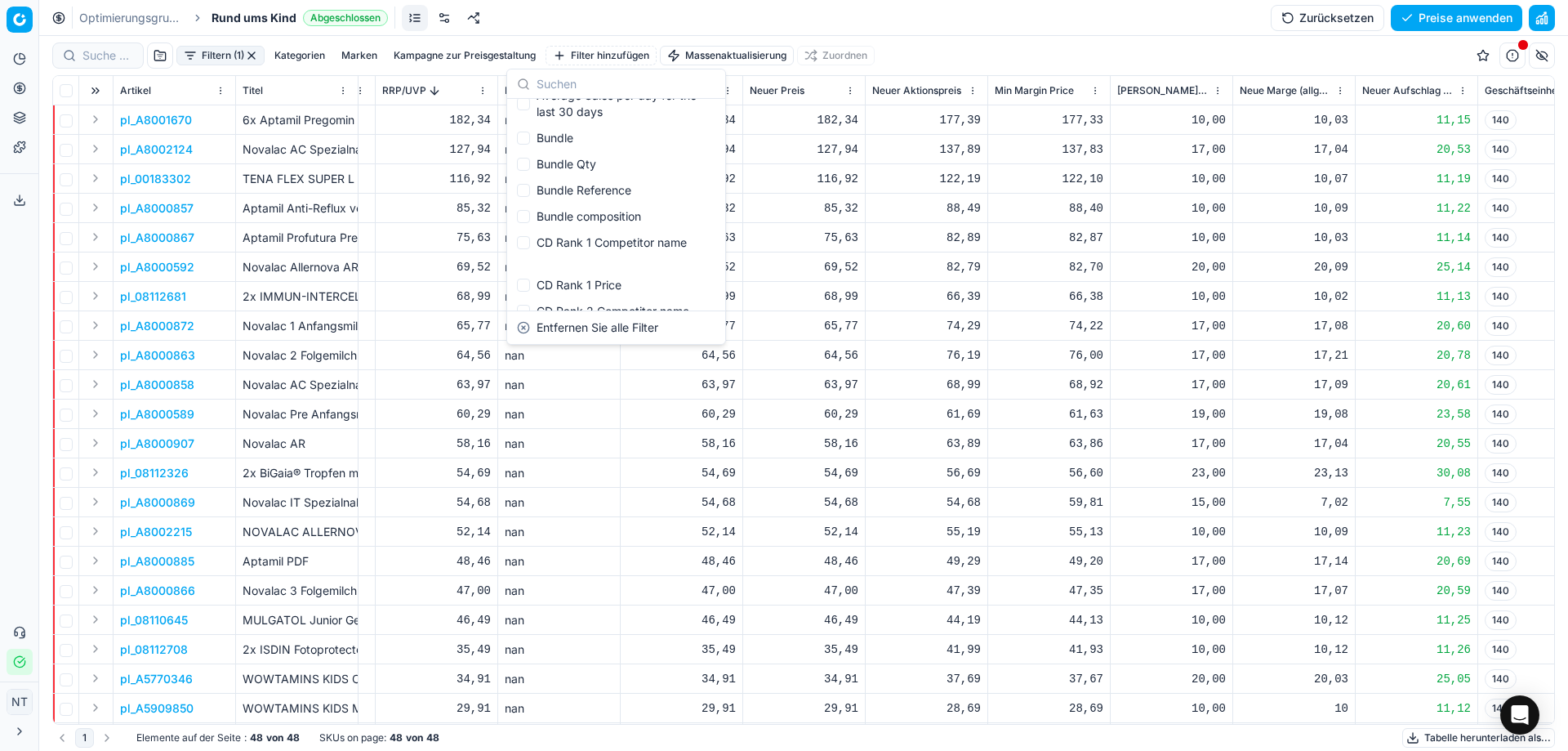
click at [583, 77] on input "text" at bounding box center [626, 85] width 179 height 30
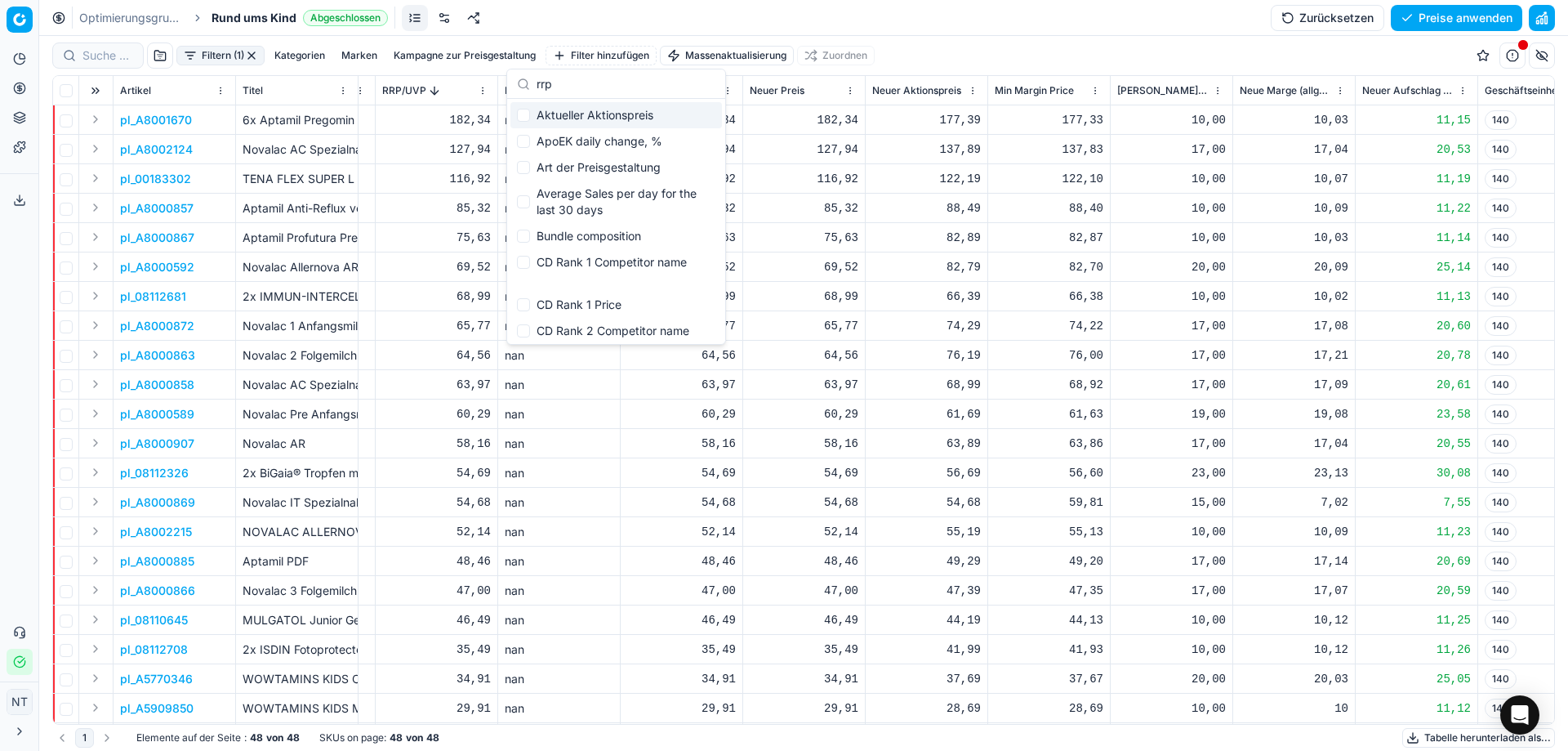
drag, startPoint x: 572, startPoint y: 85, endPoint x: 474, endPoint y: 84, distance: 98.0
click at [477, 84] on body "Pricing platform Analytik Preisoptimierung Produktsortiment Vorlagen Exportserv…" at bounding box center [784, 375] width 1568 height 751
type input "r"
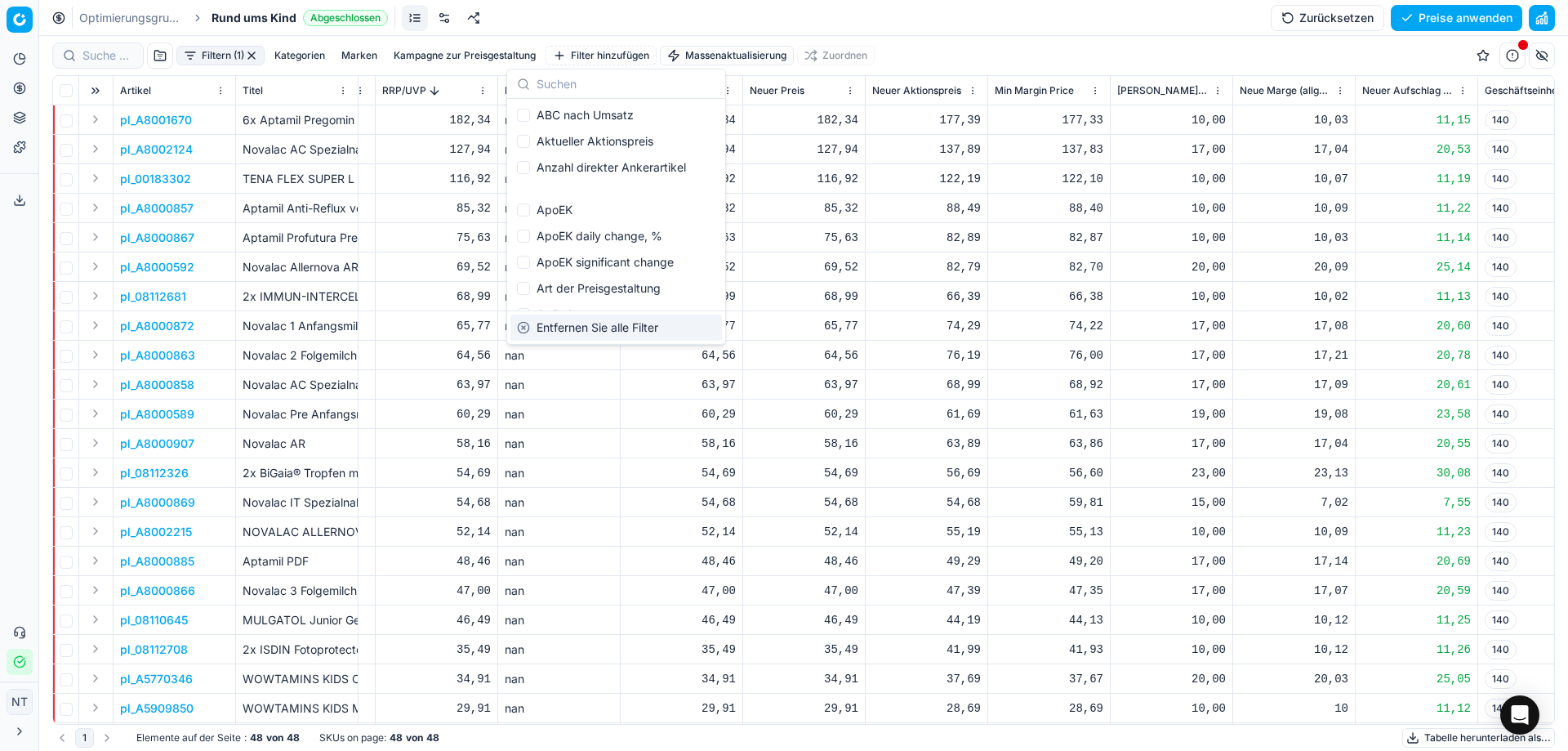
click at [641, 462] on td "54,69" at bounding box center [681, 473] width 122 height 30
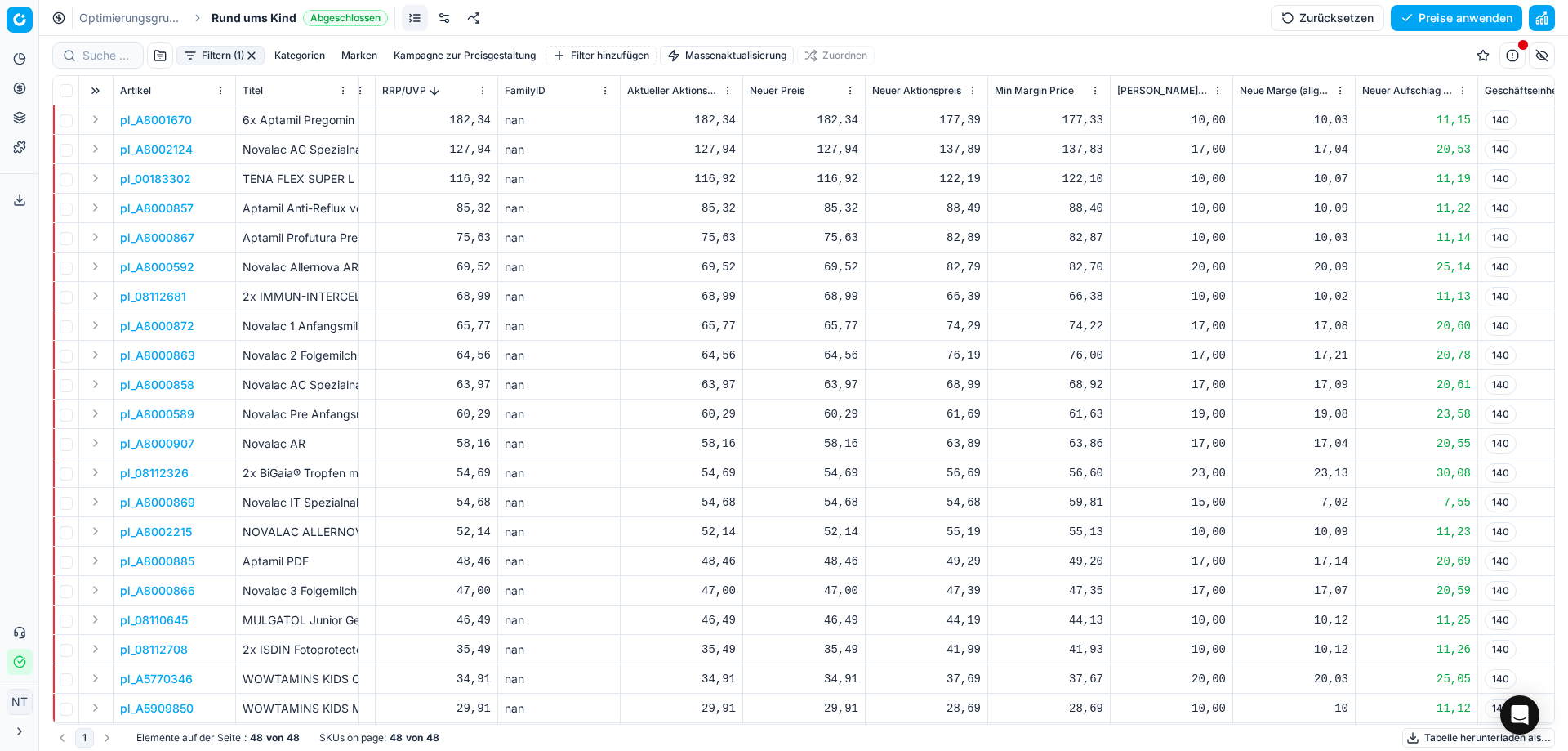
click at [479, 89] on html "Pricing platform Analytik Preisoptimierung Produktsortiment Vorlagen Exportserv…" at bounding box center [784, 375] width 1568 height 751
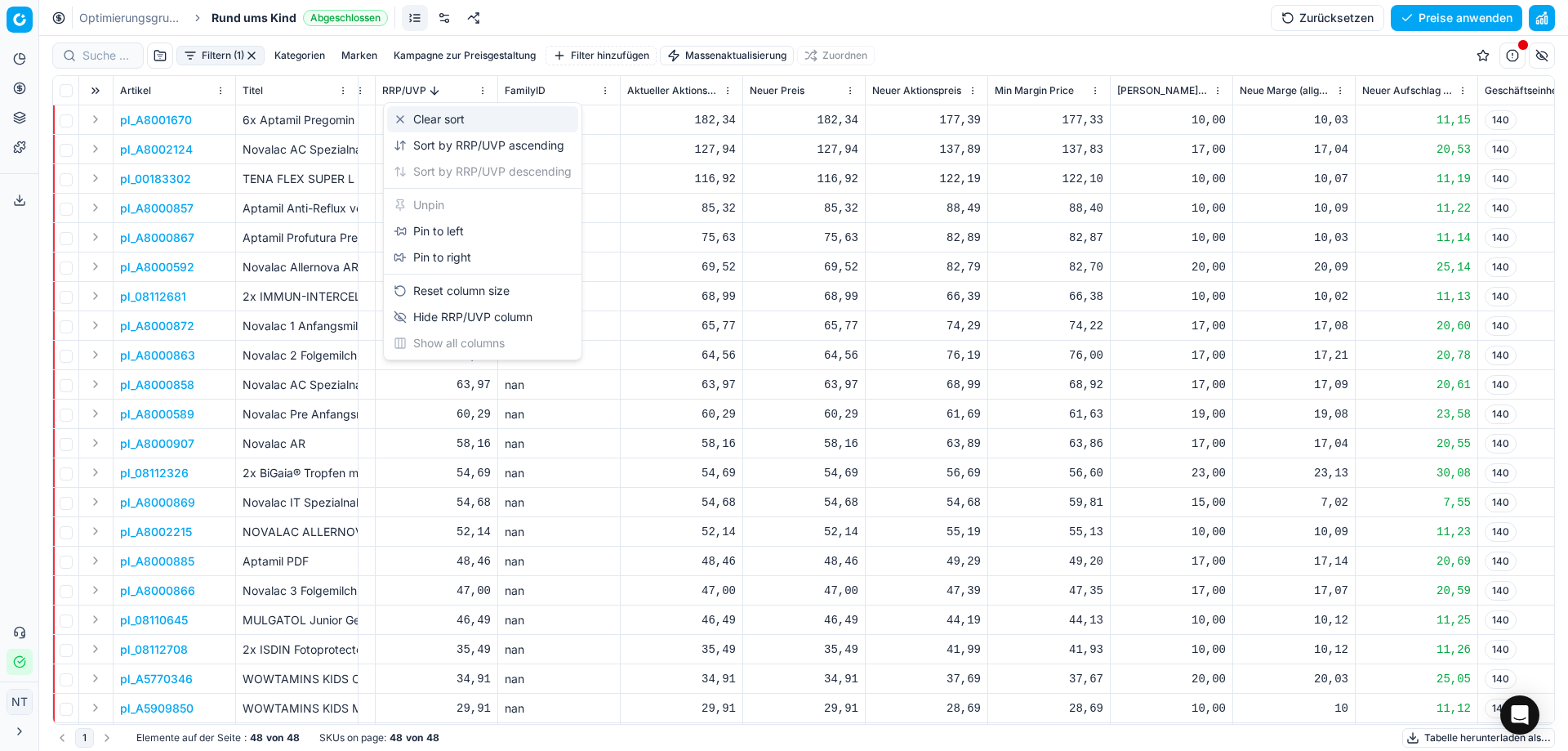
click at [437, 115] on div "Clear sort" at bounding box center [429, 119] width 71 height 16
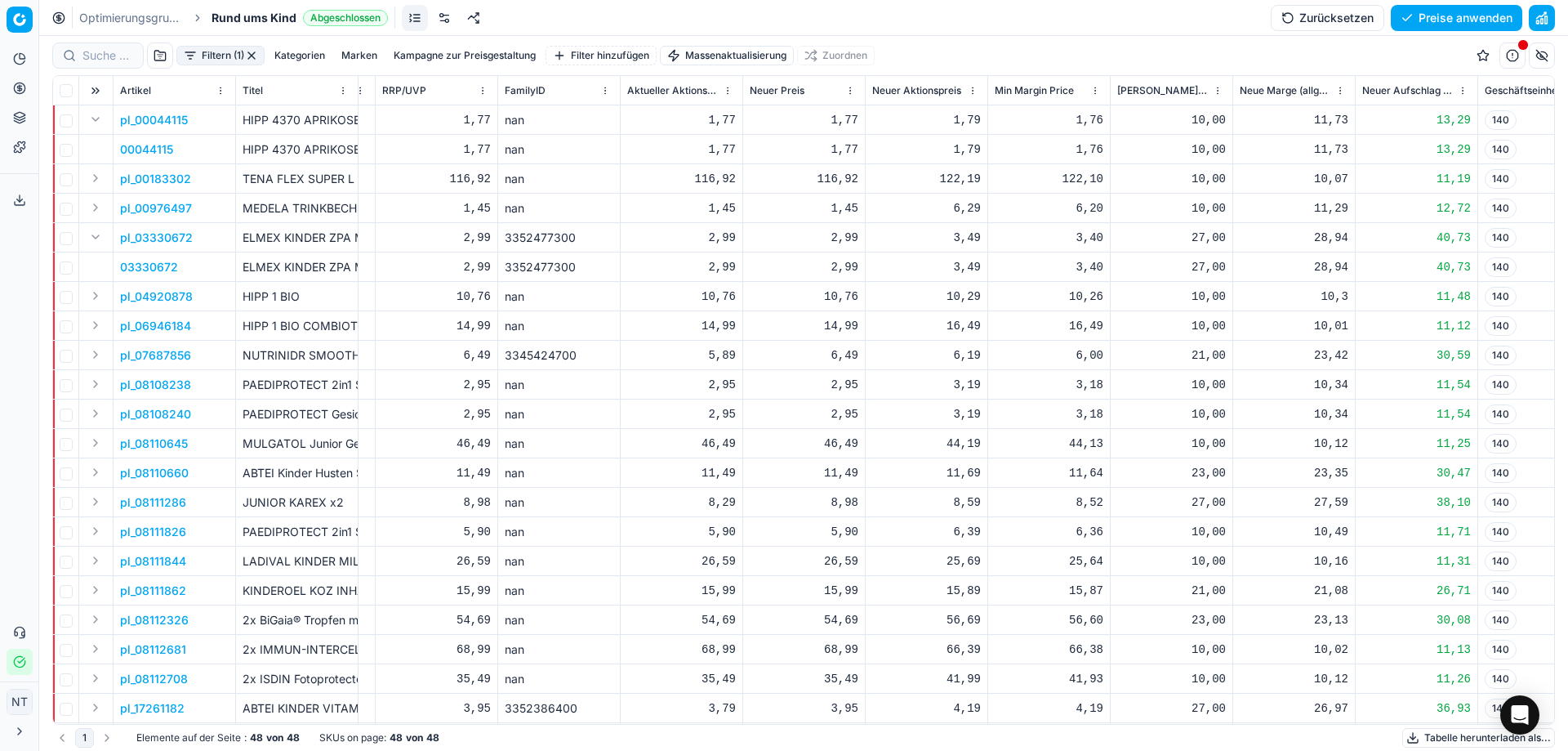
click at [1328, 52] on div "Filtern (1) Kategorien Marken Kampagne zur Preisgestaltung Filter hinzufügen Ma…" at bounding box center [803, 56] width 1502 height 39
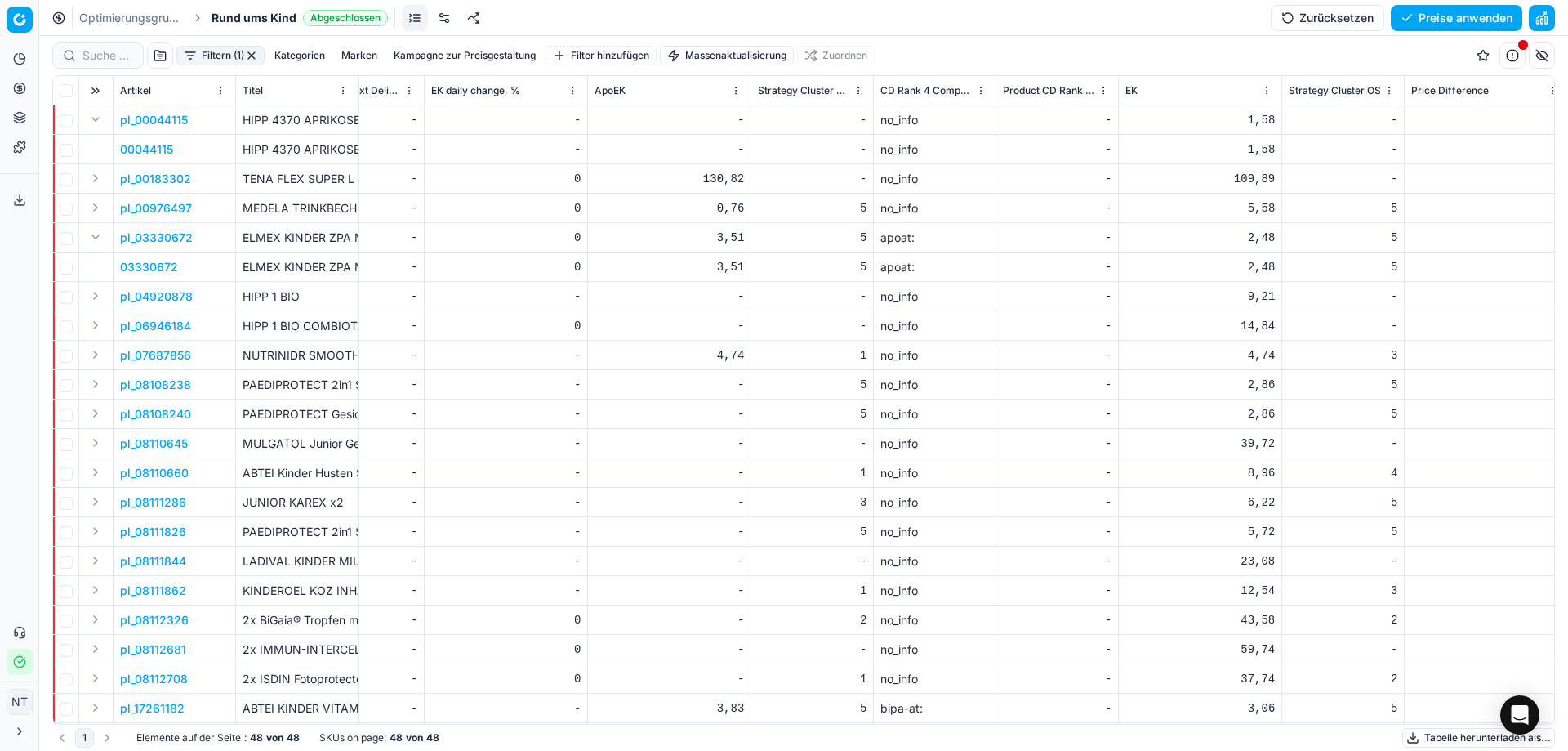
scroll to position [0, 9666]
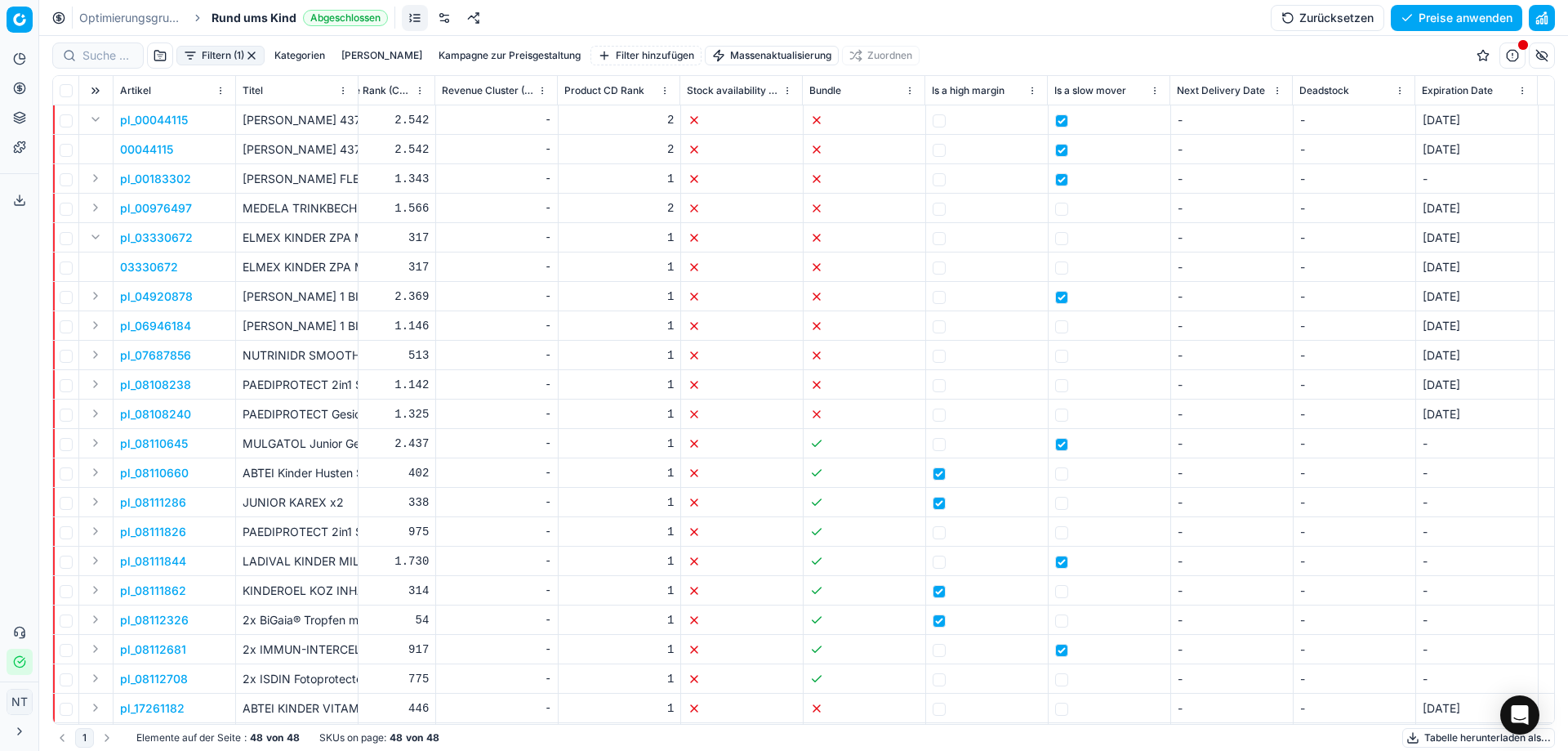
scroll to position [0, 11910]
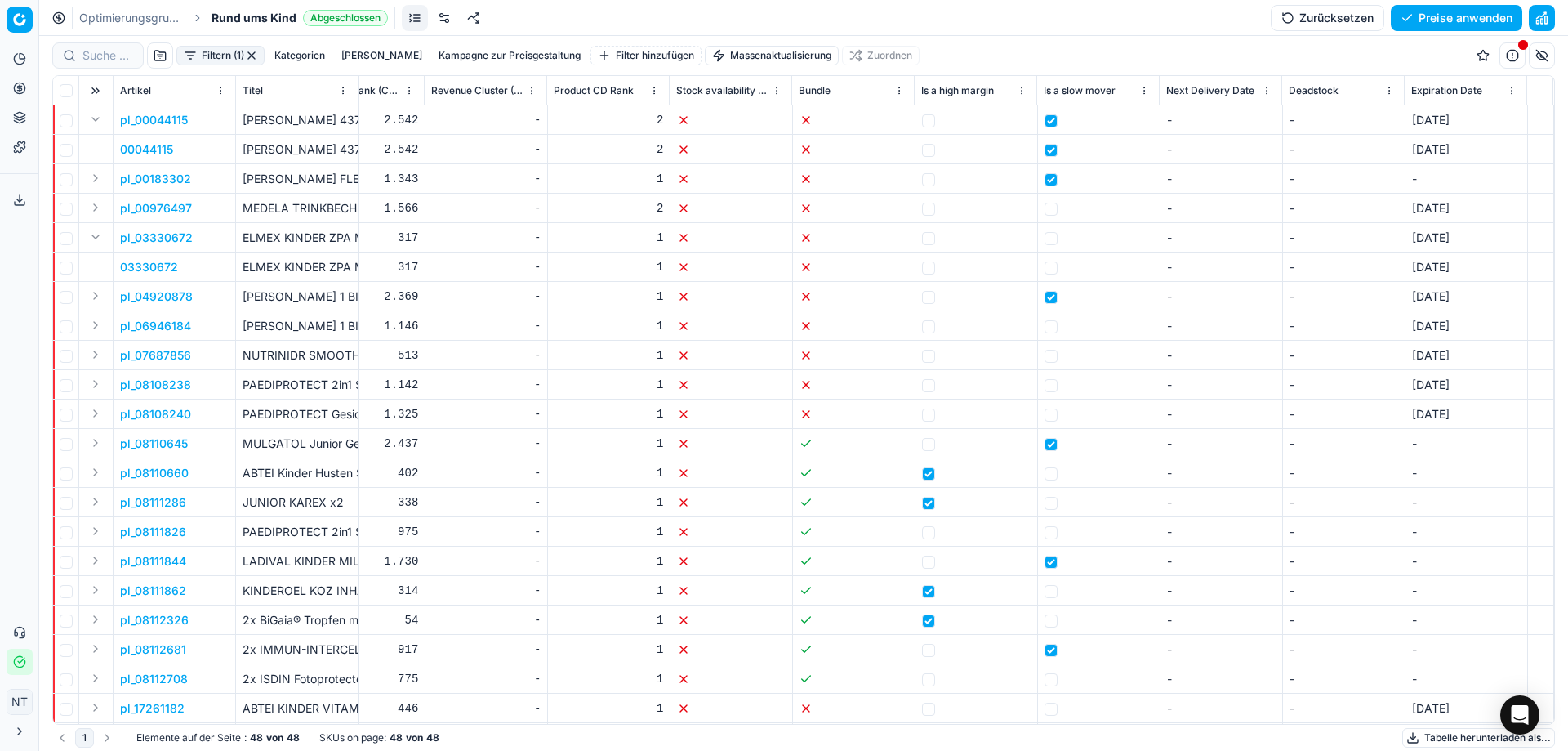
click at [1547, 53] on button "button" at bounding box center [1542, 56] width 26 height 26
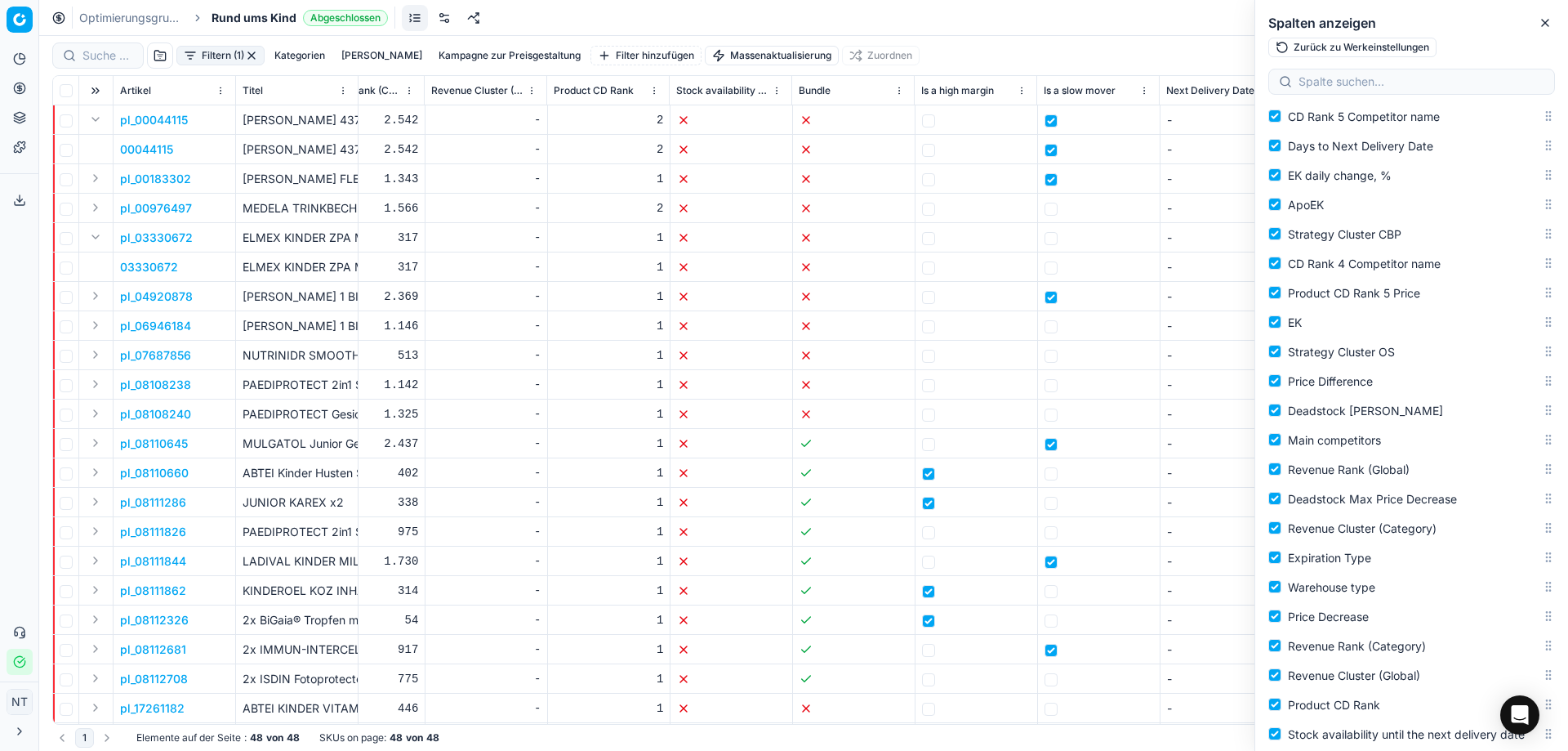
scroll to position [2745, 0]
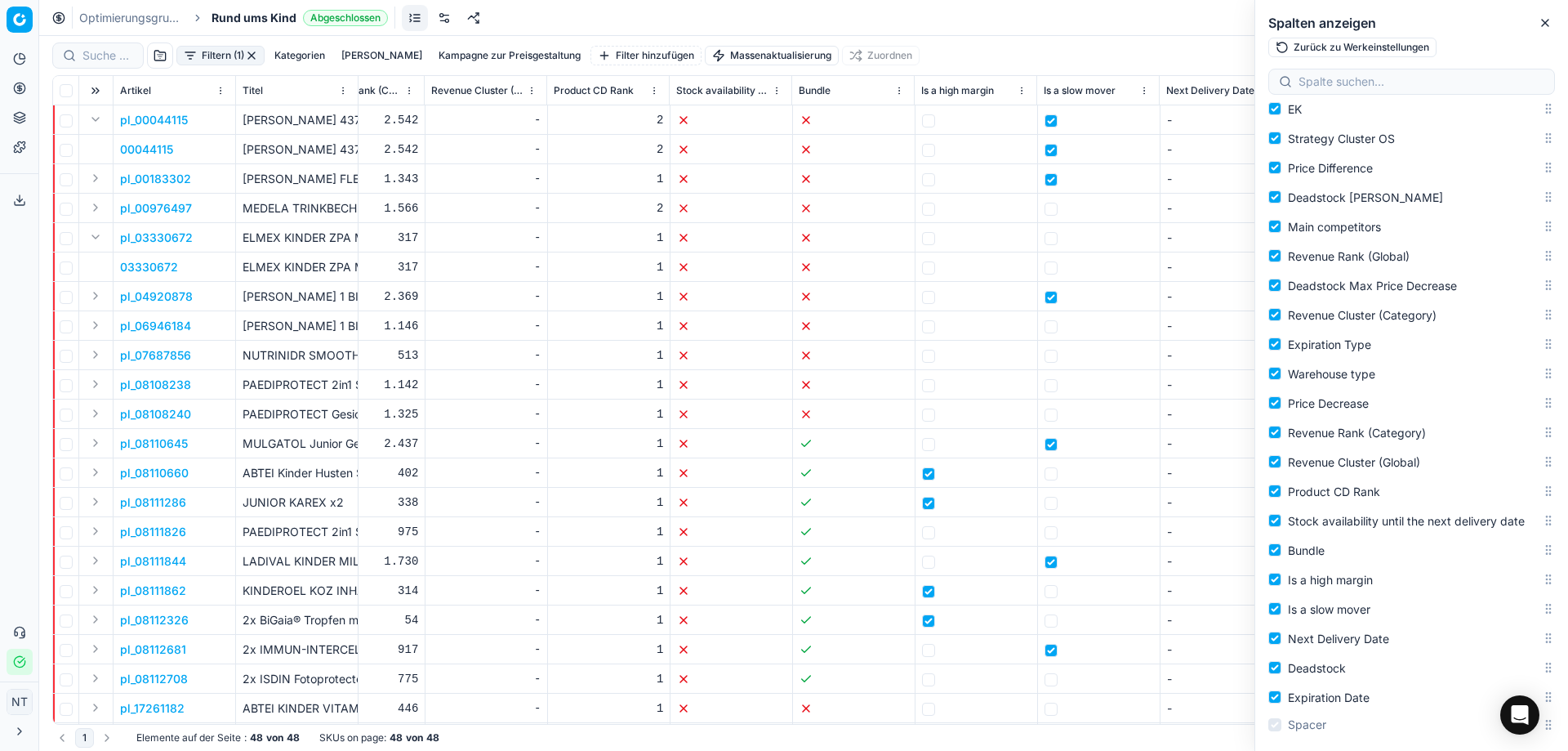
click at [1123, 21] on div "Optimierungsgruppen Rund ums Kind Abgeschlossen Zurücksetzen Preise anwenden" at bounding box center [803, 18] width 1529 height 36
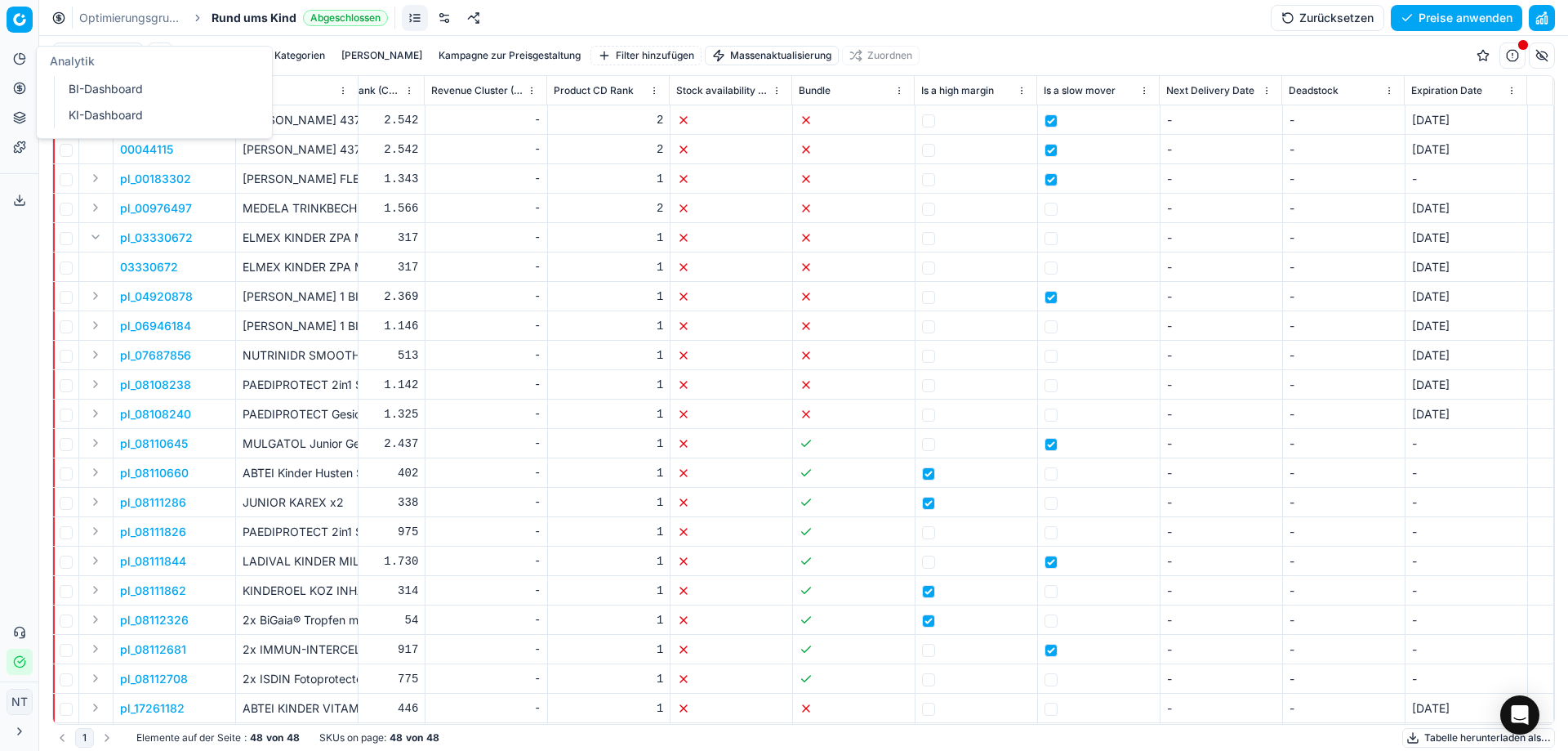
click at [25, 56] on icon at bounding box center [22, 56] width 6 height 6
click at [522, 21] on div "Optimierungsgruppen Rund ums Kind Abgeschlossen Zurücksetzen Preise anwenden" at bounding box center [803, 18] width 1529 height 36
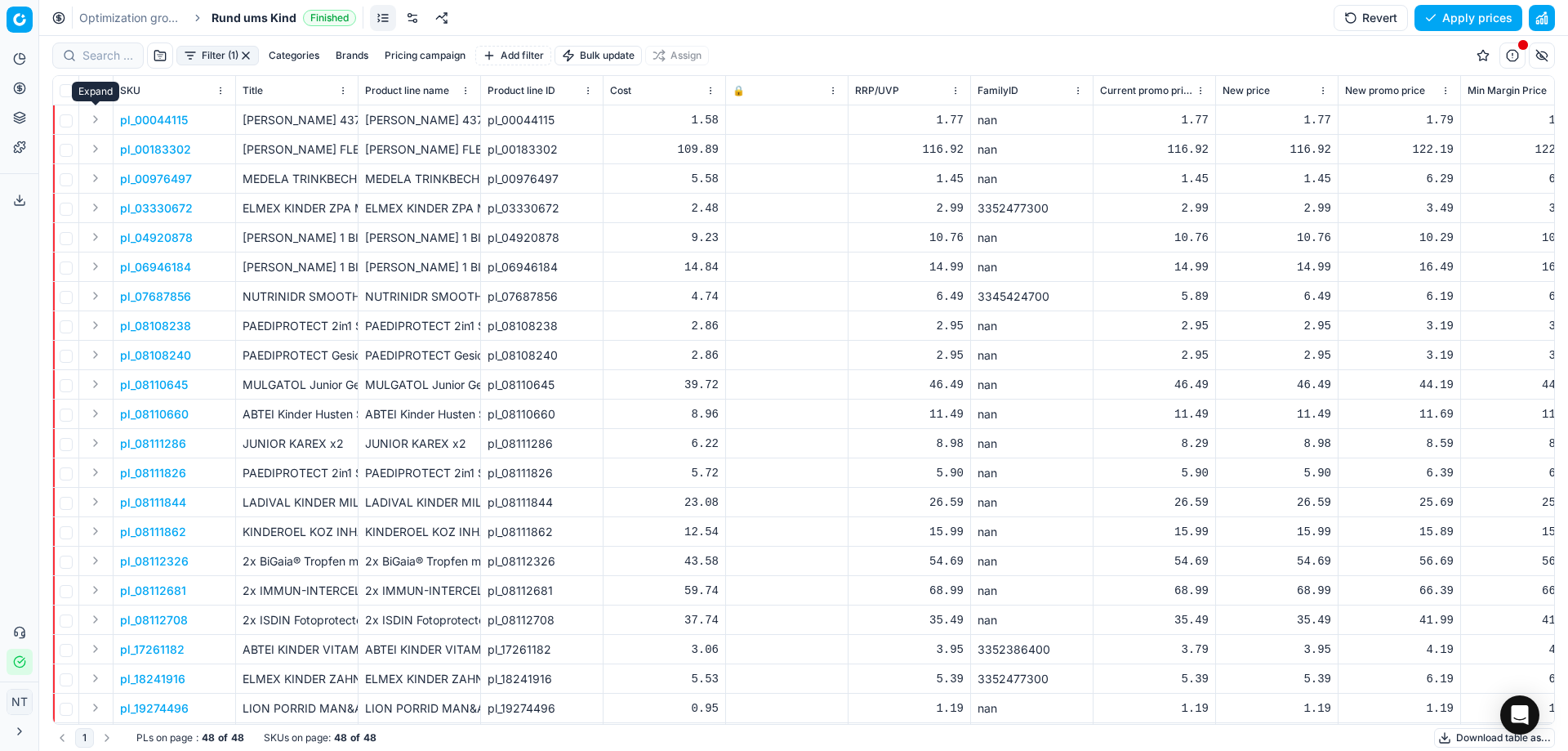
click at [98, 117] on button "Expand" at bounding box center [96, 119] width 20 height 20
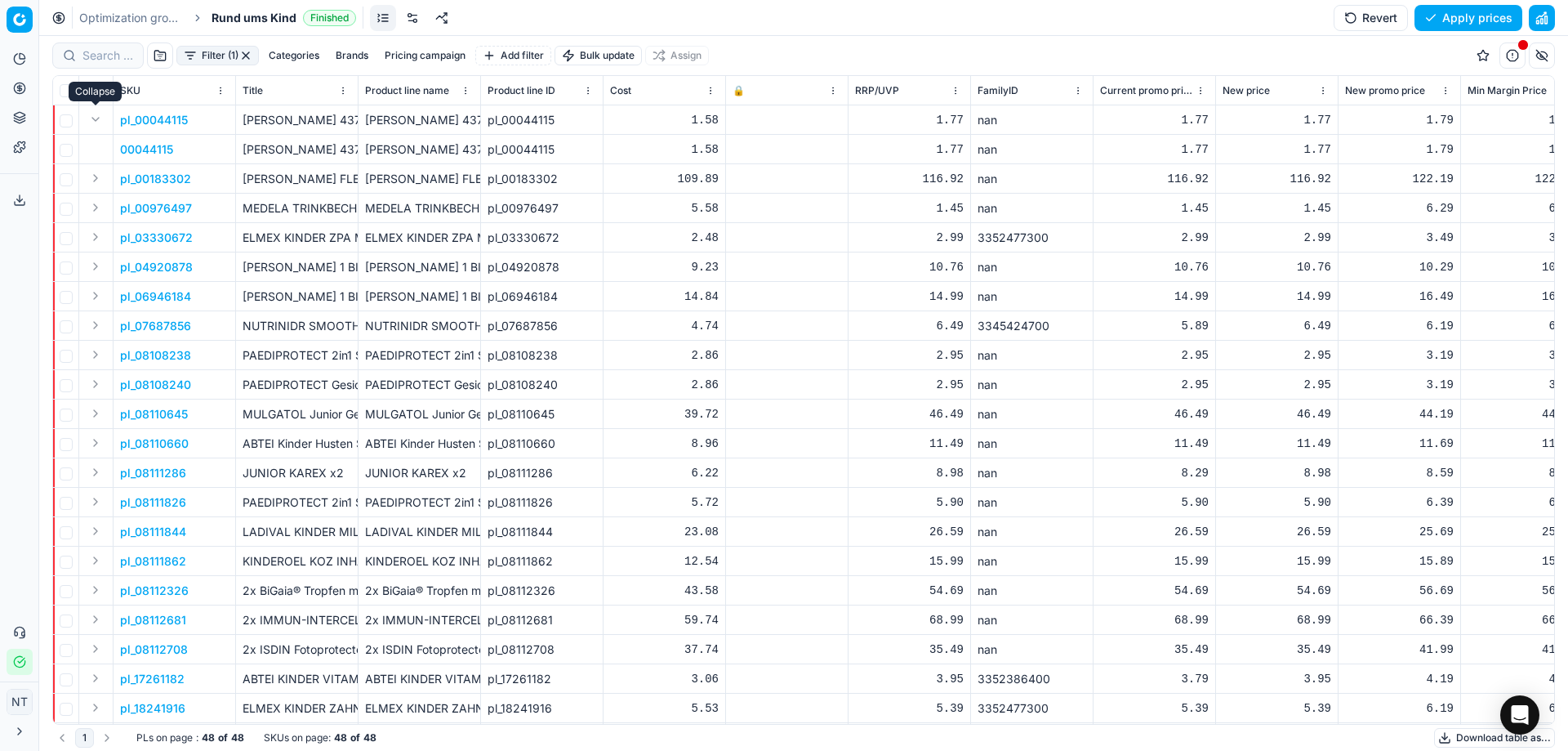
click at [97, 118] on button "Expand" at bounding box center [96, 119] width 20 height 20
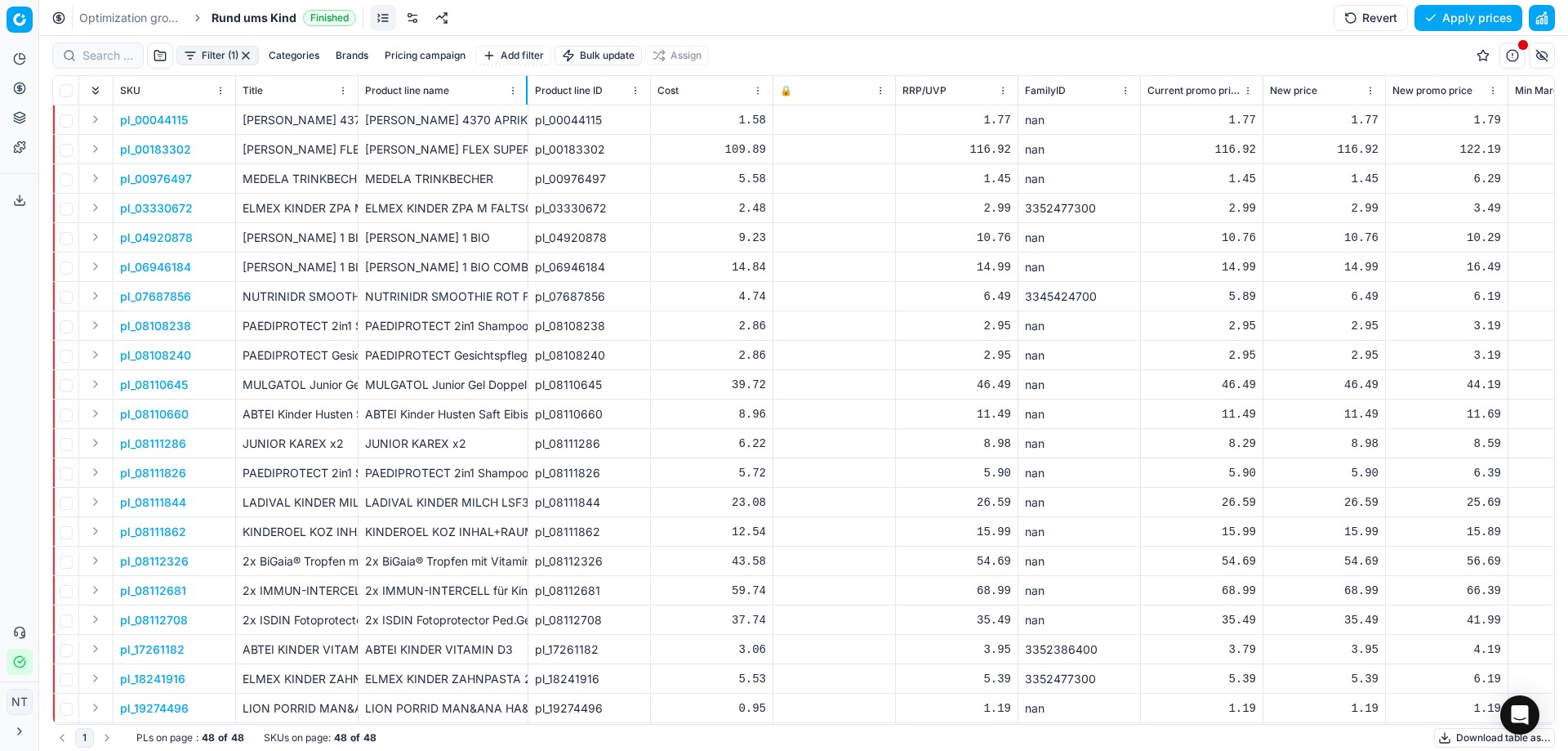
drag, startPoint x: 479, startPoint y: 95, endPoint x: 444, endPoint y: 95, distance: 35.0
click at [528, 95] on div at bounding box center [527, 90] width 2 height 29
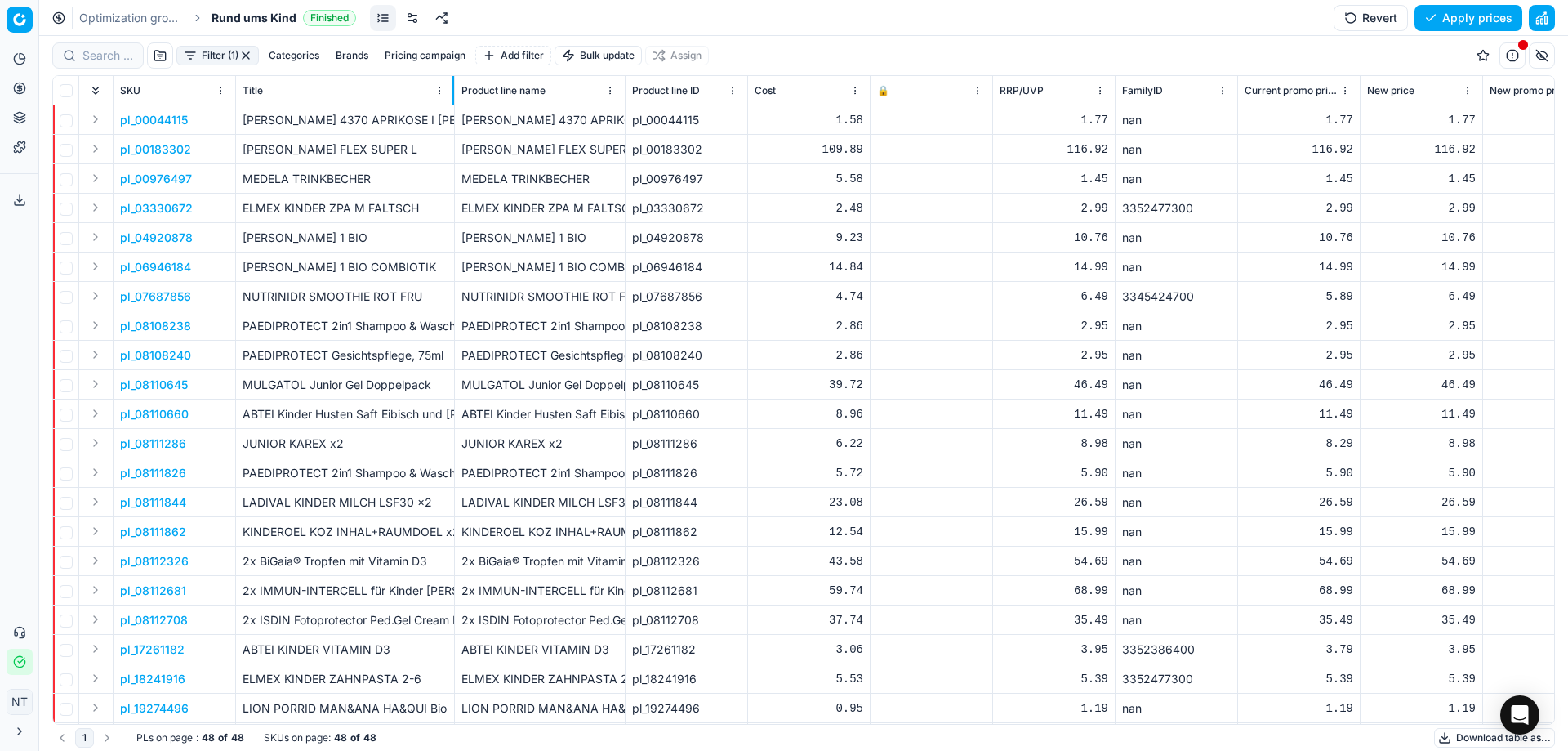
drag, startPoint x: 356, startPoint y: 91, endPoint x: 452, endPoint y: 100, distance: 96.4
click at [452, 100] on div at bounding box center [453, 90] width 2 height 29
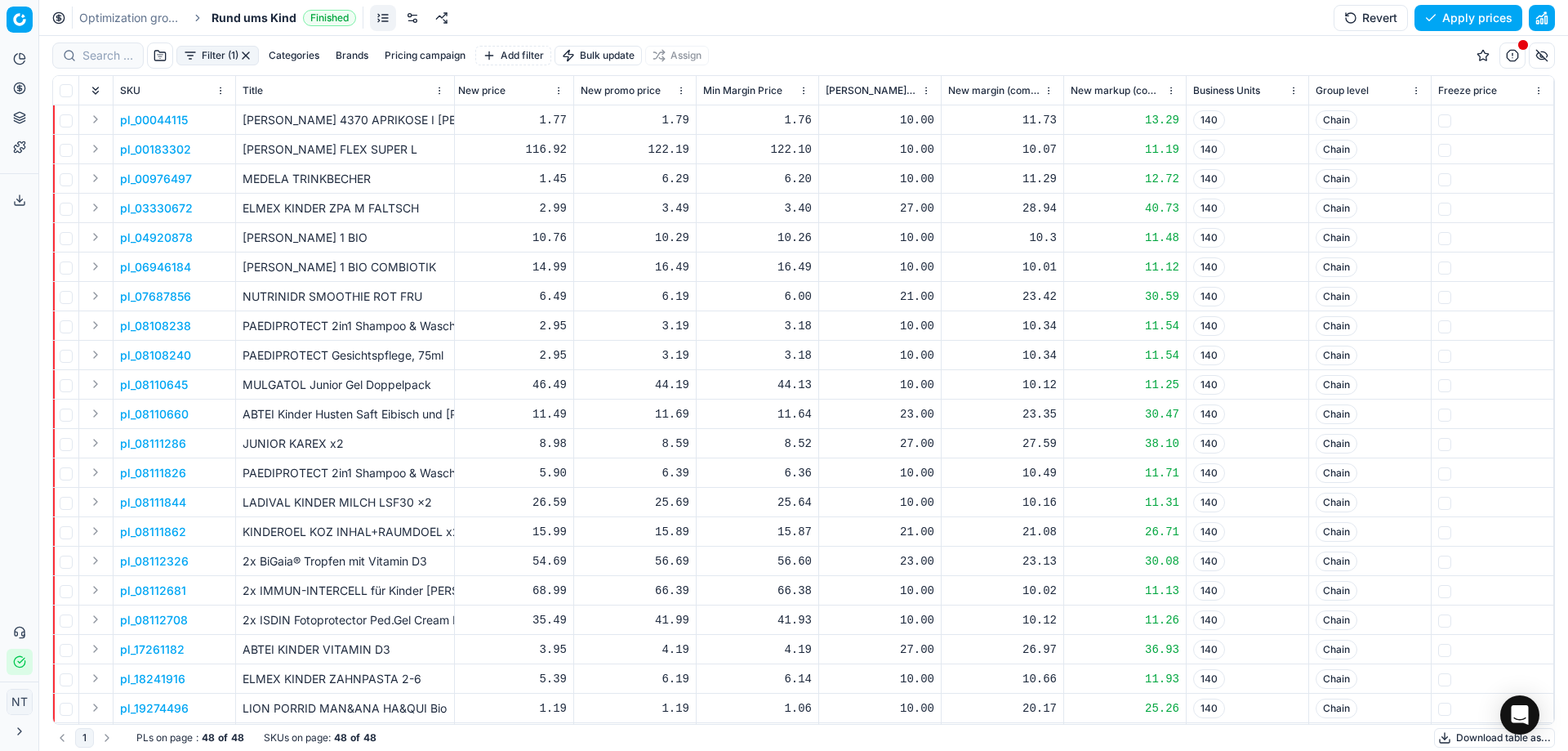
scroll to position [0, 948]
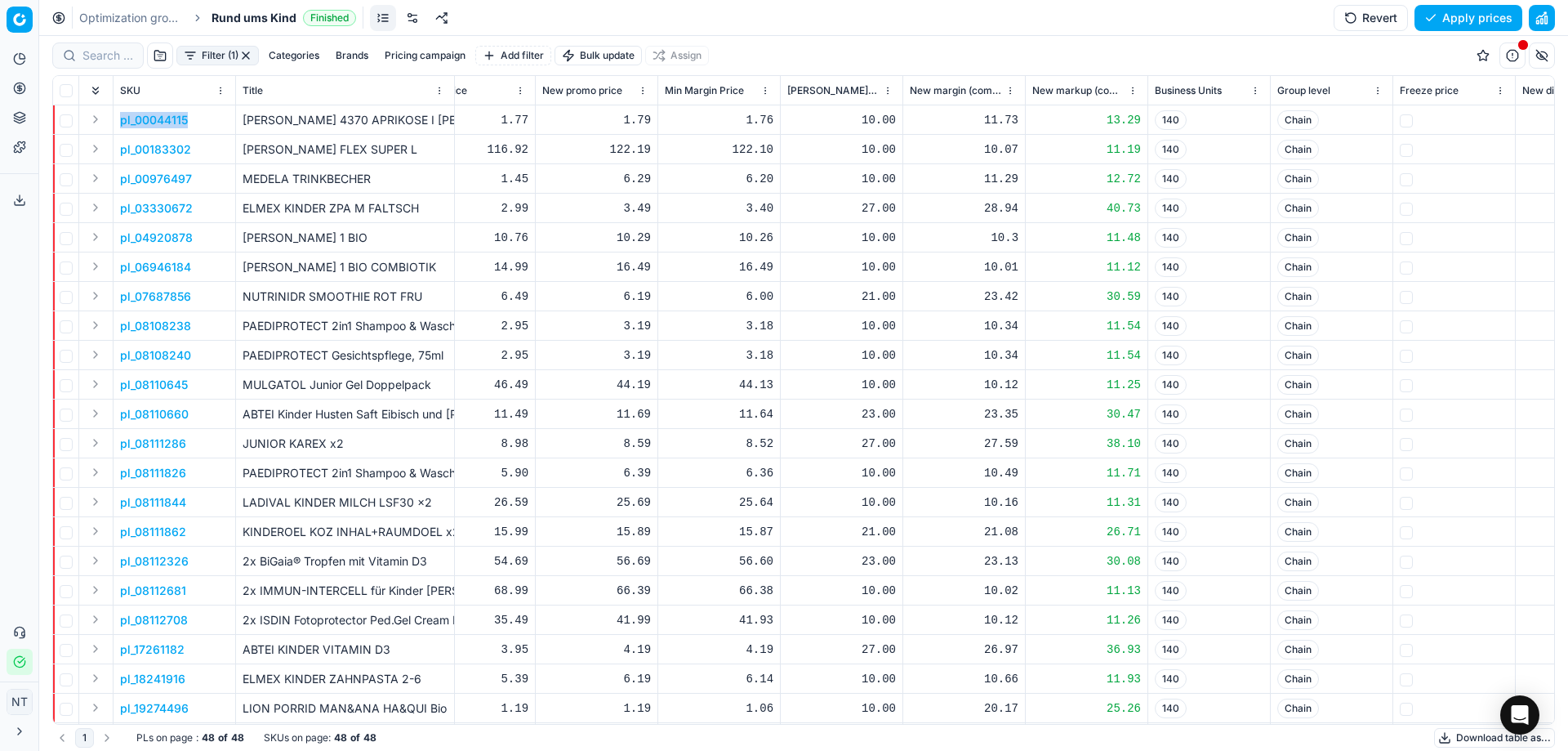
drag, startPoint x: 192, startPoint y: 121, endPoint x: 115, endPoint y: 123, distance: 77.0
click at [115, 123] on td "pl_00044115" at bounding box center [174, 120] width 122 height 30
copy p "pl_00044115"
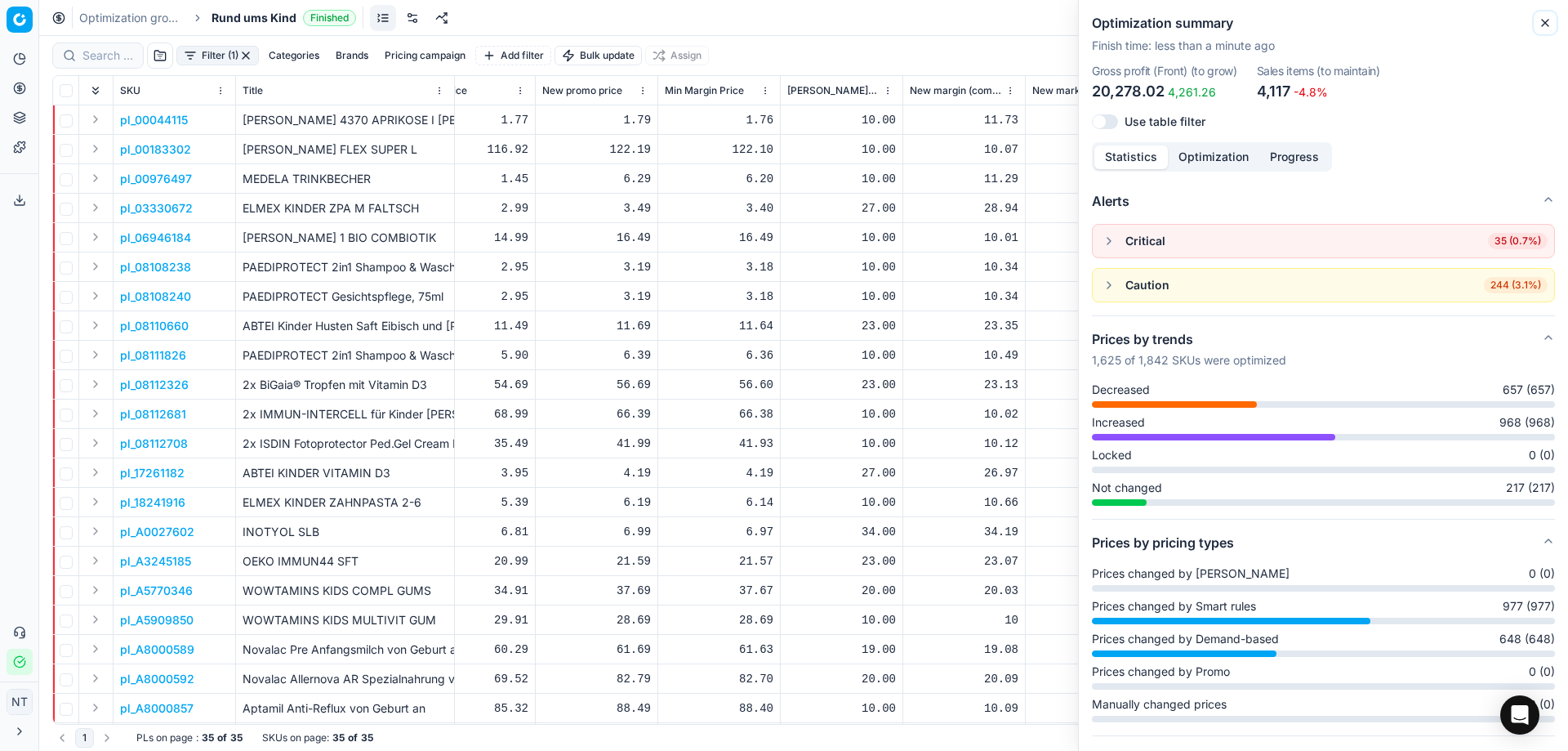
click at [1549, 21] on icon "button" at bounding box center [1545, 23] width 13 height 13
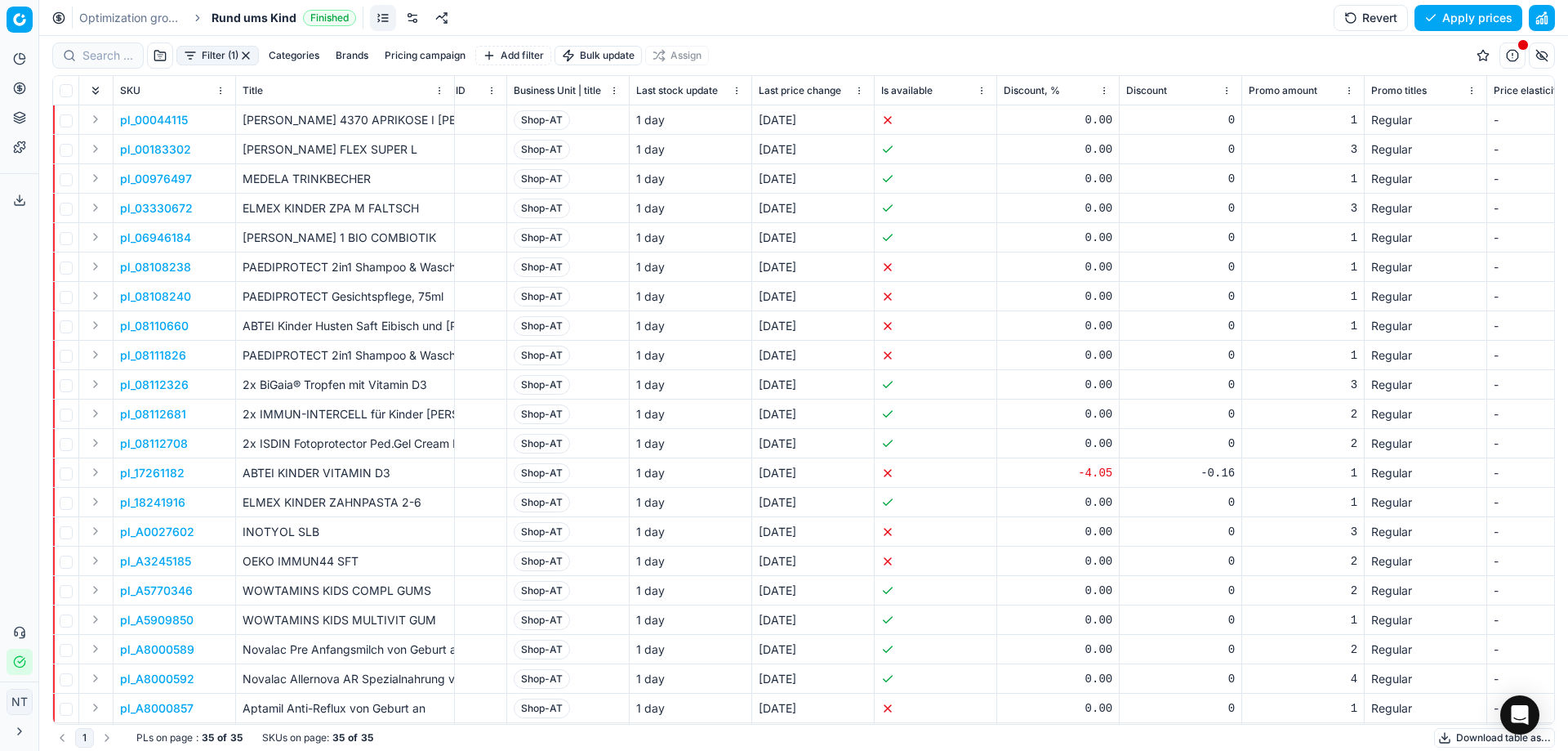
scroll to position [0, 3311]
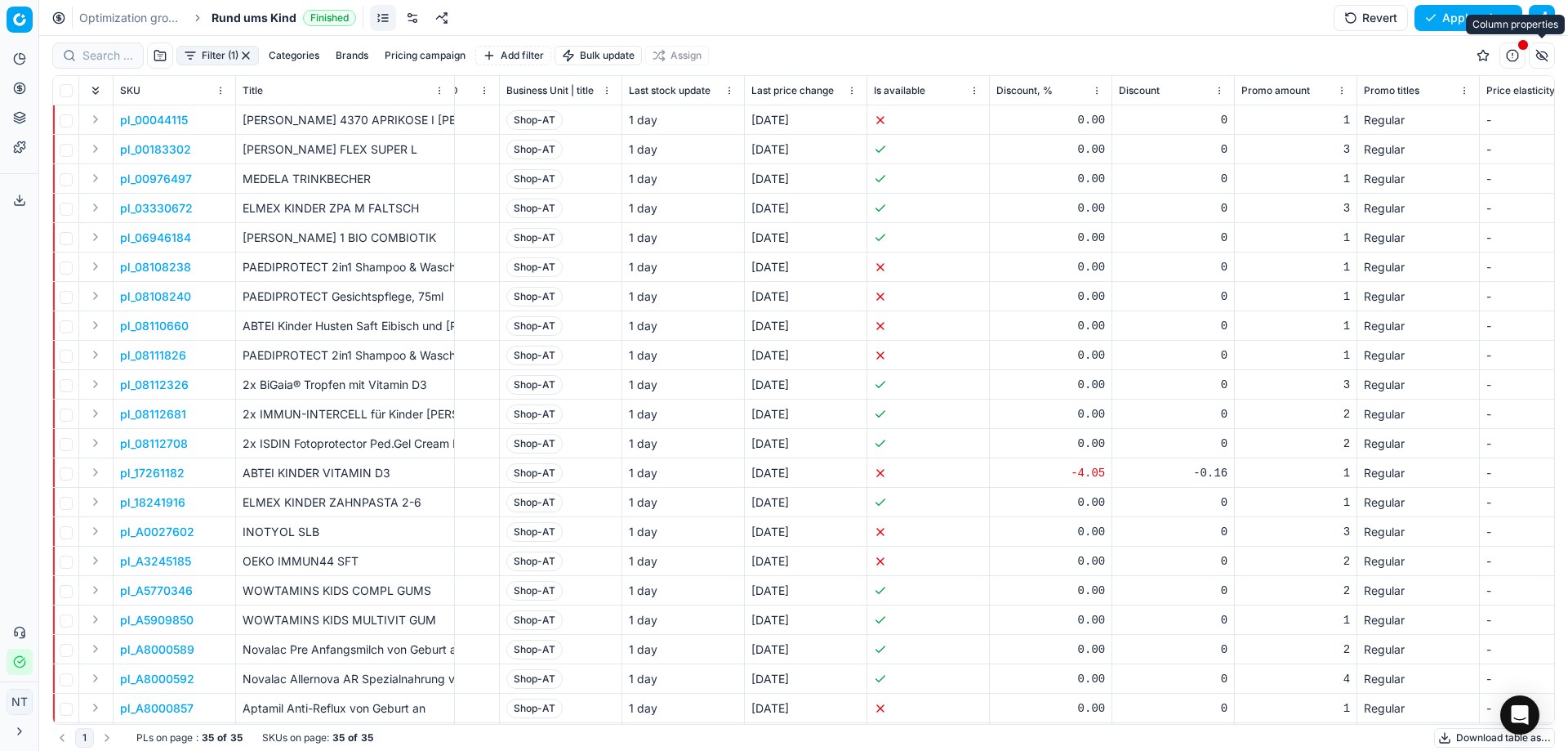
click at [1542, 58] on button "button" at bounding box center [1542, 56] width 26 height 26
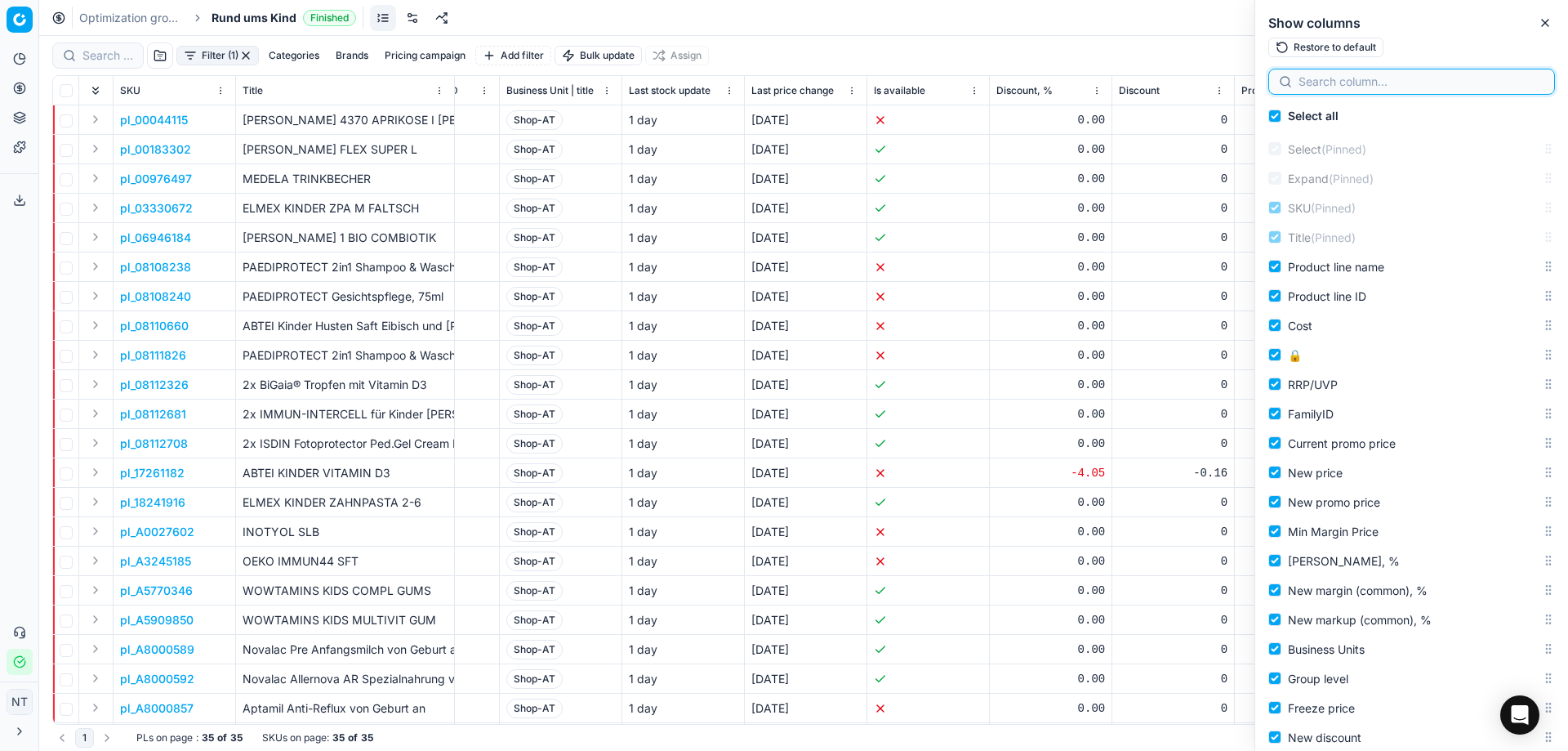
click at [1323, 83] on input at bounding box center [1422, 82] width 246 height 16
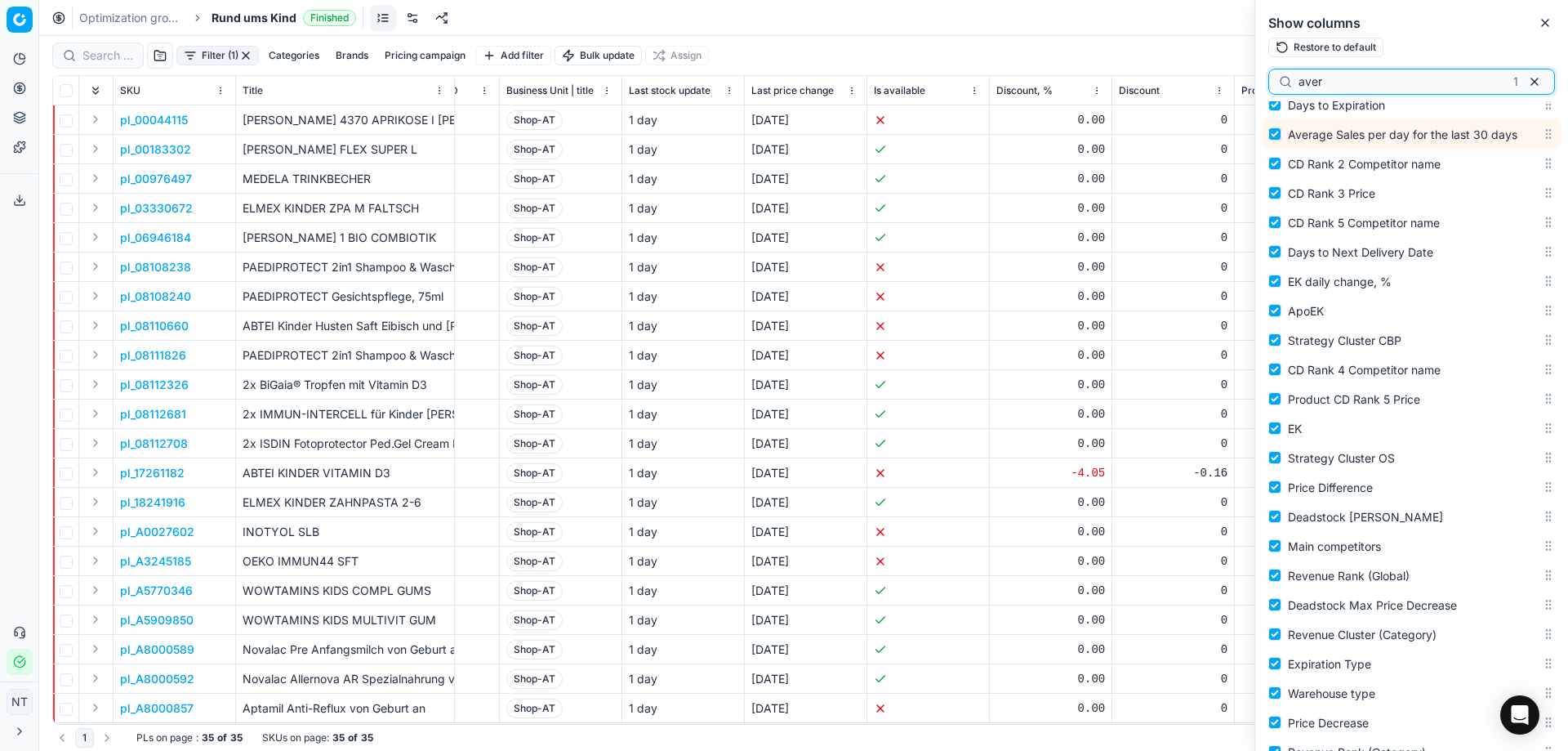
scroll to position [2385, 0]
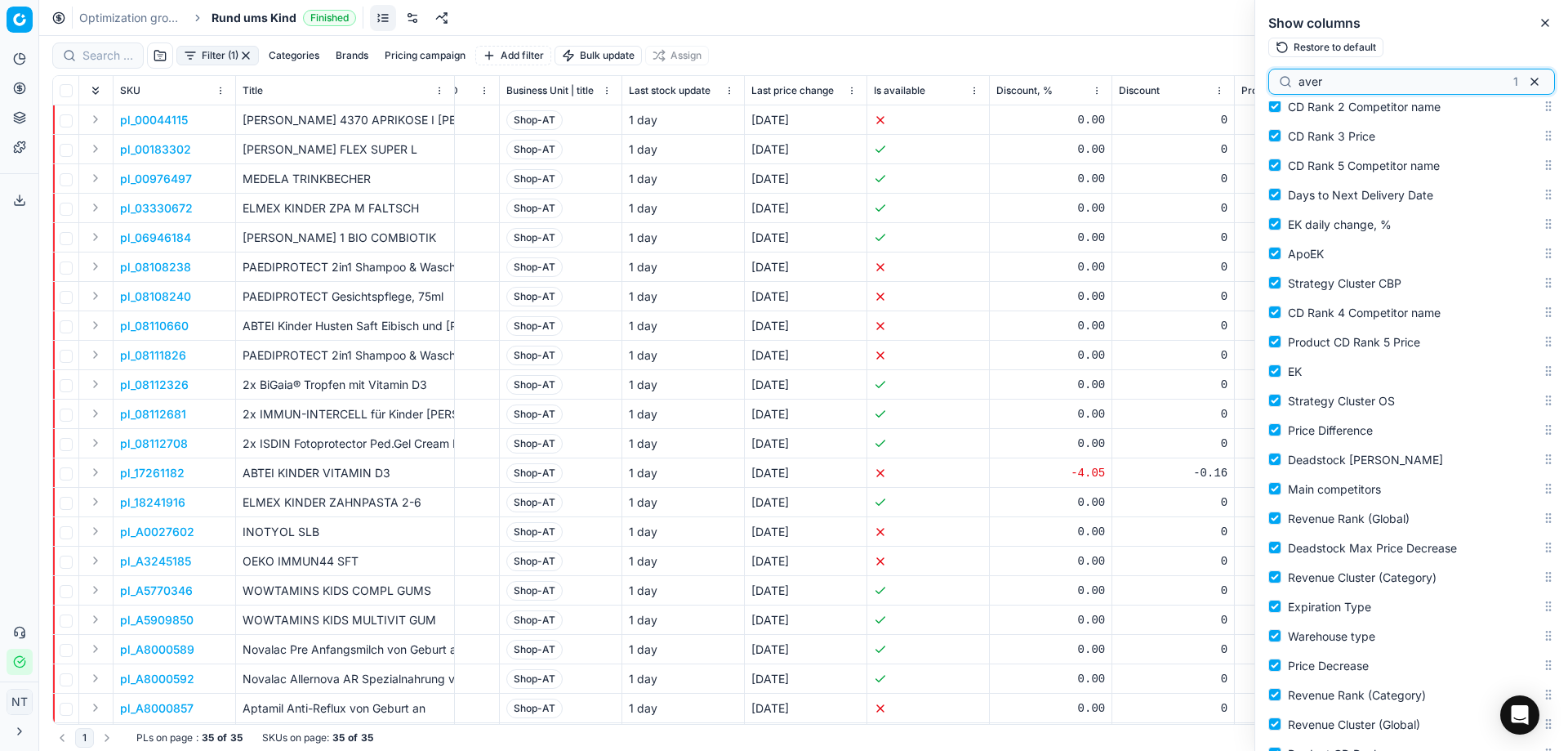
type input "aver"
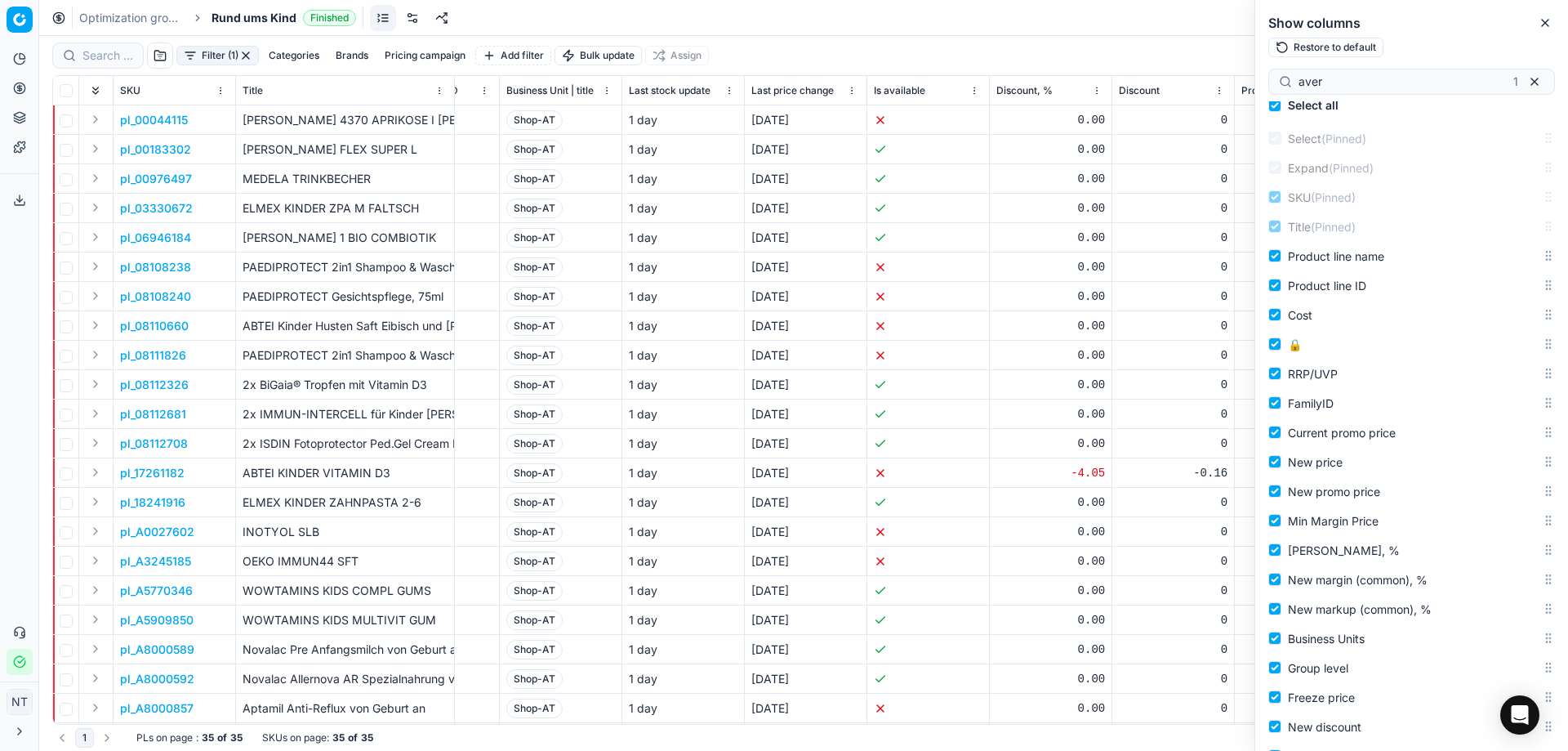
scroll to position [0, 0]
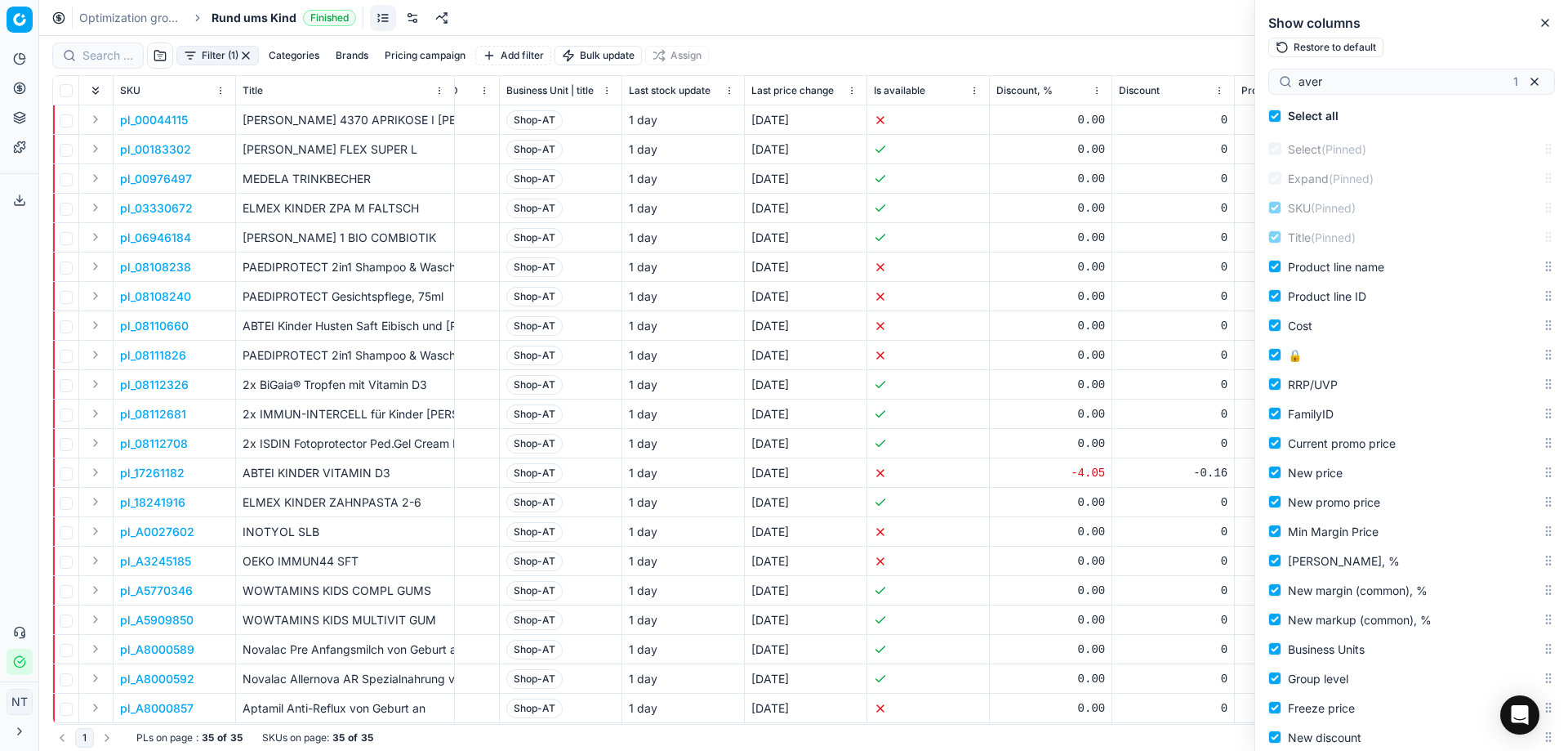
click at [1088, 14] on div "Optimization groups Rund ums Kind Finished Revert Apply prices" at bounding box center [803, 18] width 1529 height 36
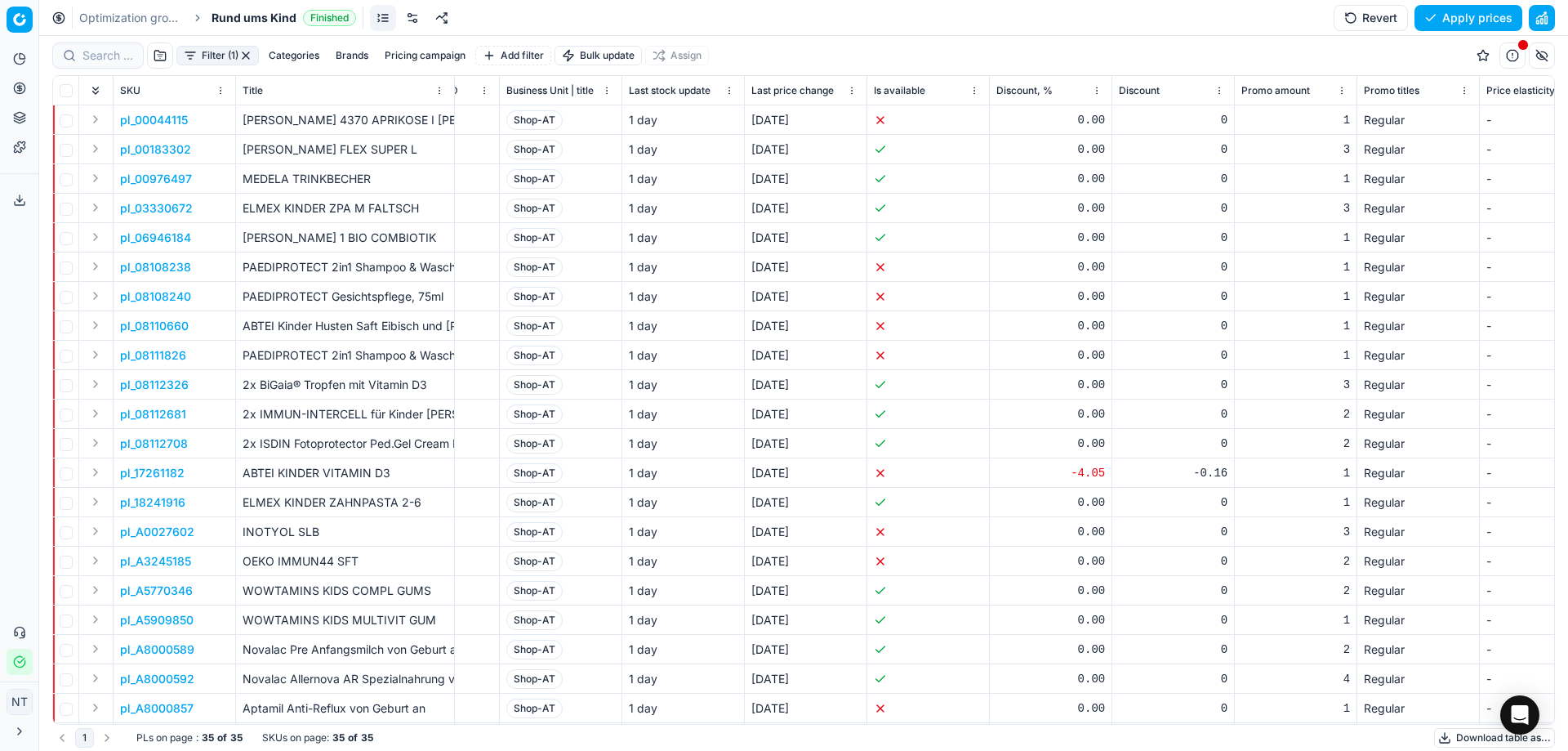
click at [118, 19] on link "Optimization groups" at bounding box center [131, 18] width 104 height 16
